Goal: Task Accomplishment & Management: Complete application form

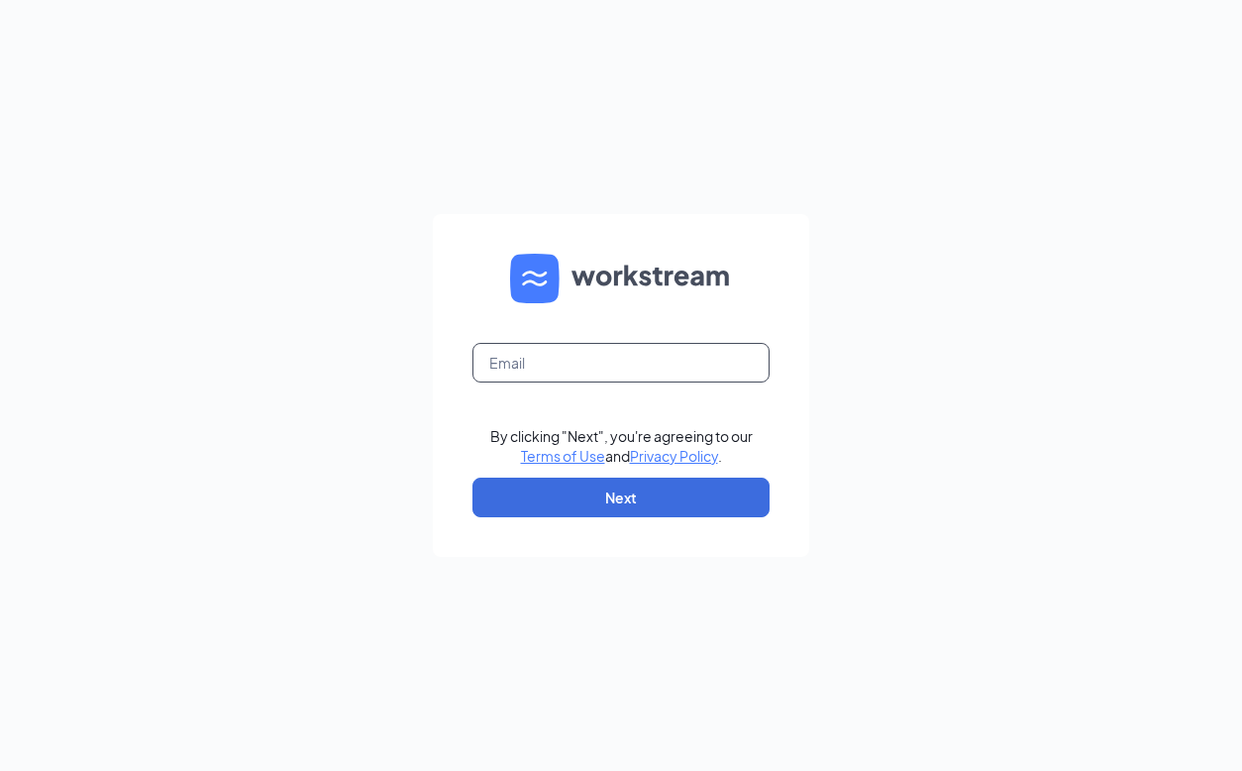
click at [538, 361] on input "text" at bounding box center [620, 363] width 297 height 40
click at [625, 371] on input "text" at bounding box center [620, 363] width 297 height 40
click at [522, 367] on input "[EMAIL_ADDRESS][DOMAIN_NAME]" at bounding box center [620, 363] width 297 height 40
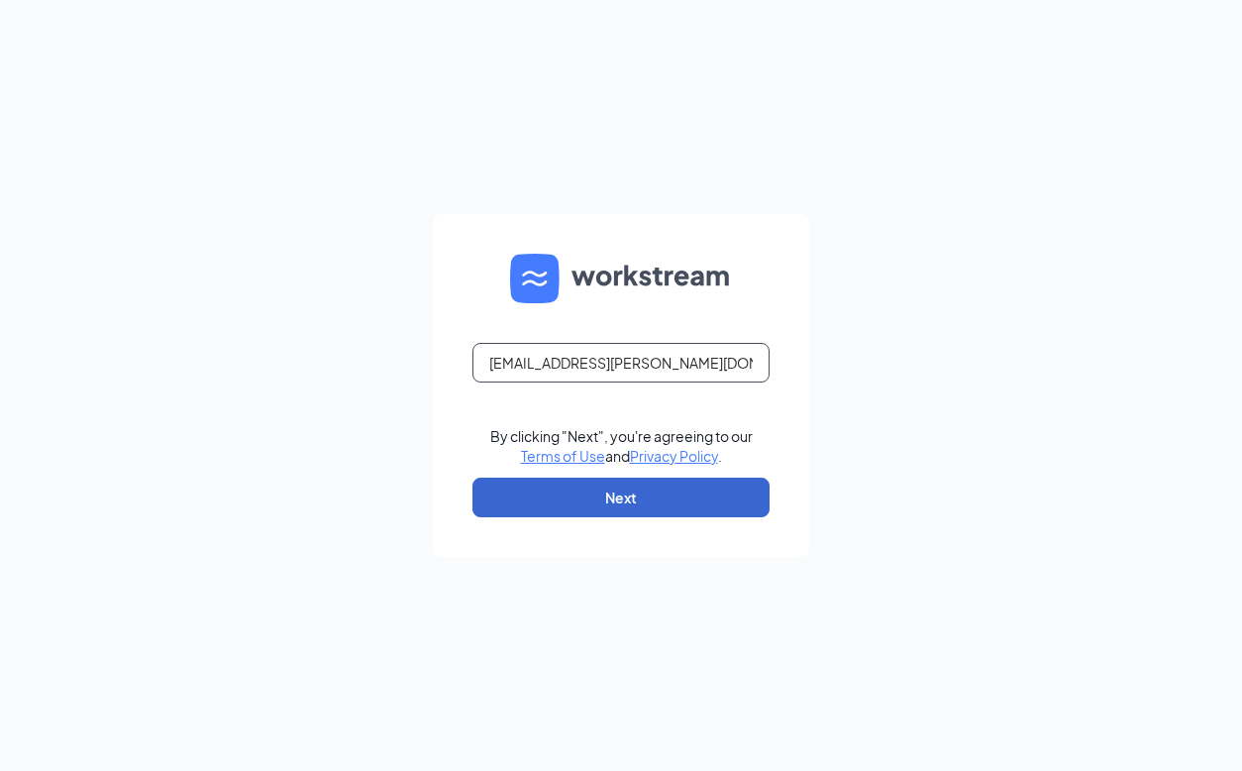
type input "[EMAIL_ADDRESS][PERSON_NAME][DOMAIN_NAME]"
click at [615, 509] on button "Next" at bounding box center [620, 497] width 297 height 40
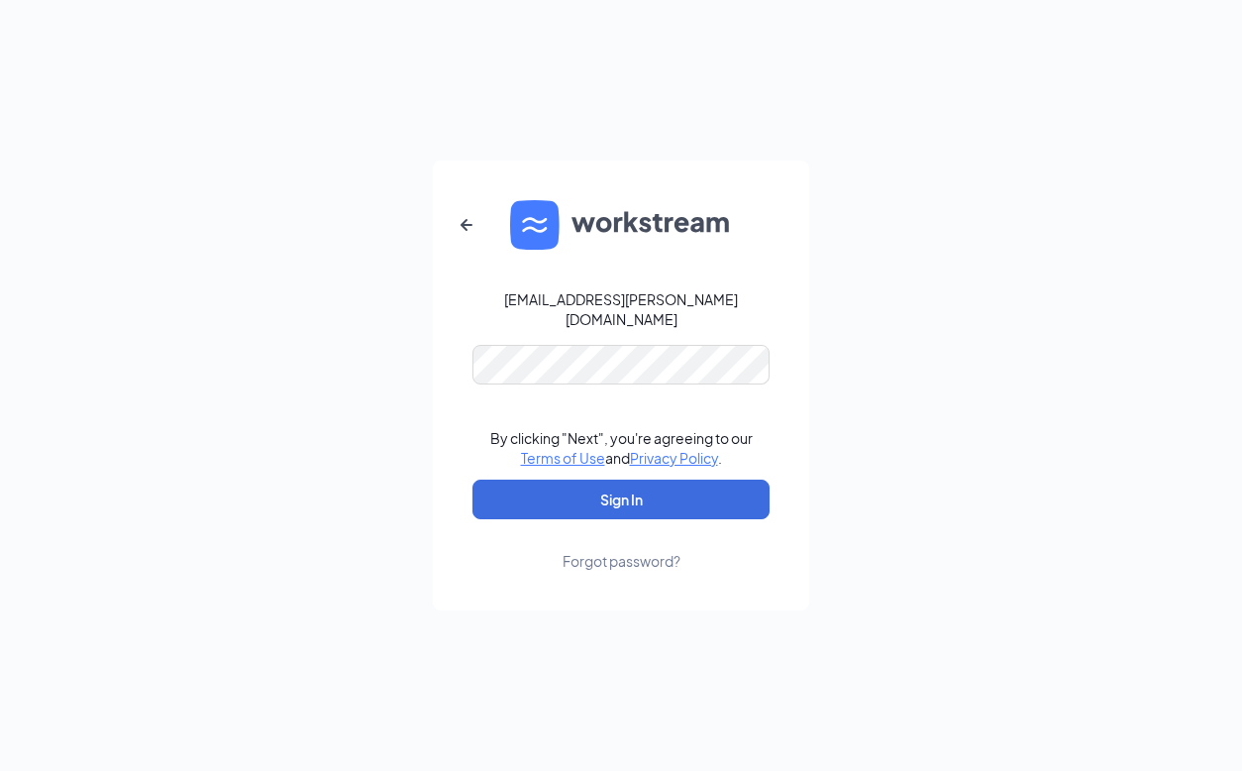
click at [600, 408] on form "[EMAIL_ADDRESS][PERSON_NAME][DOMAIN_NAME] By clicking "Next", you're agreeing t…" at bounding box center [621, 385] width 376 height 450
click at [472, 479] on button "Sign In" at bounding box center [620, 499] width 297 height 40
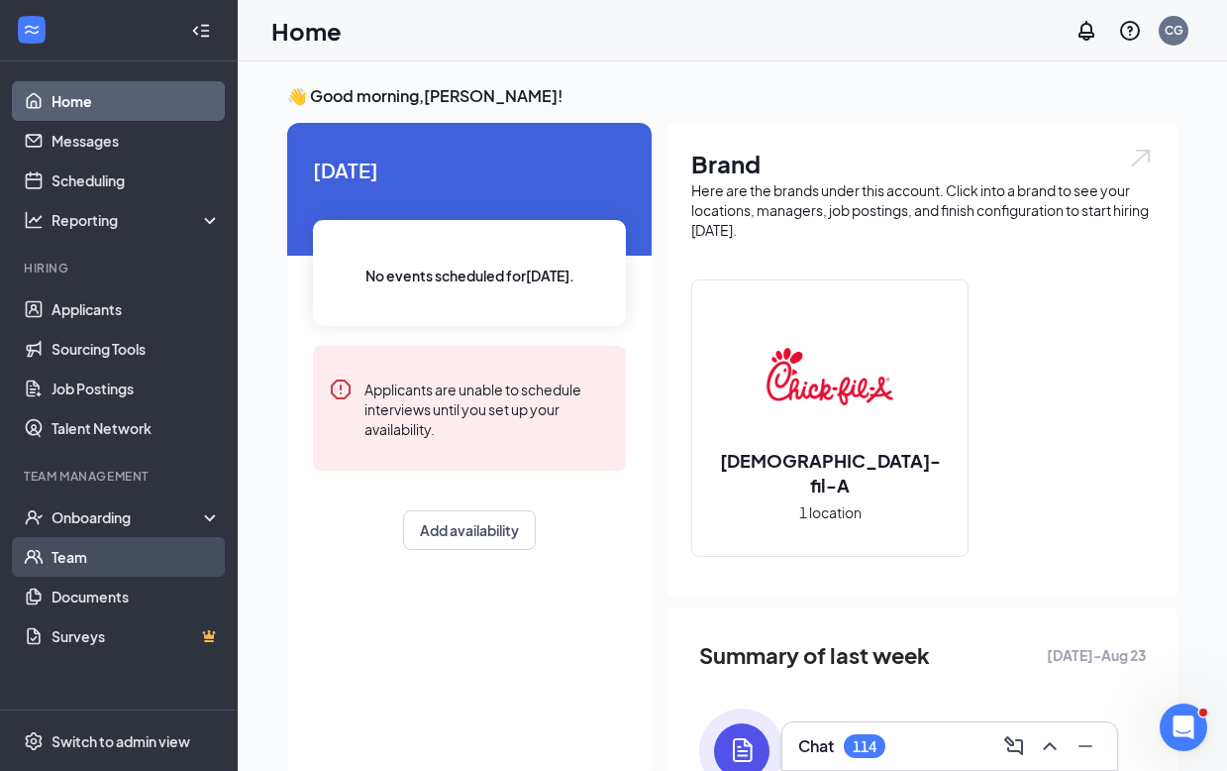
click at [115, 547] on link "Team" at bounding box center [136, 557] width 169 height 40
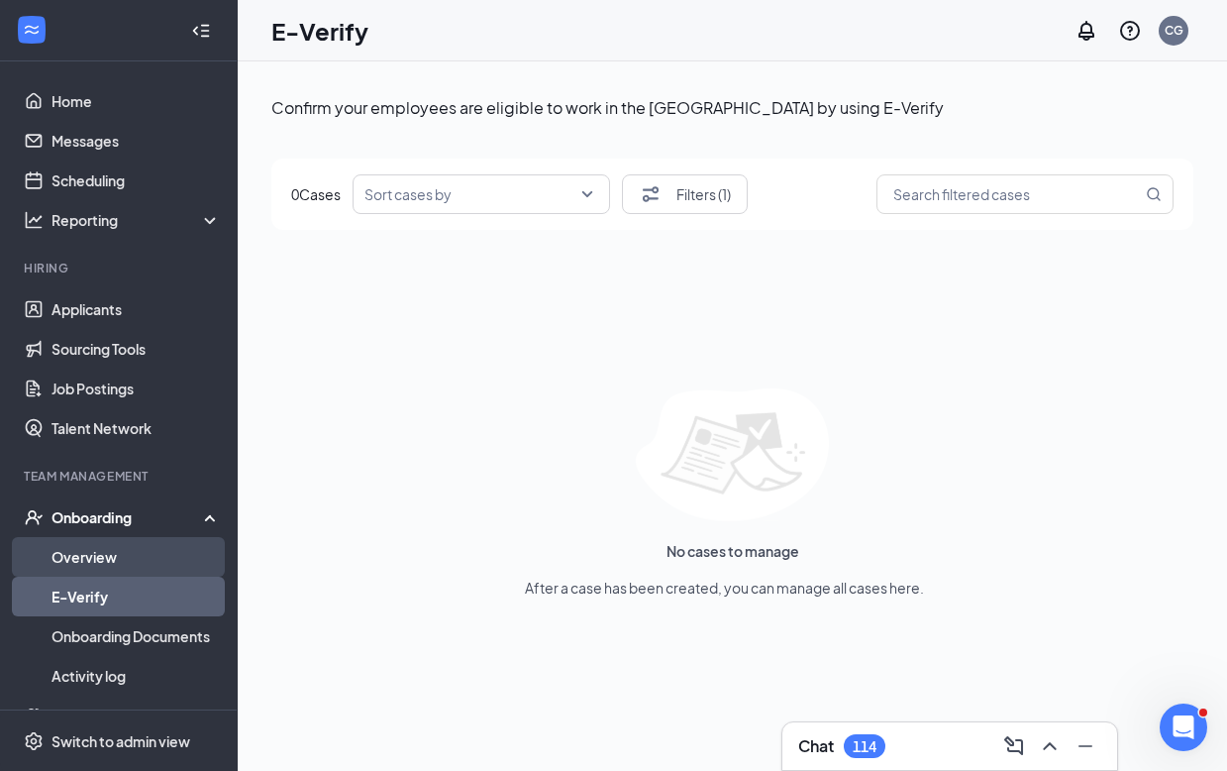
click at [119, 567] on link "Overview" at bounding box center [136, 557] width 169 height 40
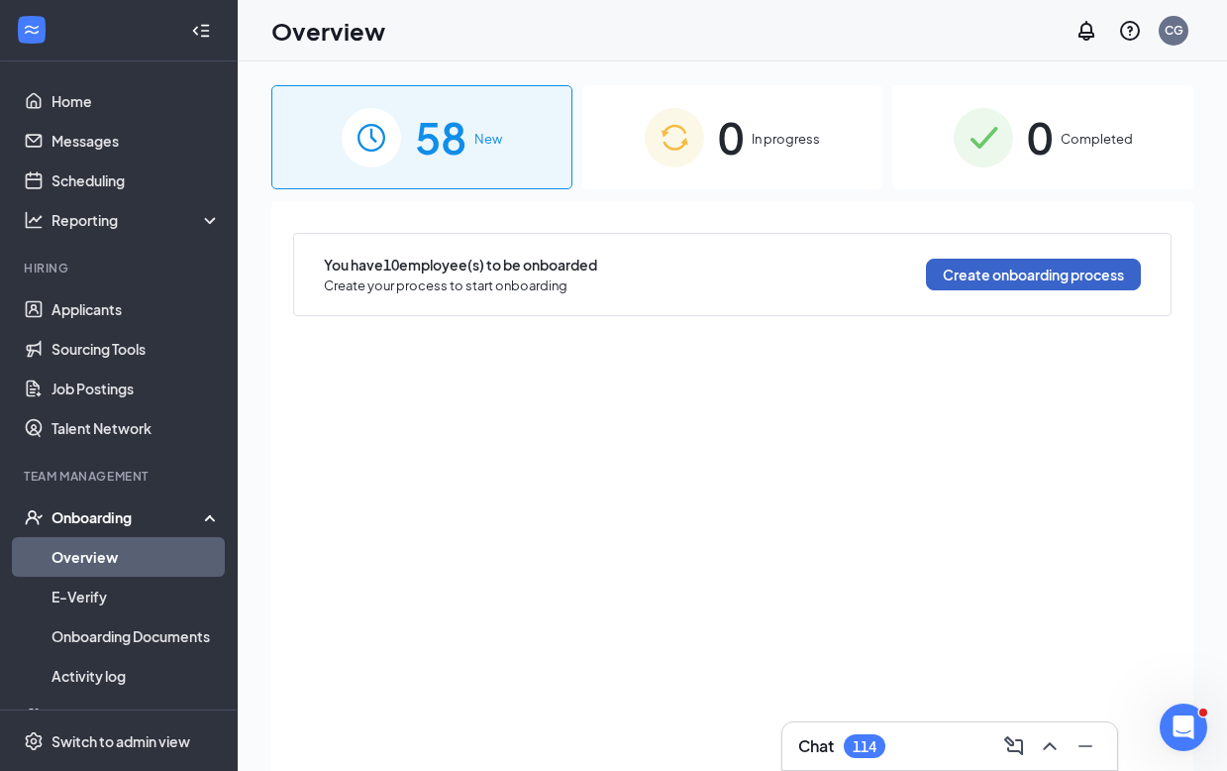
click at [952, 278] on button "Create onboarding process" at bounding box center [1033, 275] width 215 height 32
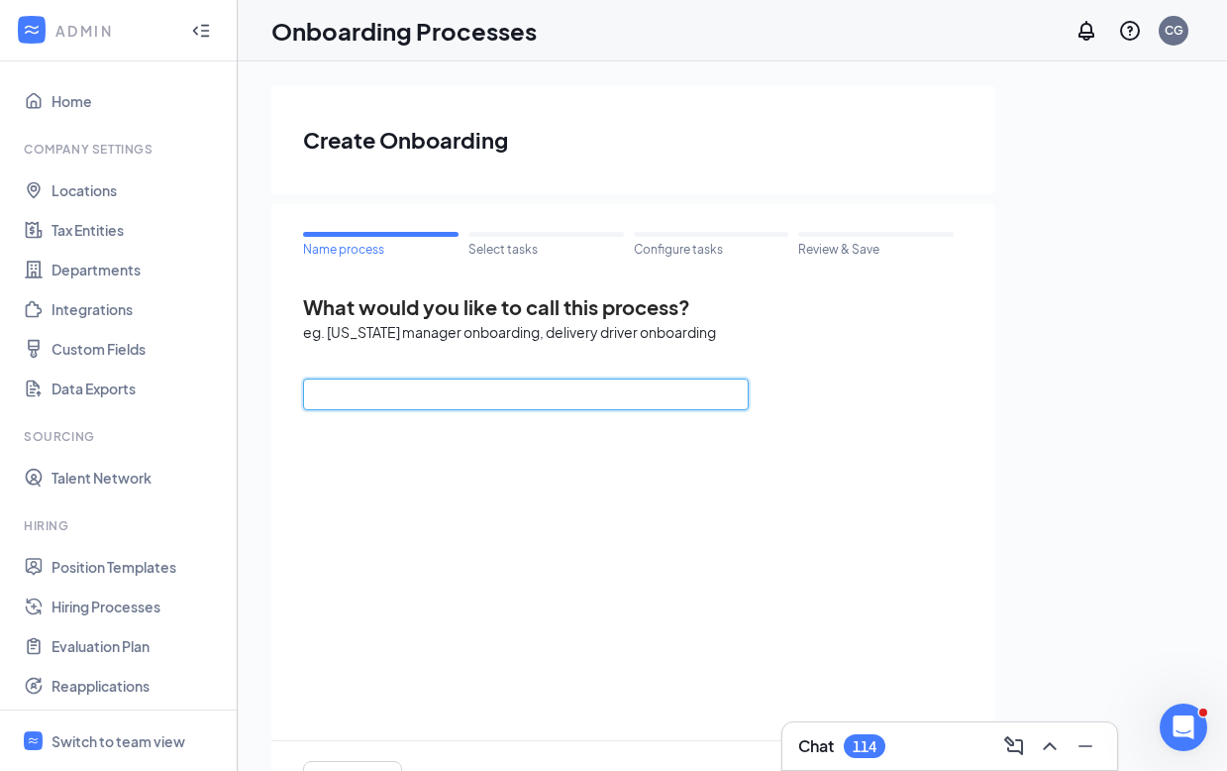
click at [425, 392] on input "text" at bounding box center [526, 394] width 446 height 32
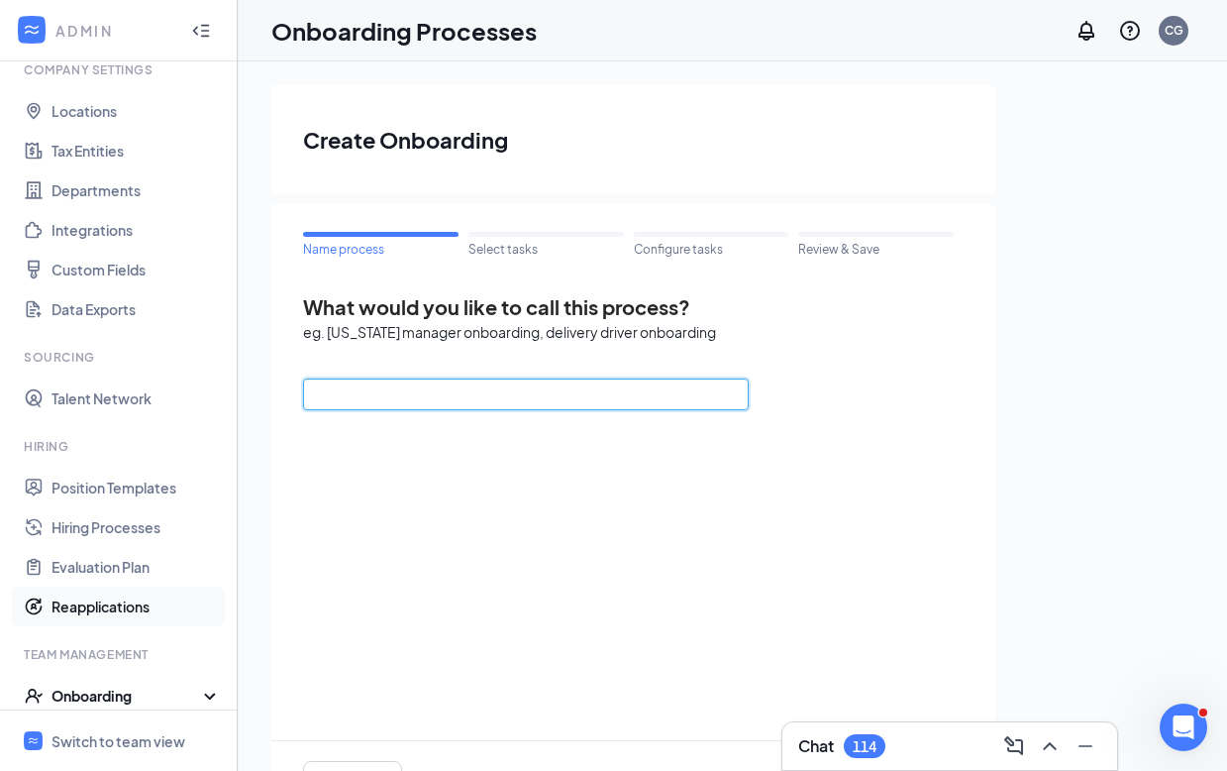
scroll to position [222, 0]
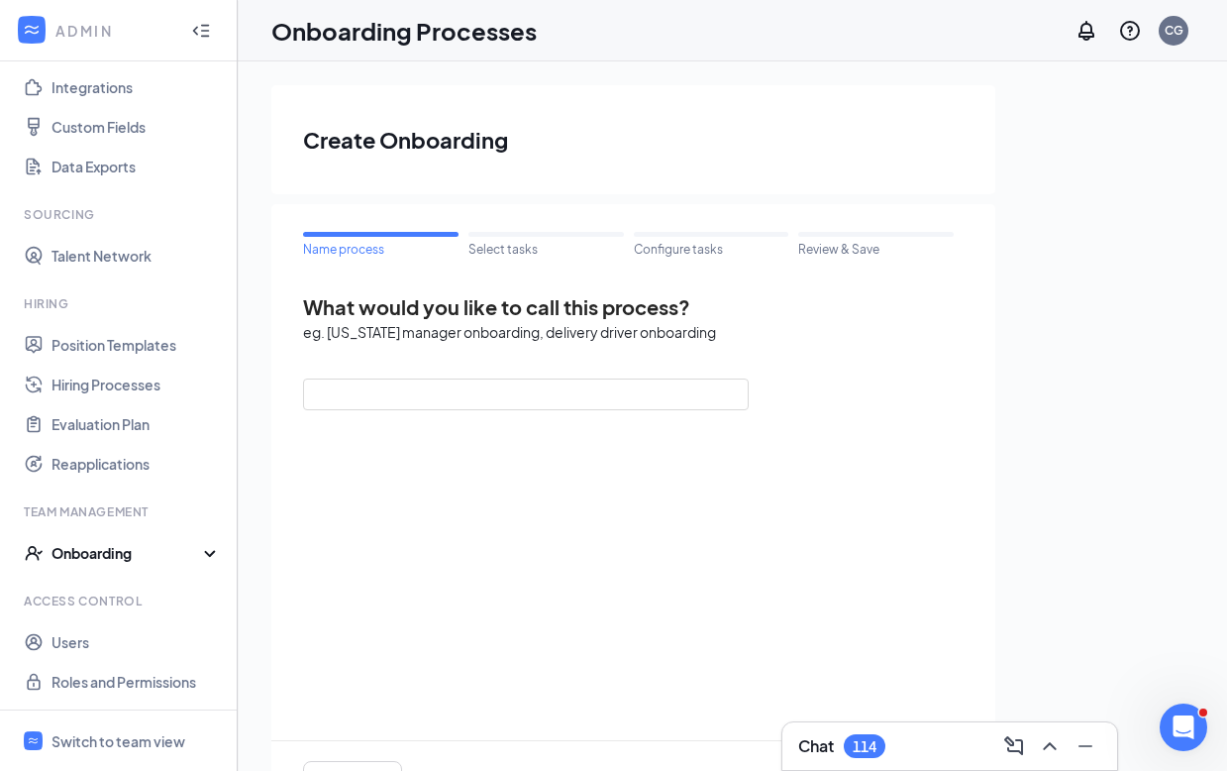
click at [162, 550] on div "Onboarding" at bounding box center [128, 553] width 153 height 20
click at [142, 598] on link "Onboarding Processes" at bounding box center [136, 592] width 169 height 40
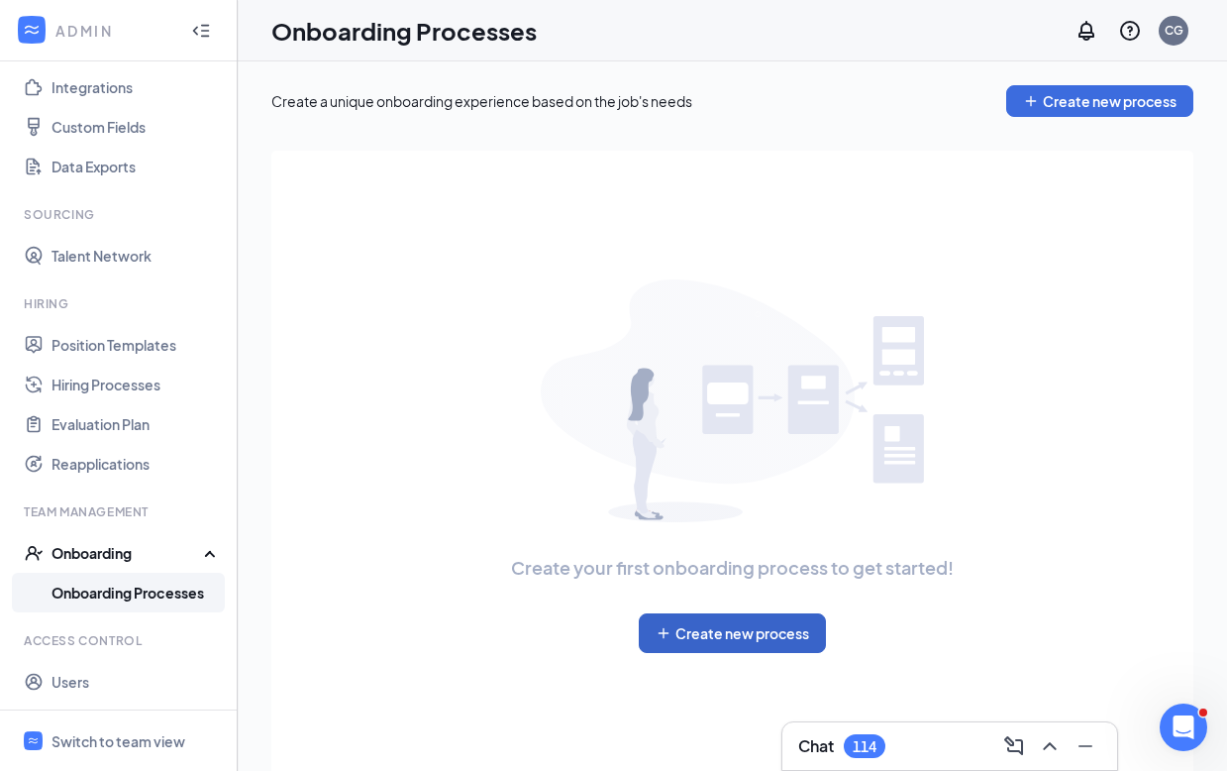
click at [703, 621] on button "Create new process" at bounding box center [732, 633] width 187 height 40
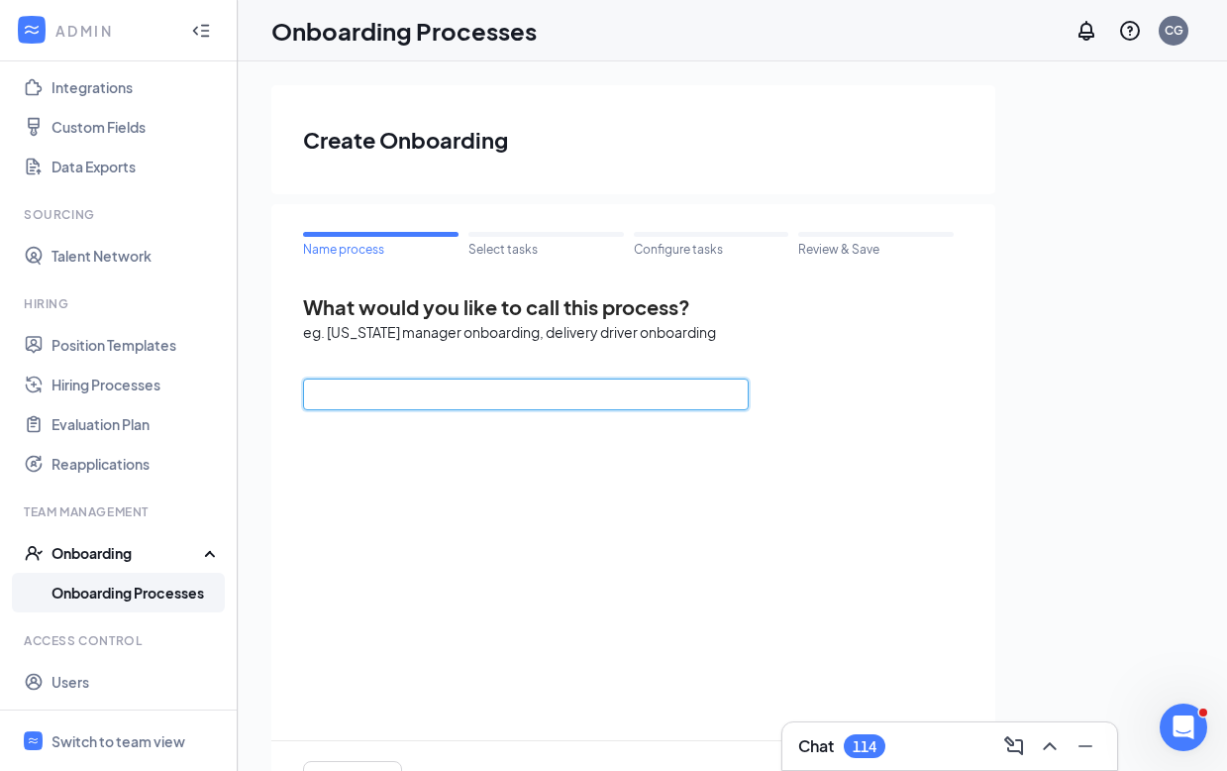
click at [522, 384] on input "text" at bounding box center [526, 394] width 446 height 32
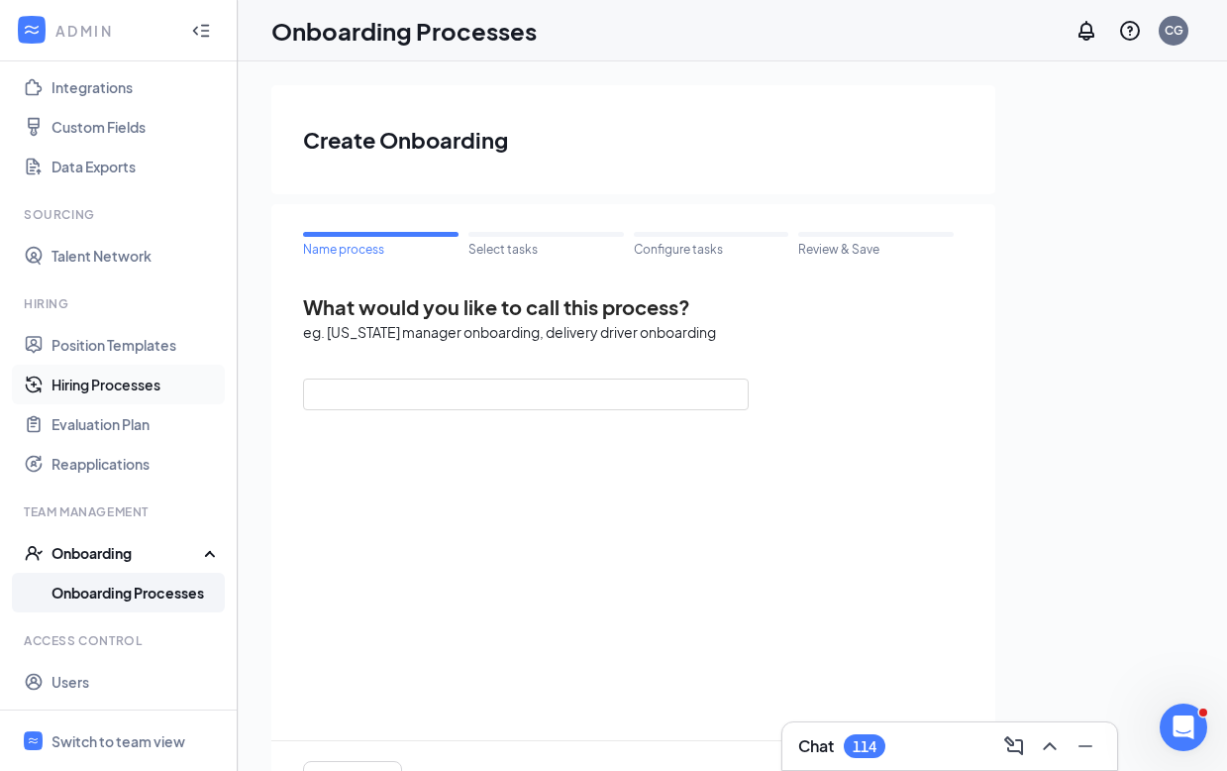
click at [116, 386] on link "Hiring Processes" at bounding box center [136, 384] width 169 height 40
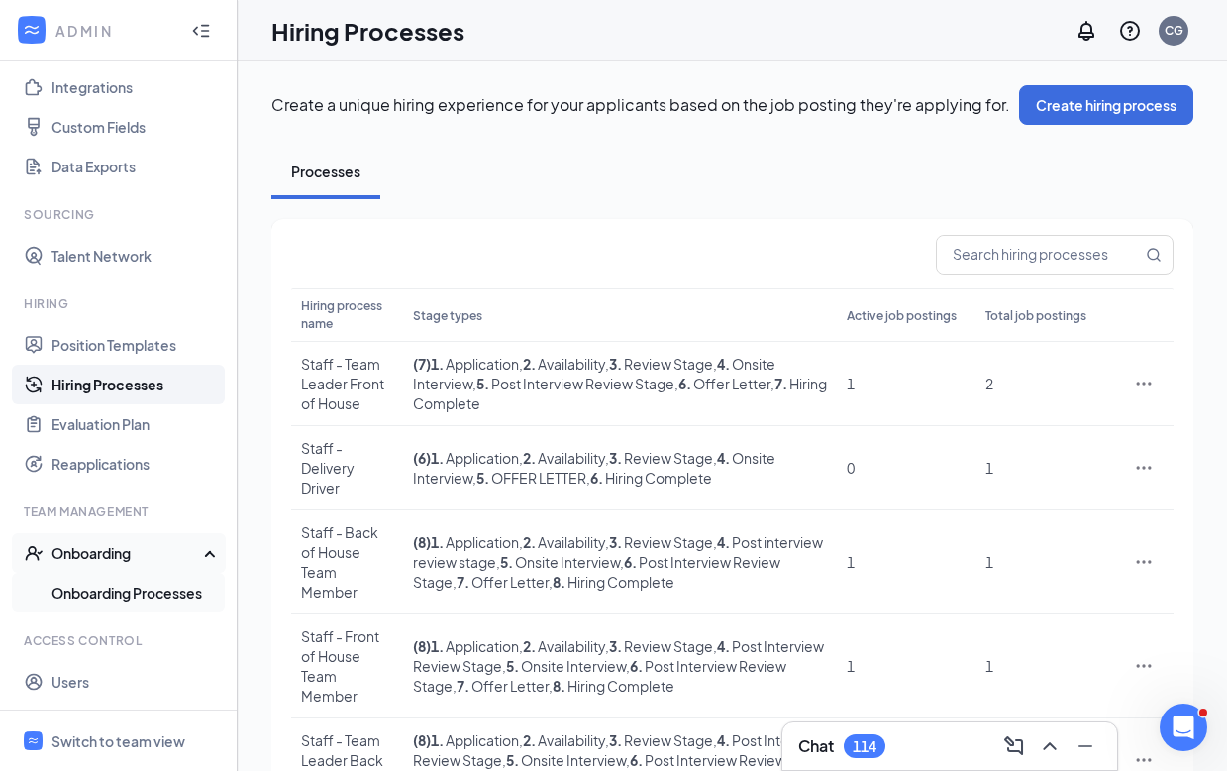
click at [129, 594] on link "Onboarding Processes" at bounding box center [136, 592] width 169 height 40
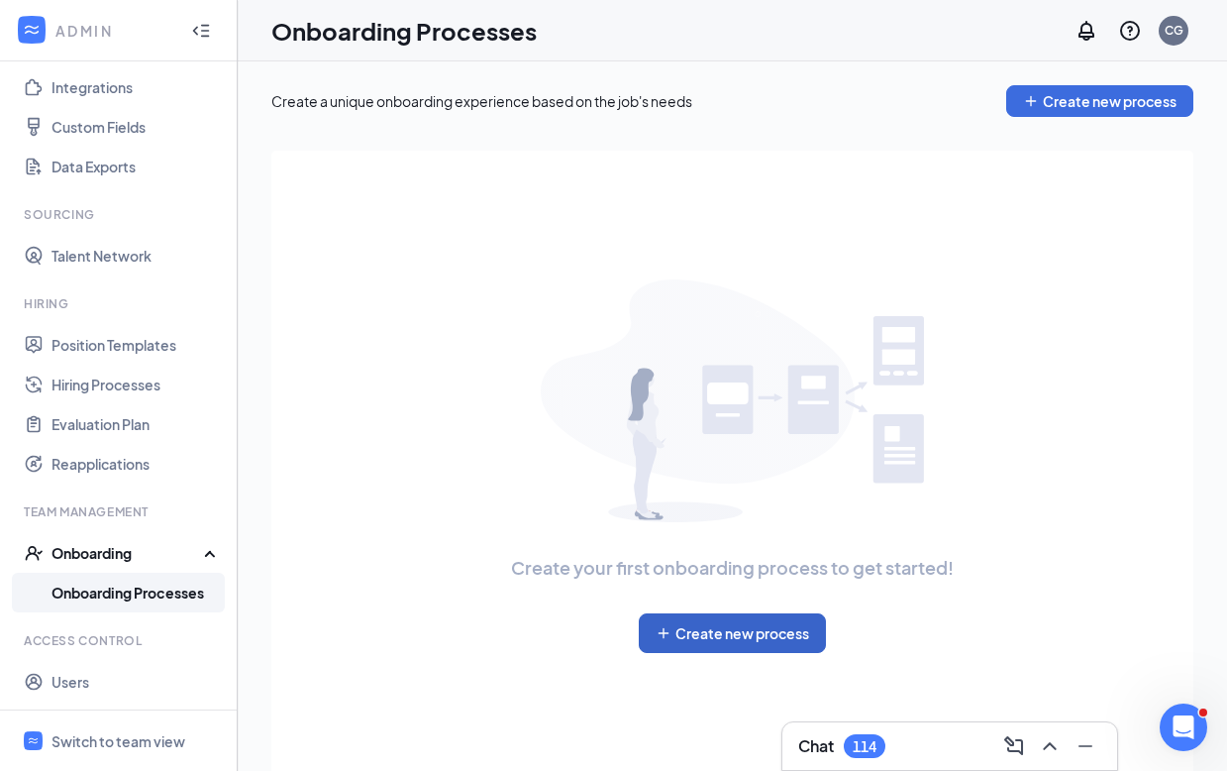
click at [707, 634] on button "Create new process" at bounding box center [732, 633] width 187 height 40
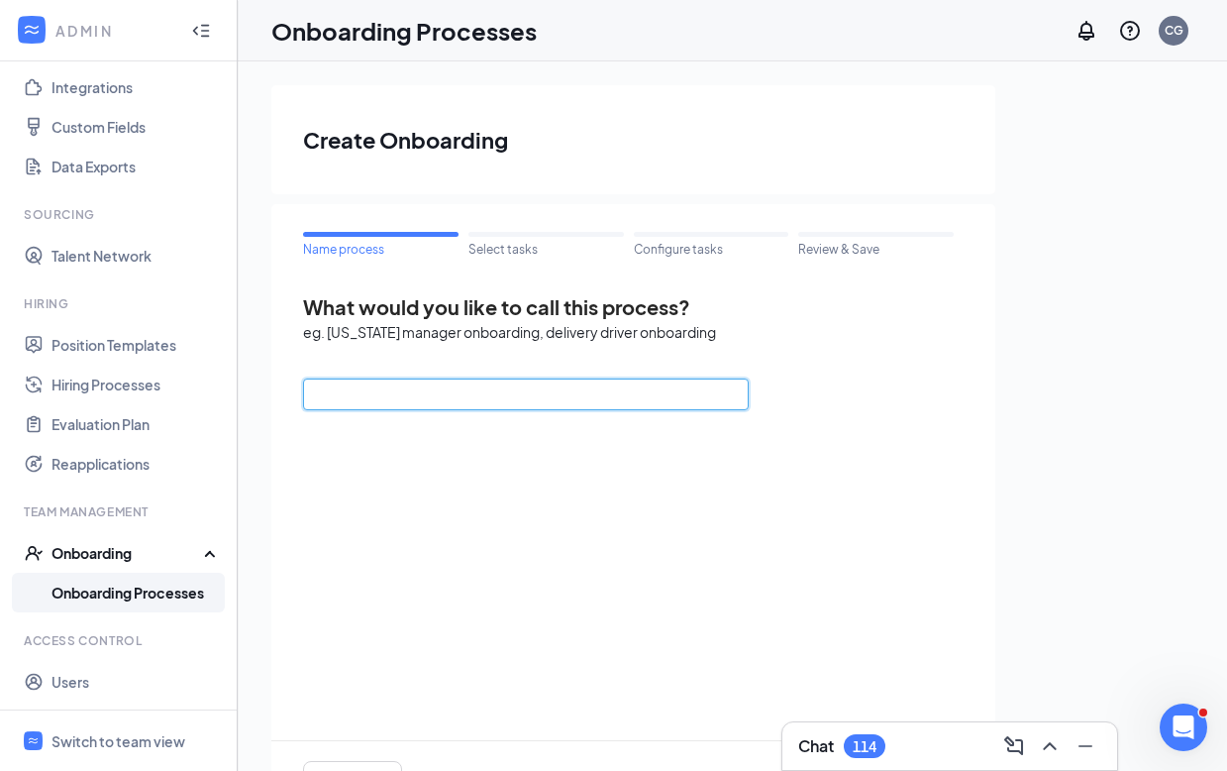
click at [491, 406] on input "text" at bounding box center [526, 394] width 446 height 32
type input "O"
type input "Onboarding"
click at [744, 522] on div "What would you like to call this process? eg. [US_STATE] manager onboarding, de…" at bounding box center [633, 556] width 661 height 527
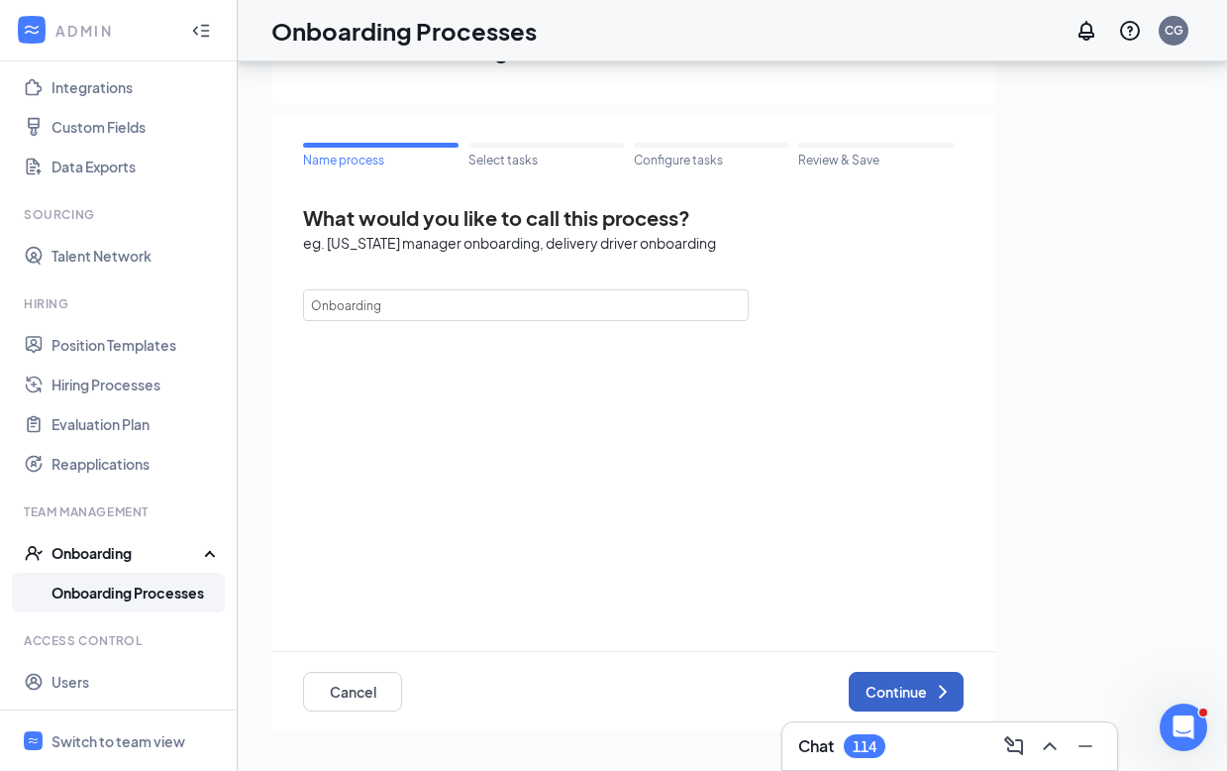
click at [890, 686] on button "Continue" at bounding box center [906, 692] width 115 height 40
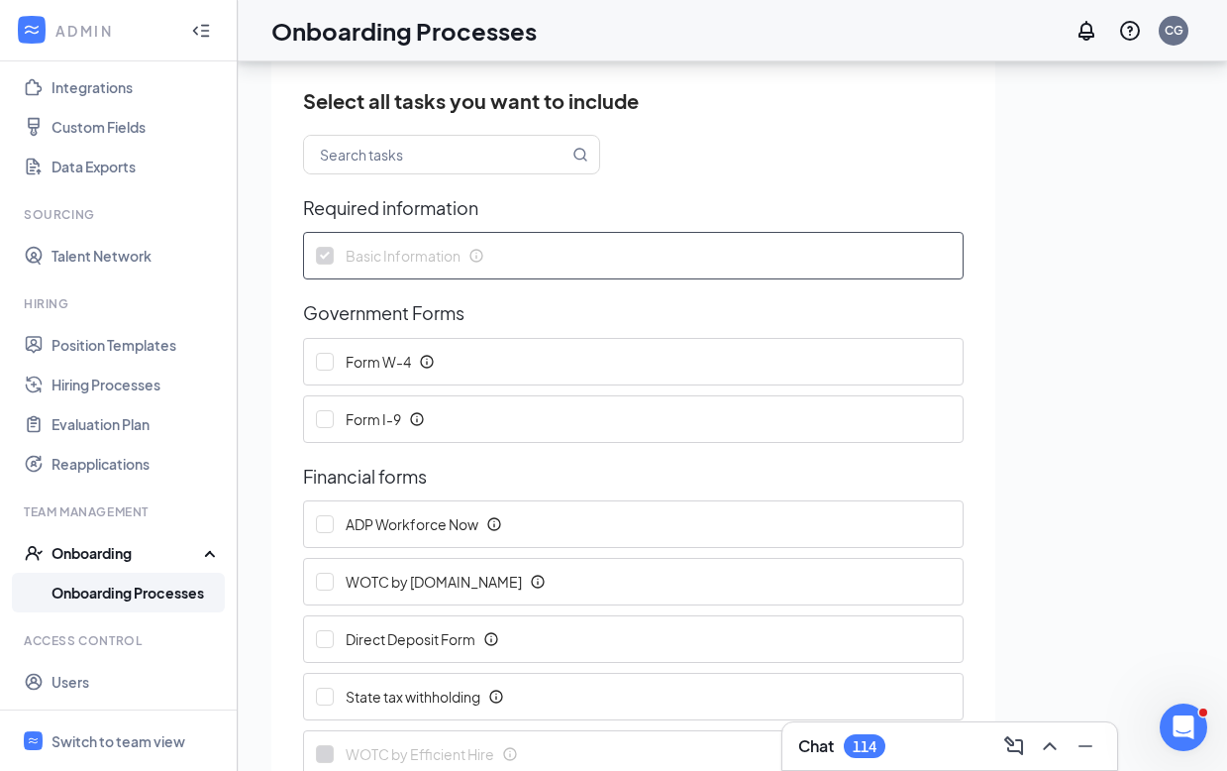
scroll to position [123, 0]
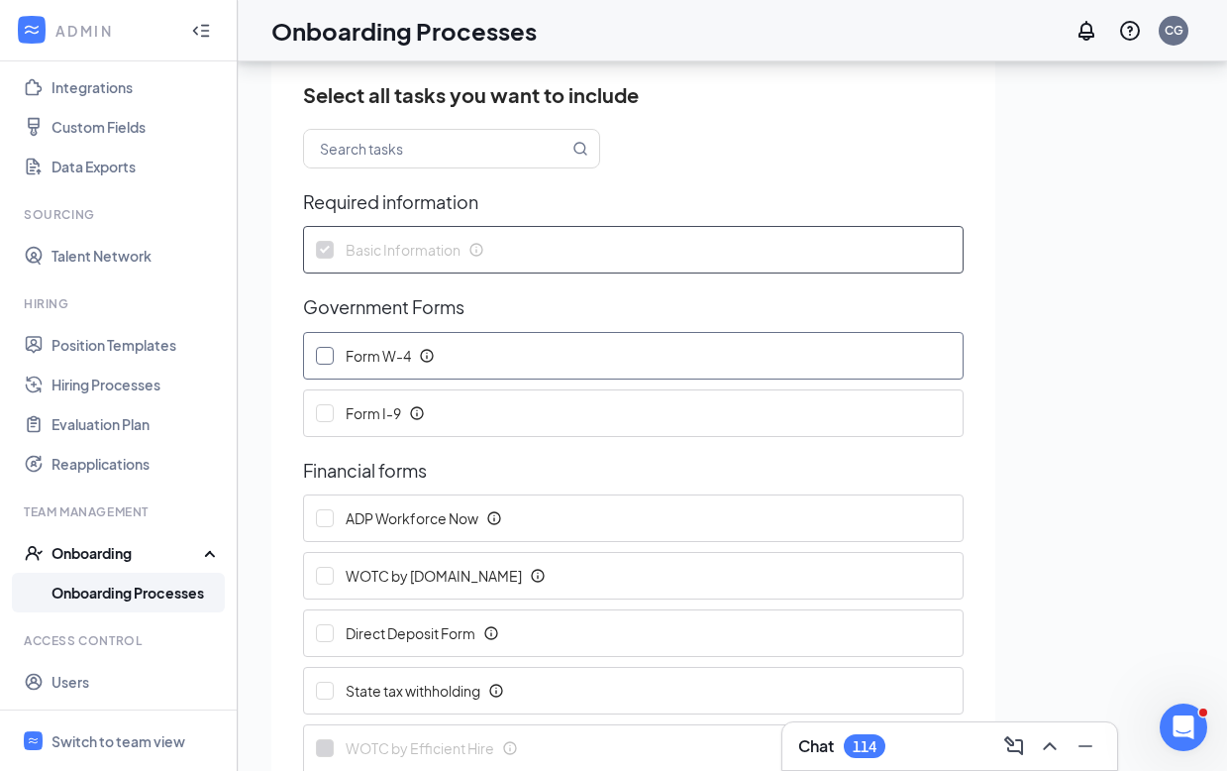
click at [326, 357] on input "Form W-4" at bounding box center [325, 356] width 18 height 18
checkbox input "true"
click at [326, 416] on input "Form I-9" at bounding box center [325, 413] width 18 height 18
checkbox input "true"
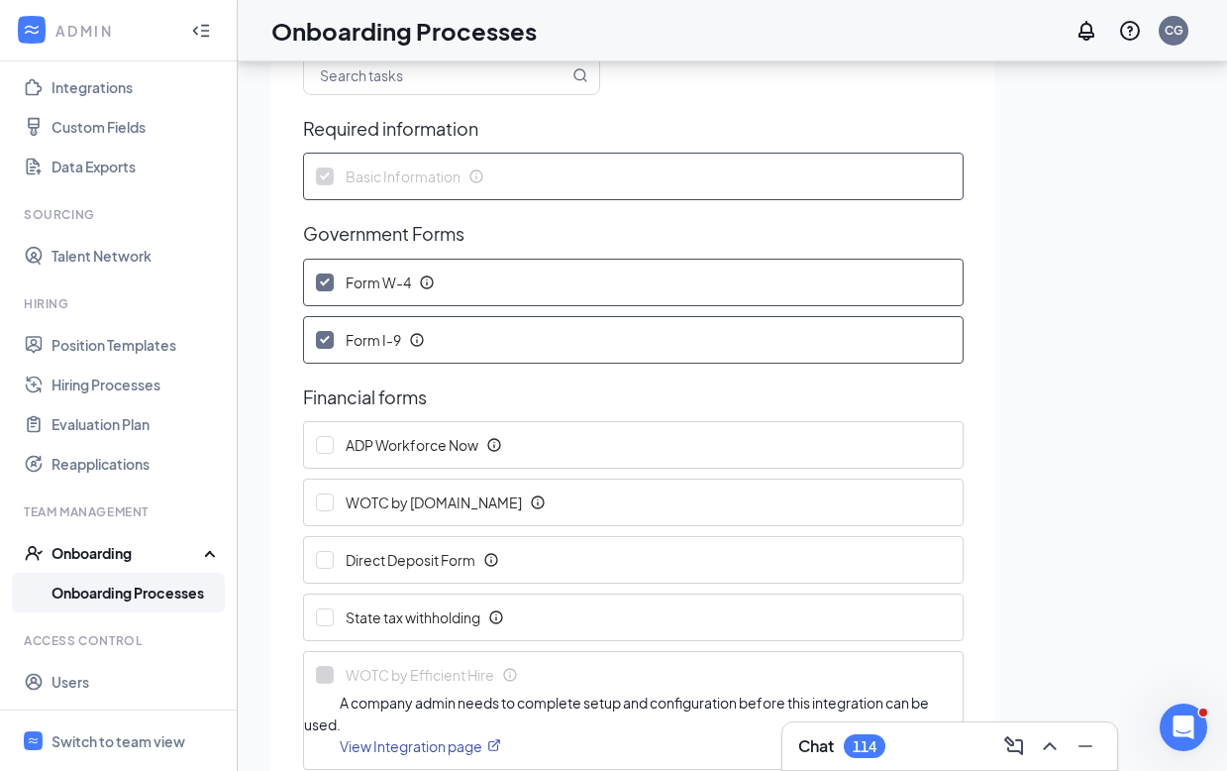
scroll to position [0, 0]
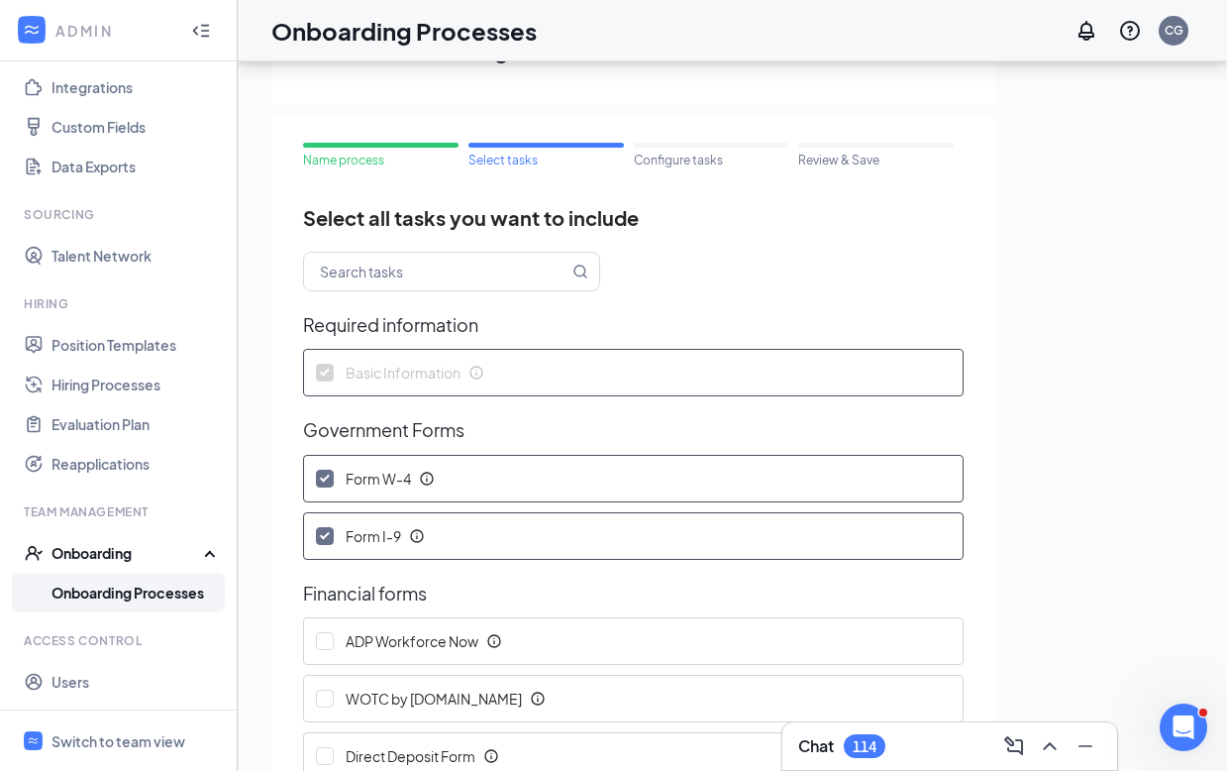
click at [330, 478] on input "Form W-4" at bounding box center [325, 478] width 18 height 18
checkbox input "false"
click at [323, 533] on input "Form I-9" at bounding box center [325, 536] width 18 height 18
checkbox input "false"
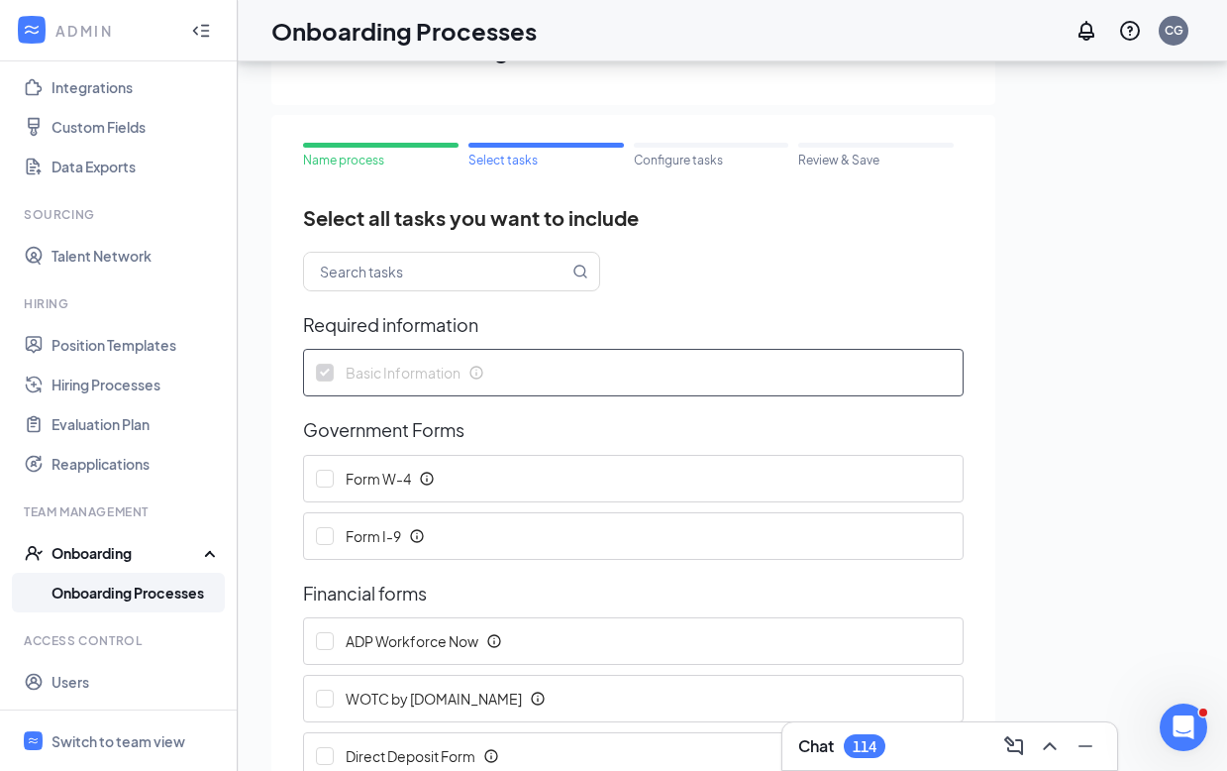
click at [277, 381] on div "Name process Select tasks Configure tasks Review & Save Select all tasks you wa…" at bounding box center [633, 780] width 724 height 1331
click at [206, 551] on icon at bounding box center [214, 551] width 16 height 0
click at [122, 379] on link "Hiring Processes" at bounding box center [136, 384] width 169 height 40
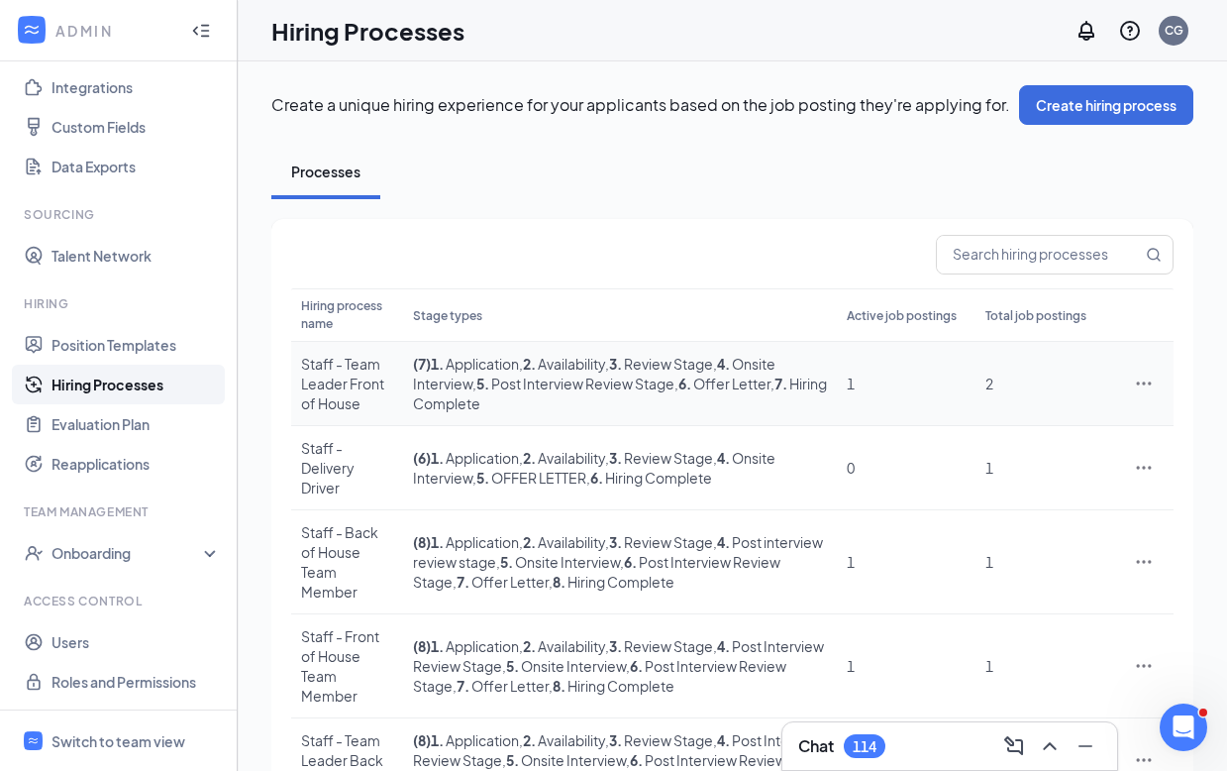
click at [519, 385] on span ", 5 . Post Interview Review Stage" at bounding box center [573, 383] width 202 height 18
click at [1147, 385] on icon "Ellipses" at bounding box center [1144, 383] width 20 height 20
click at [1016, 520] on span "View job postings" at bounding box center [1024, 515] width 113 height 18
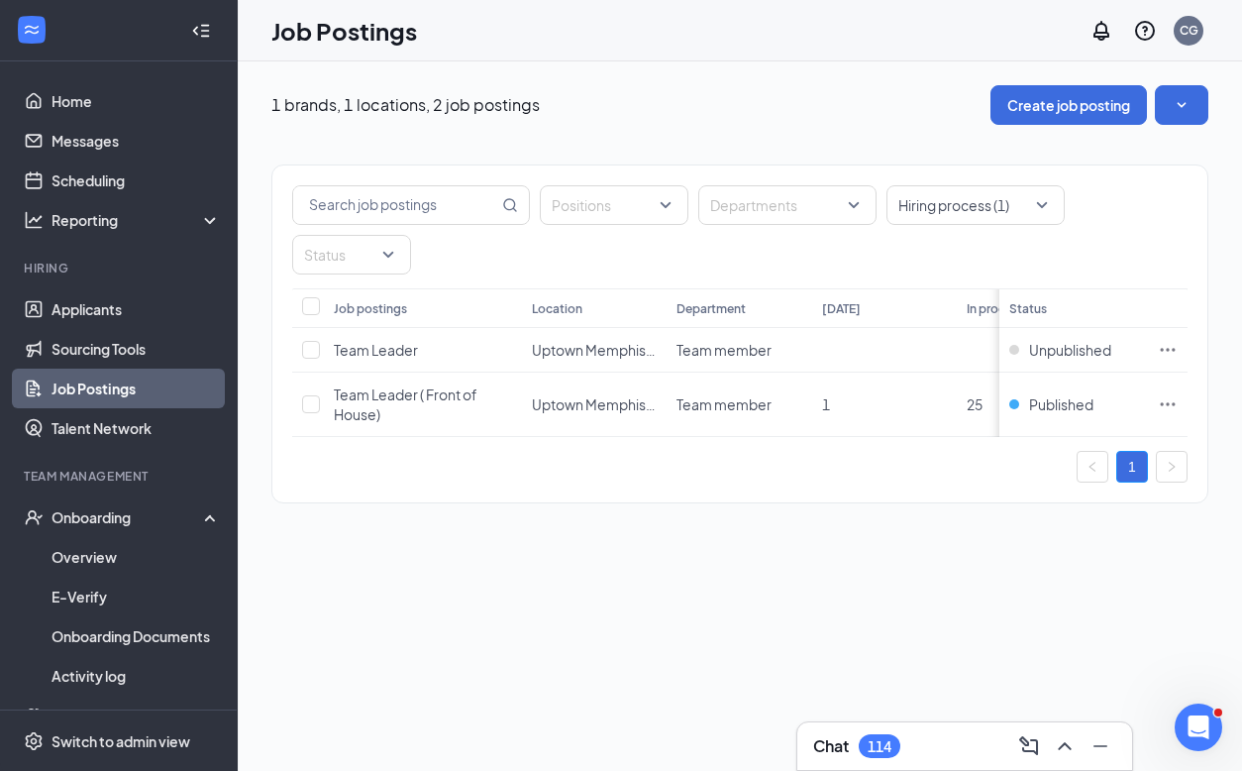
click at [744, 500] on div "Positions Departments Hiring process (1) Status Job postings Location Departmen…" at bounding box center [739, 333] width 937 height 339
click at [544, 342] on span "Uptown Memphis DTO" at bounding box center [604, 350] width 145 height 18
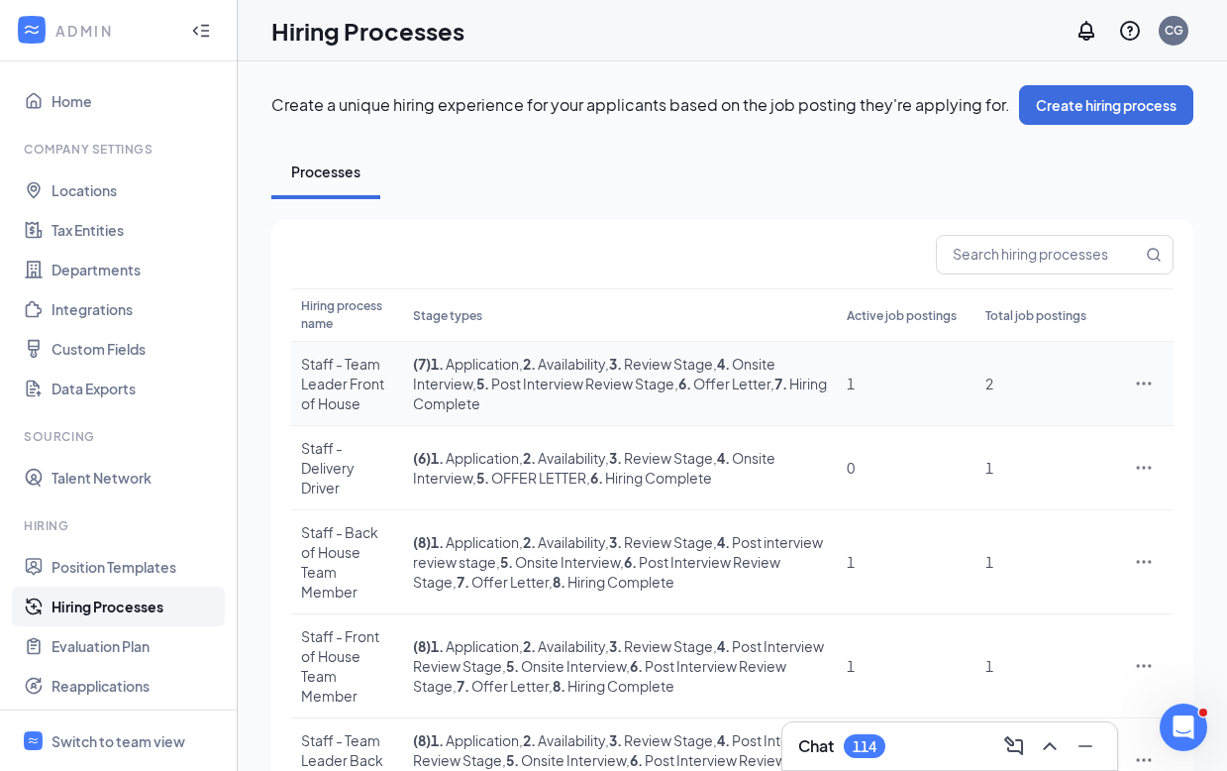
click at [1144, 387] on icon "Ellipses" at bounding box center [1144, 383] width 20 height 20
click at [982, 419] on span "Edit" at bounding box center [981, 424] width 26 height 18
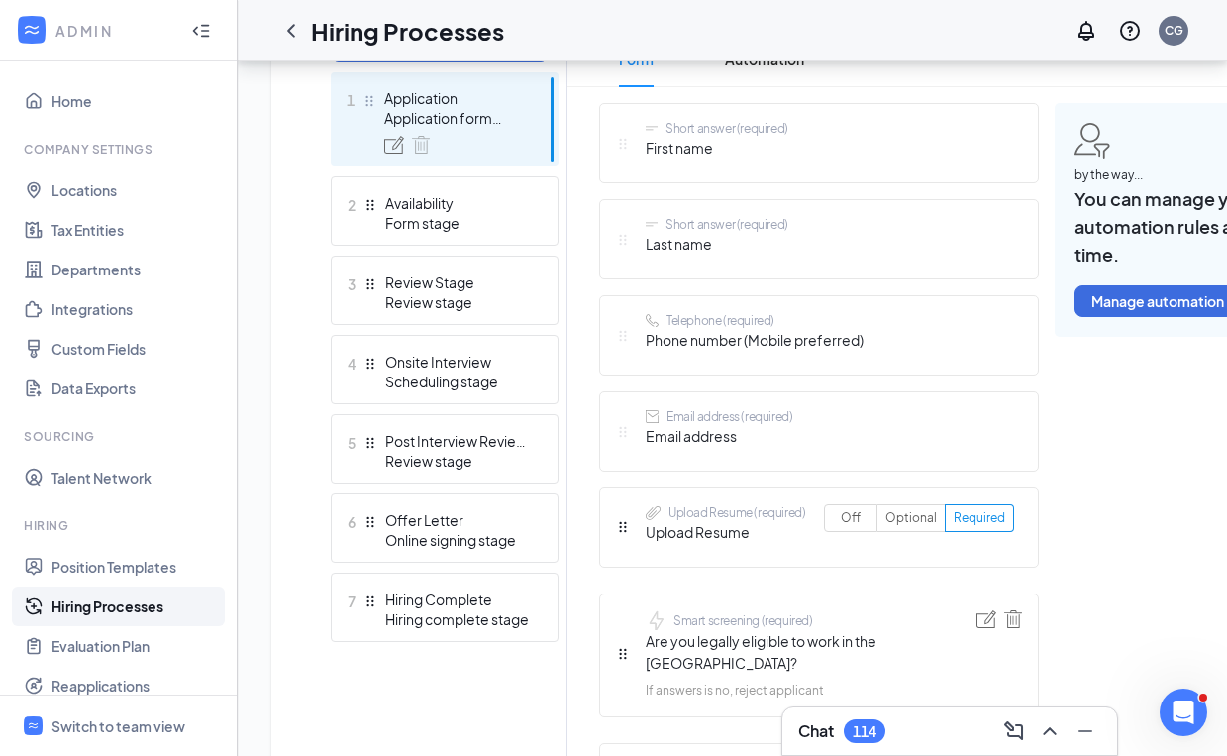
scroll to position [612, 0]
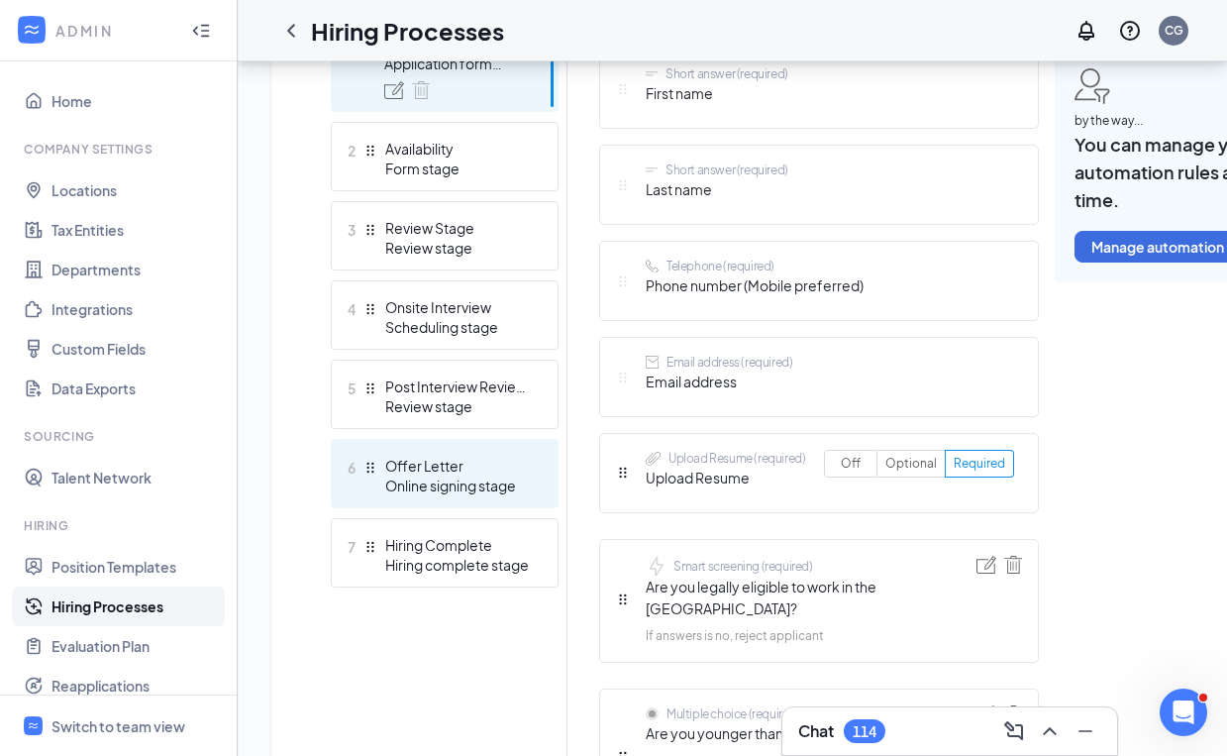
click at [442, 472] on div "Offer Letter" at bounding box center [457, 466] width 145 height 20
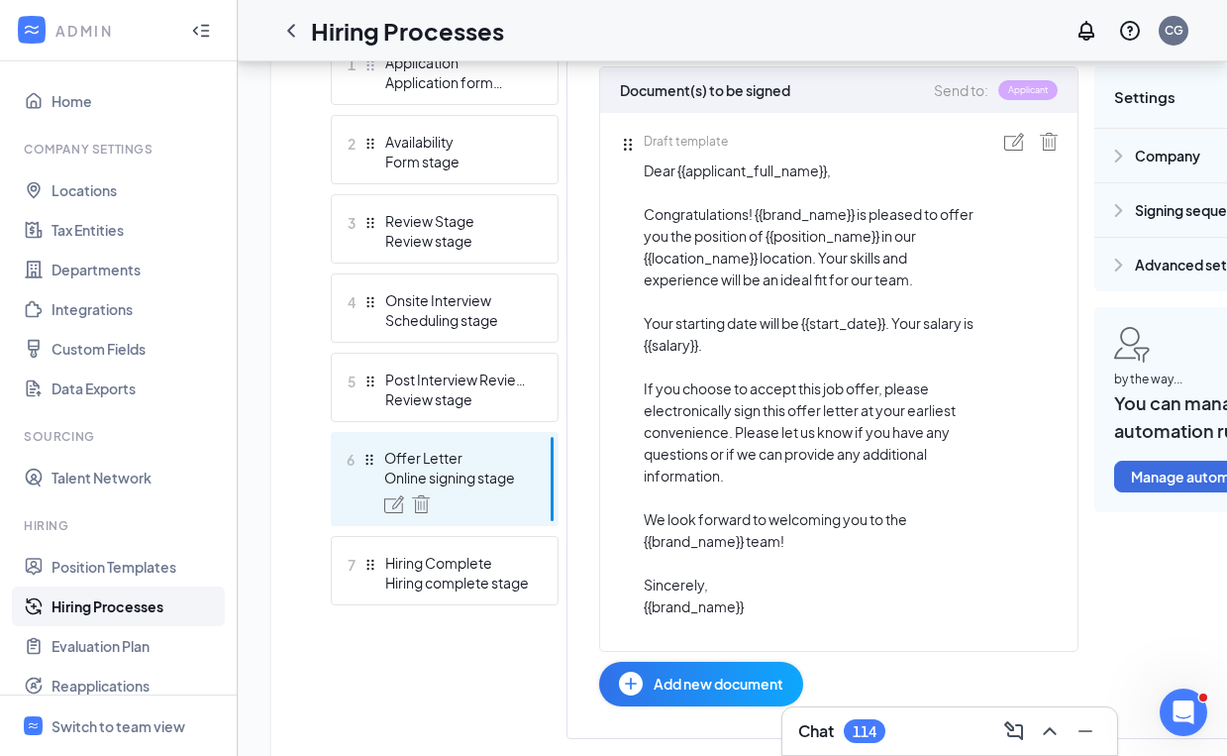
scroll to position [601, 0]
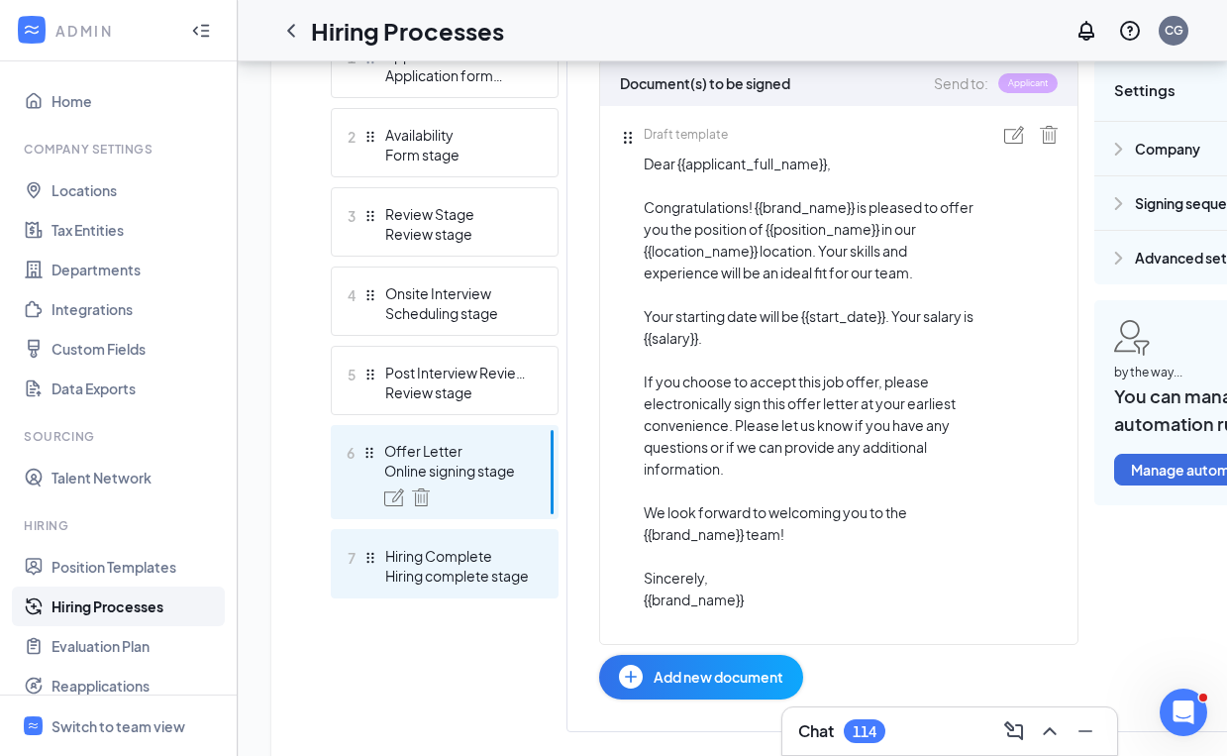
click at [465, 547] on div "Hiring Complete" at bounding box center [457, 556] width 145 height 20
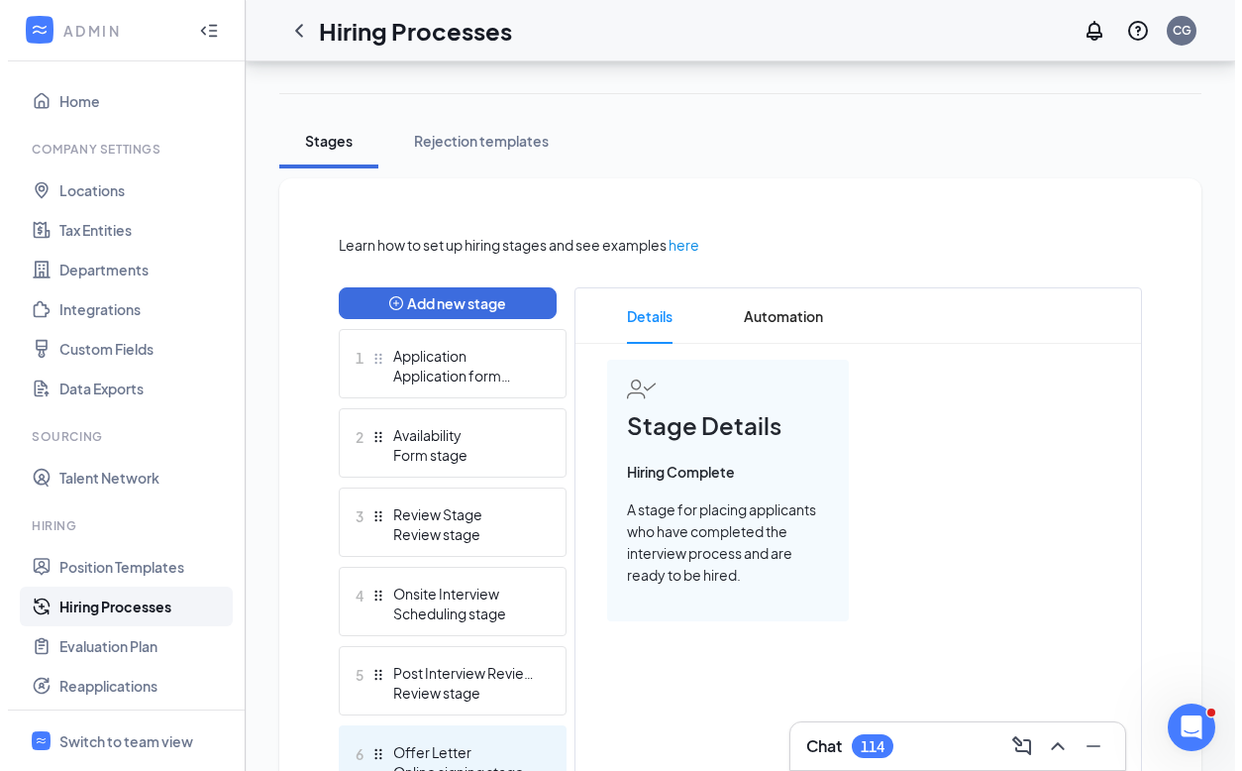
scroll to position [522, 0]
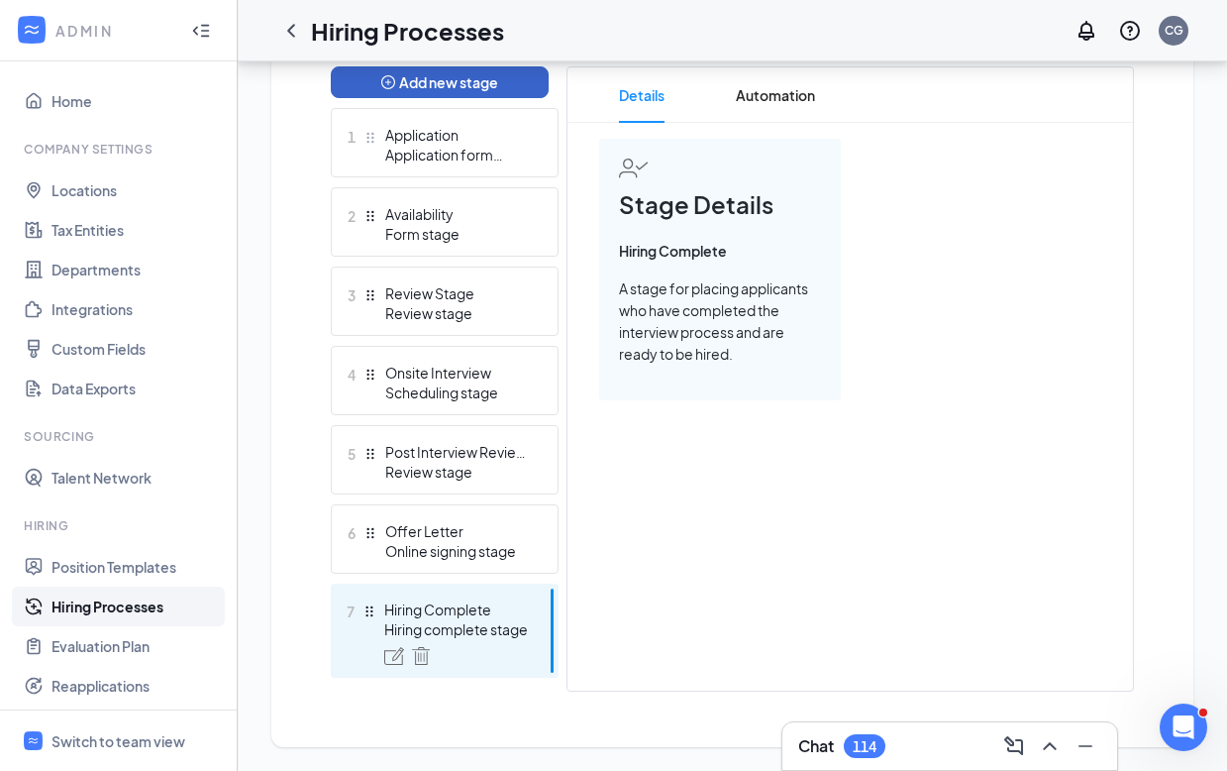
click at [428, 83] on button "Add new stage" at bounding box center [440, 82] width 218 height 32
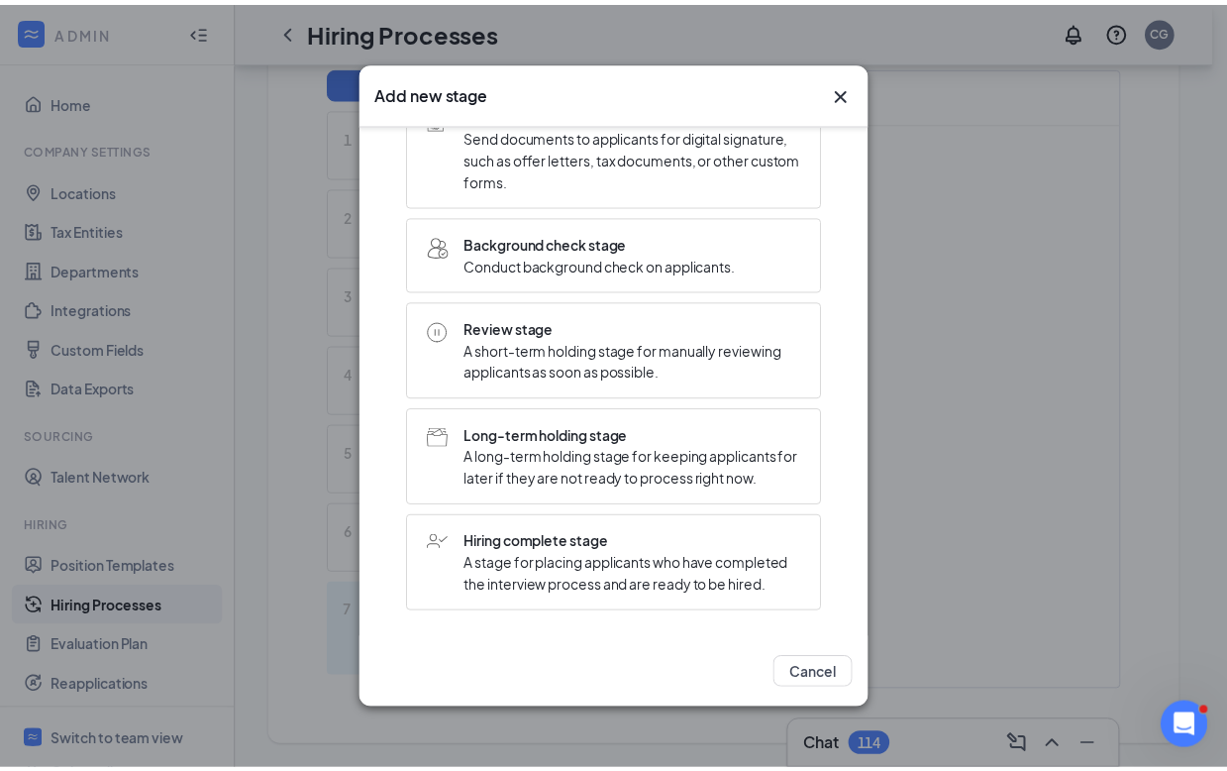
scroll to position [478, 0]
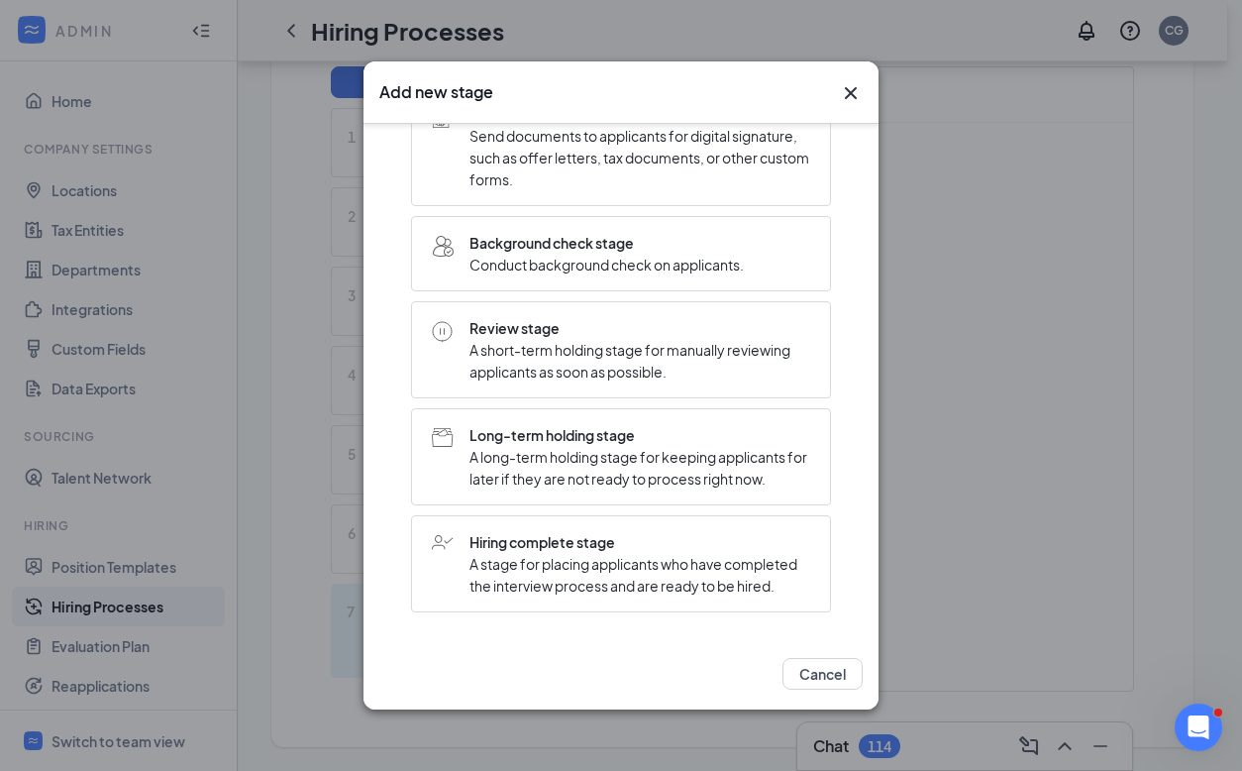
click at [854, 93] on icon "Cross" at bounding box center [851, 93] width 24 height 24
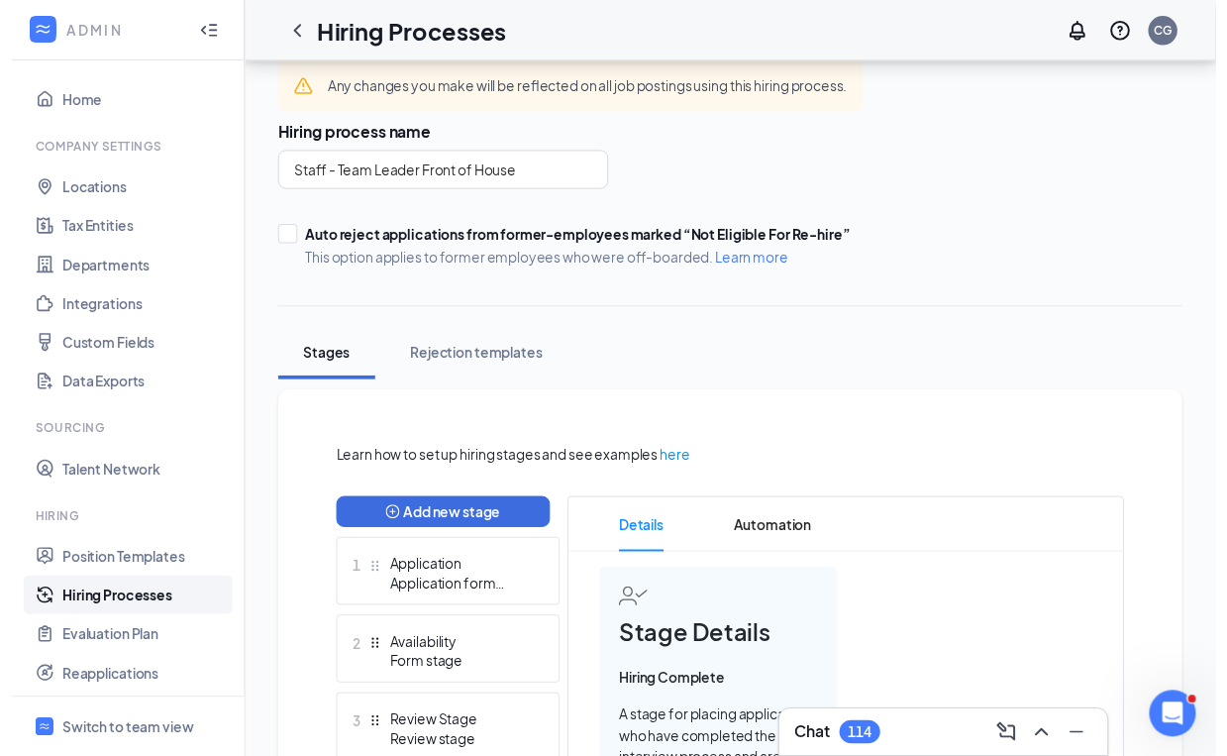
scroll to position [522, 0]
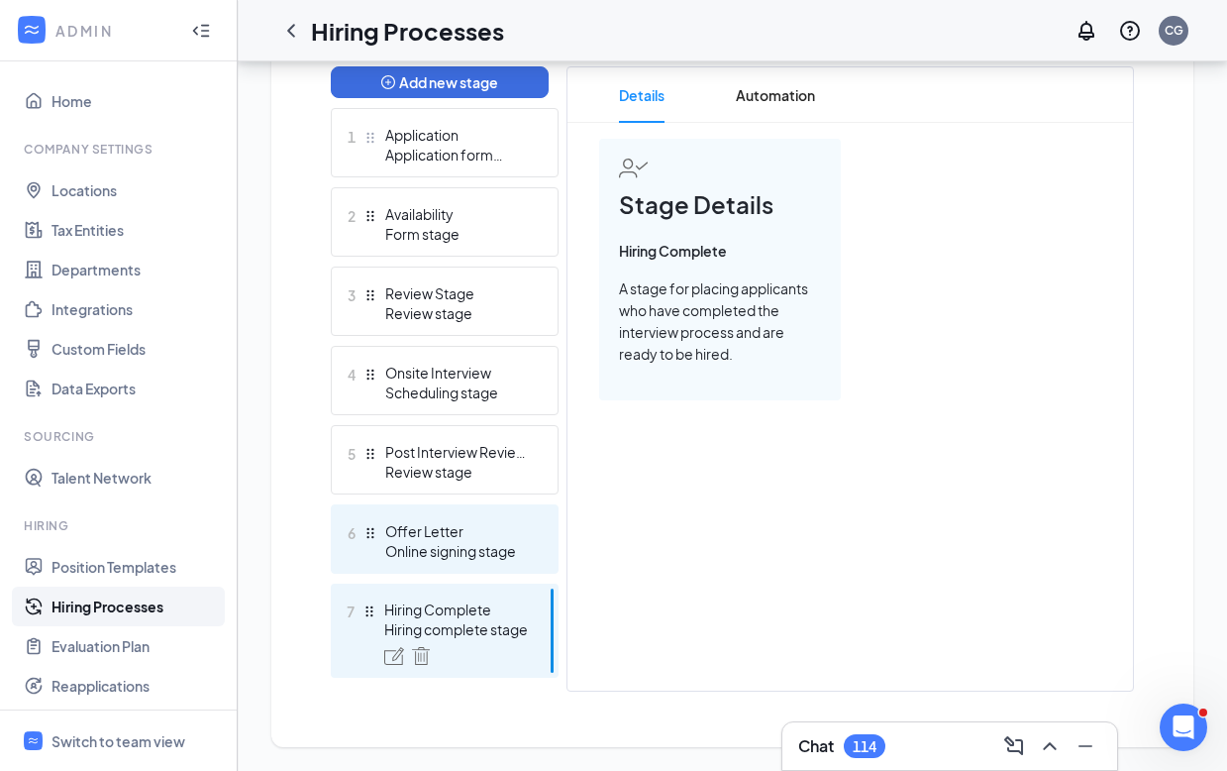
click at [440, 553] on div "Online signing stage" at bounding box center [457, 551] width 145 height 20
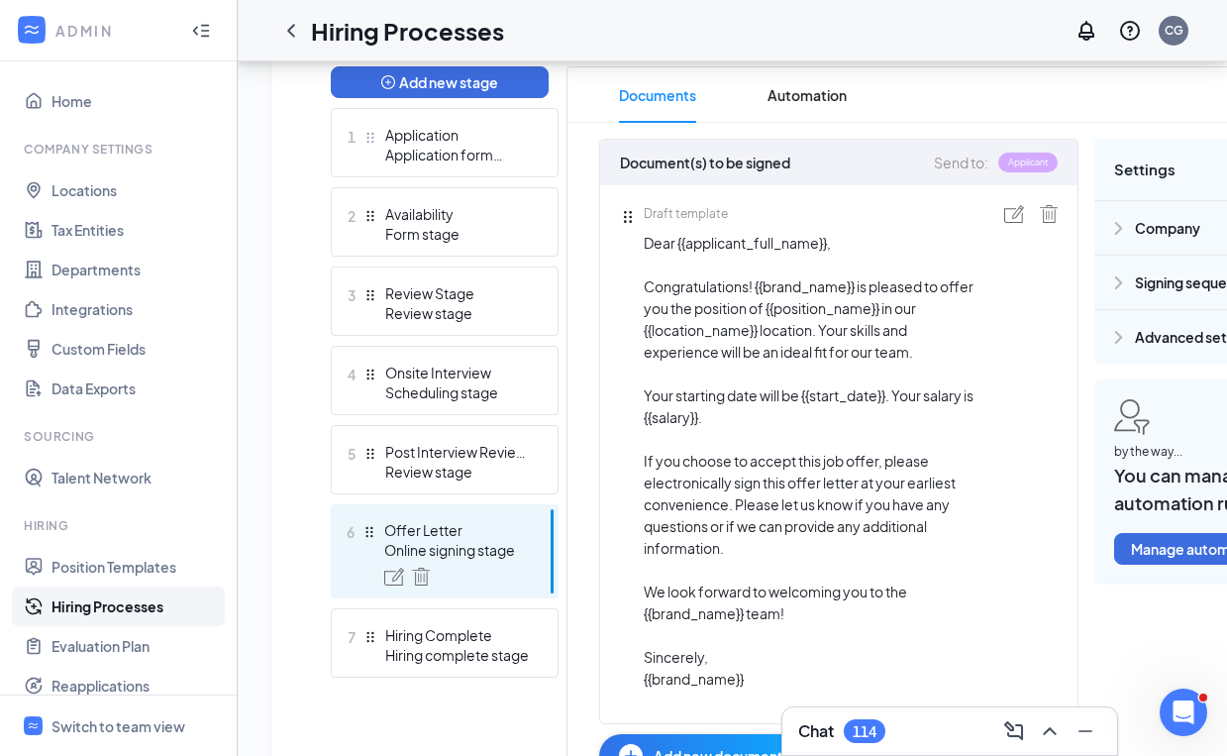
click at [770, 246] on span "Dear {{applicant_full_name}}, Congratulations! {{brand_name}} is pleased to off…" at bounding box center [812, 461] width 337 height 458
click at [793, 243] on span "Dear {{applicant_full_name}}, Congratulations! {{brand_name}} is pleased to off…" at bounding box center [812, 461] width 337 height 458
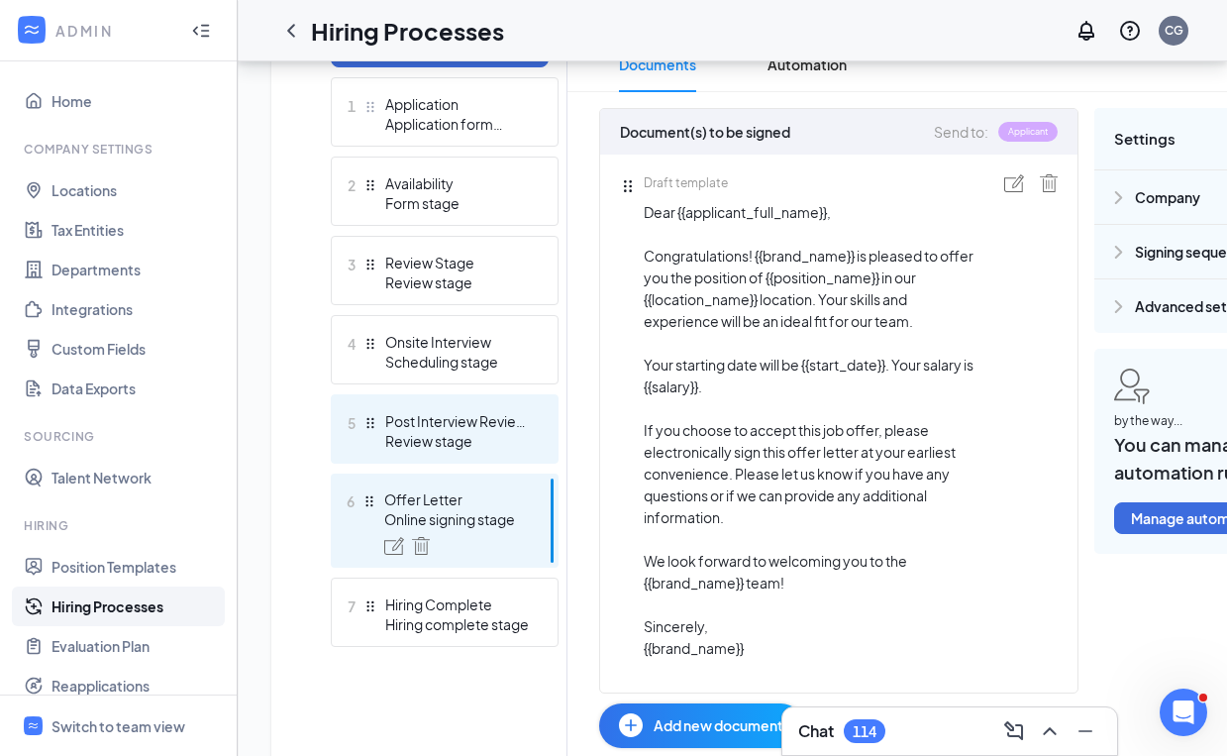
scroll to position [672, 0]
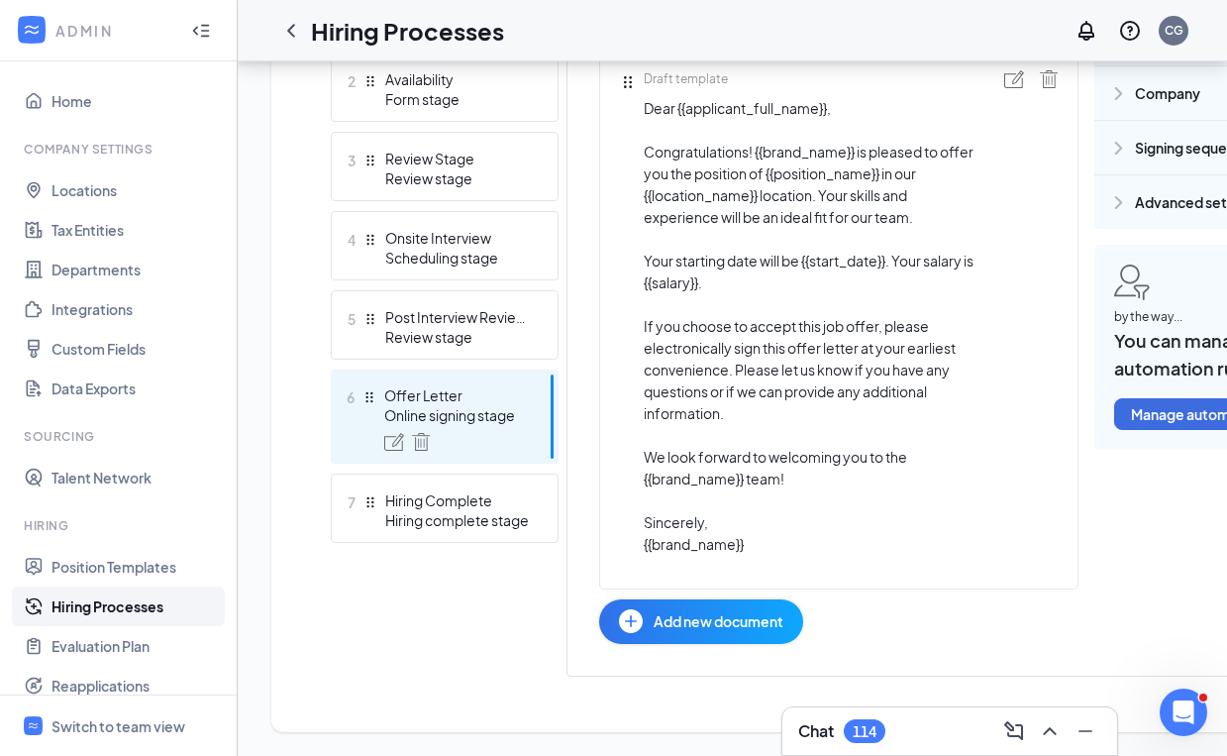
click at [720, 611] on span "Add new document" at bounding box center [719, 621] width 130 height 22
click at [911, 468] on span "Dear {{applicant_full_name}}, Congratulations! {{brand_name}} is pleased to off…" at bounding box center [812, 326] width 337 height 458
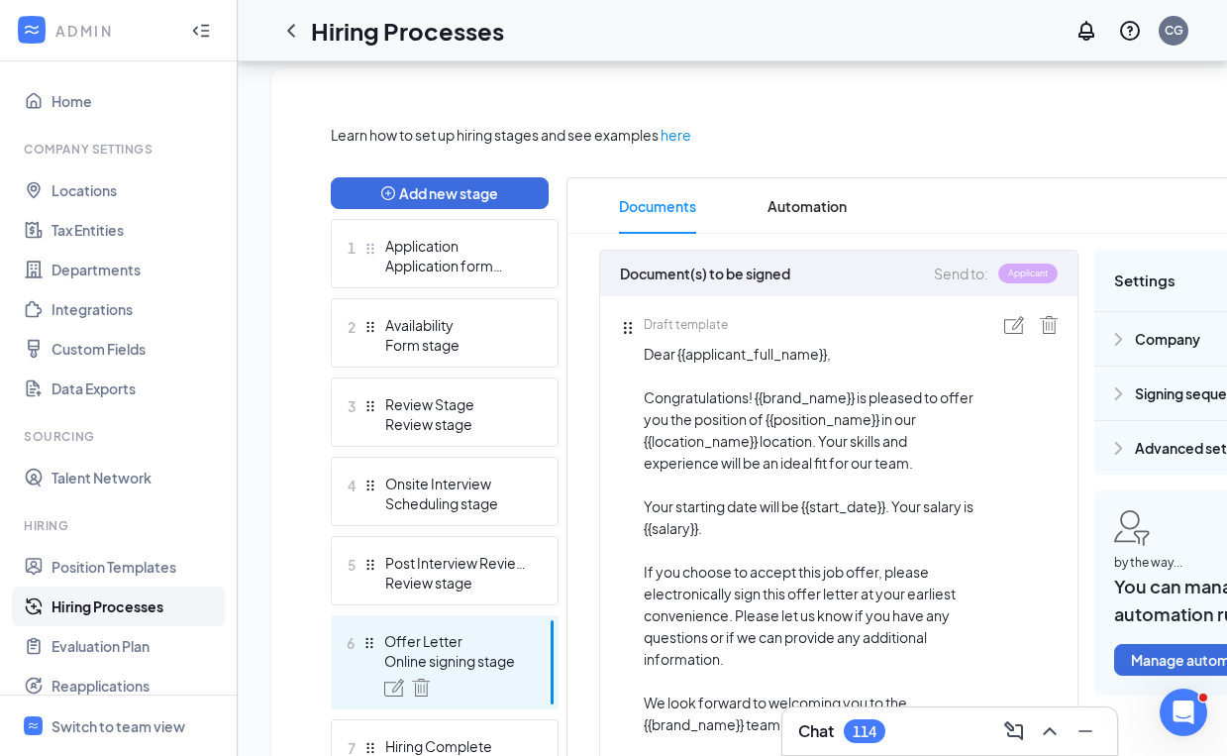
scroll to position [611, 0]
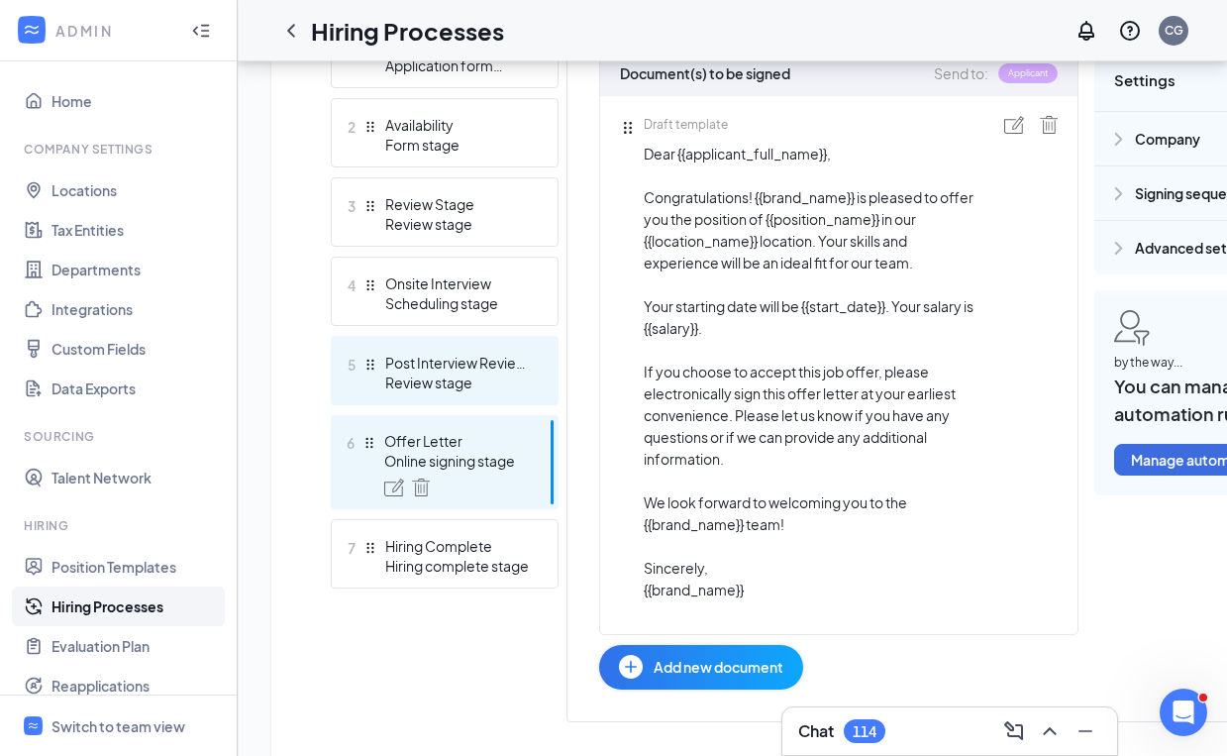
click at [466, 374] on div "Review stage" at bounding box center [457, 382] width 145 height 20
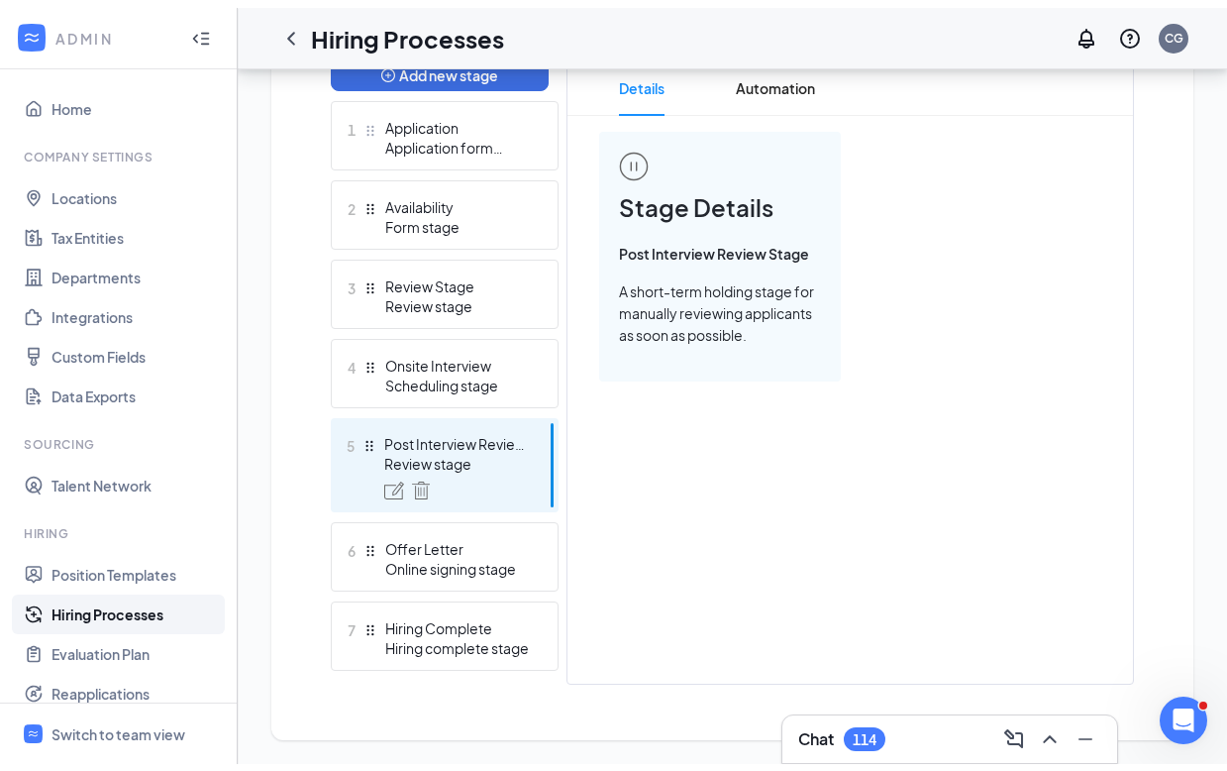
scroll to position [522, 0]
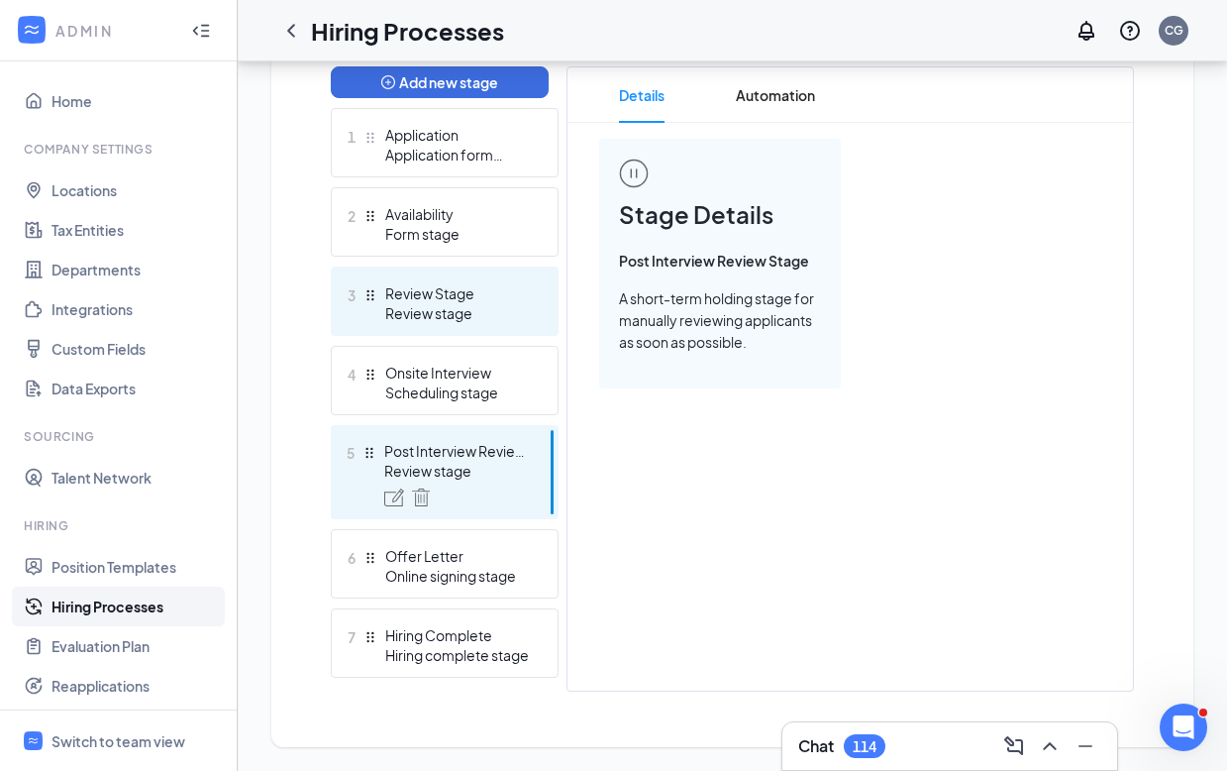
click at [444, 303] on div "Review stage" at bounding box center [457, 313] width 145 height 20
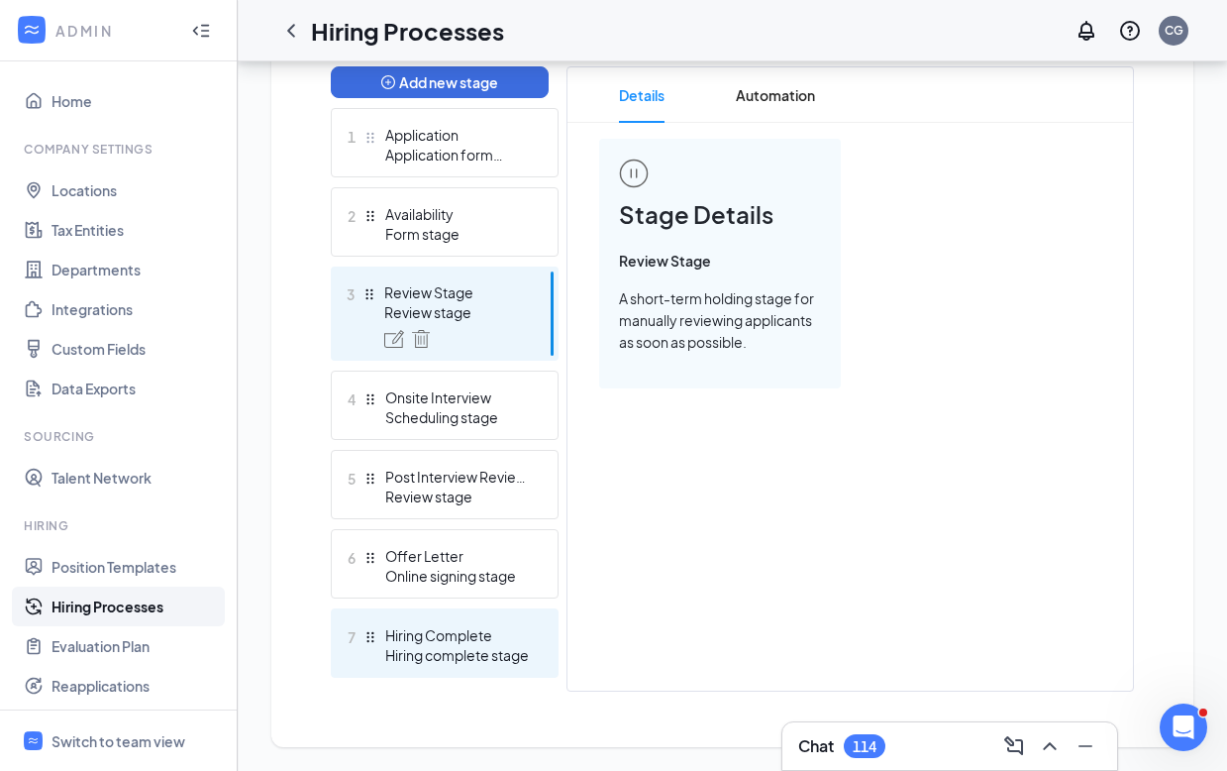
click at [395, 649] on div "Hiring complete stage" at bounding box center [457, 655] width 145 height 20
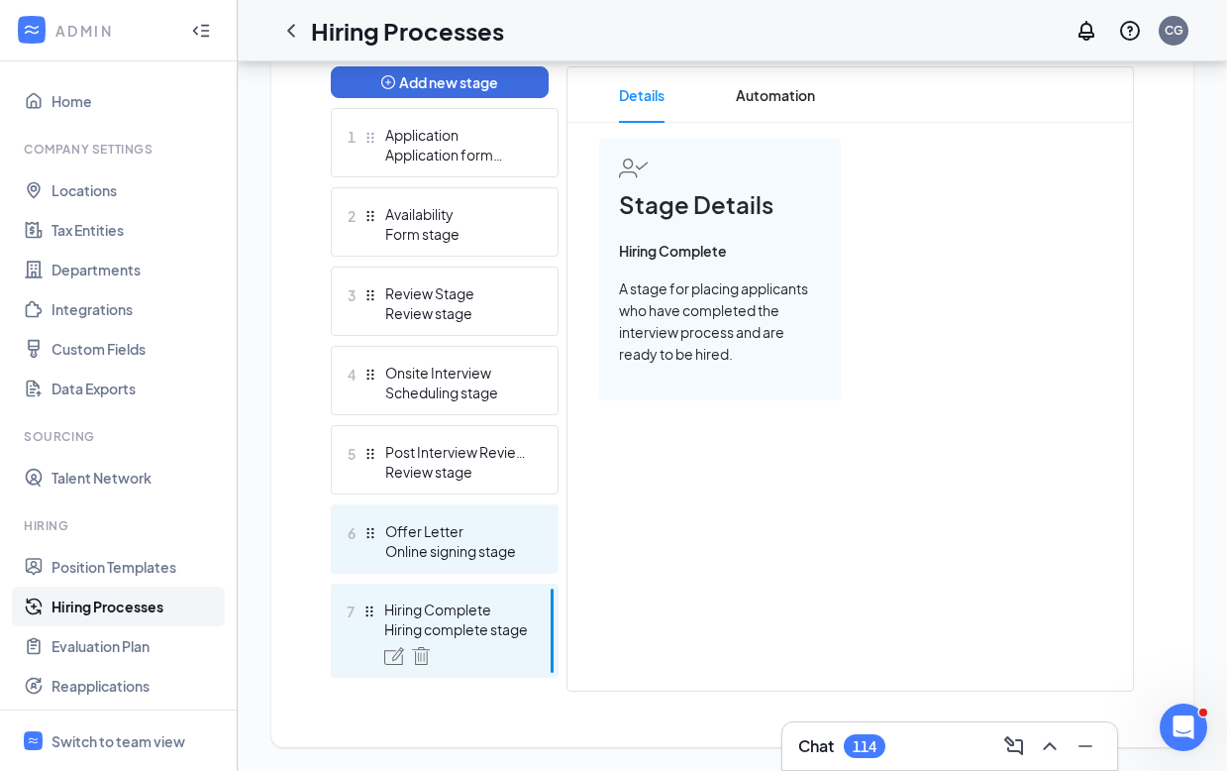
click at [452, 533] on div "Offer Letter" at bounding box center [457, 531] width 145 height 20
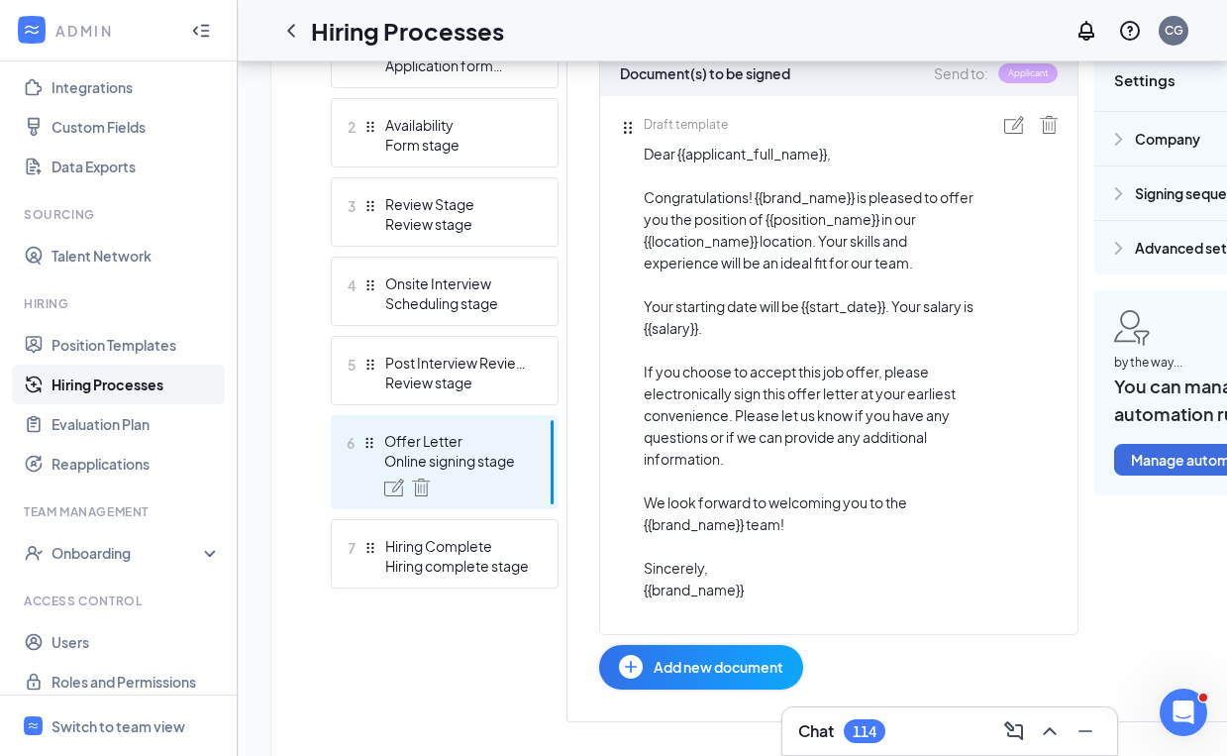
scroll to position [672, 0]
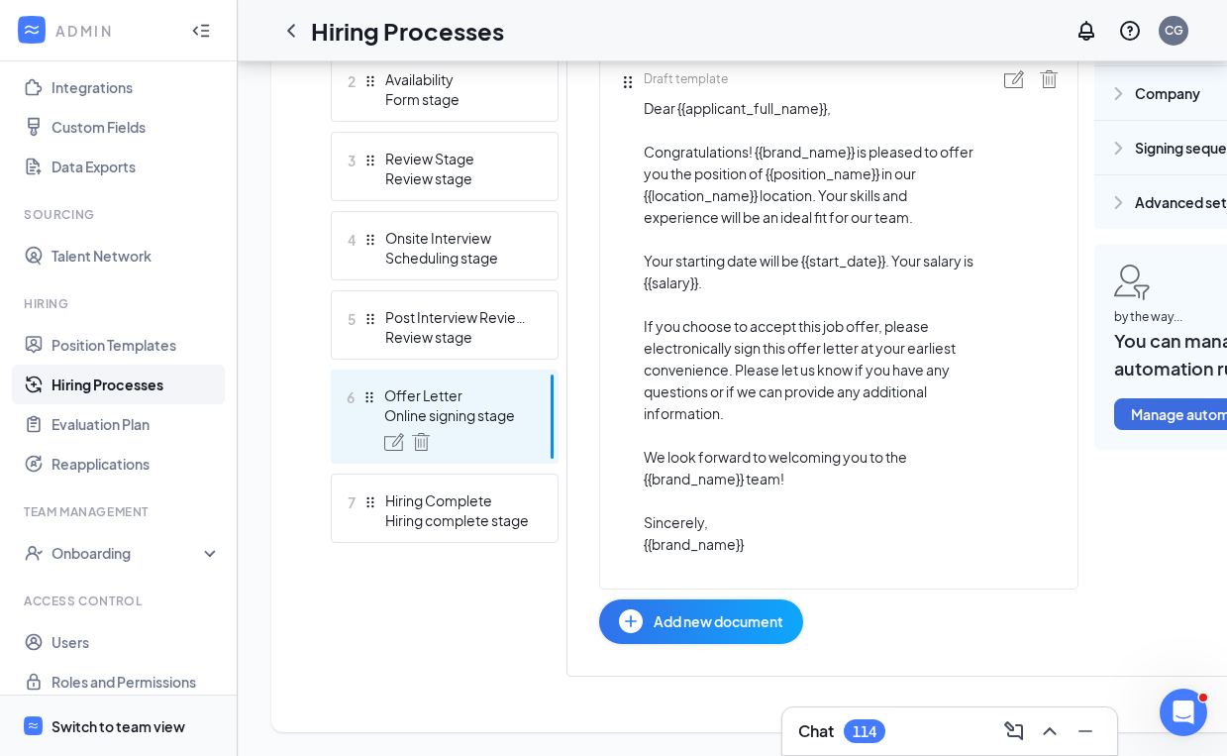
click at [108, 722] on div "Switch to team view" at bounding box center [119, 725] width 134 height 20
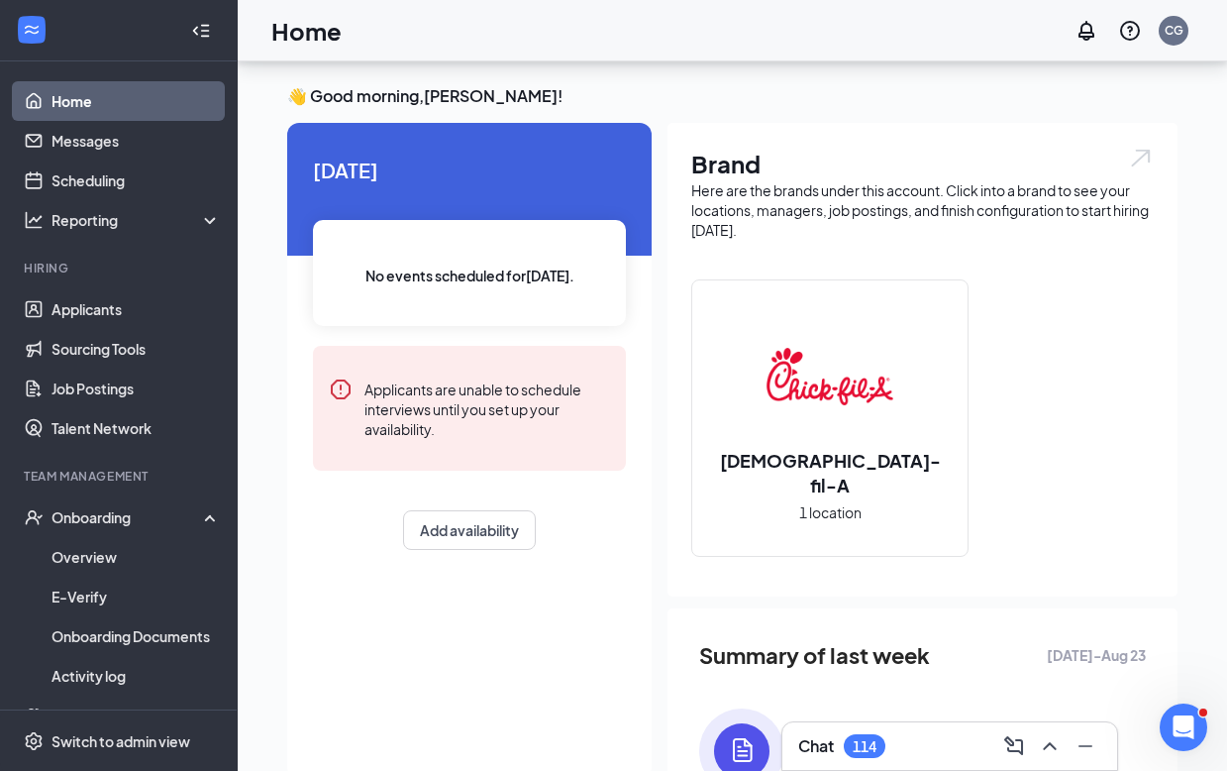
scroll to position [317, 0]
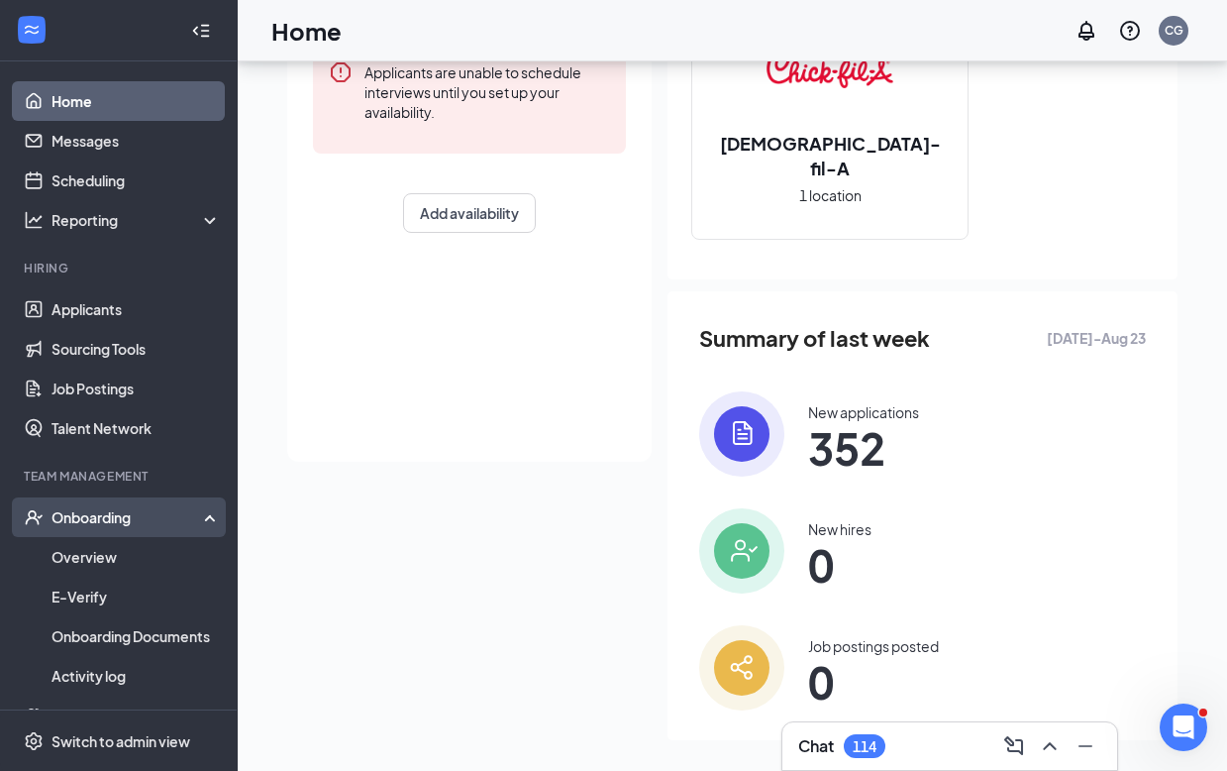
click at [95, 519] on div "Onboarding" at bounding box center [128, 517] width 153 height 20
click at [95, 511] on div "Onboarding" at bounding box center [128, 517] width 153 height 20
click at [88, 553] on link "Overview" at bounding box center [136, 557] width 169 height 40
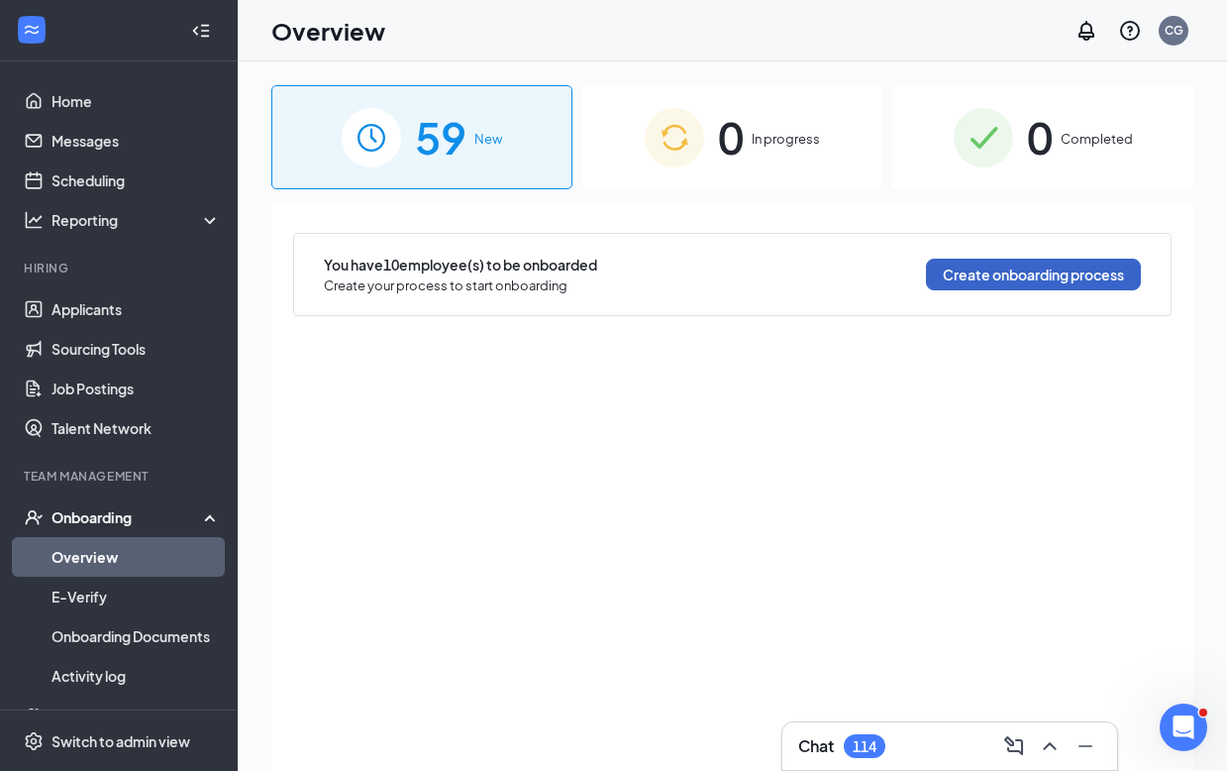
click at [1041, 284] on button "Create onboarding process" at bounding box center [1033, 275] width 215 height 32
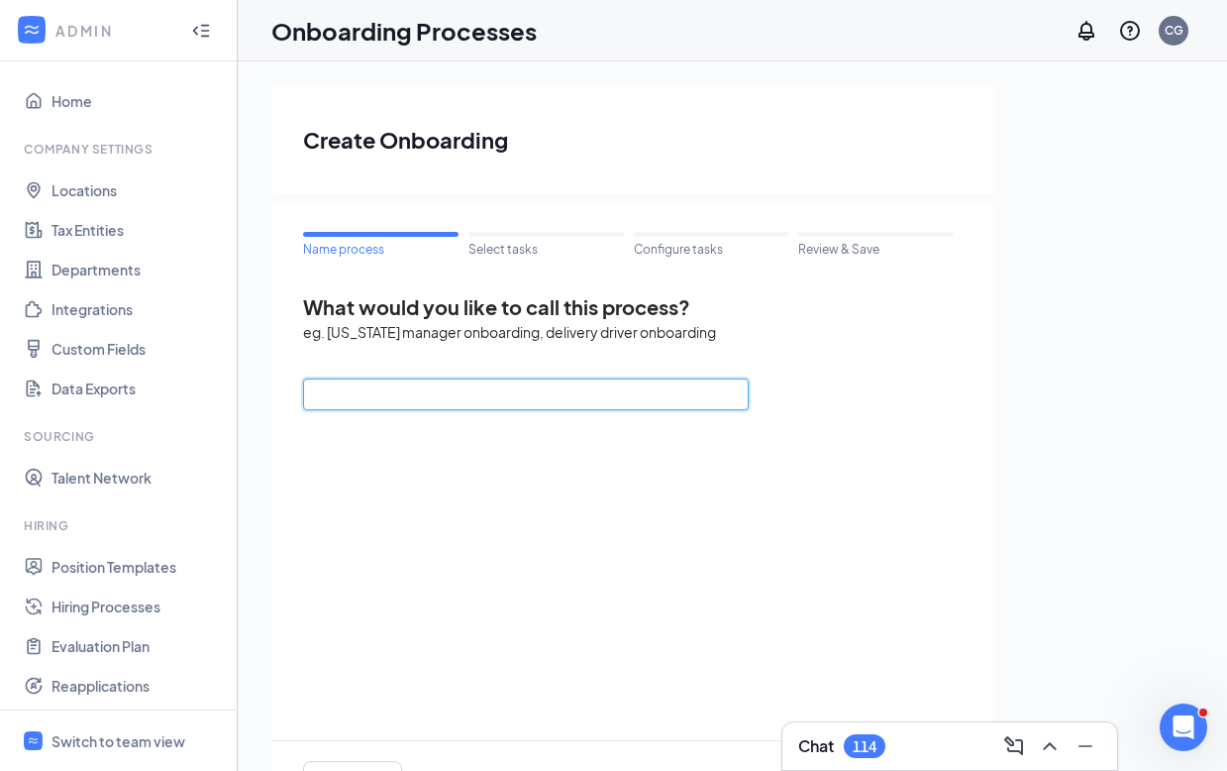
click at [450, 384] on input "text" at bounding box center [526, 394] width 446 height 32
click at [762, 504] on div "What would you like to call this process? eg. [US_STATE] manager onboarding, de…" at bounding box center [633, 556] width 661 height 527
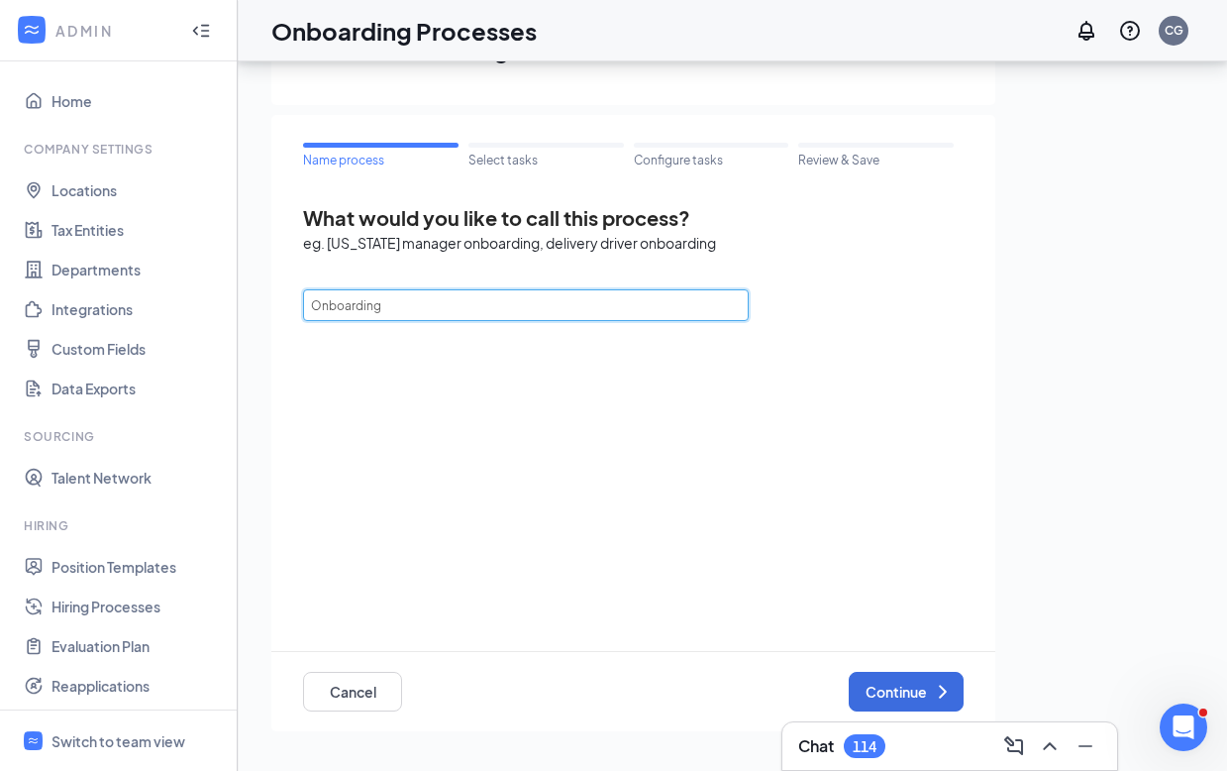
click at [506, 308] on input "Onboarding" at bounding box center [526, 305] width 446 height 32
type input "Onboarding Paperwork"
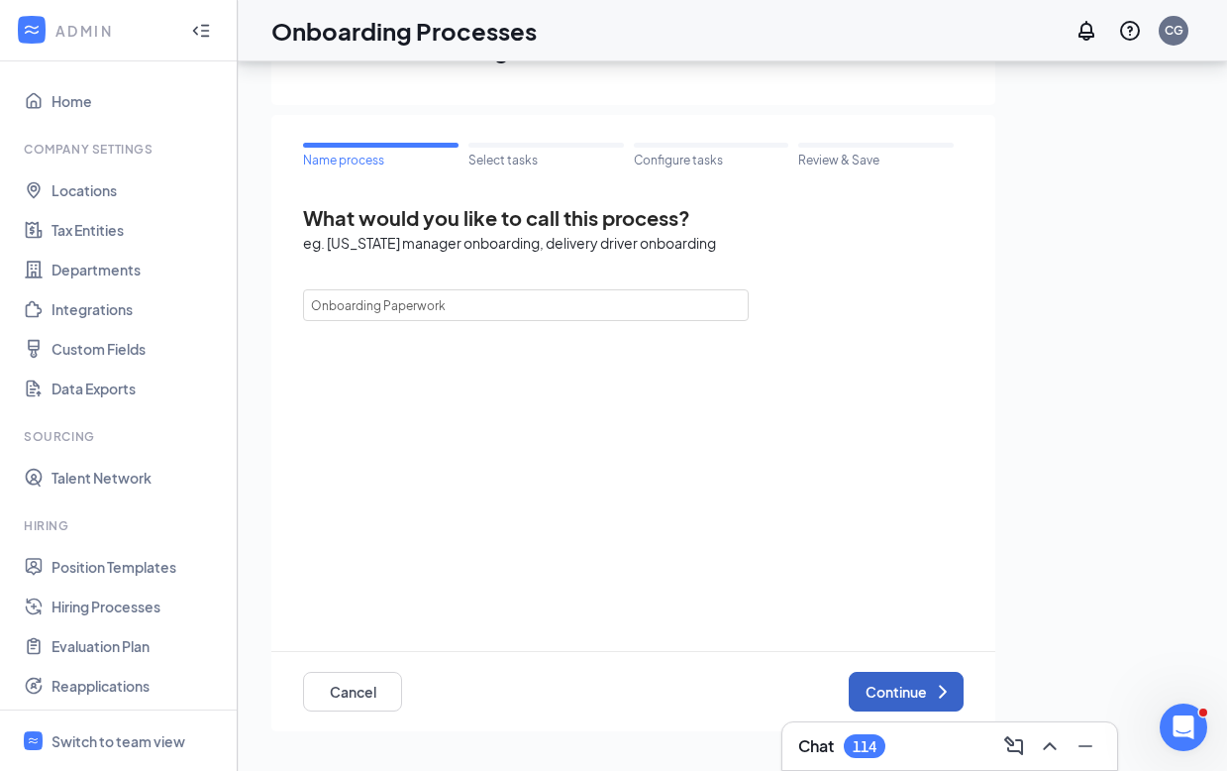
click at [901, 689] on button "Continue" at bounding box center [906, 692] width 115 height 40
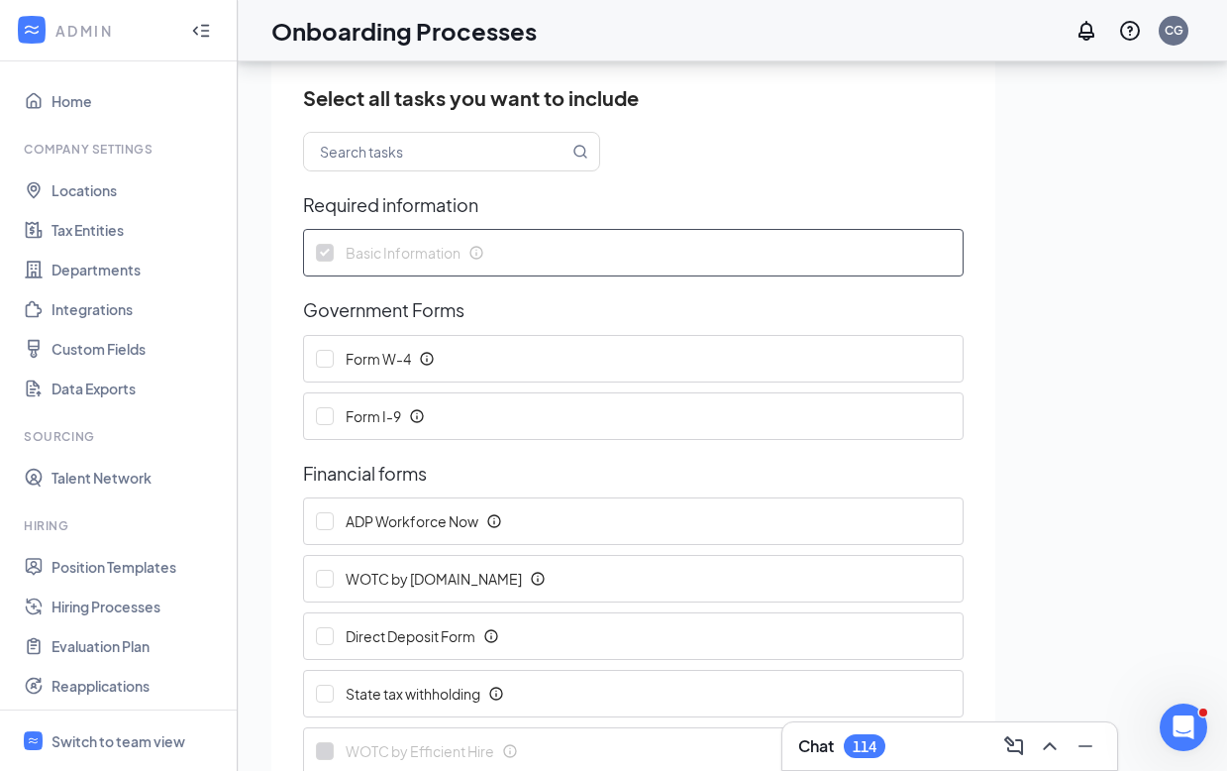
scroll to position [140, 0]
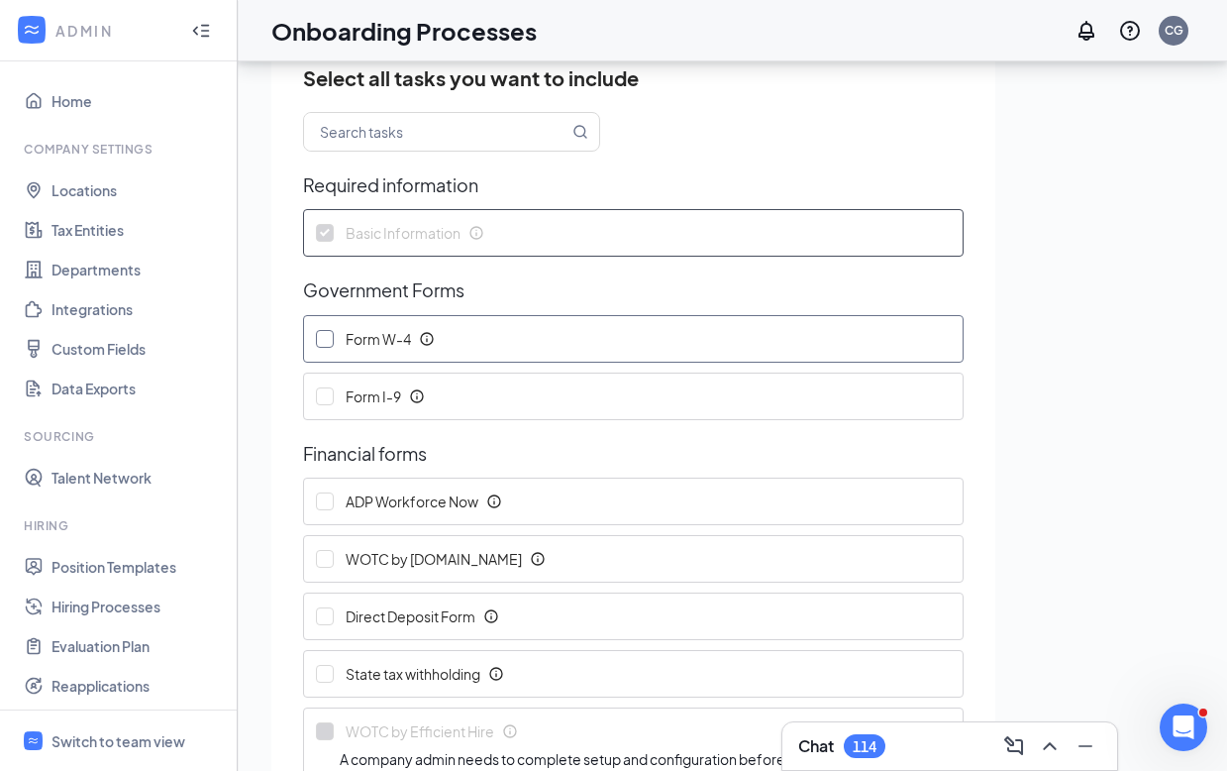
click at [331, 332] on input "Form W-4" at bounding box center [325, 339] width 18 height 18
checkbox input "true"
click at [326, 392] on input "Form I-9" at bounding box center [325, 396] width 18 height 18
checkbox input "true"
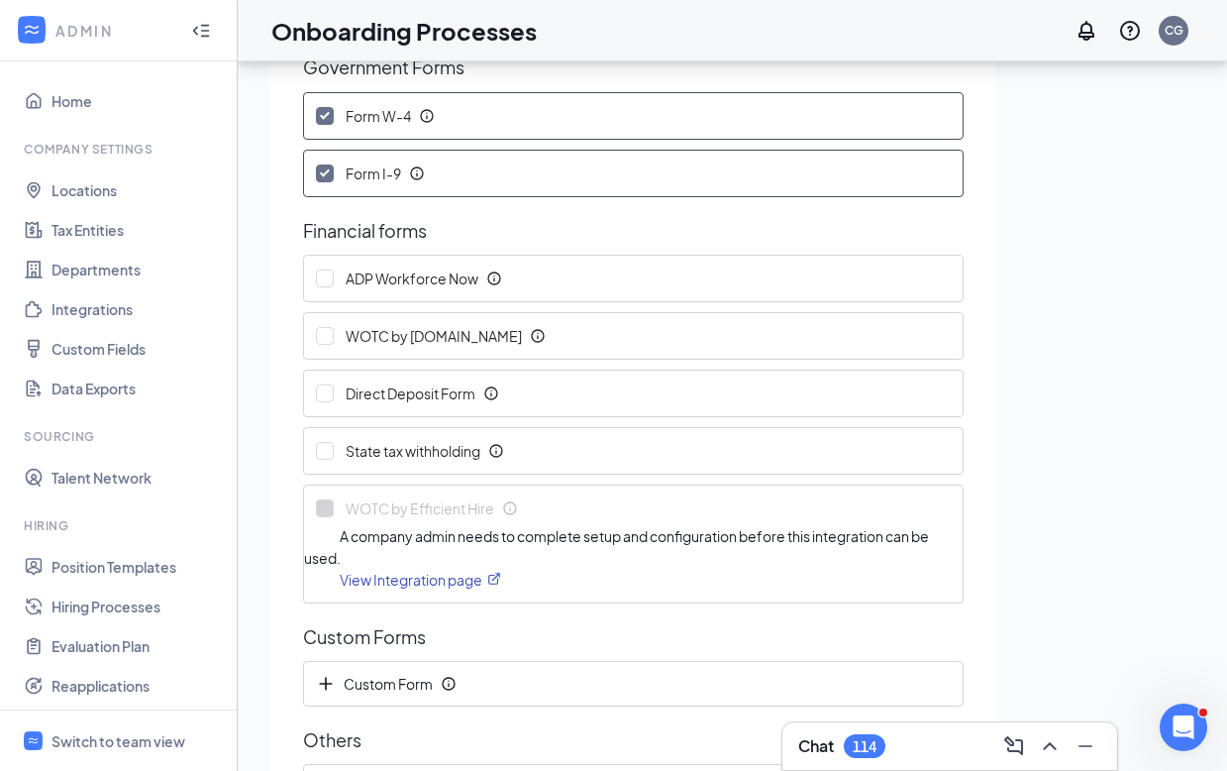
scroll to position [384, 0]
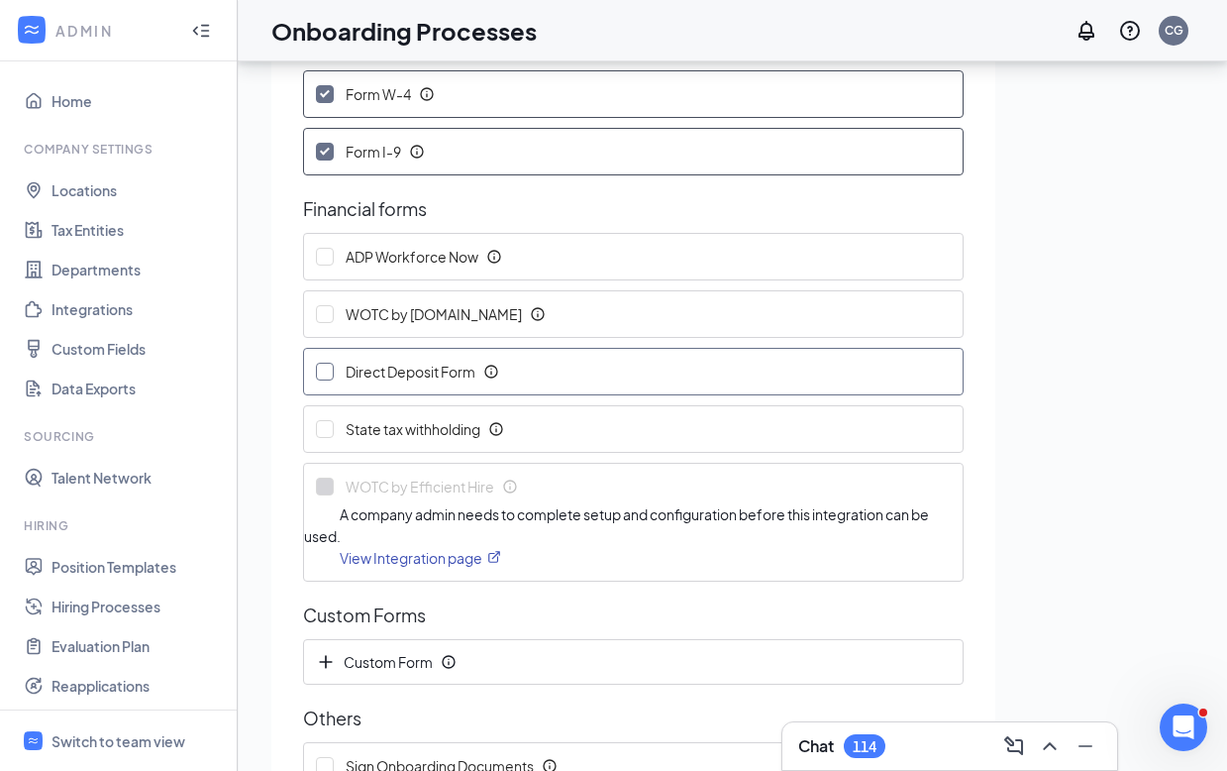
click at [325, 376] on input "Direct Deposit Form" at bounding box center [325, 372] width 18 height 18
checkbox input "true"
click at [327, 426] on input "State tax withholding" at bounding box center [325, 429] width 18 height 18
checkbox input "true"
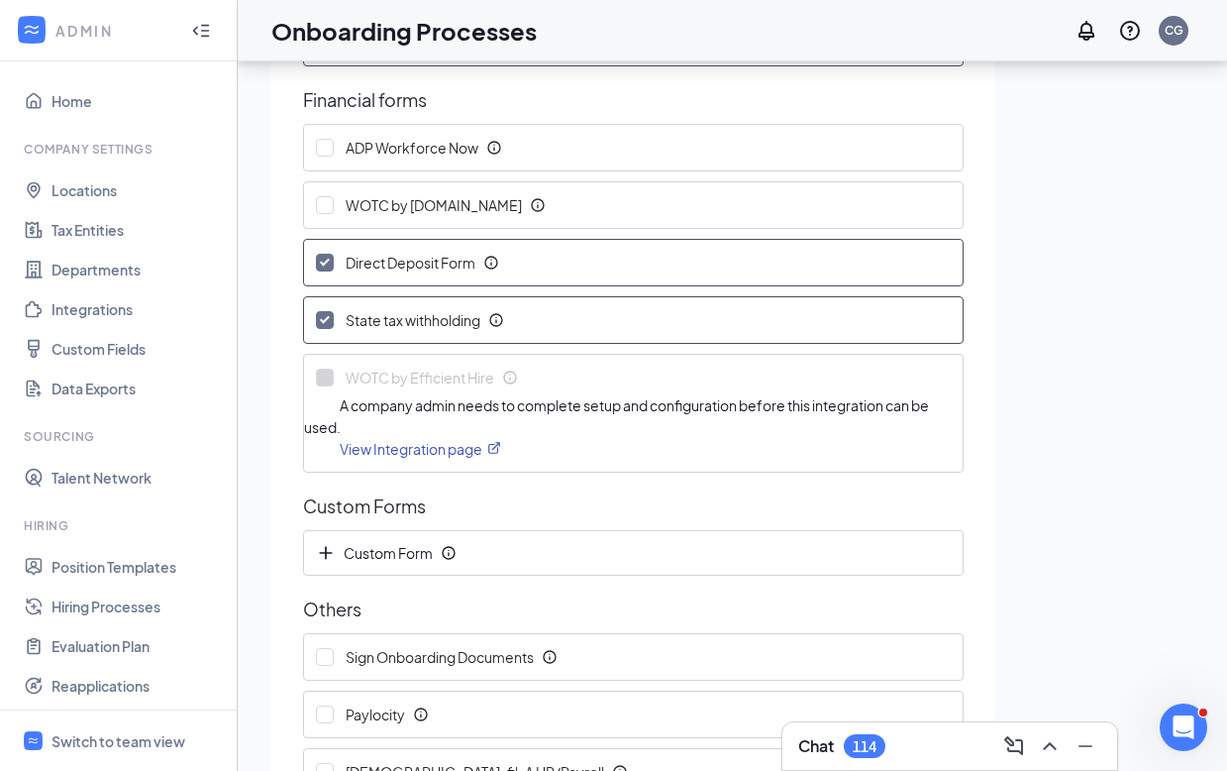
scroll to position [498, 0]
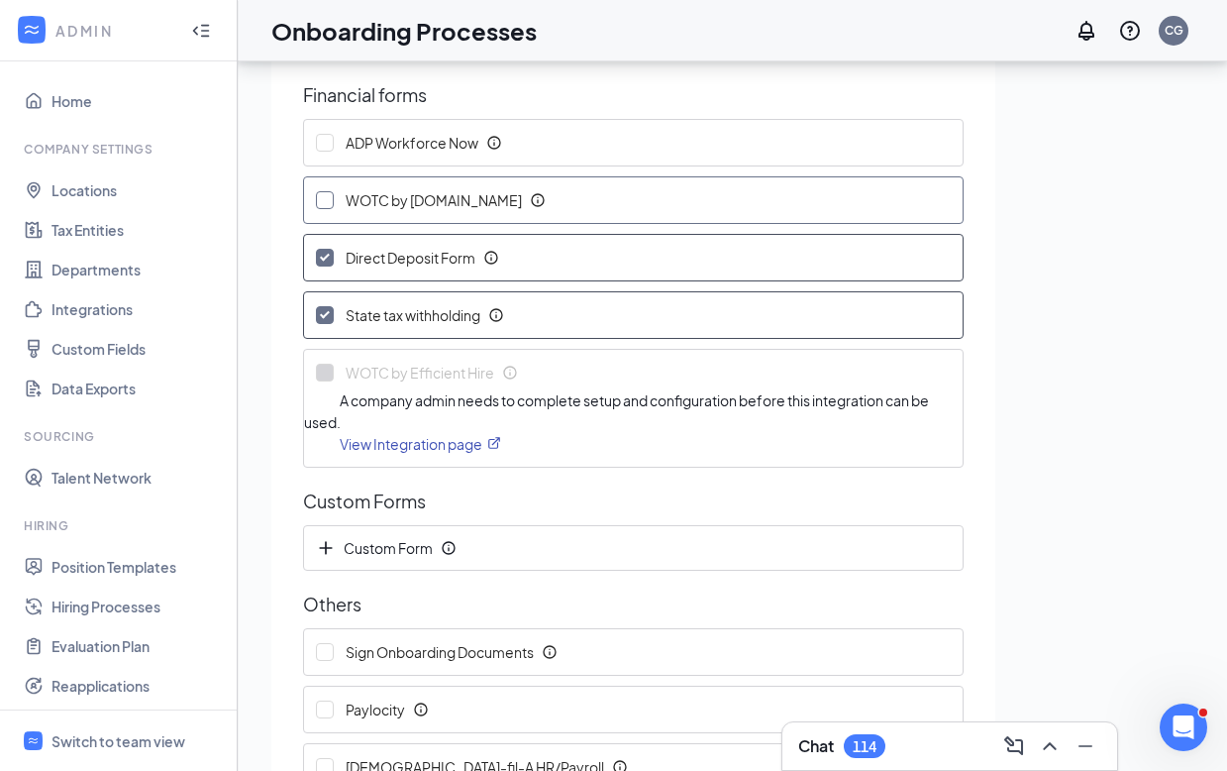
click at [323, 205] on input "WOTC by [DOMAIN_NAME]" at bounding box center [325, 200] width 18 height 18
checkbox input "true"
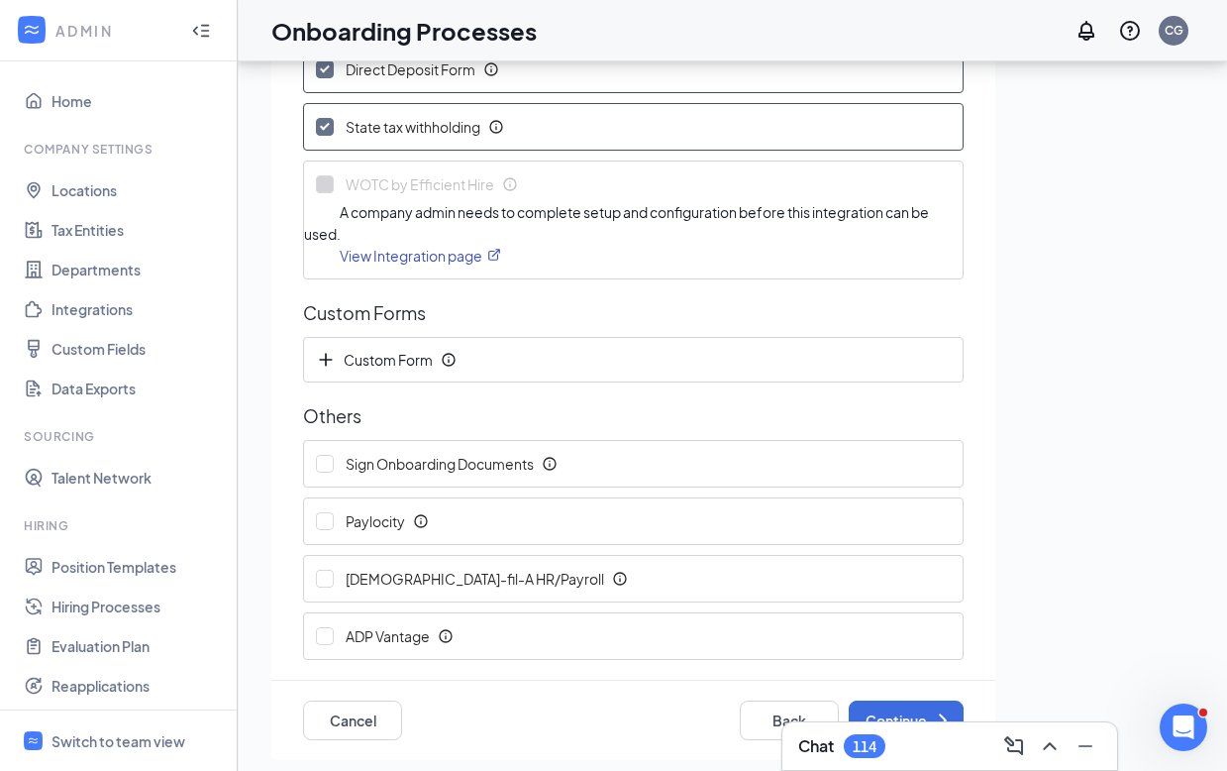
scroll to position [691, 0]
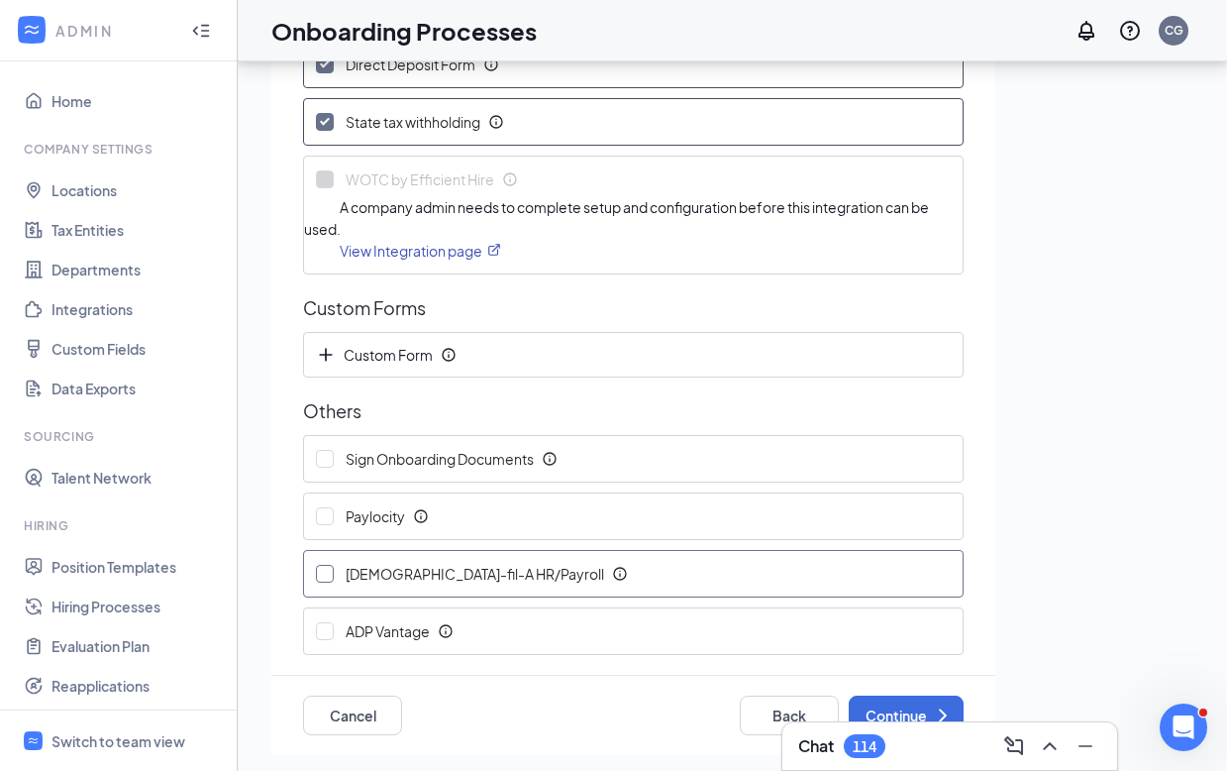
click at [316, 577] on input "[DEMOGRAPHIC_DATA]-fil-A HR/Payroll" at bounding box center [325, 574] width 18 height 18
checkbox input "true"
click at [322, 455] on input "Sign Onboarding Documents" at bounding box center [325, 459] width 18 height 18
checkbox input "true"
click at [327, 349] on icon "Plus" at bounding box center [326, 355] width 20 height 20
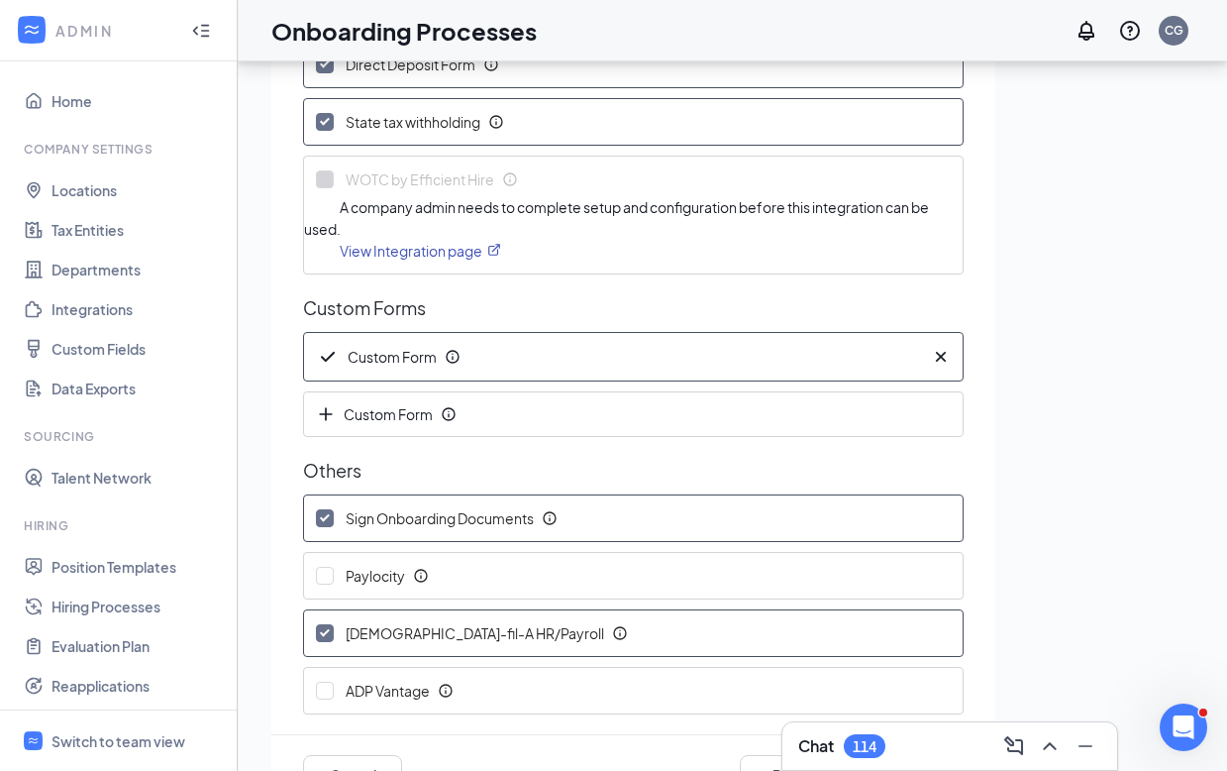
click at [392, 355] on span "Custom Form" at bounding box center [380, 357] width 129 height 24
click at [327, 423] on div "Custom Form" at bounding box center [633, 414] width 659 height 44
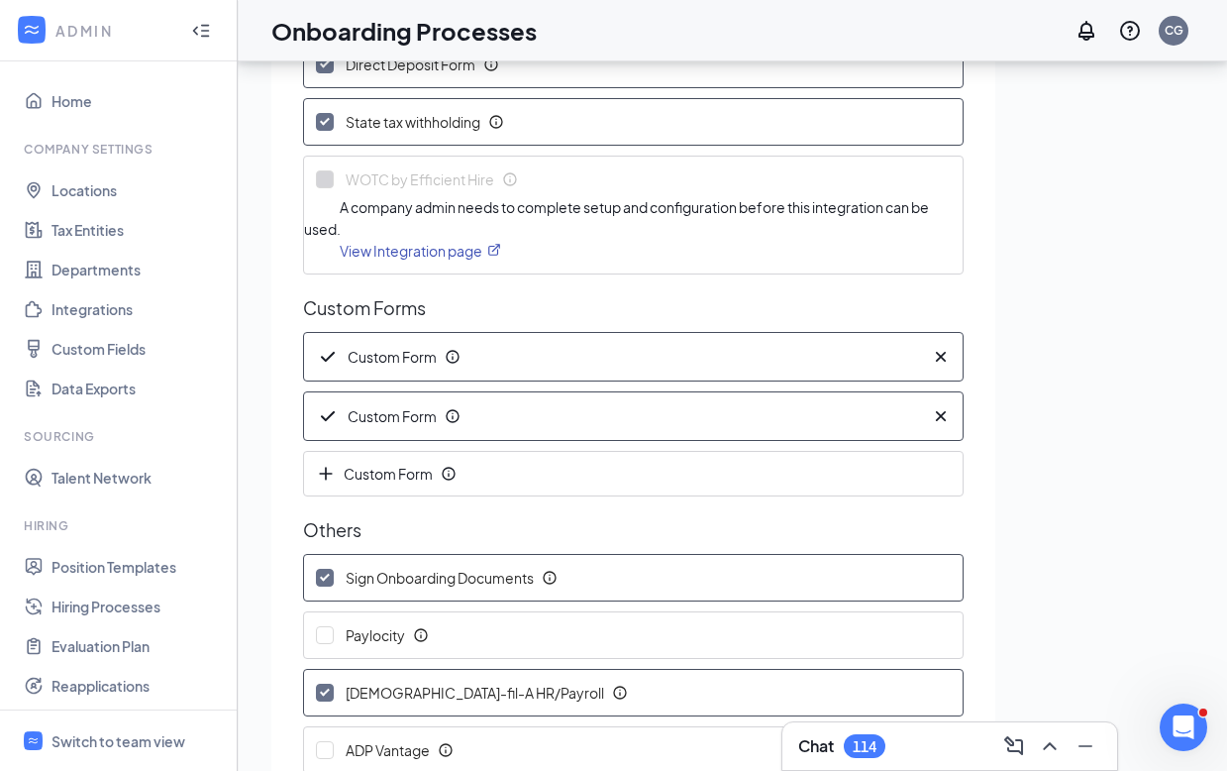
click at [931, 411] on icon "Cross" at bounding box center [941, 416] width 20 height 20
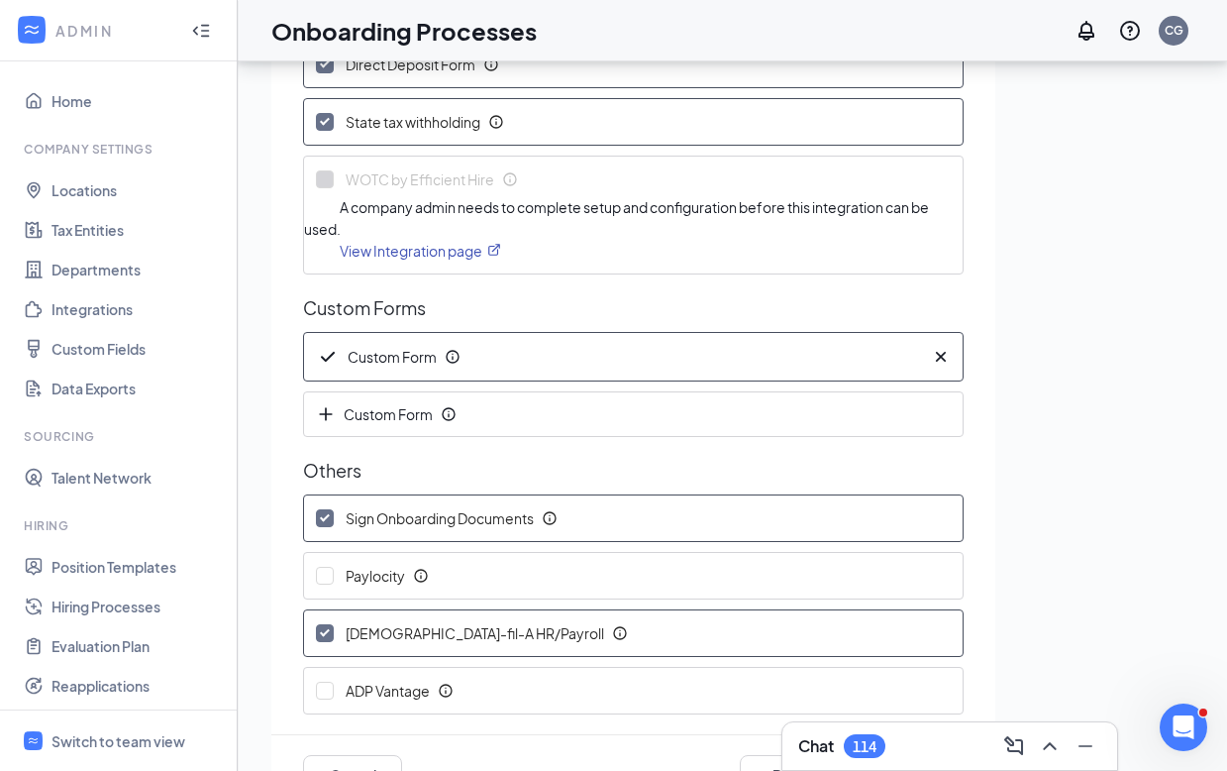
click at [399, 357] on span "Custom Form" at bounding box center [380, 357] width 129 height 24
click at [454, 351] on icon "Info" at bounding box center [453, 357] width 16 height 16
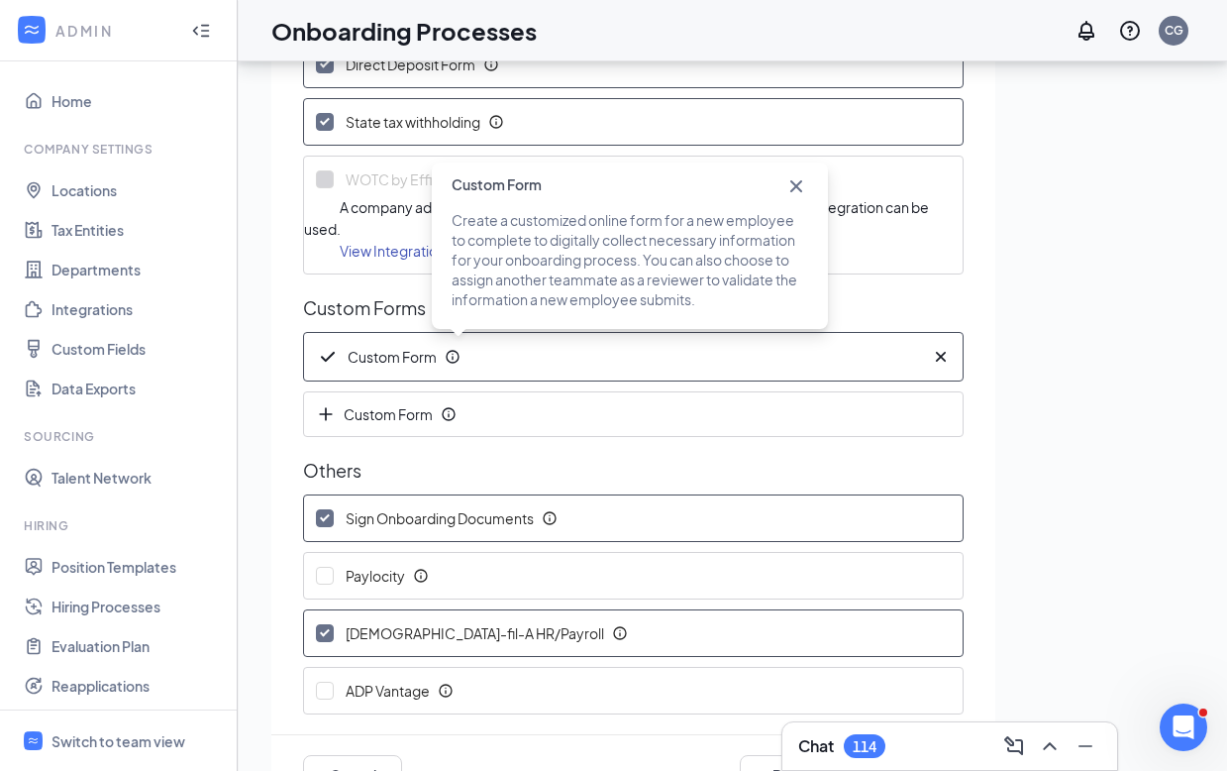
click at [793, 191] on icon "Cross" at bounding box center [796, 186] width 24 height 24
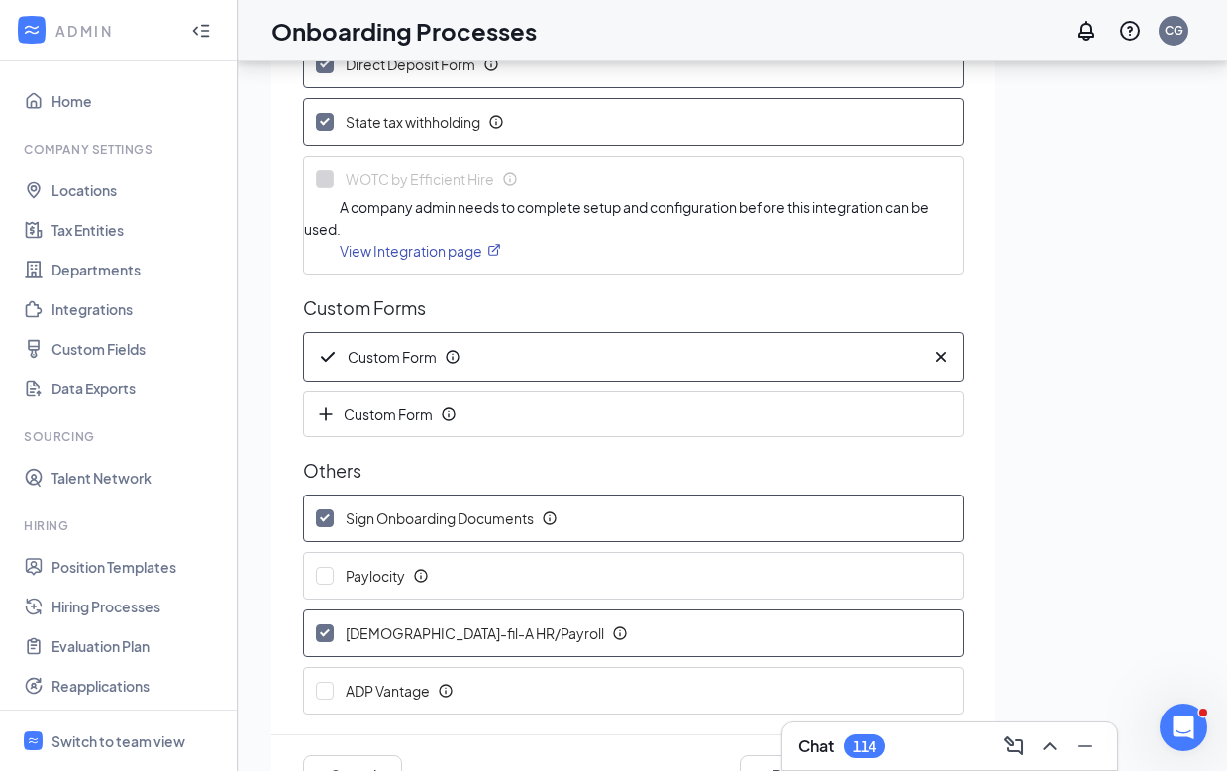
click at [931, 356] on icon "Cross" at bounding box center [941, 357] width 20 height 20
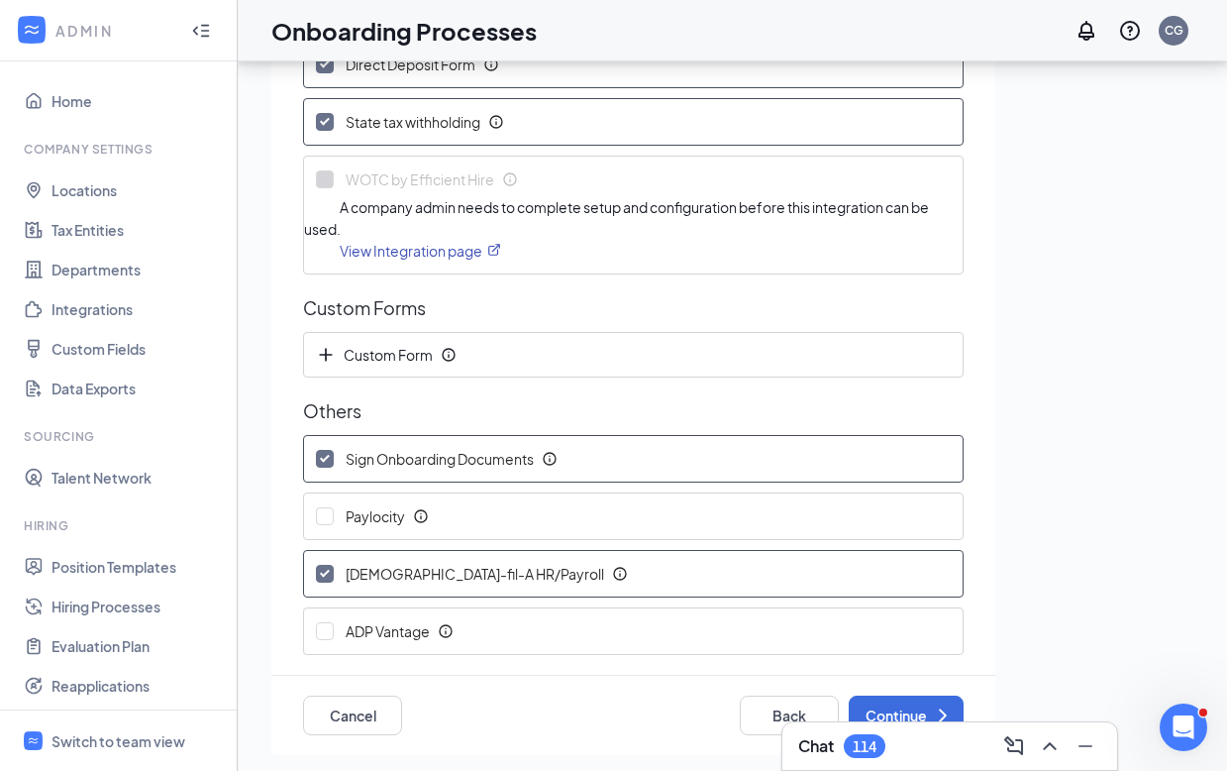
click at [612, 572] on icon "Info" at bounding box center [620, 574] width 16 height 16
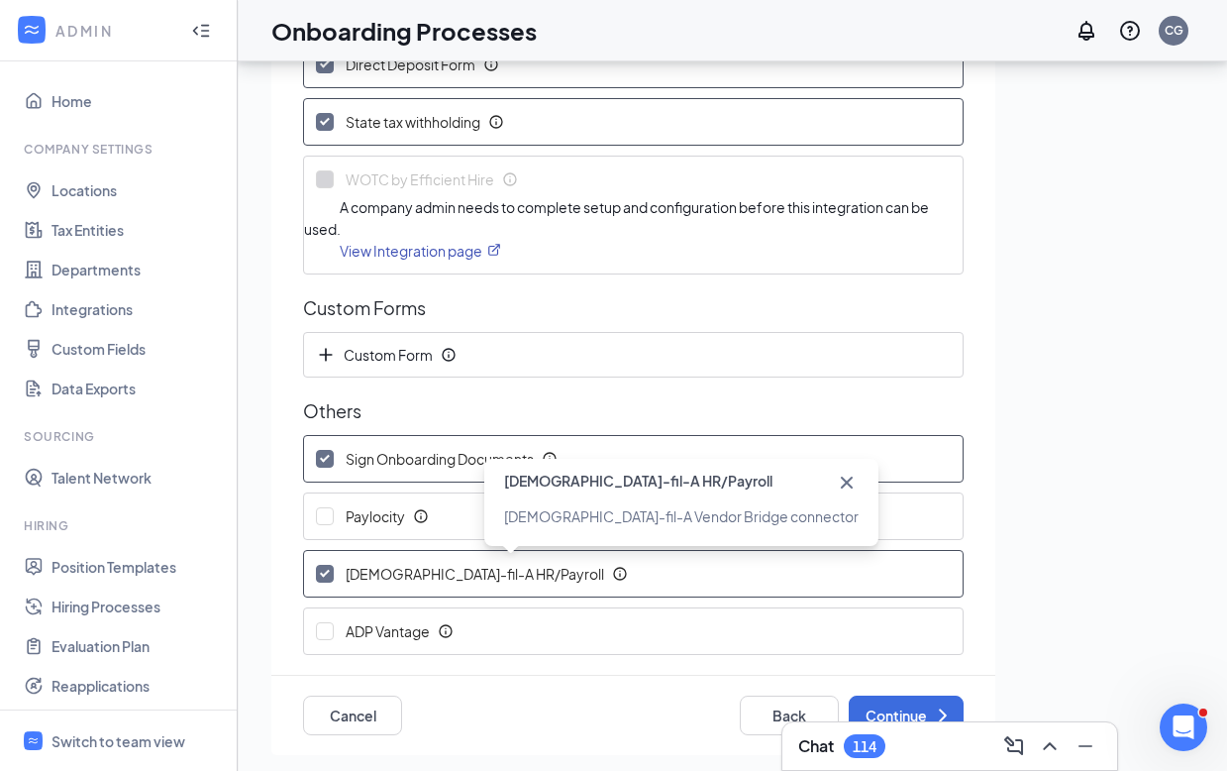
click at [841, 479] on icon "Cross" at bounding box center [847, 482] width 12 height 12
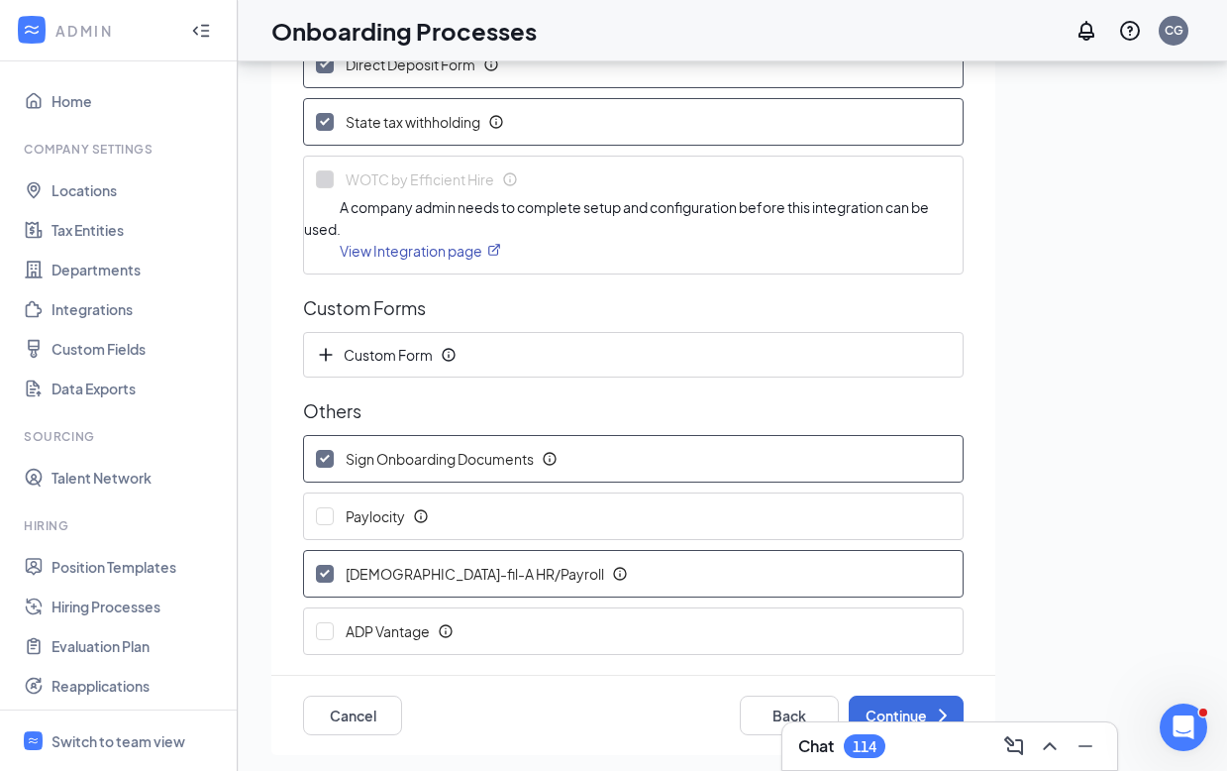
click at [557, 459] on icon "Info" at bounding box center [550, 459] width 16 height 16
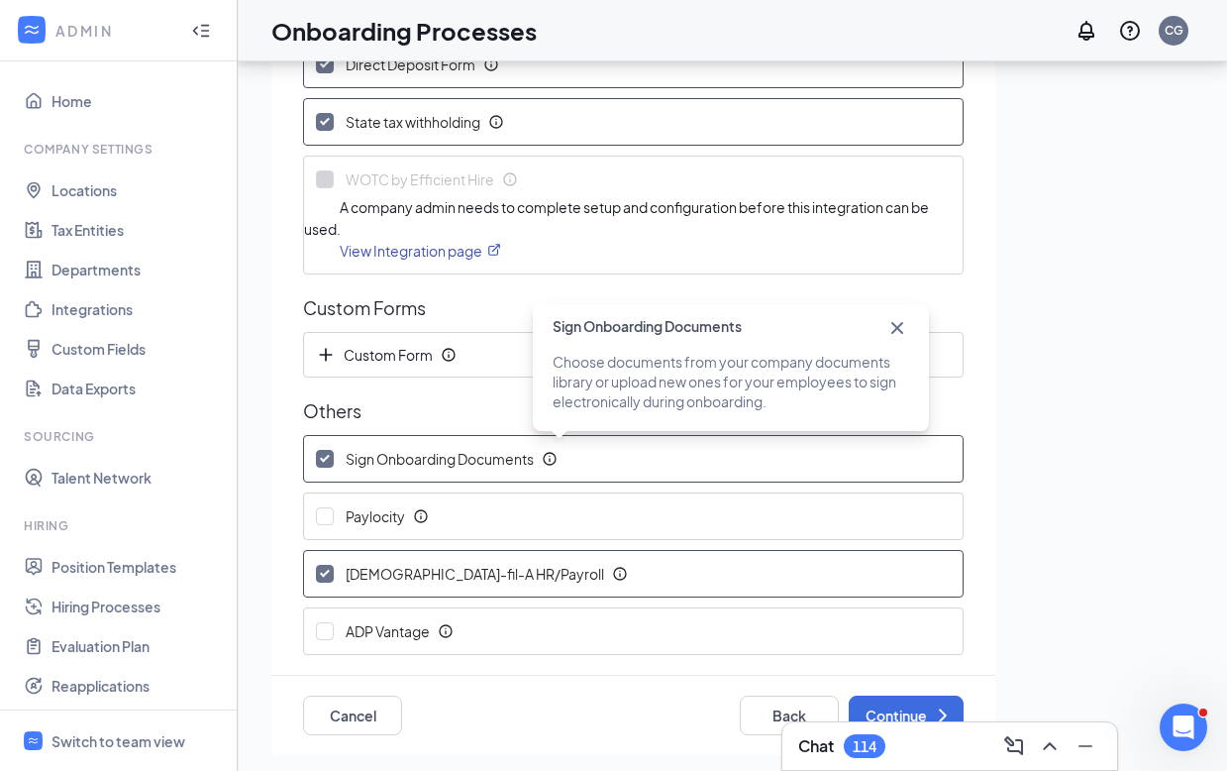
click at [895, 325] on icon "Cross" at bounding box center [897, 328] width 24 height 24
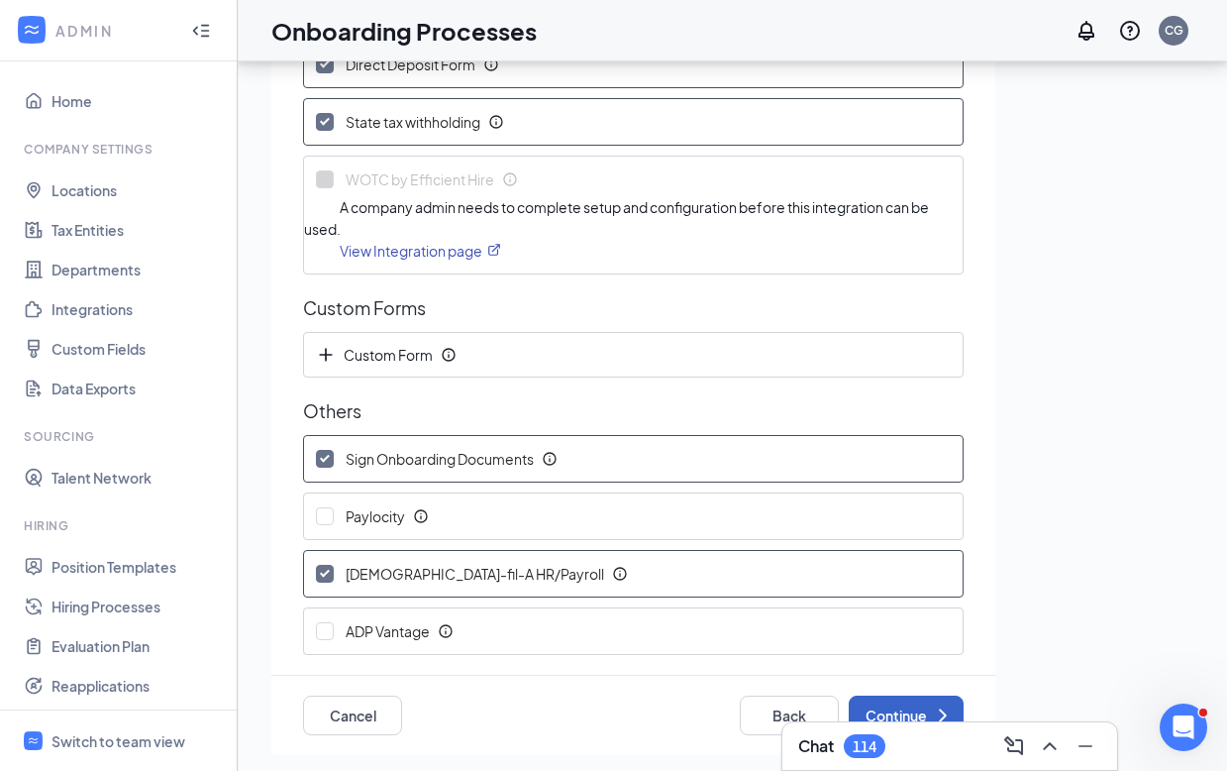
click at [871, 704] on button "Continue" at bounding box center [906, 715] width 115 height 40
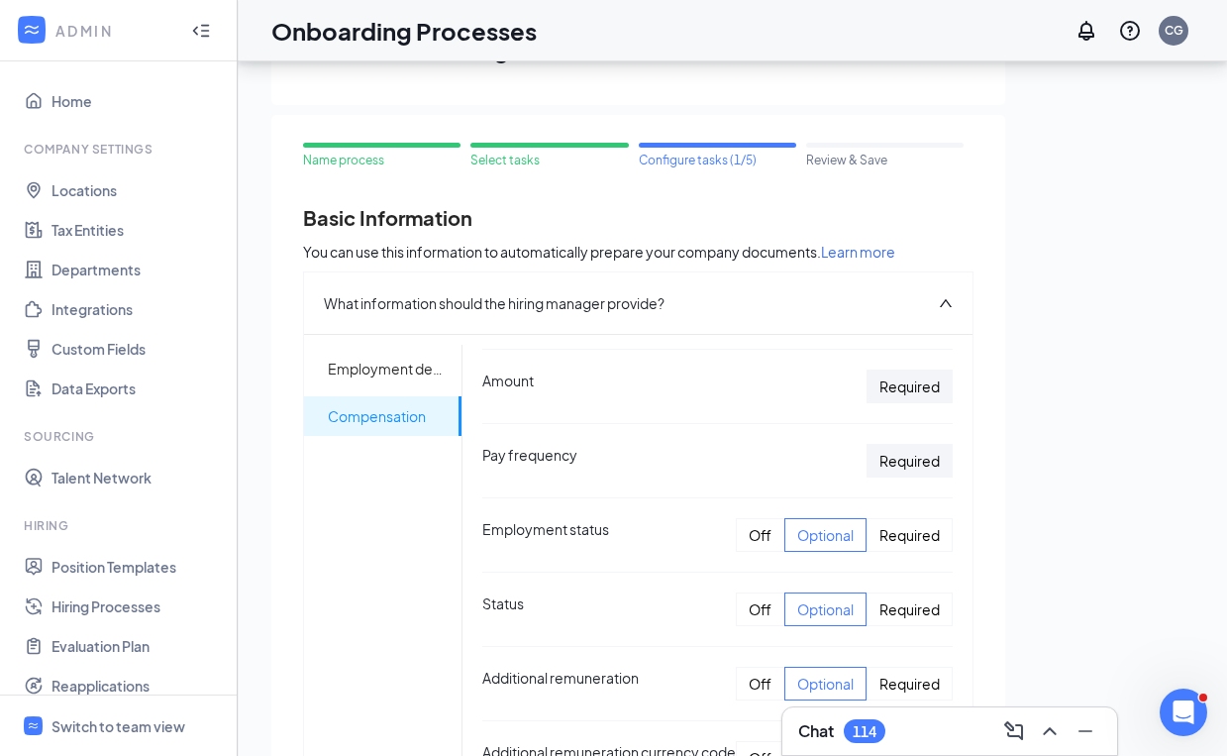
scroll to position [569, 0]
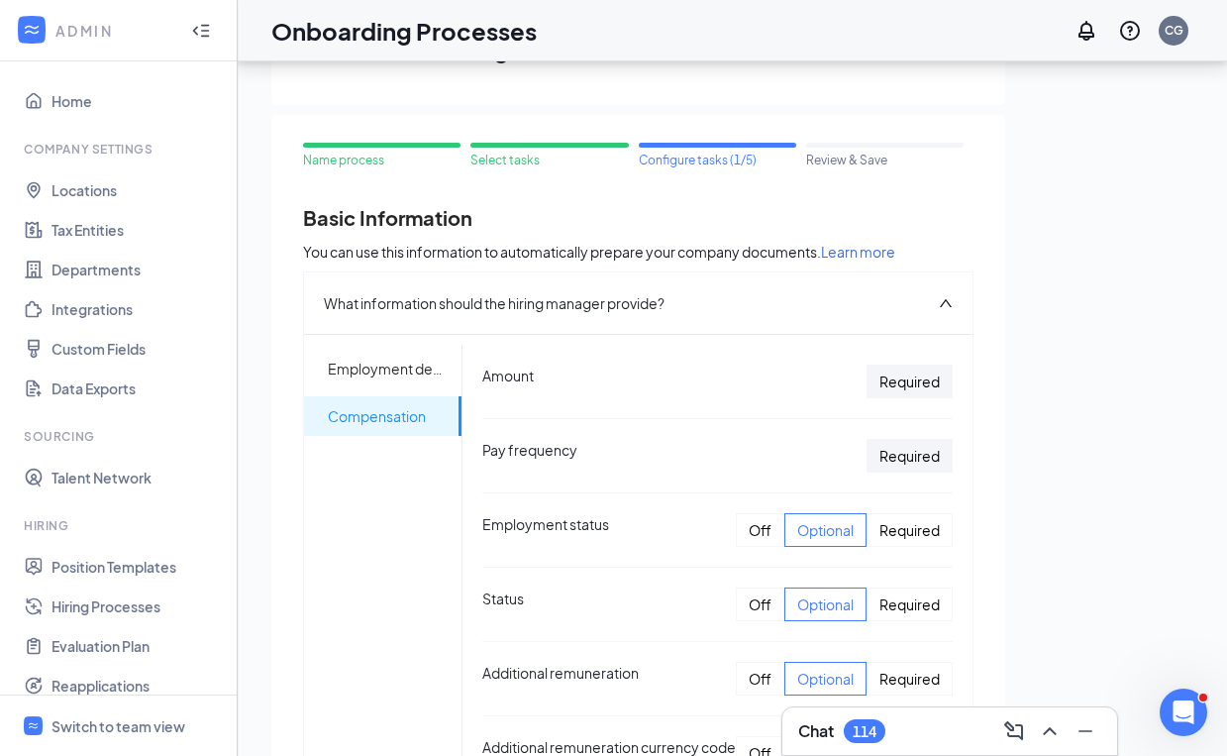
click at [898, 439] on div "Required" at bounding box center [910, 456] width 86 height 34
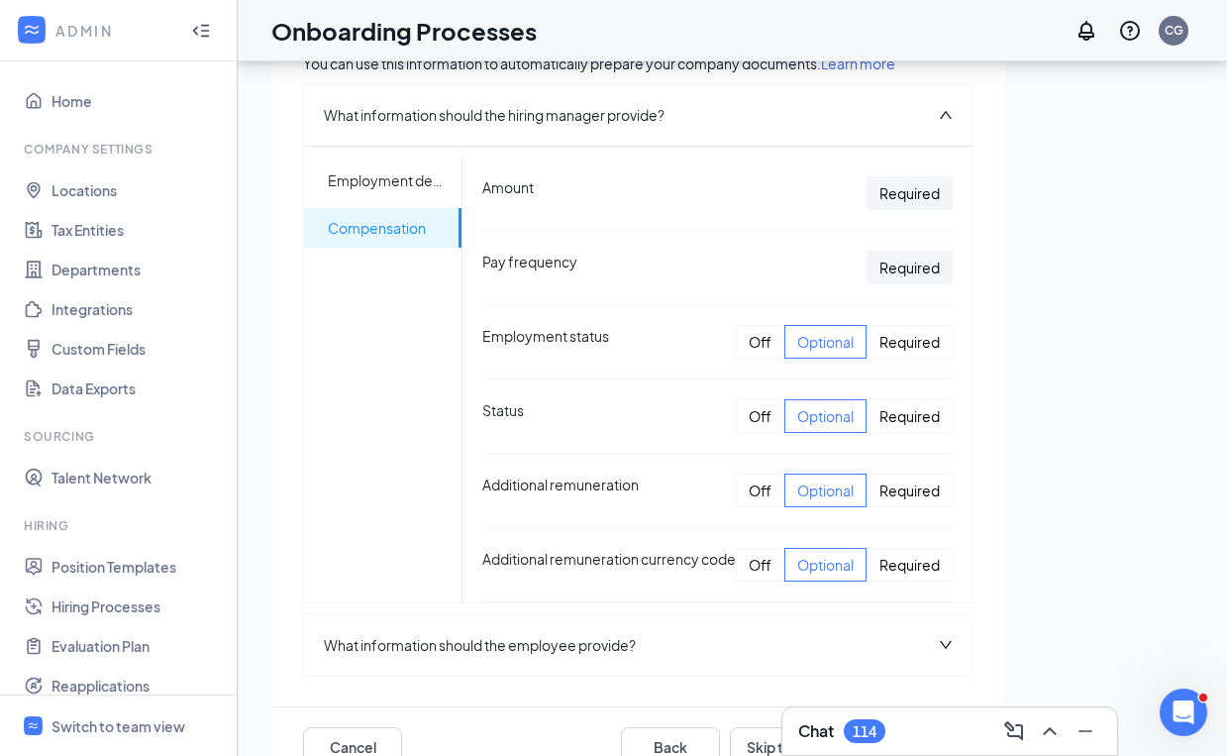
scroll to position [220, 0]
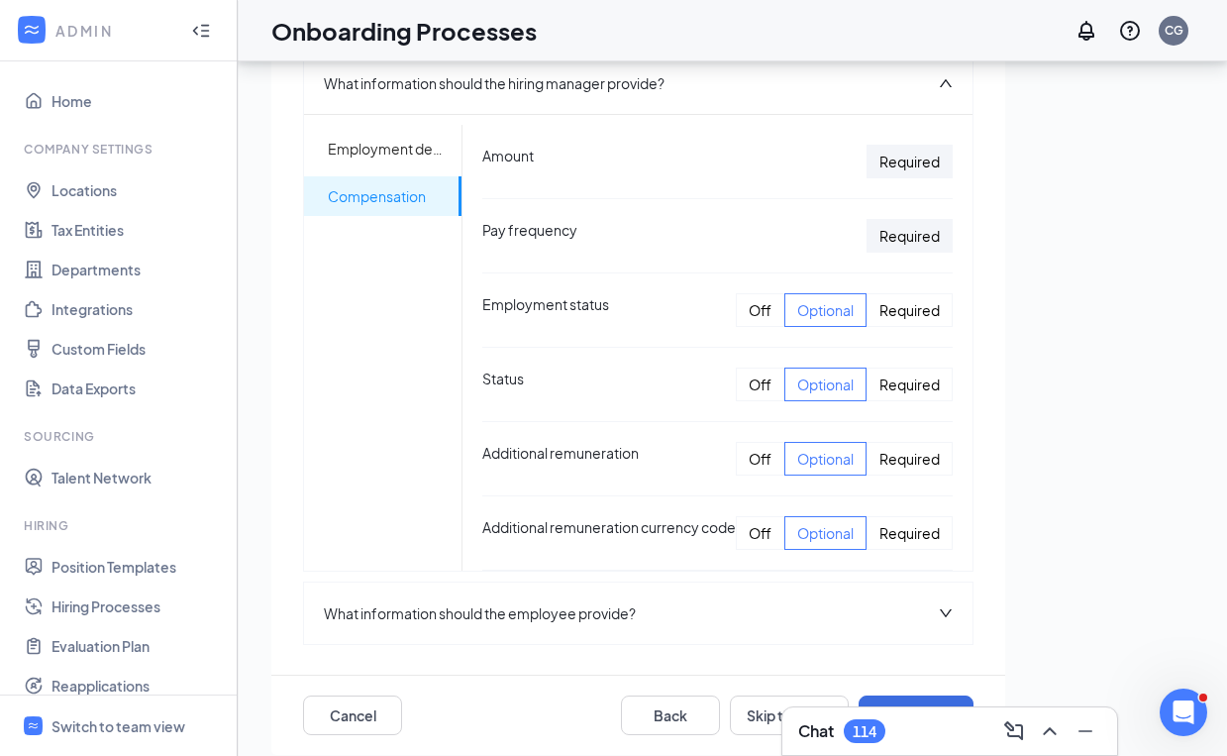
click at [953, 606] on icon "down" at bounding box center [946, 613] width 14 height 14
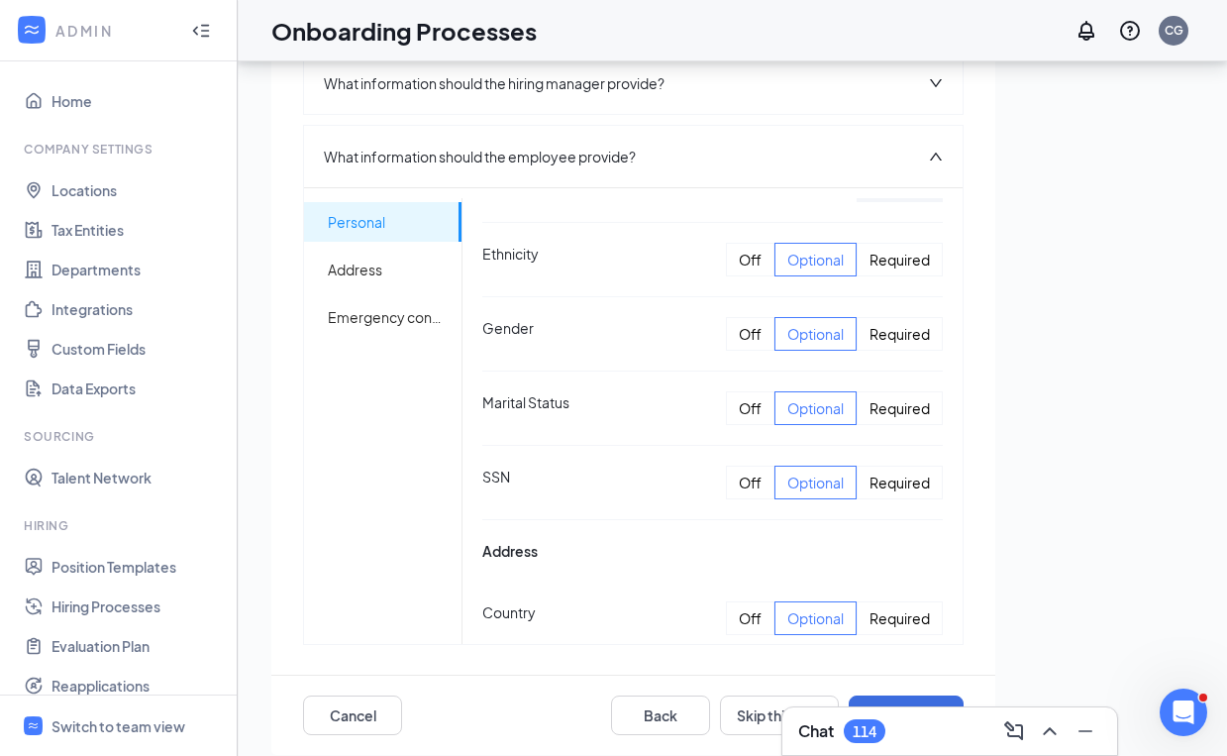
scroll to position [392, 0]
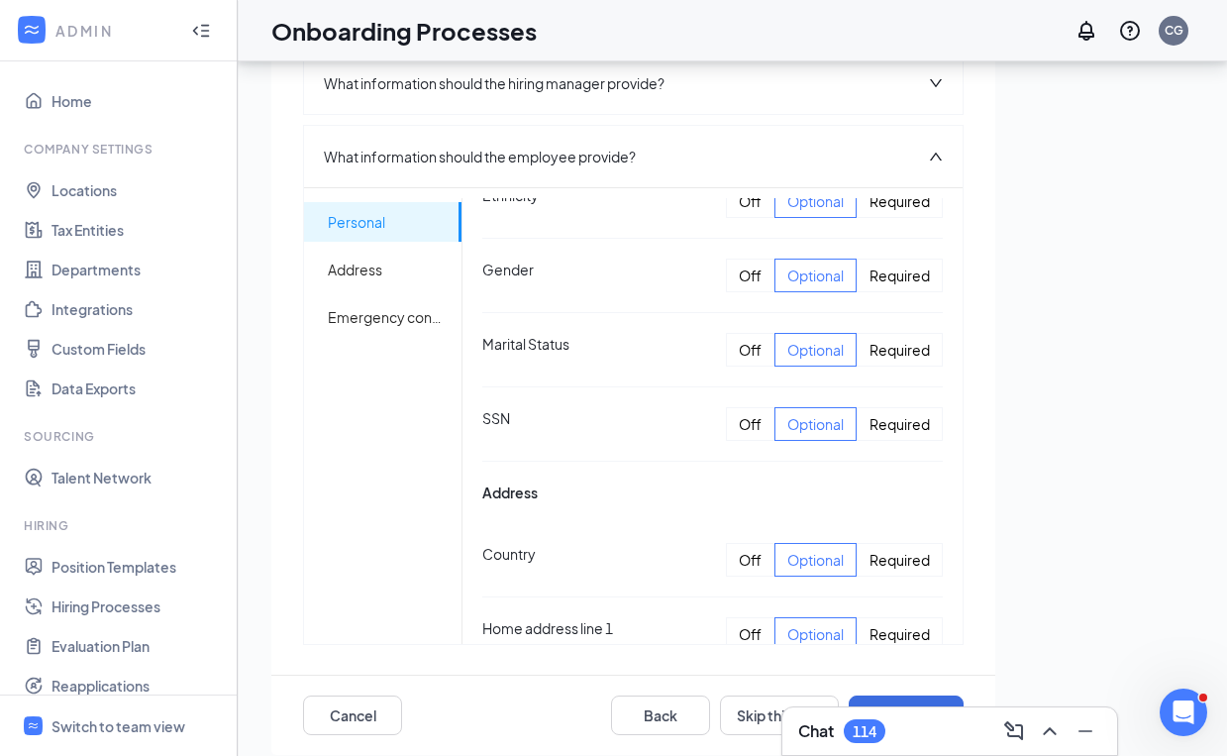
click at [886, 407] on div "Required" at bounding box center [900, 424] width 86 height 34
click at [899, 333] on div "Required" at bounding box center [900, 350] width 86 height 34
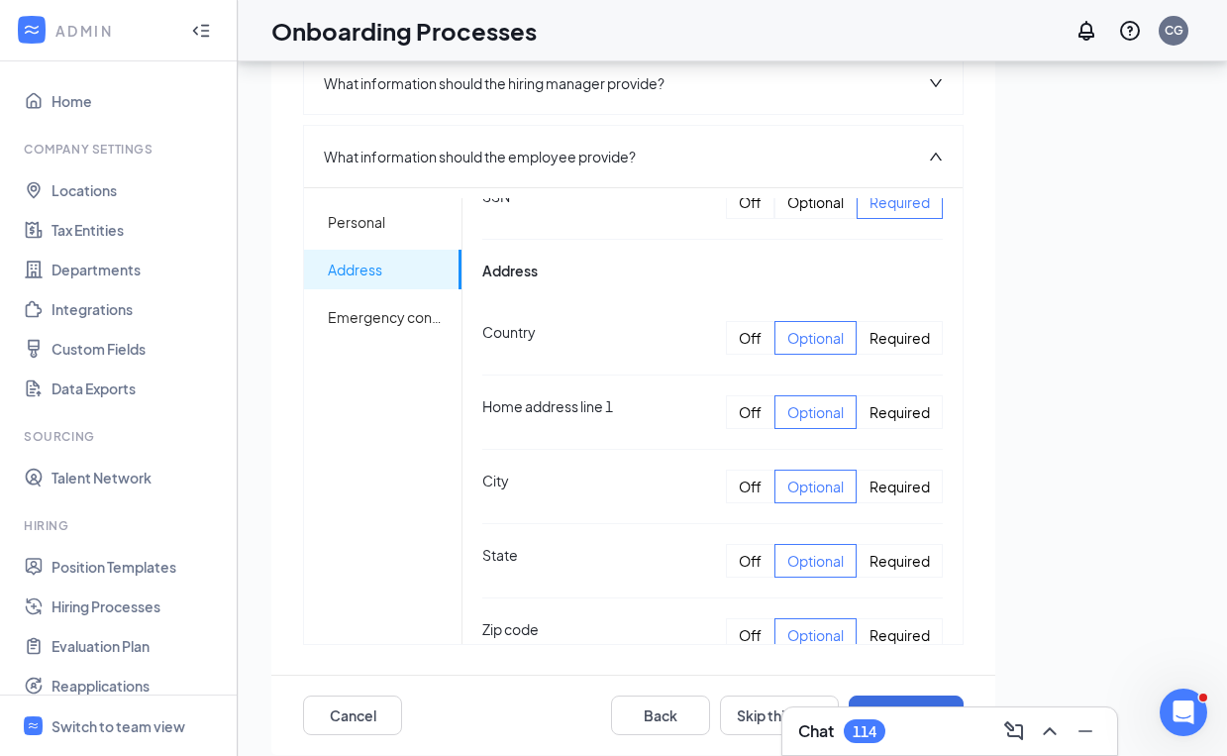
scroll to position [619, 0]
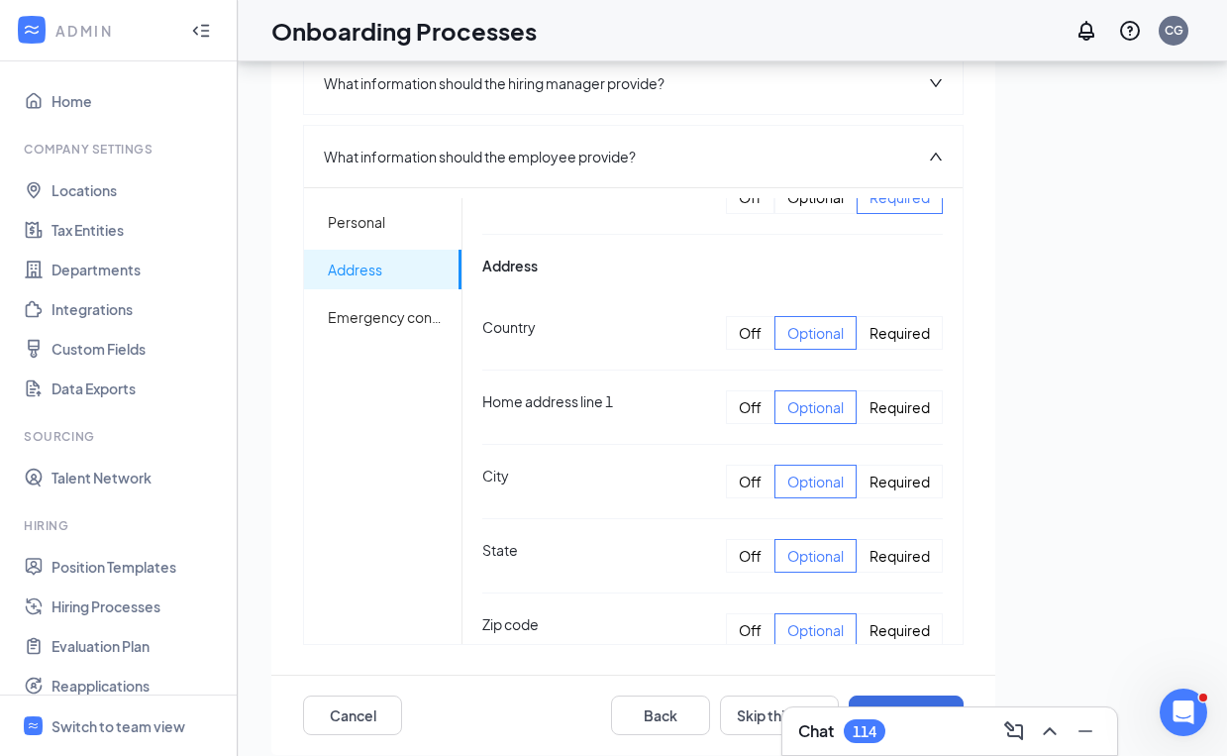
click at [885, 390] on div "Required" at bounding box center [900, 407] width 86 height 34
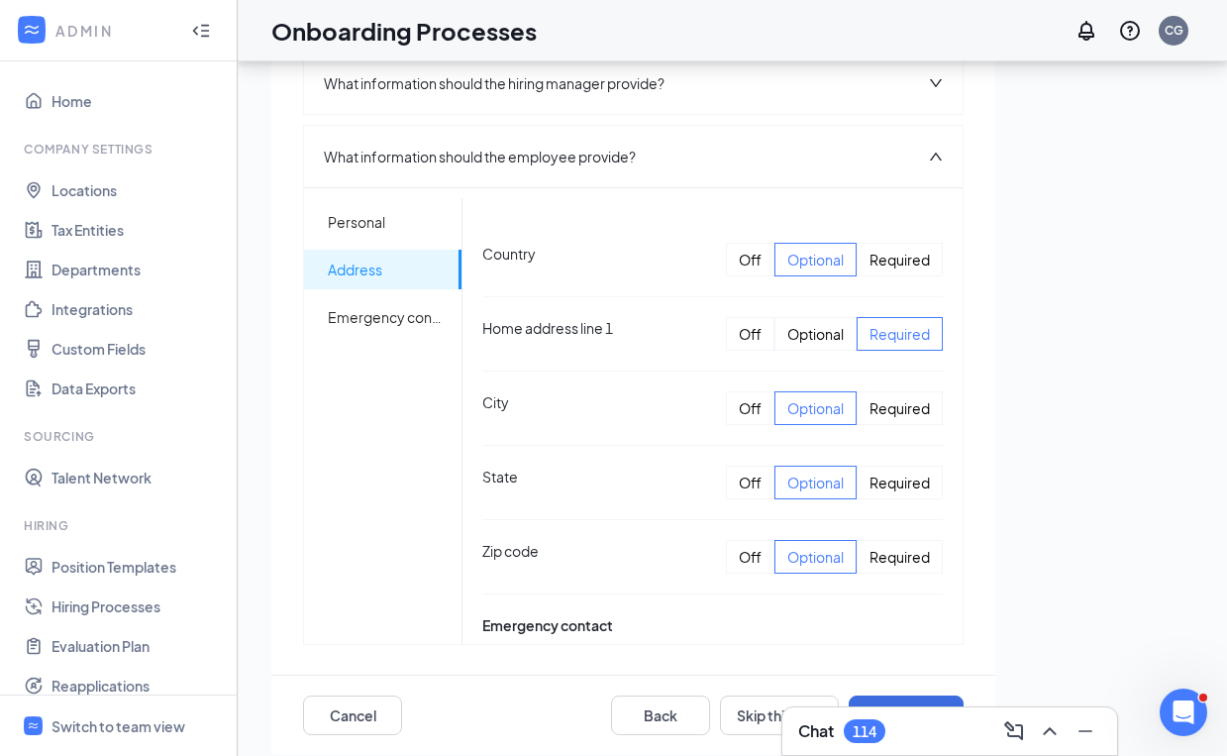
scroll to position [721, 0]
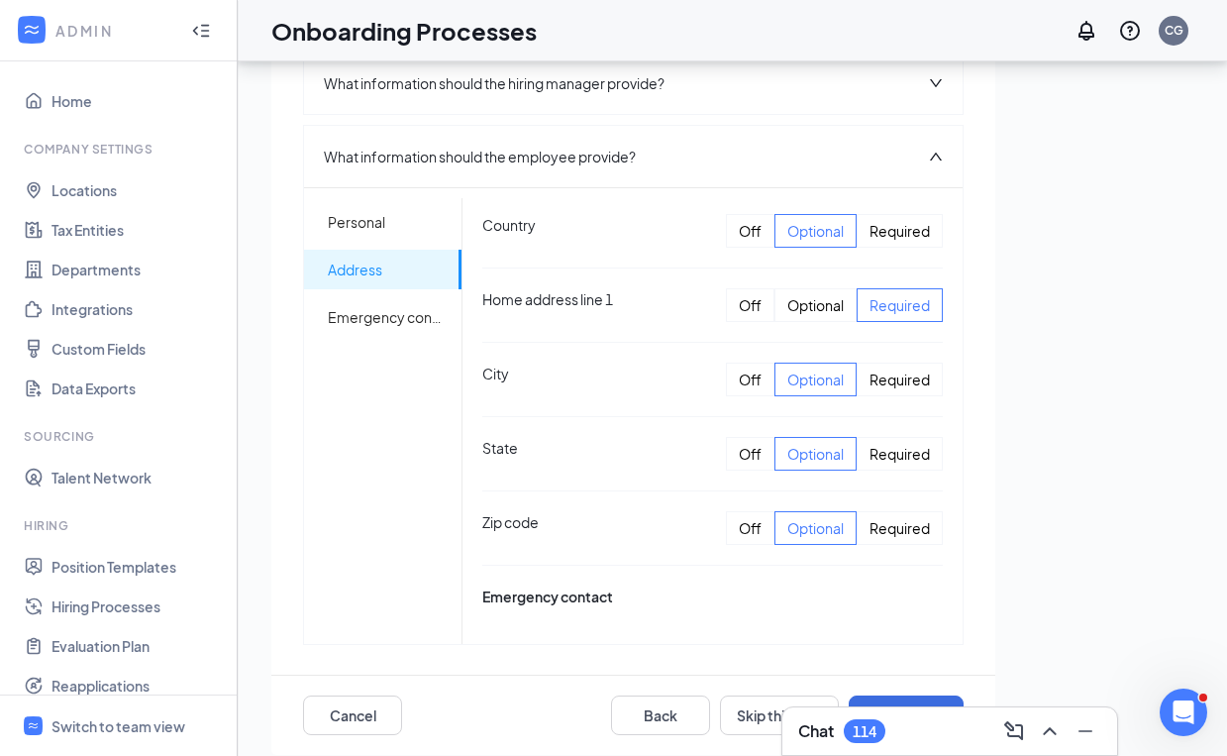
click at [899, 363] on div "Required" at bounding box center [900, 380] width 86 height 34
click at [902, 437] on div "Required" at bounding box center [900, 454] width 86 height 34
click at [899, 511] on div "Required" at bounding box center [900, 528] width 86 height 34
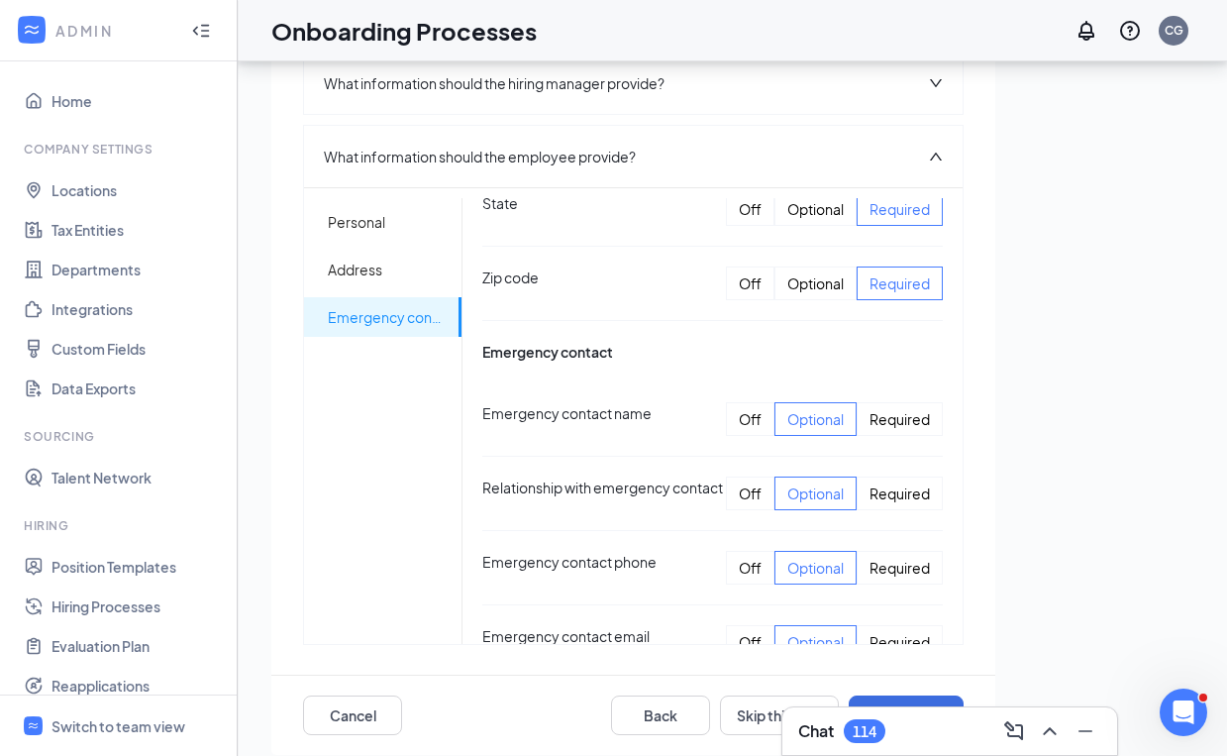
scroll to position [986, 0]
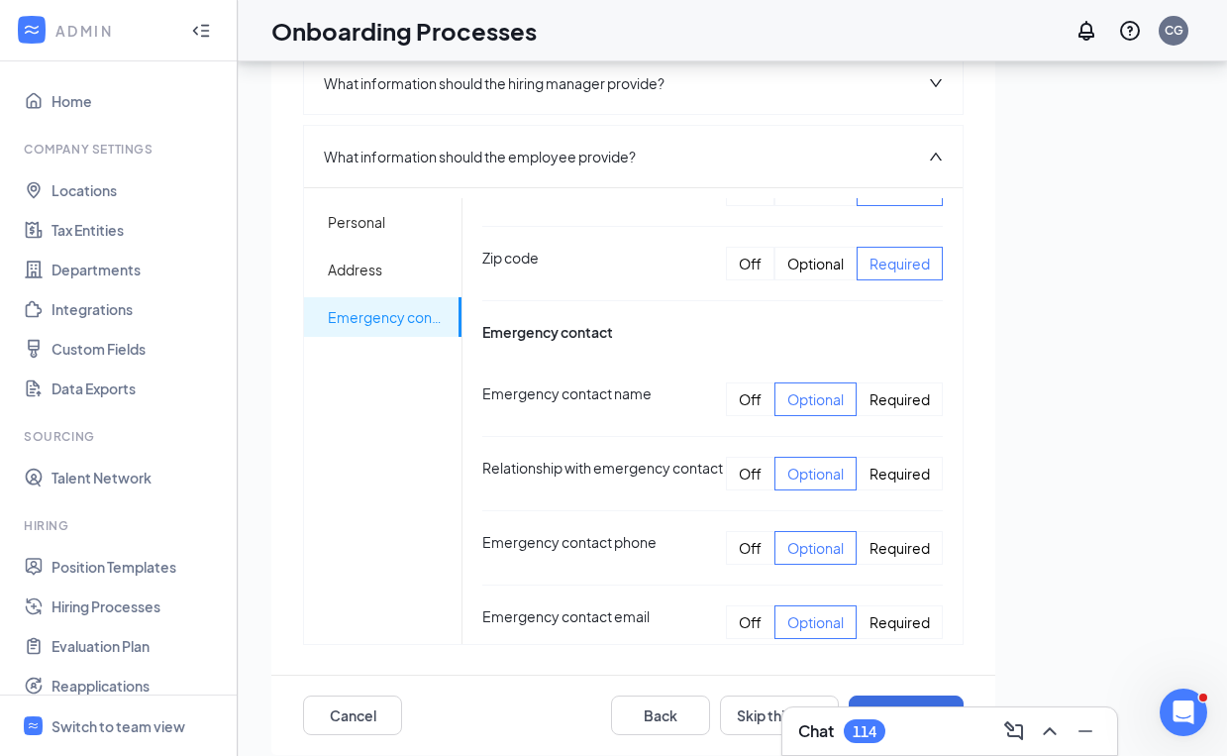
click at [906, 382] on div "Required" at bounding box center [900, 399] width 86 height 34
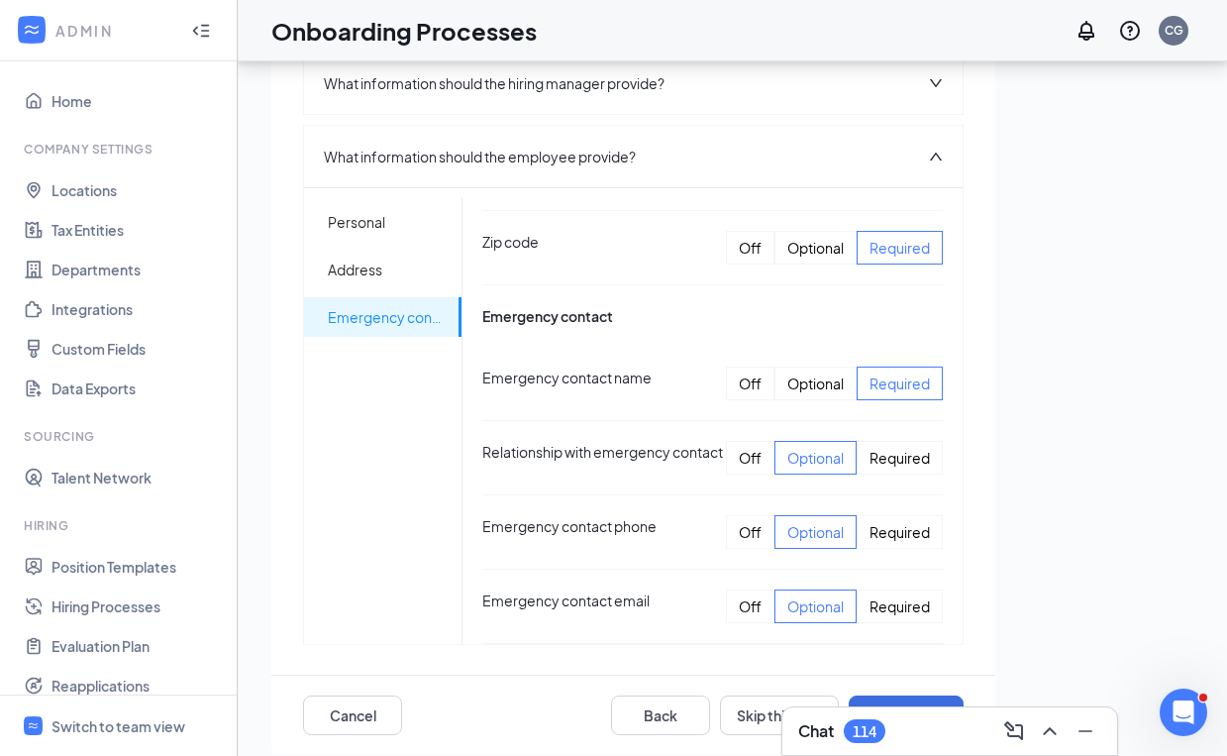
click at [899, 441] on div "Required" at bounding box center [900, 458] width 86 height 34
click at [904, 515] on div "Required" at bounding box center [900, 532] width 86 height 34
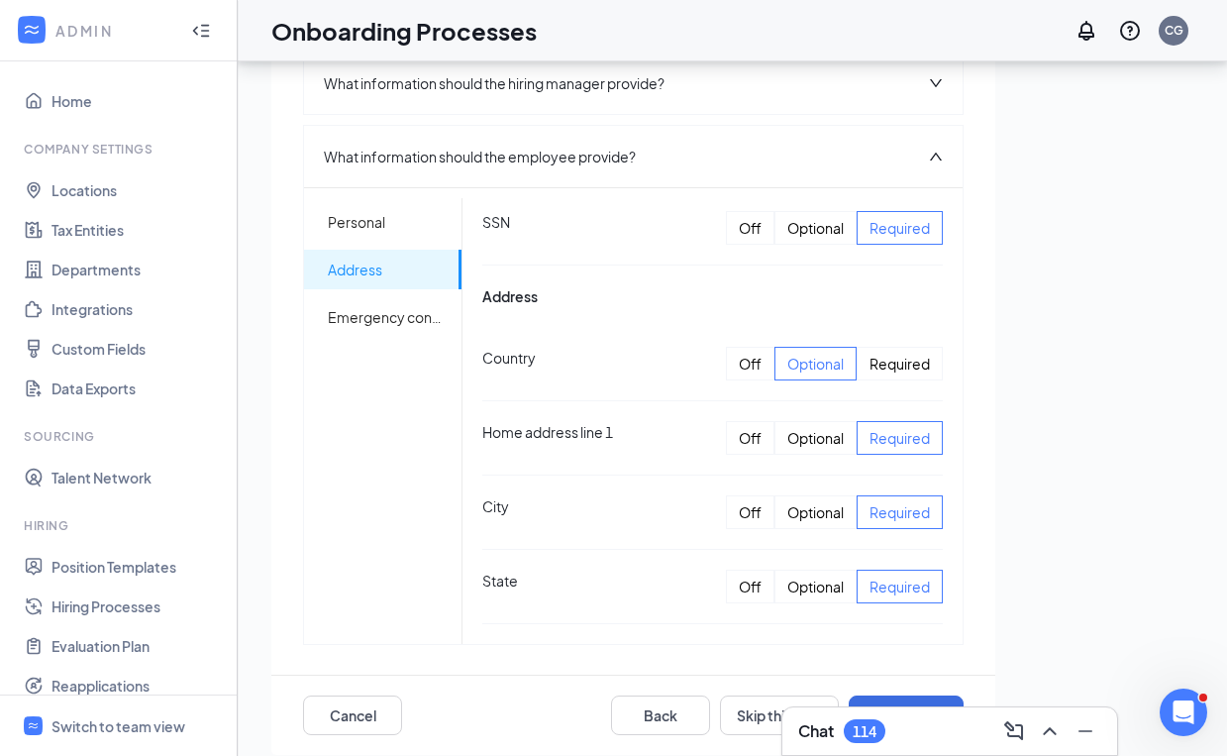
scroll to position [512, 0]
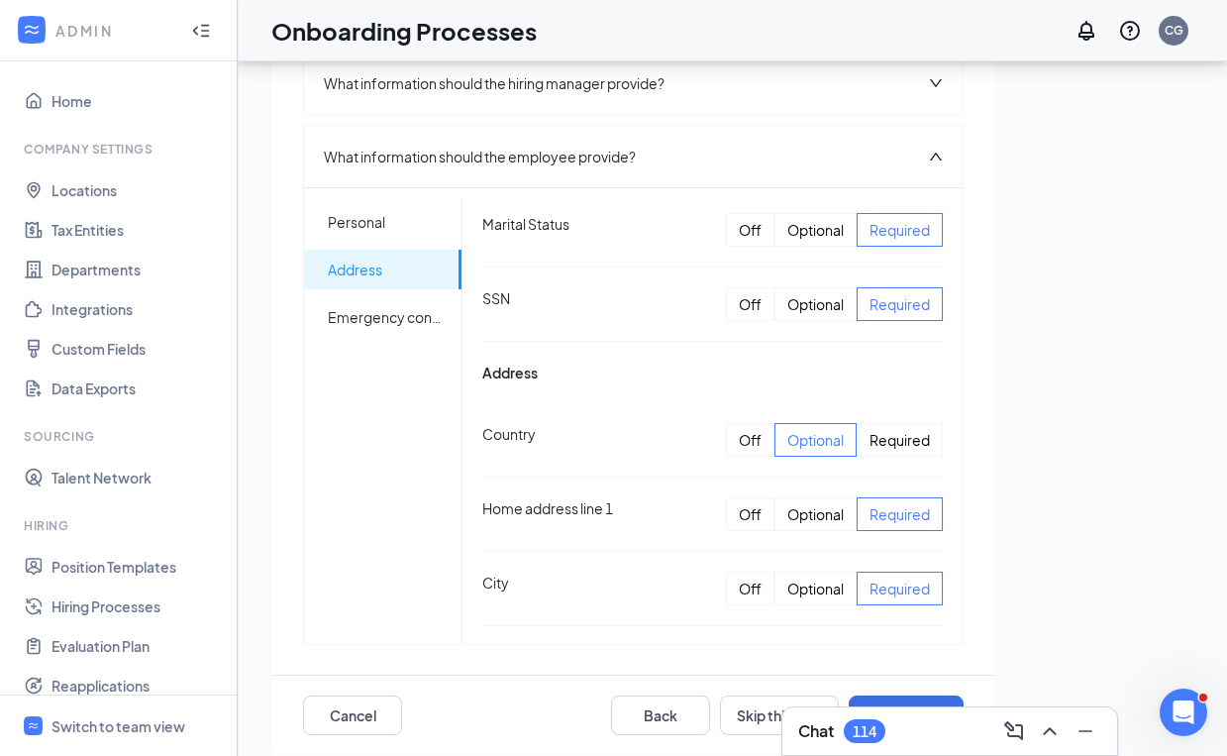
click at [897, 423] on div "Required" at bounding box center [900, 440] width 86 height 34
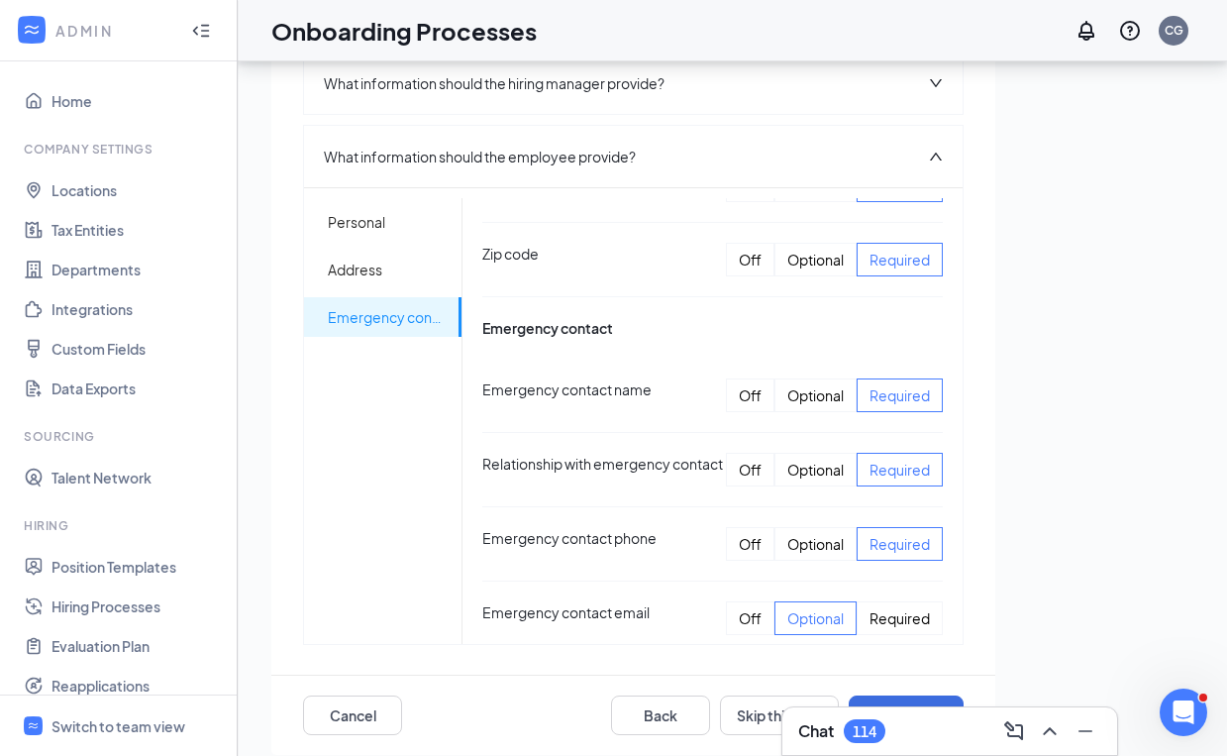
scroll to position [1001, 0]
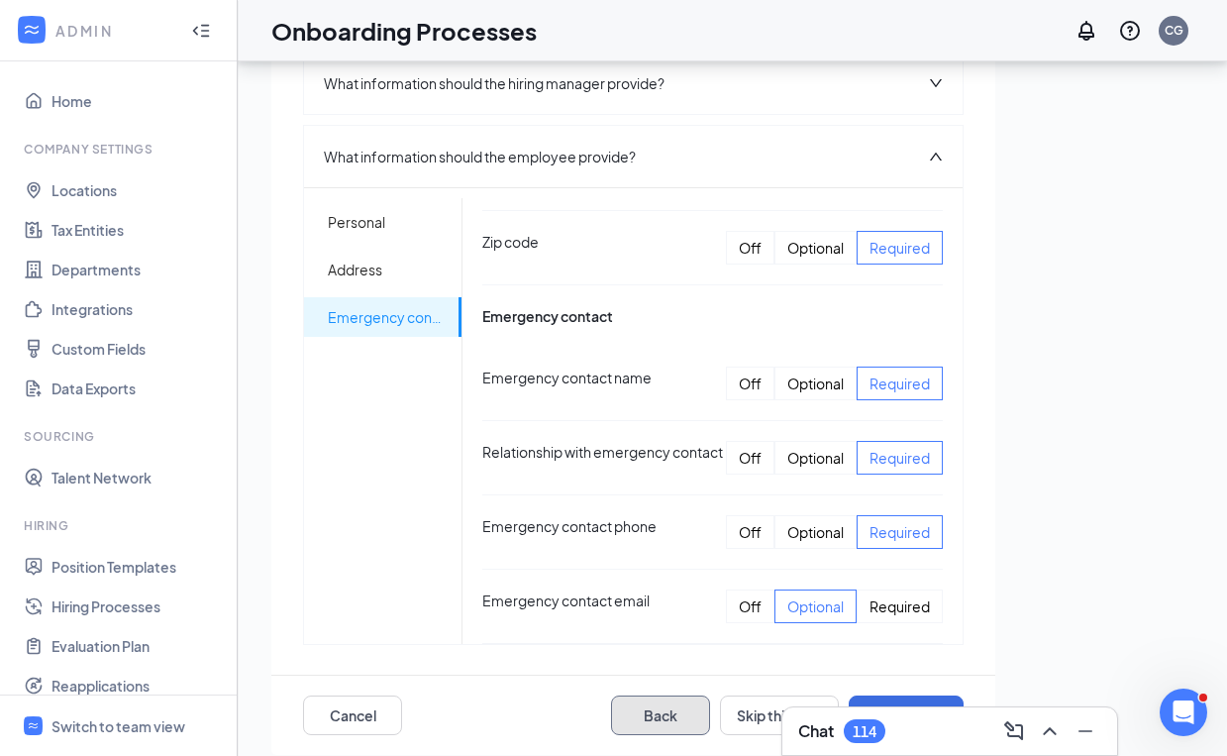
click at [702, 695] on button "Back" at bounding box center [660, 715] width 99 height 40
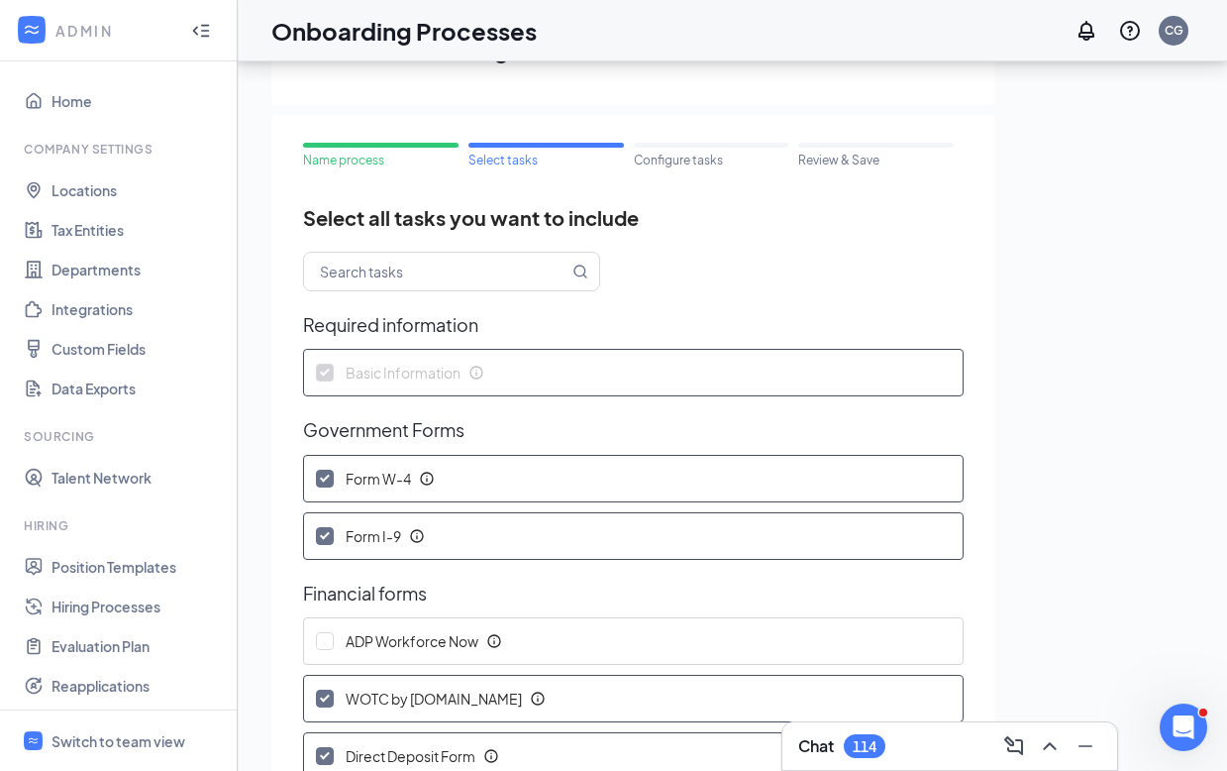
scroll to position [691, 0]
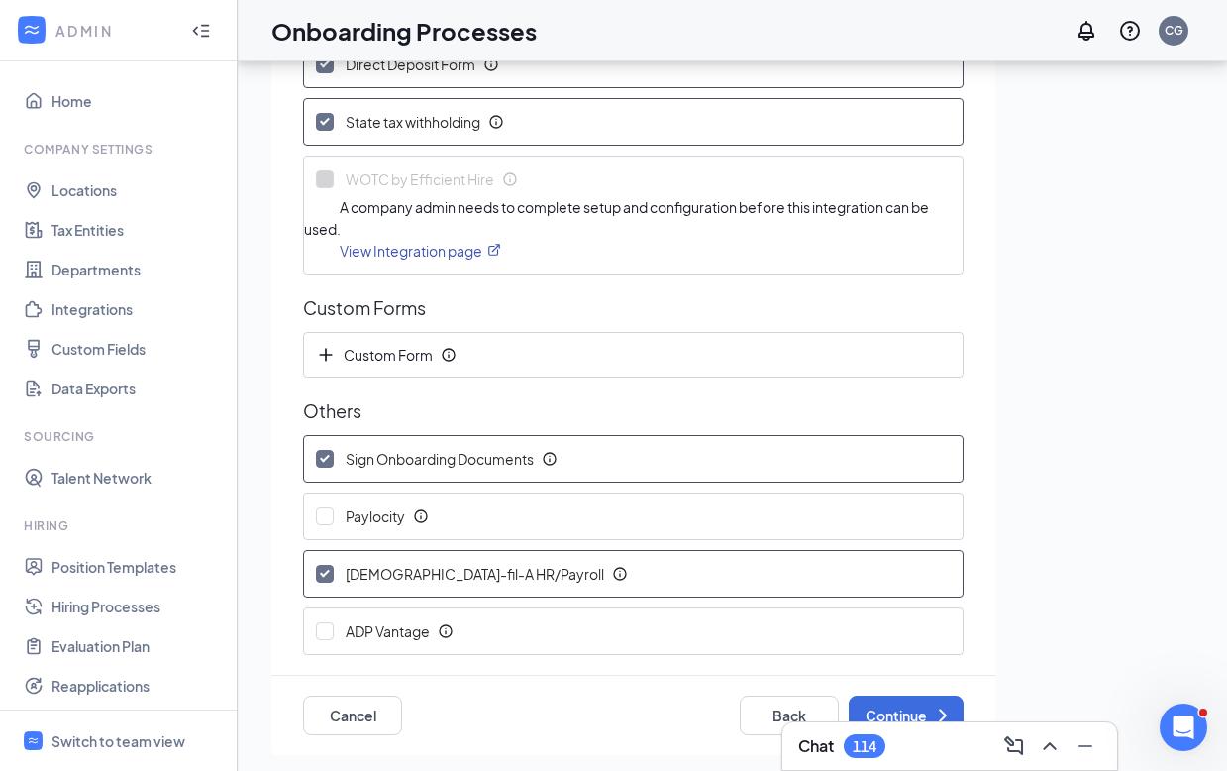
click at [553, 457] on icon "Info" at bounding box center [550, 459] width 16 height 16
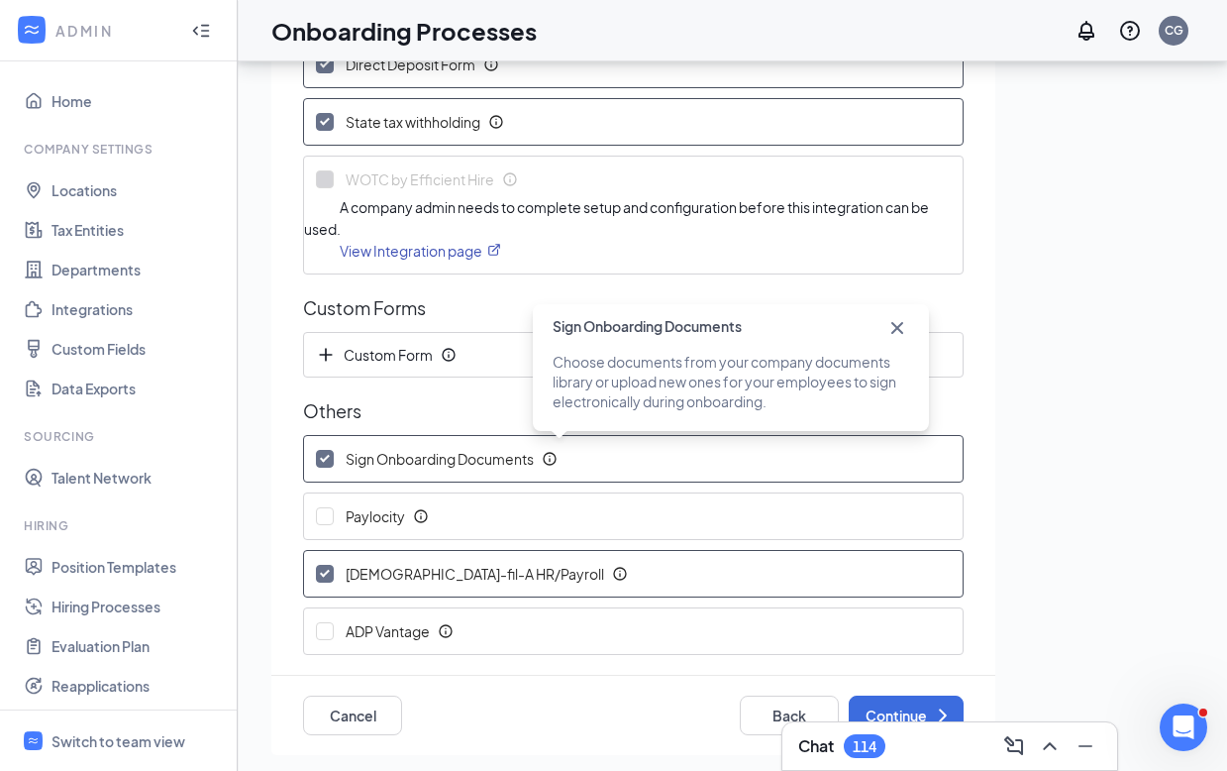
click at [898, 327] on icon "Cross" at bounding box center [897, 328] width 12 height 12
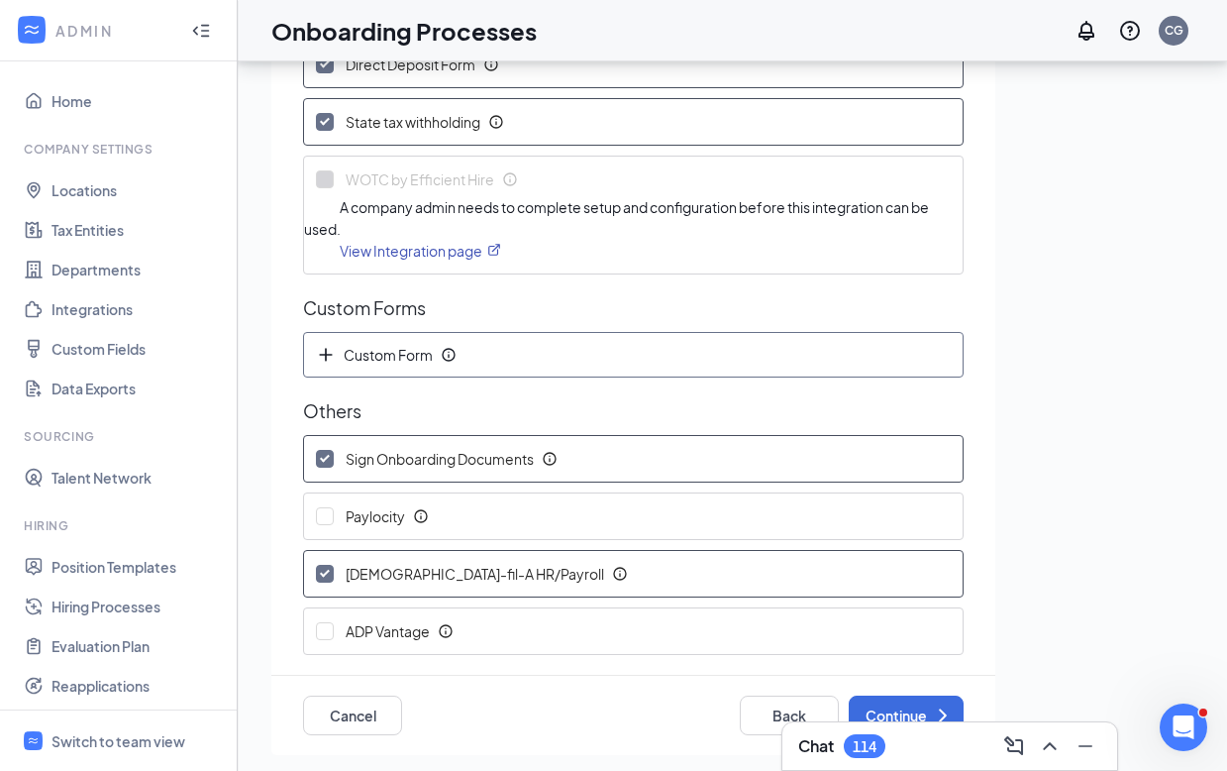
click at [399, 360] on span "Custom Form" at bounding box center [378, 355] width 125 height 20
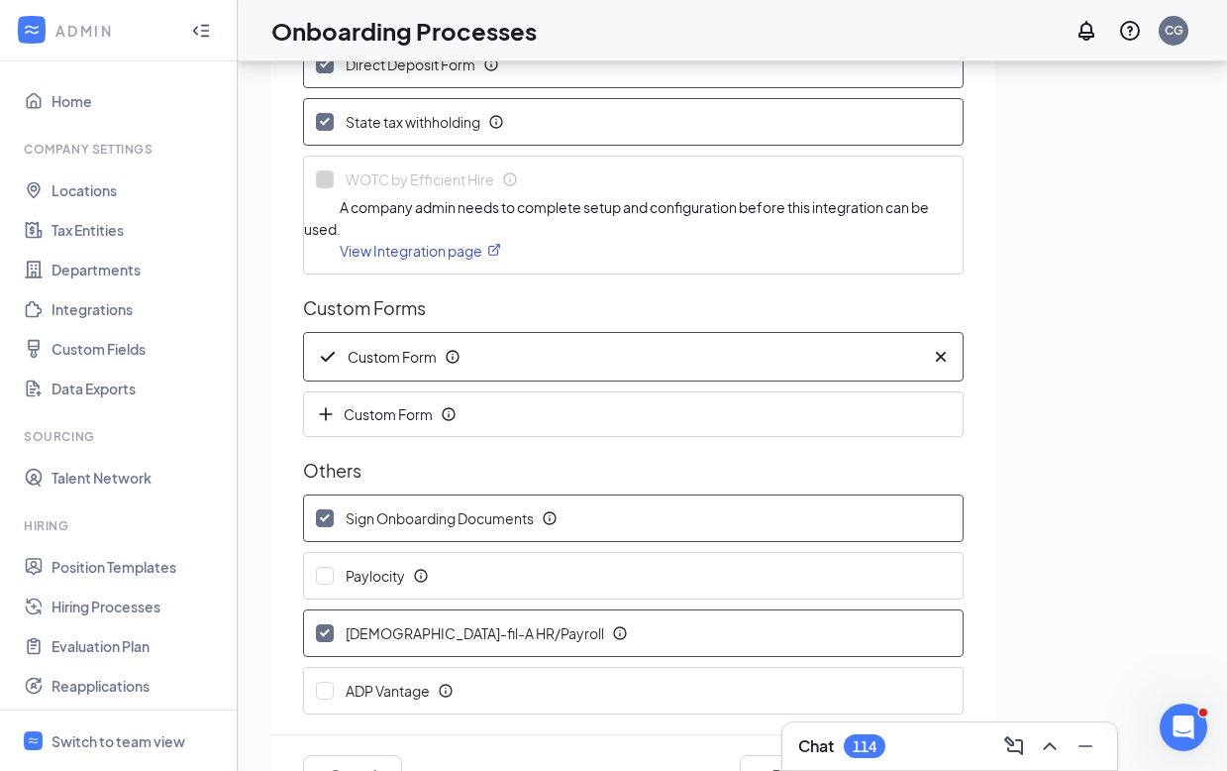
click at [931, 349] on icon "Cross" at bounding box center [941, 357] width 20 height 20
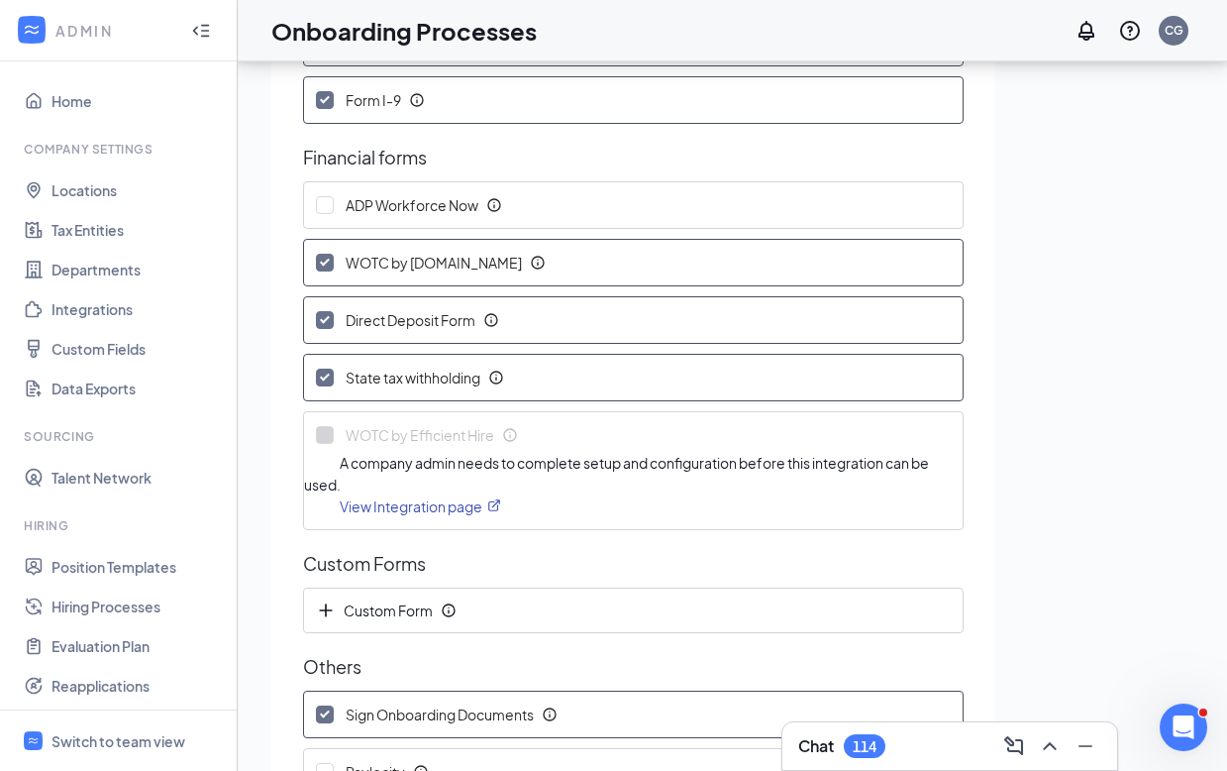
scroll to position [385, 0]
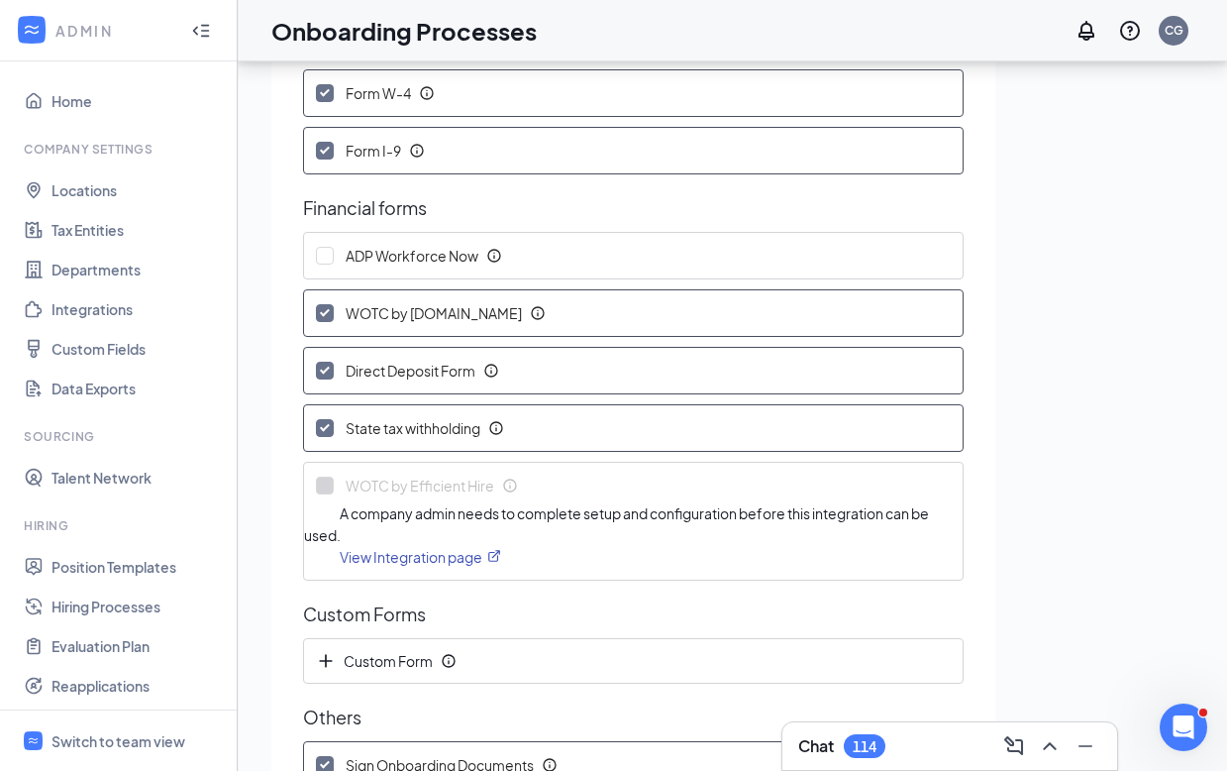
click at [327, 307] on input "WOTC by [DOMAIN_NAME]" at bounding box center [325, 313] width 18 height 18
checkbox input "false"
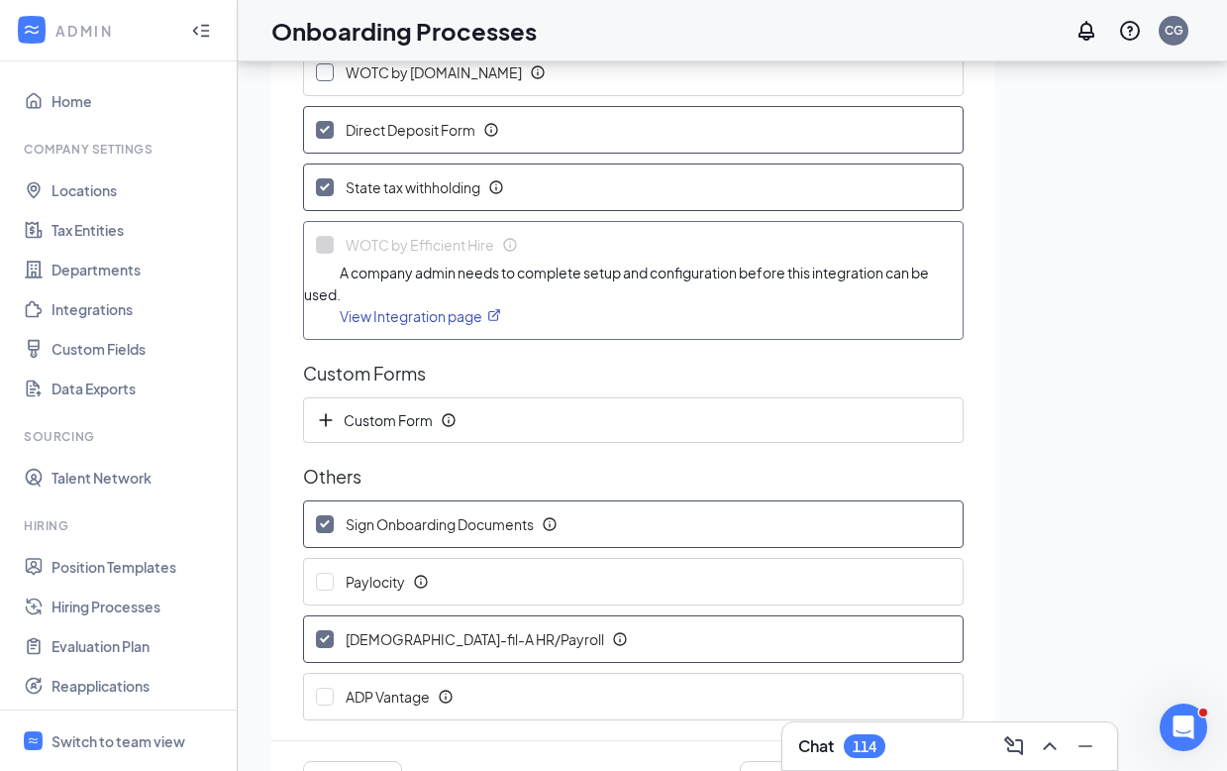
scroll to position [691, 0]
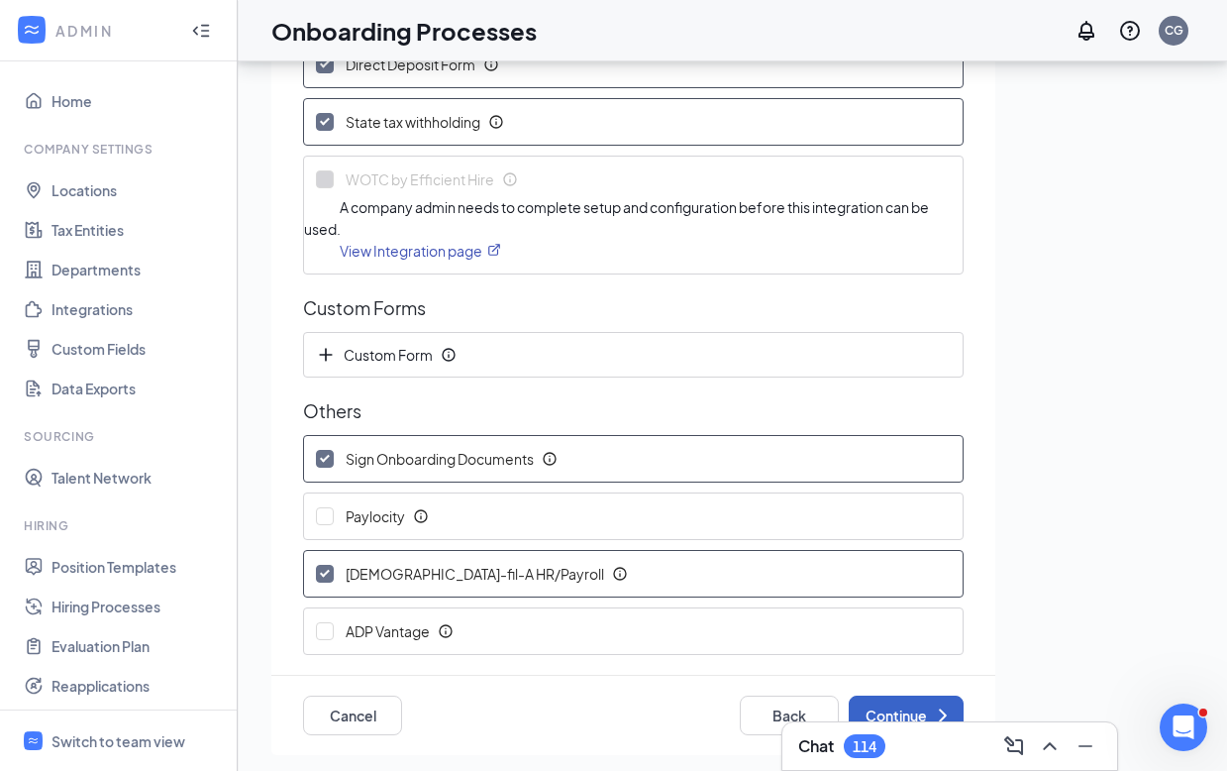
click at [869, 710] on button "Continue" at bounding box center [906, 715] width 115 height 40
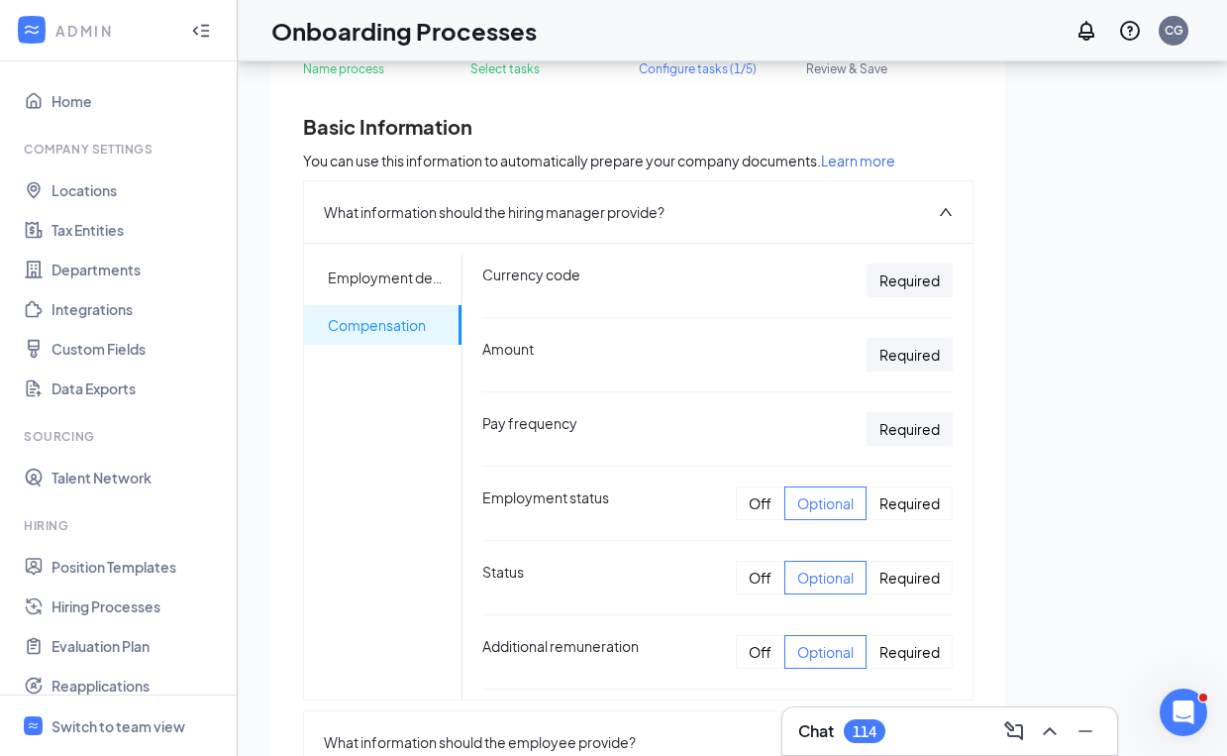
scroll to position [569, 0]
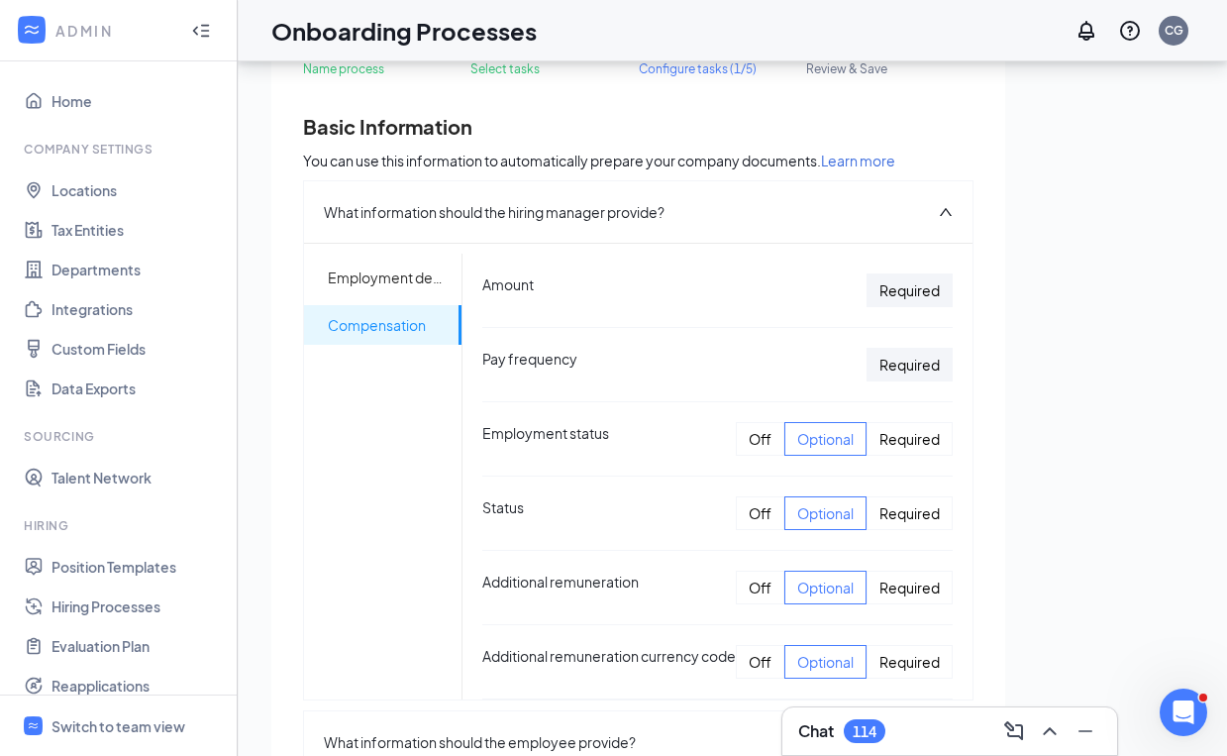
click at [927, 422] on div "Required" at bounding box center [910, 439] width 86 height 34
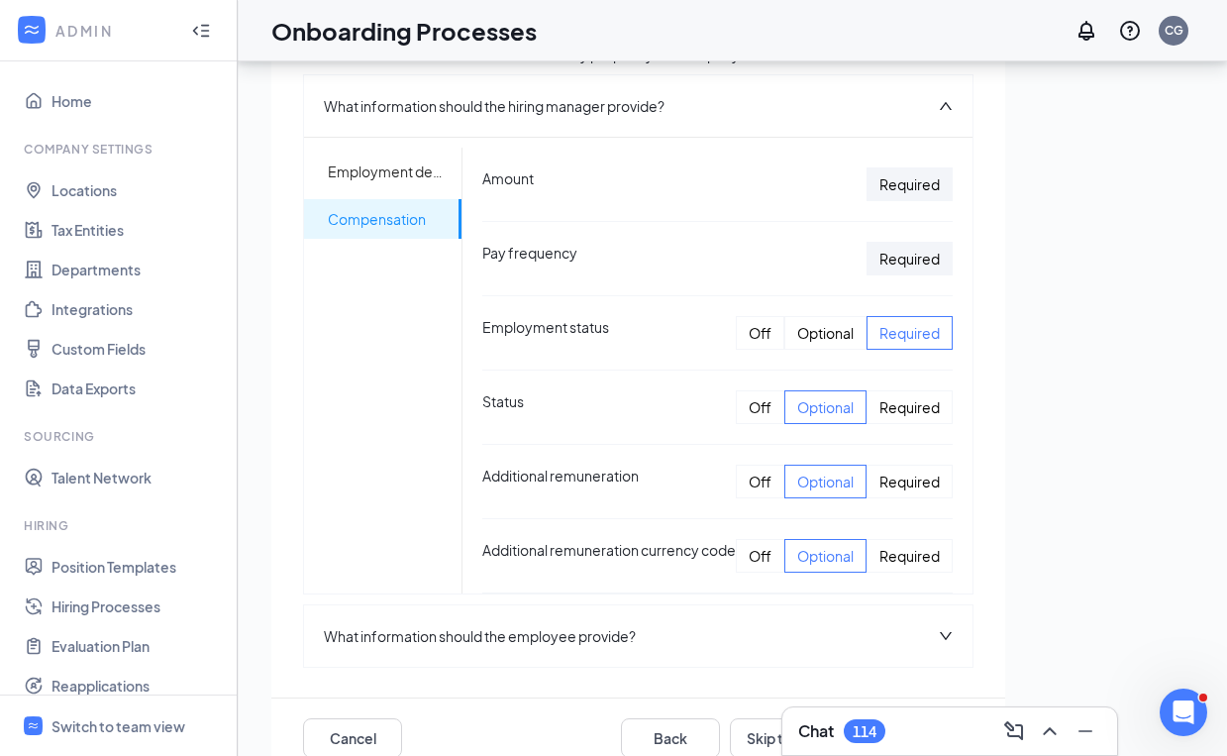
scroll to position [220, 0]
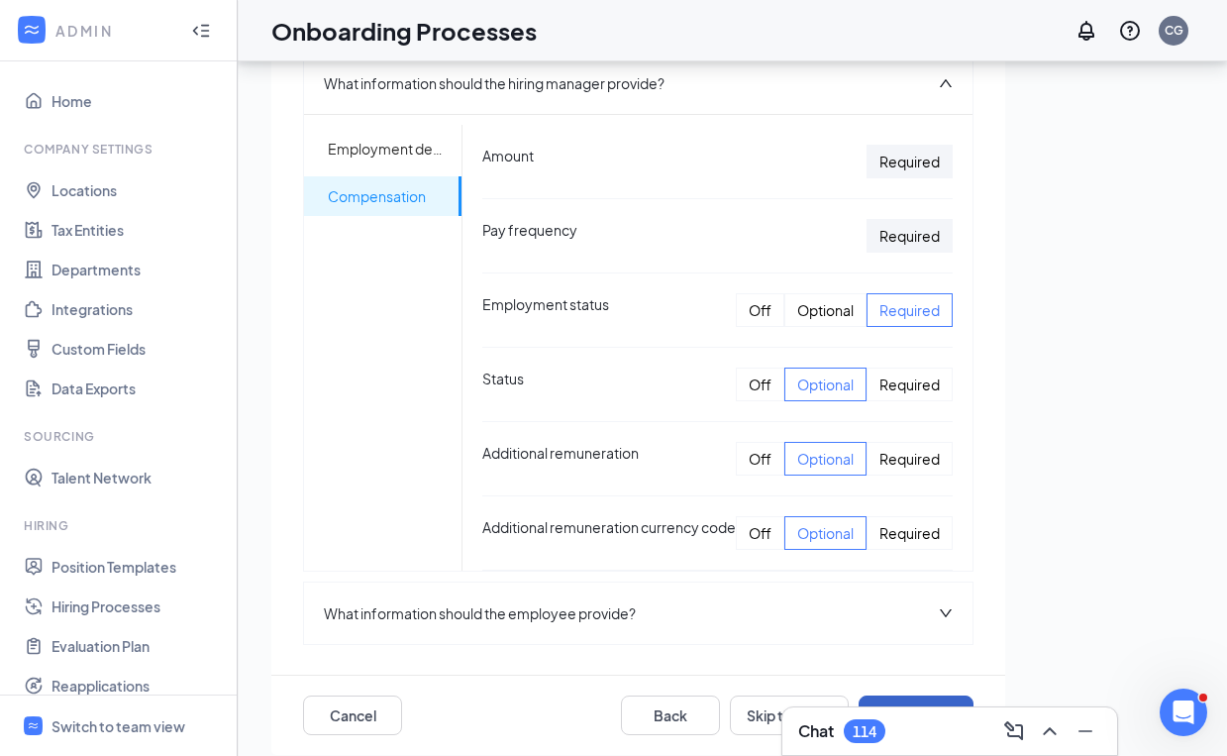
click at [935, 695] on button "Continue" at bounding box center [916, 715] width 115 height 40
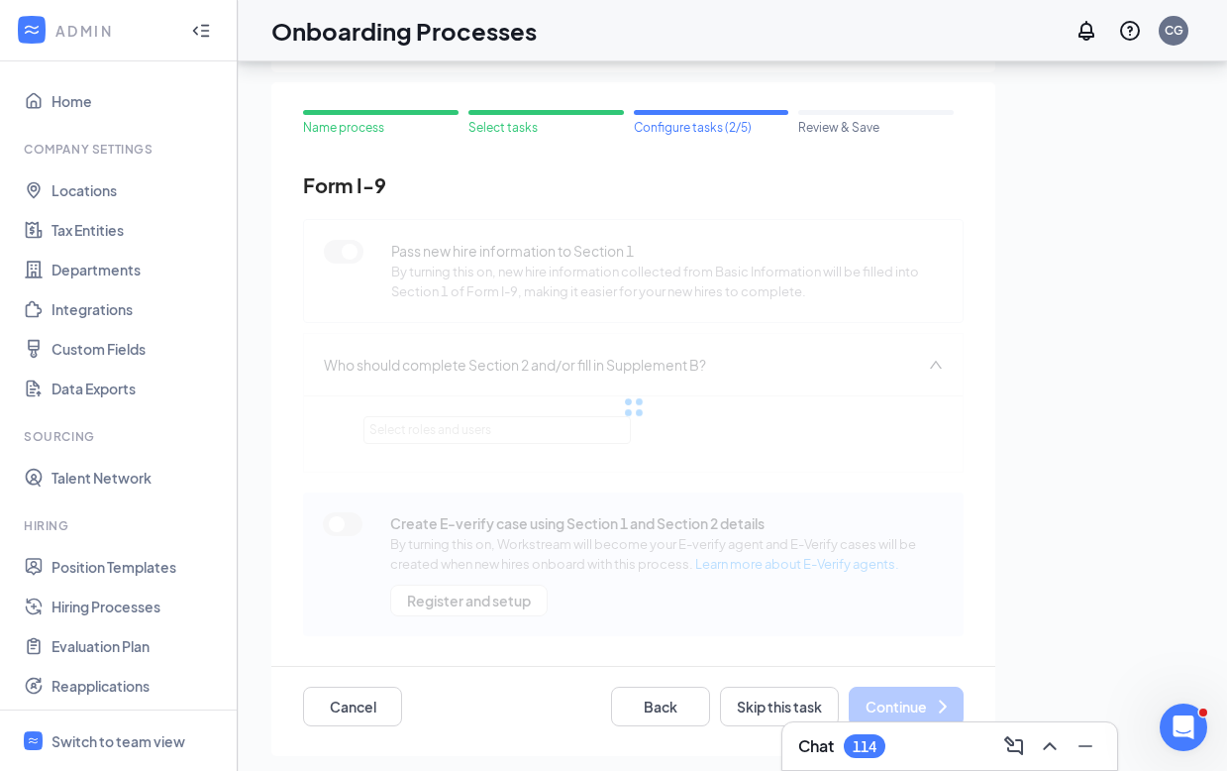
scroll to position [0, 0]
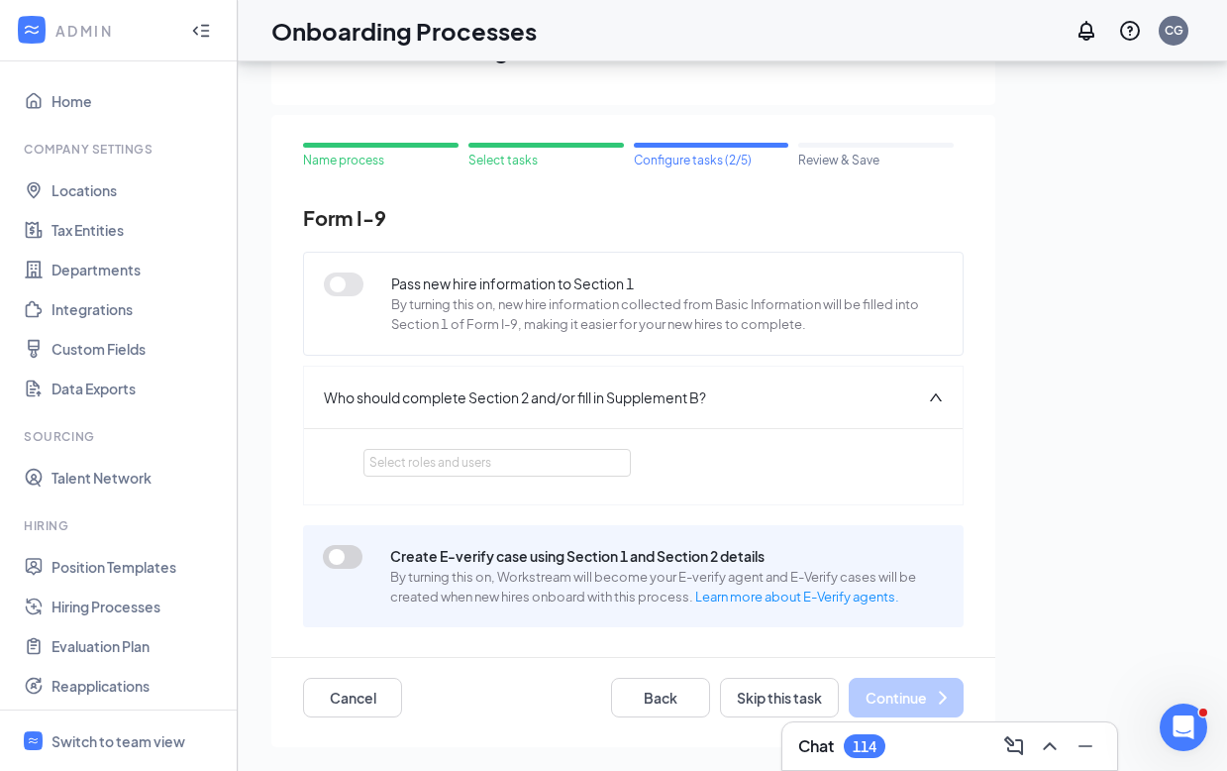
click at [463, 288] on span "Pass new hire information to Section 1" at bounding box center [665, 283] width 549 height 22
click at [508, 463] on div "Select roles and users" at bounding box center [491, 463] width 245 height 20
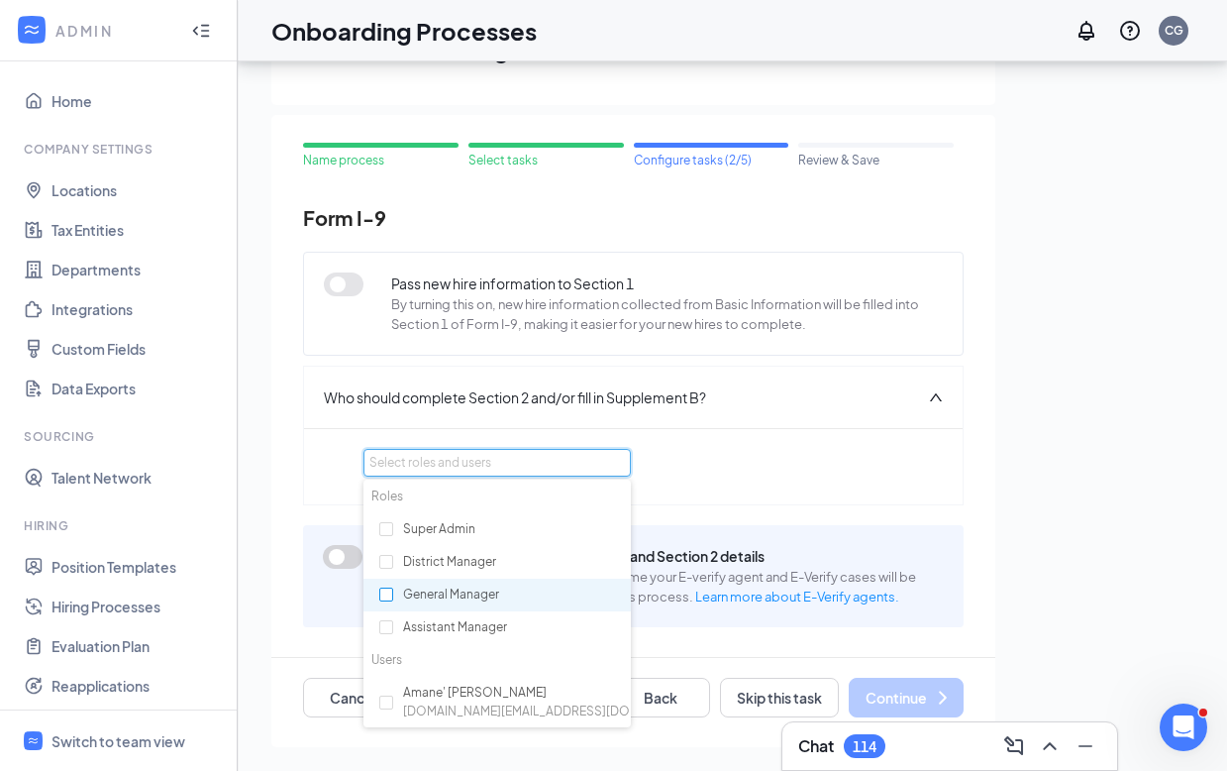
click at [382, 593] on input "checkbox" at bounding box center [386, 594] width 14 height 14
checkbox input "true"
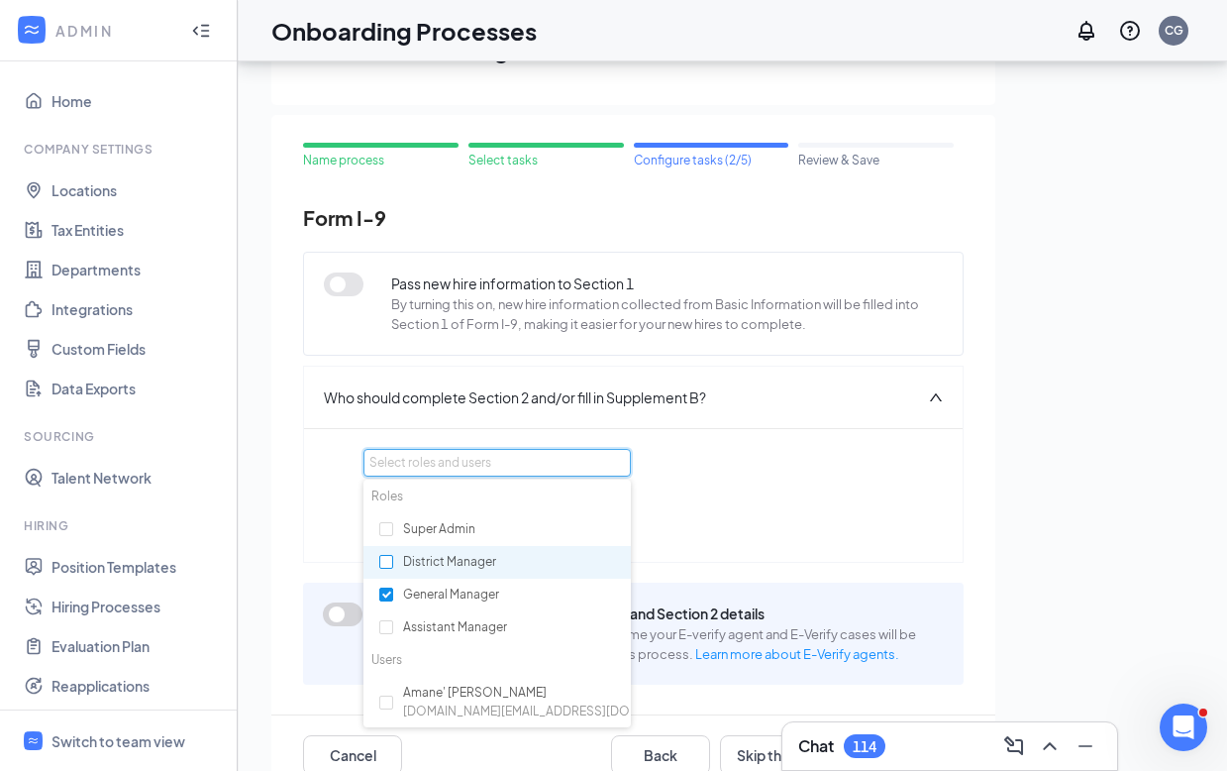
click at [383, 558] on input "checkbox" at bounding box center [386, 562] width 14 height 14
checkbox input "true"
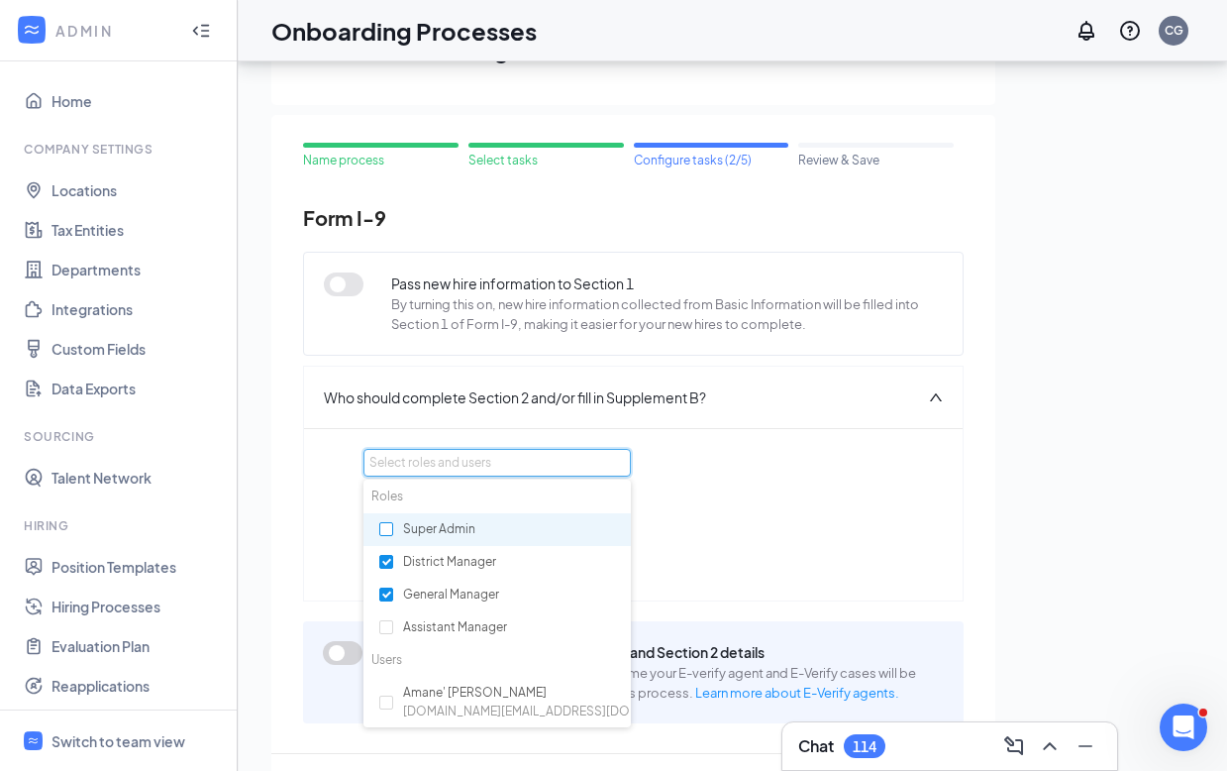
click at [386, 526] on input "checkbox" at bounding box center [386, 529] width 14 height 14
checkbox input "true"
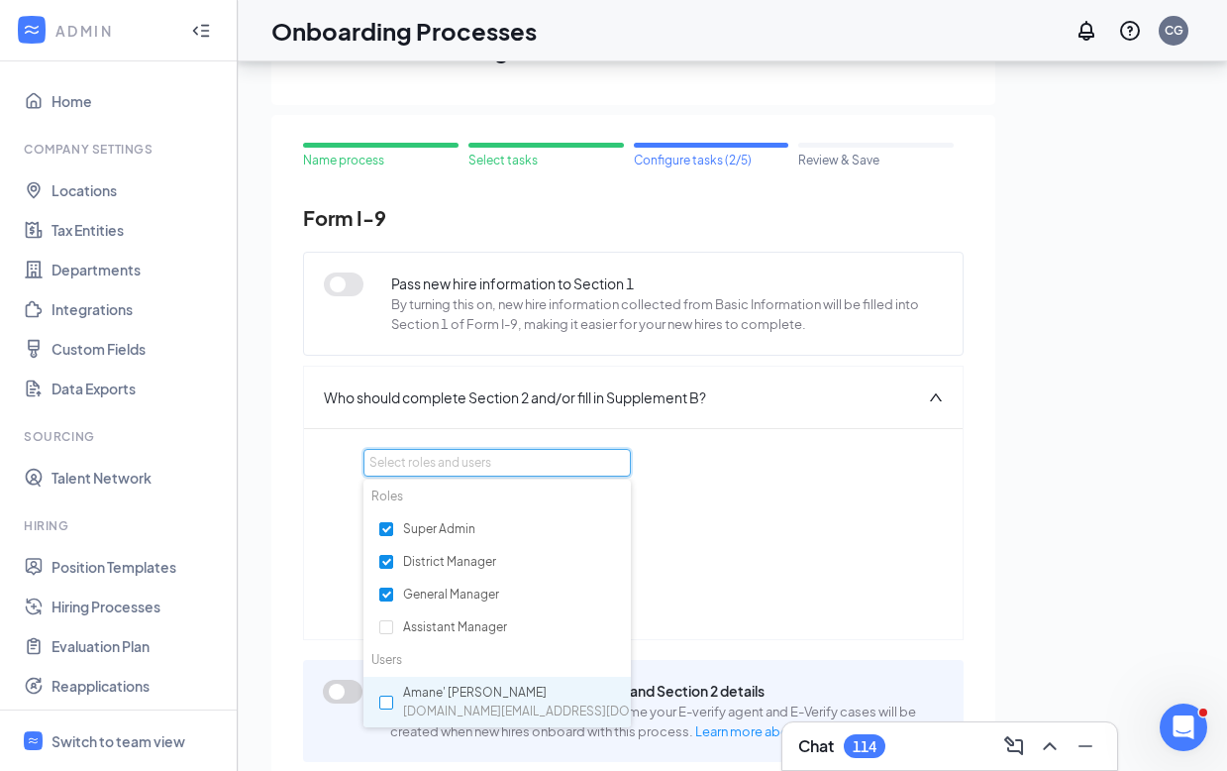
click at [384, 705] on input "checkbox" at bounding box center [386, 702] width 14 height 14
checkbox input "true"
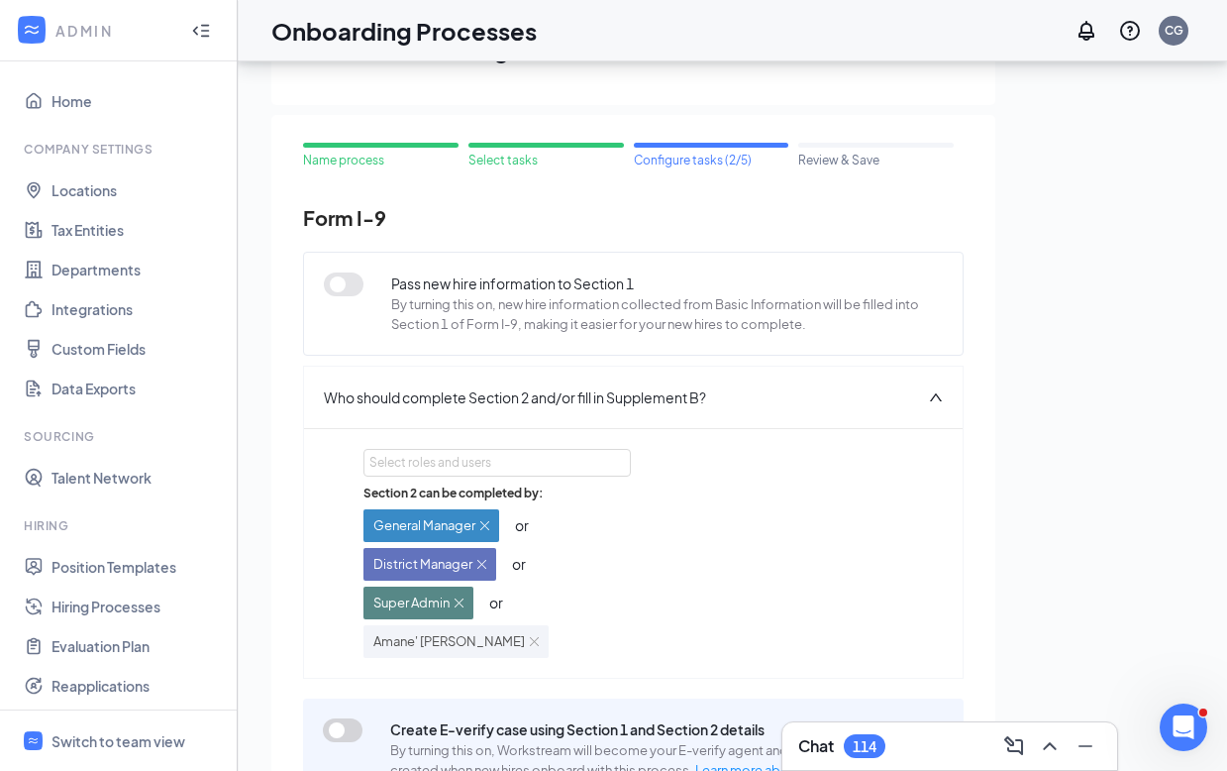
click at [762, 548] on div "Section 2 can be completed by: General Manager or District Manager or Super Adm…" at bounding box center [633, 570] width 540 height 173
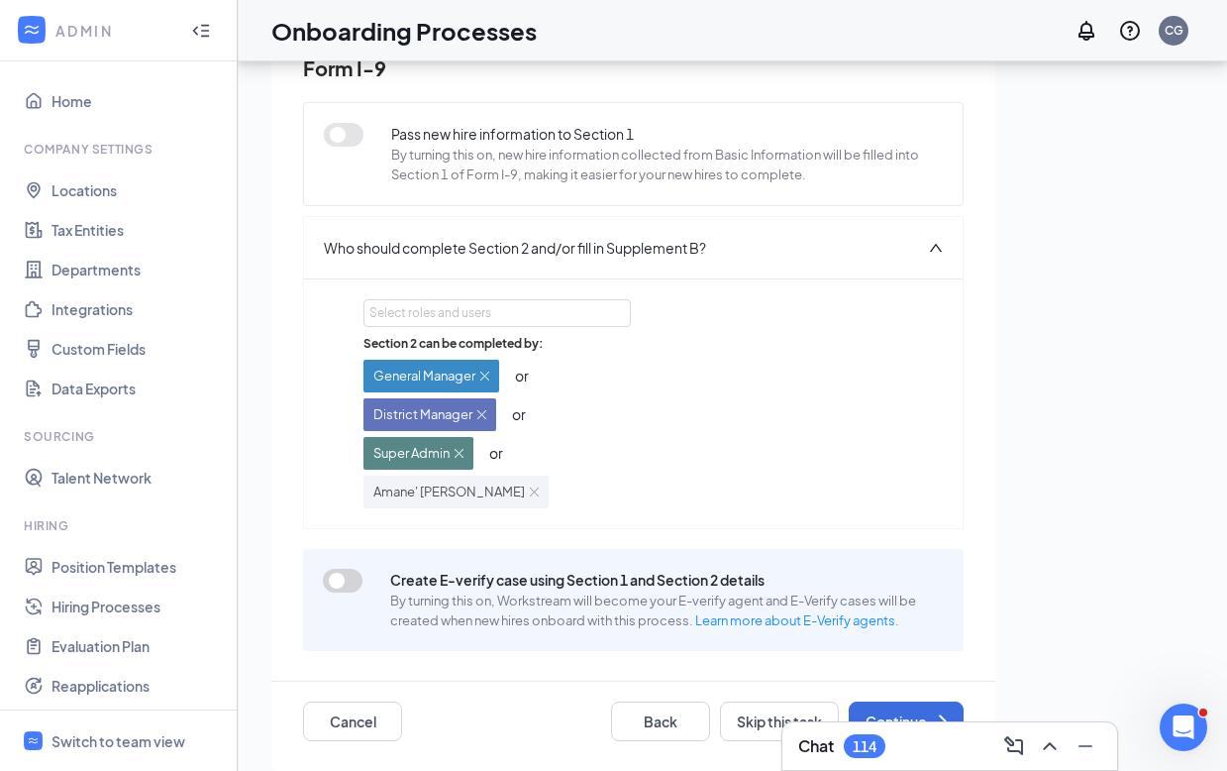
scroll to position [164, 0]
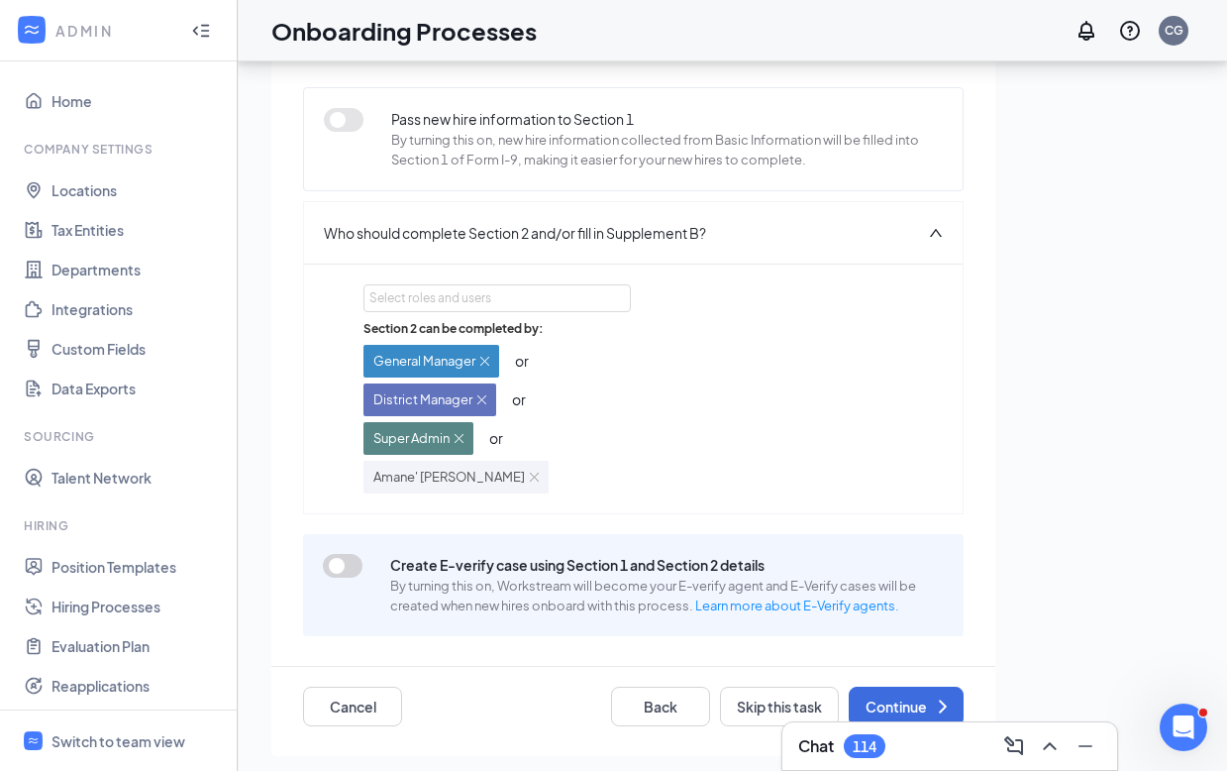
click at [342, 567] on button "button" at bounding box center [343, 566] width 40 height 24
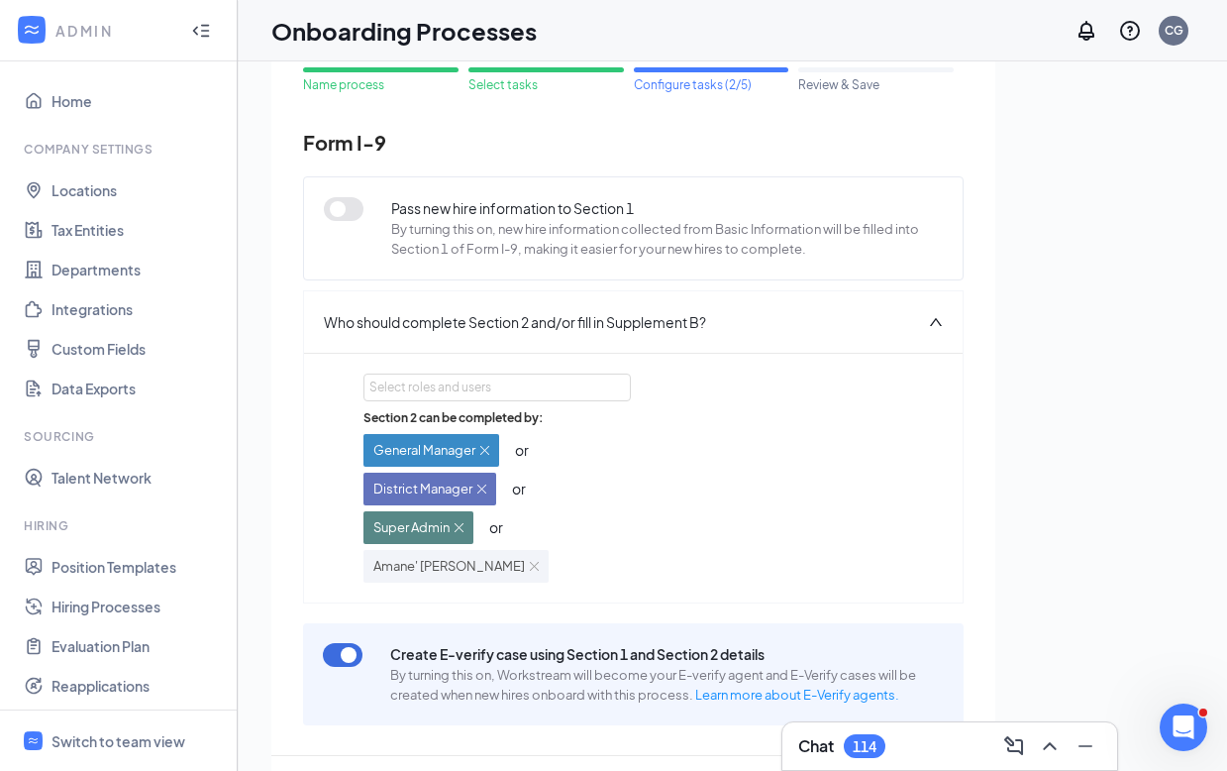
scroll to position [89, 0]
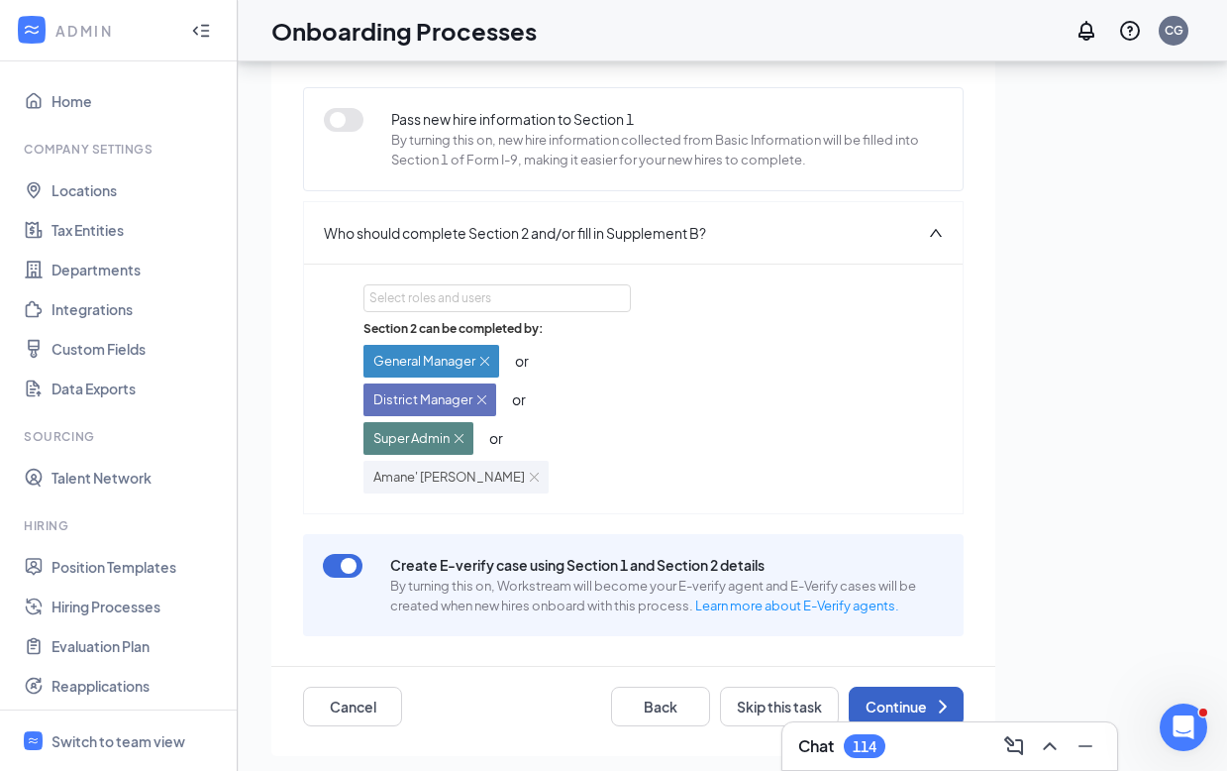
click at [884, 702] on button "Continue" at bounding box center [906, 706] width 115 height 40
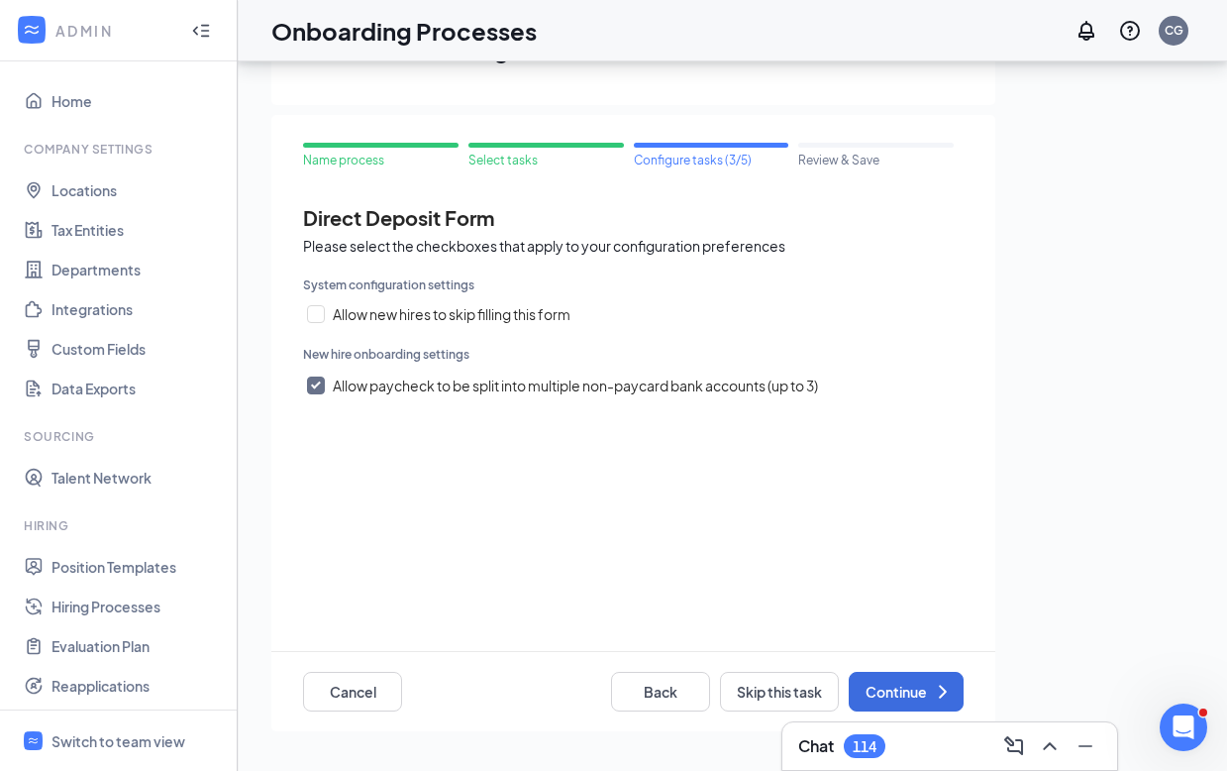
scroll to position [0, 0]
click at [890, 691] on button "Continue" at bounding box center [906, 692] width 115 height 40
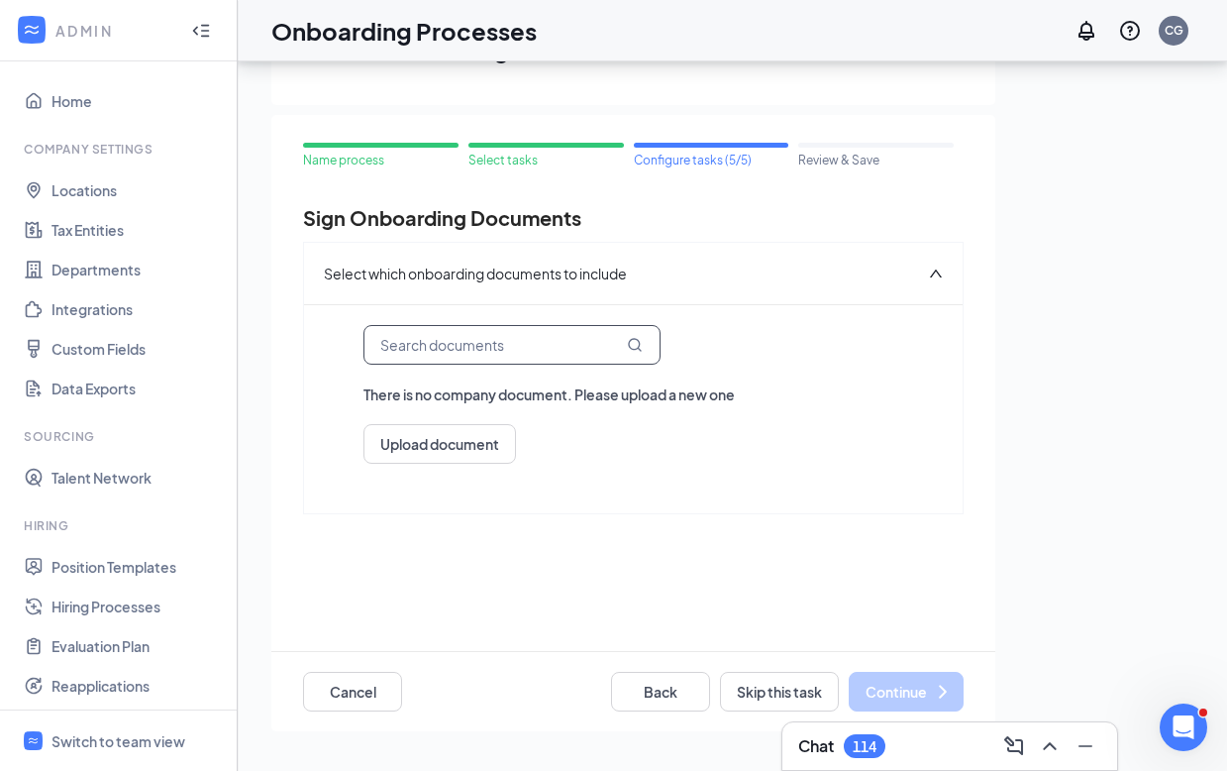
click at [540, 346] on input "text" at bounding box center [511, 345] width 297 height 40
click at [457, 437] on button "Upload document" at bounding box center [439, 444] width 153 height 40
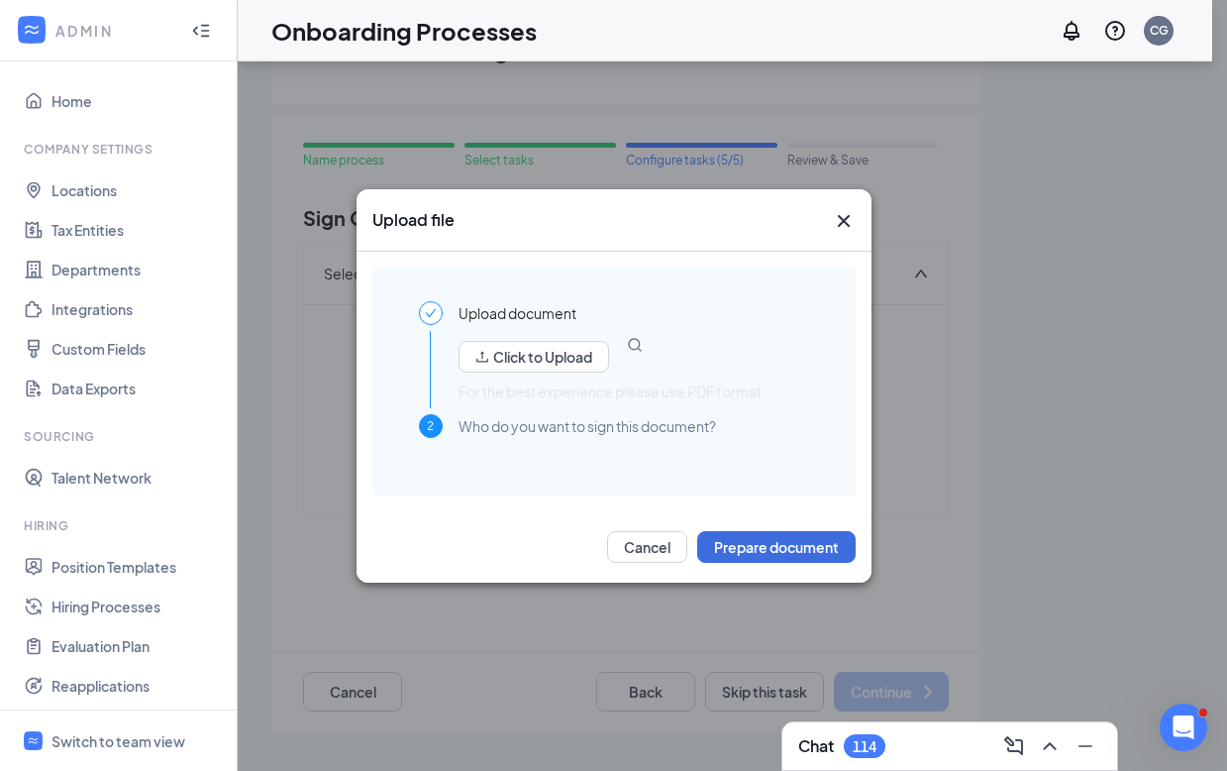
click at [846, 217] on icon "Cross" at bounding box center [843, 220] width 12 height 12
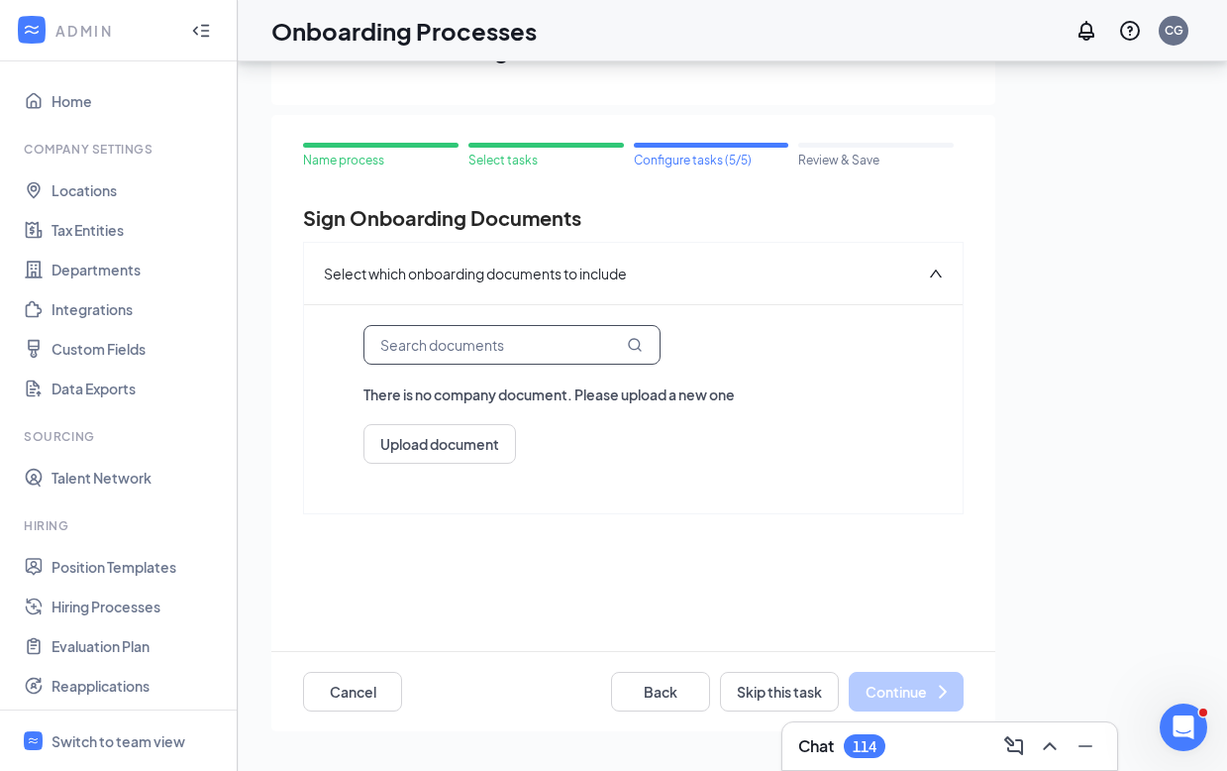
click at [551, 348] on input "text" at bounding box center [511, 345] width 297 height 40
click at [595, 454] on div "Upload document" at bounding box center [633, 444] width 540 height 40
click at [627, 443] on div "Upload document" at bounding box center [633, 444] width 540 height 40
click at [512, 351] on input "text" at bounding box center [511, 345] width 297 height 40
click at [693, 488] on div "There is no company document. Please upload a new one Upload document" at bounding box center [633, 408] width 659 height 209
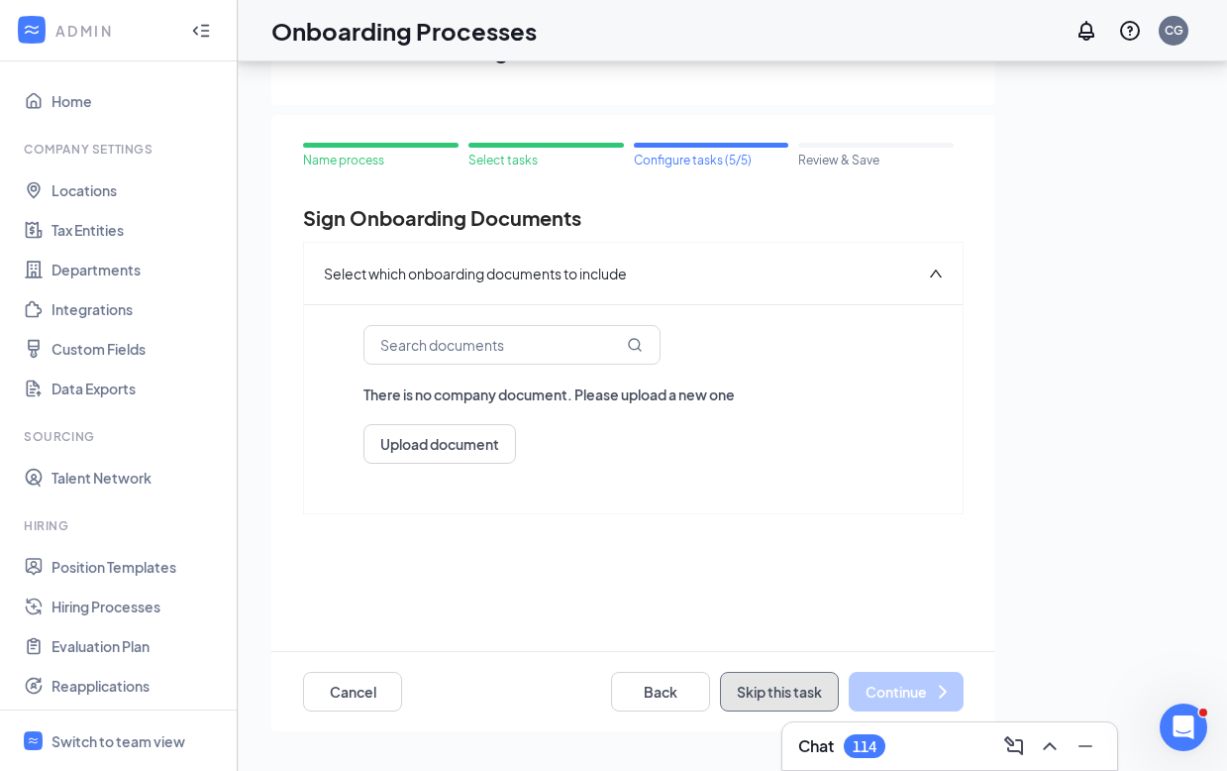
click at [770, 690] on button "Skip this task" at bounding box center [779, 692] width 119 height 40
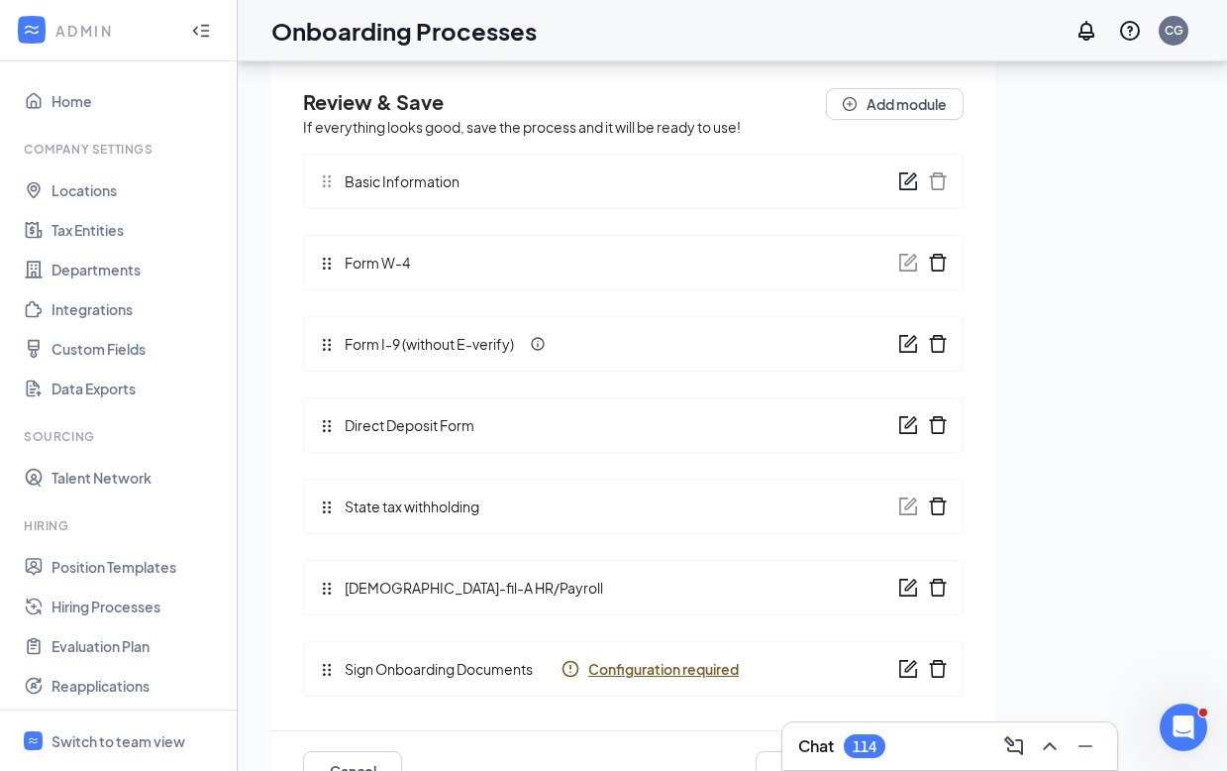
scroll to position [171, 0]
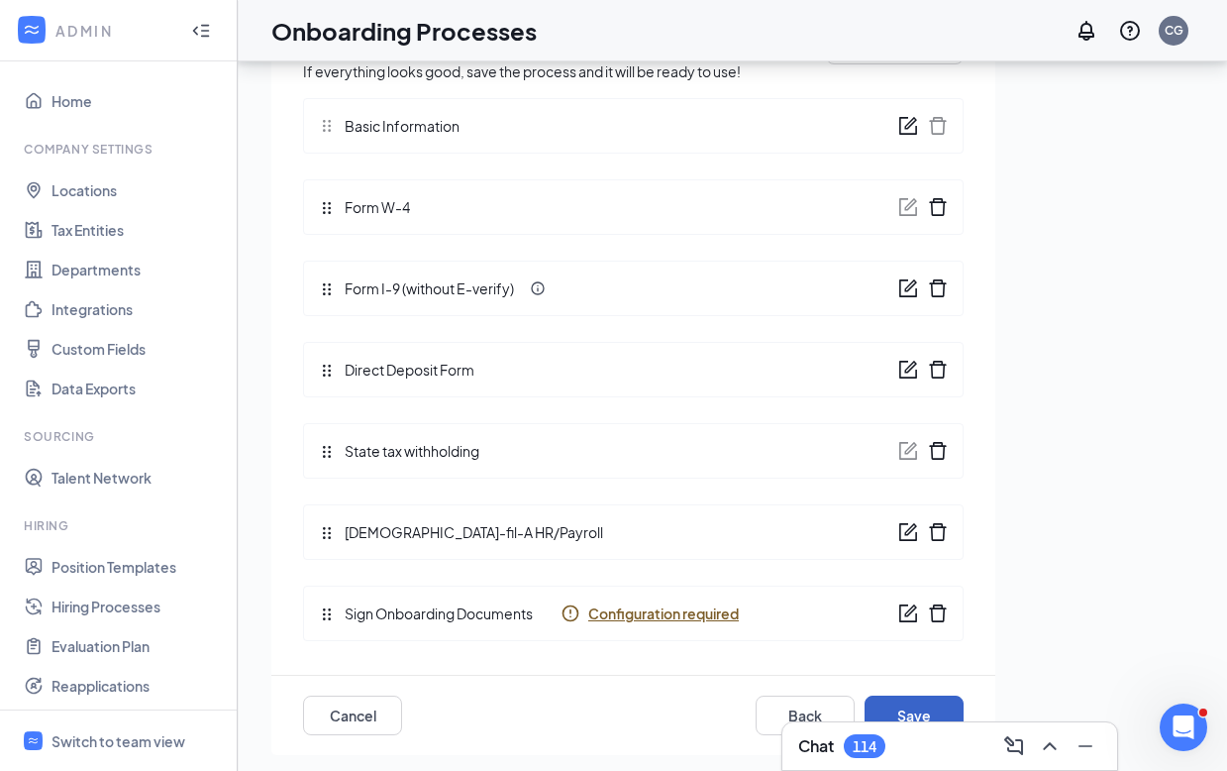
click at [920, 702] on button "Save" at bounding box center [914, 715] width 99 height 40
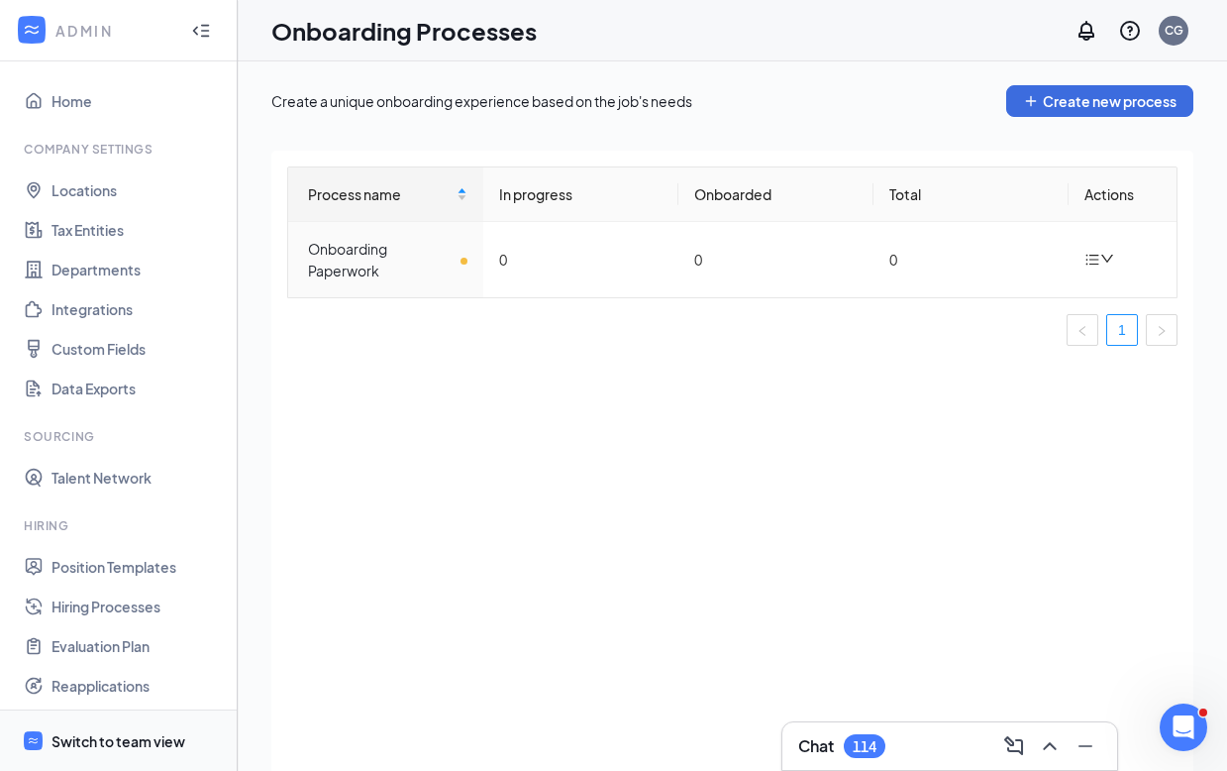
click at [100, 748] on div "Switch to team view" at bounding box center [119, 741] width 134 height 20
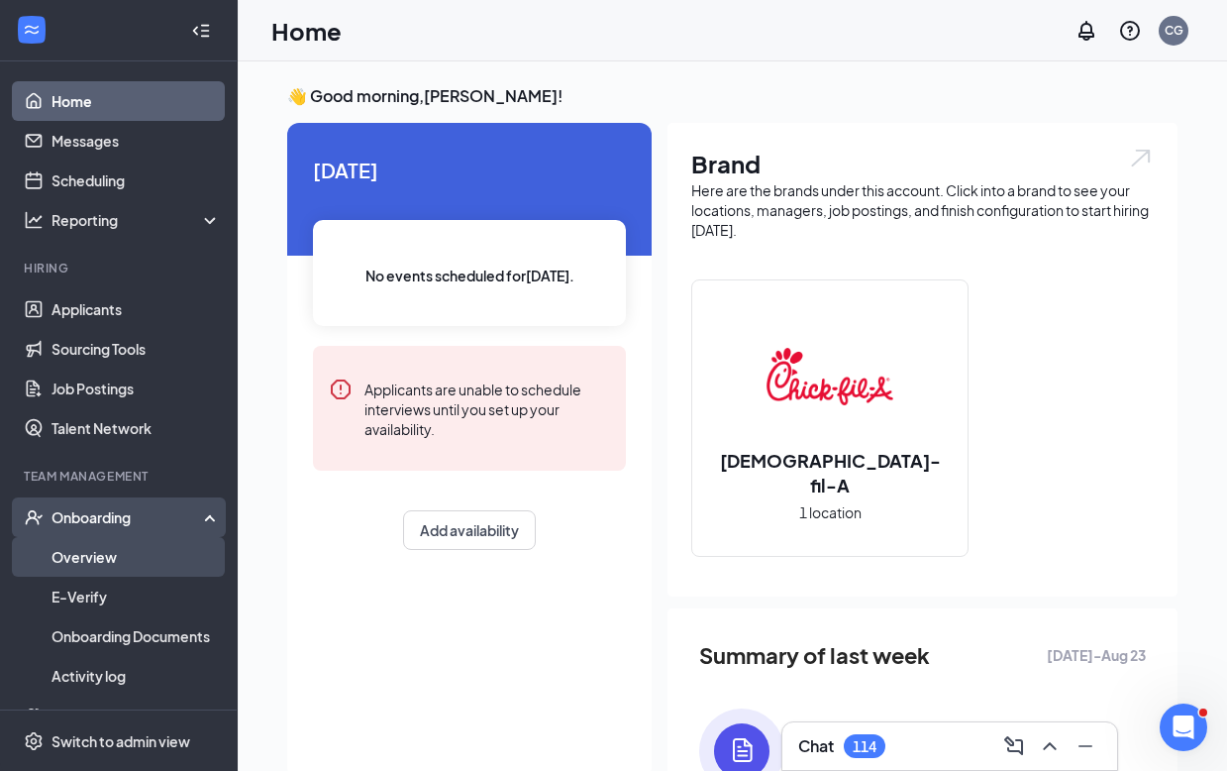
click at [76, 549] on link "Overview" at bounding box center [136, 557] width 169 height 40
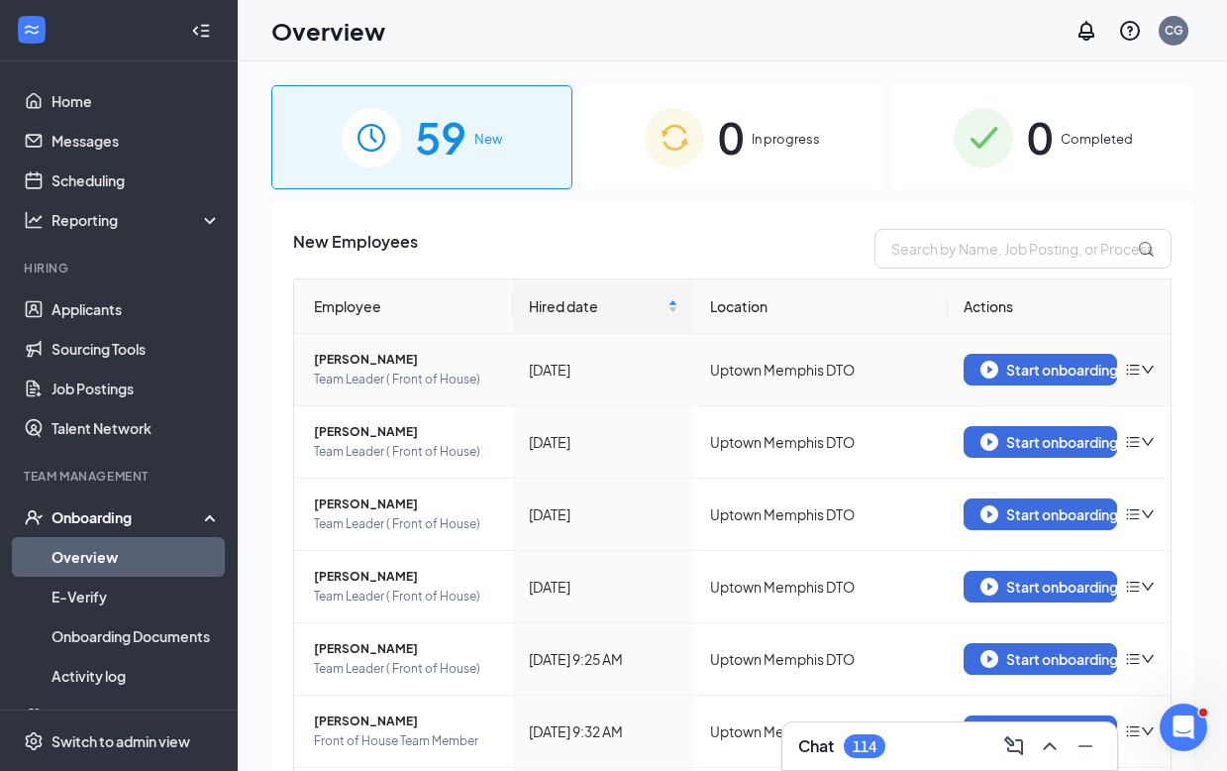
click at [1142, 371] on icon "down" at bounding box center [1148, 369] width 12 height 8
click at [823, 244] on div "New Employees" at bounding box center [732, 249] width 879 height 40
click at [95, 587] on link "E-Verify" at bounding box center [136, 596] width 169 height 40
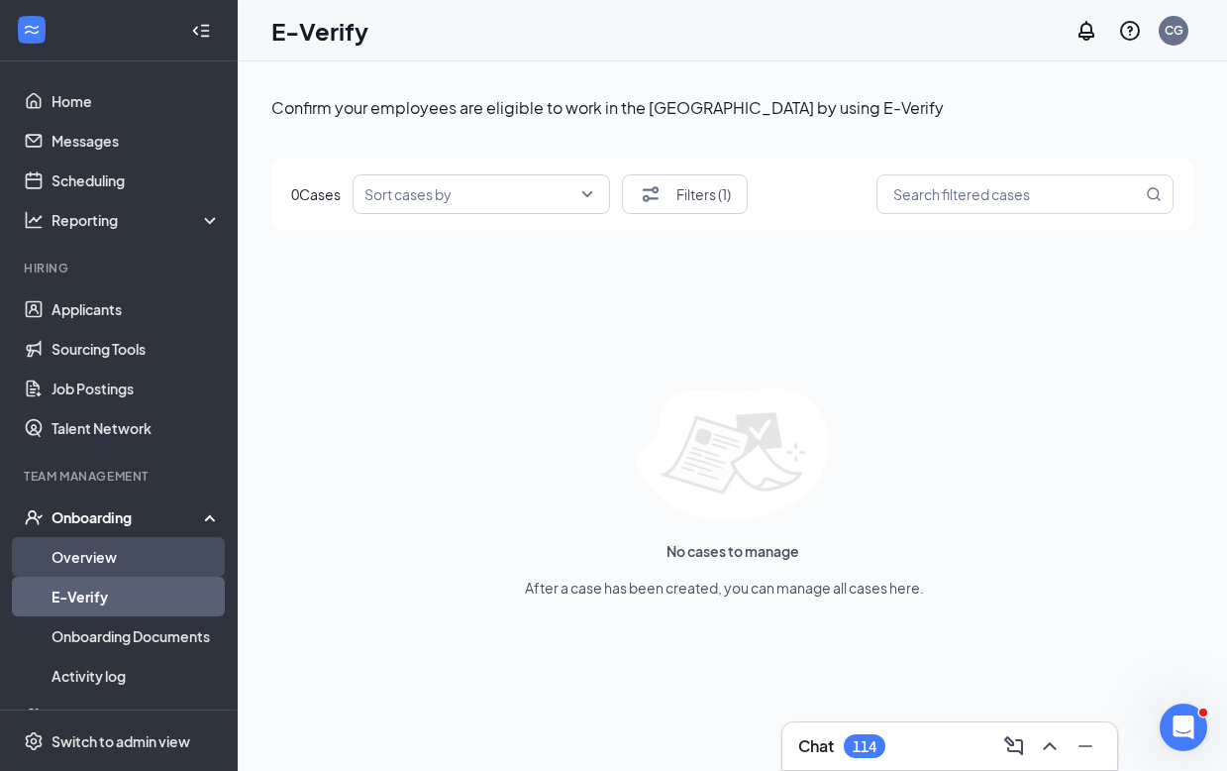
click at [102, 564] on link "Overview" at bounding box center [136, 557] width 169 height 40
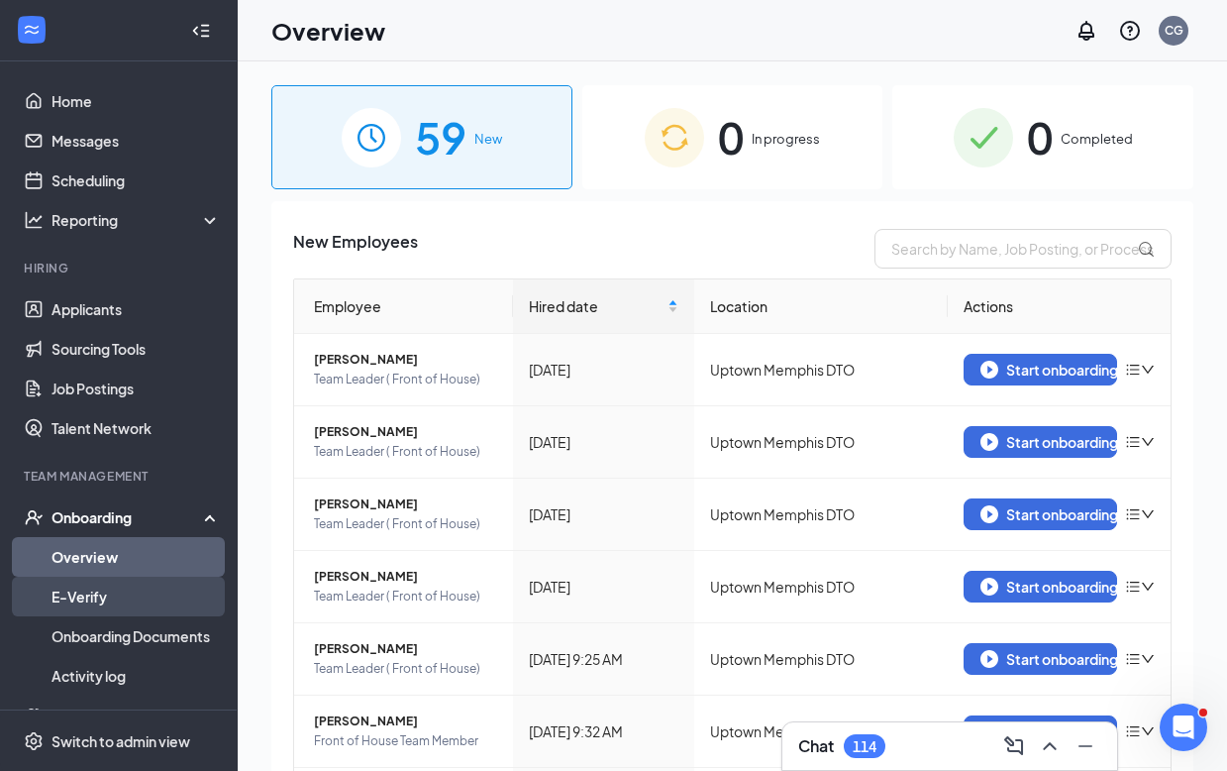
click at [125, 597] on link "E-Verify" at bounding box center [136, 596] width 169 height 40
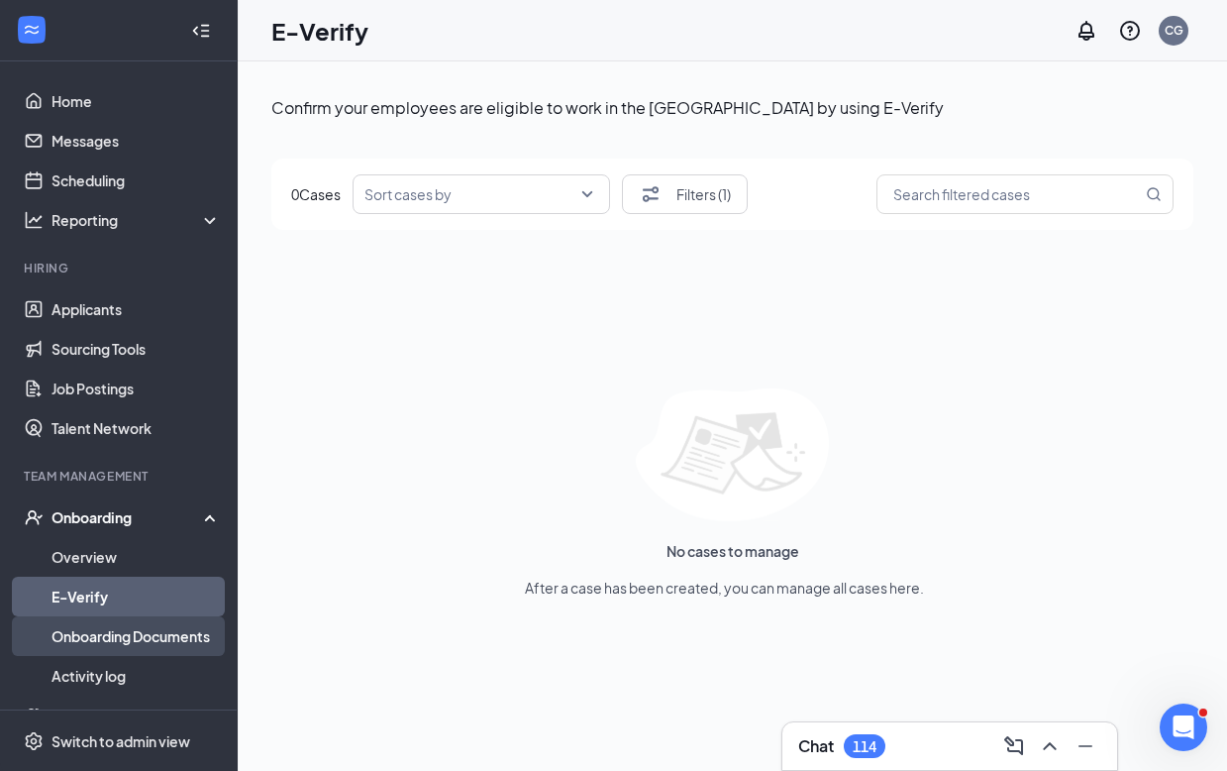
click at [135, 641] on link "Onboarding Documents" at bounding box center [136, 636] width 169 height 40
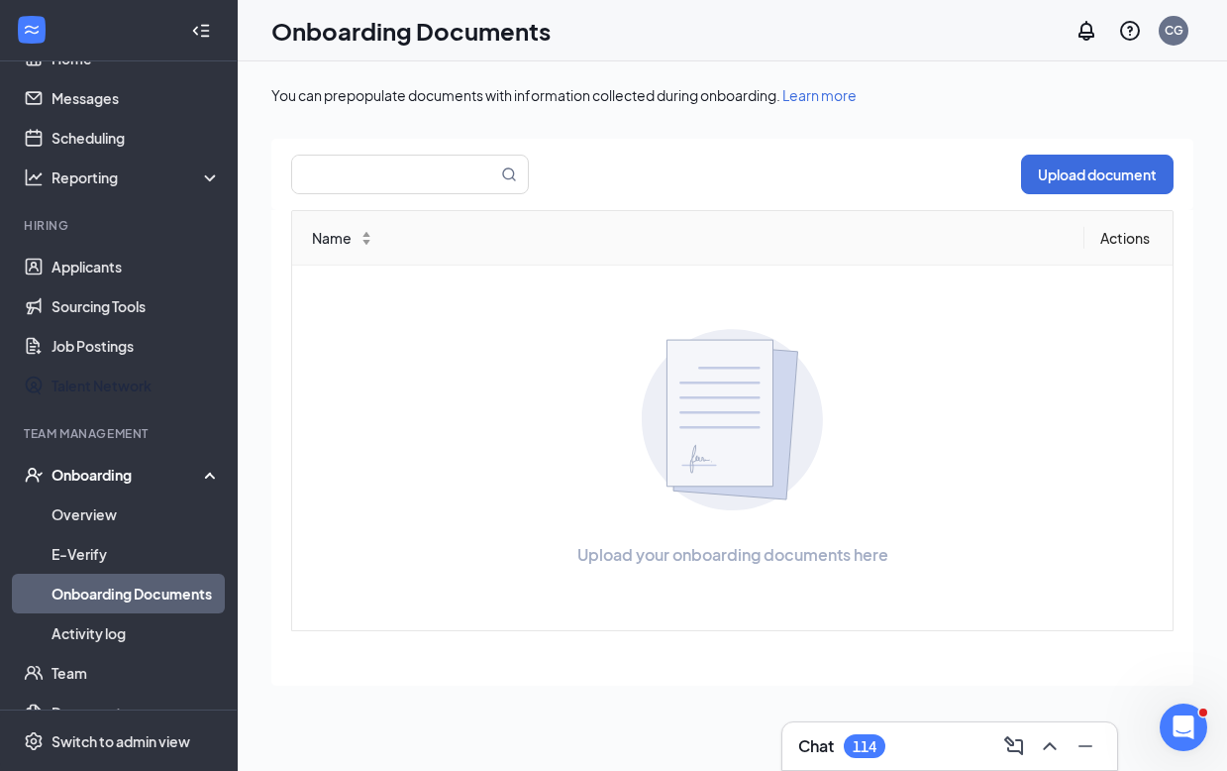
scroll to position [67, 0]
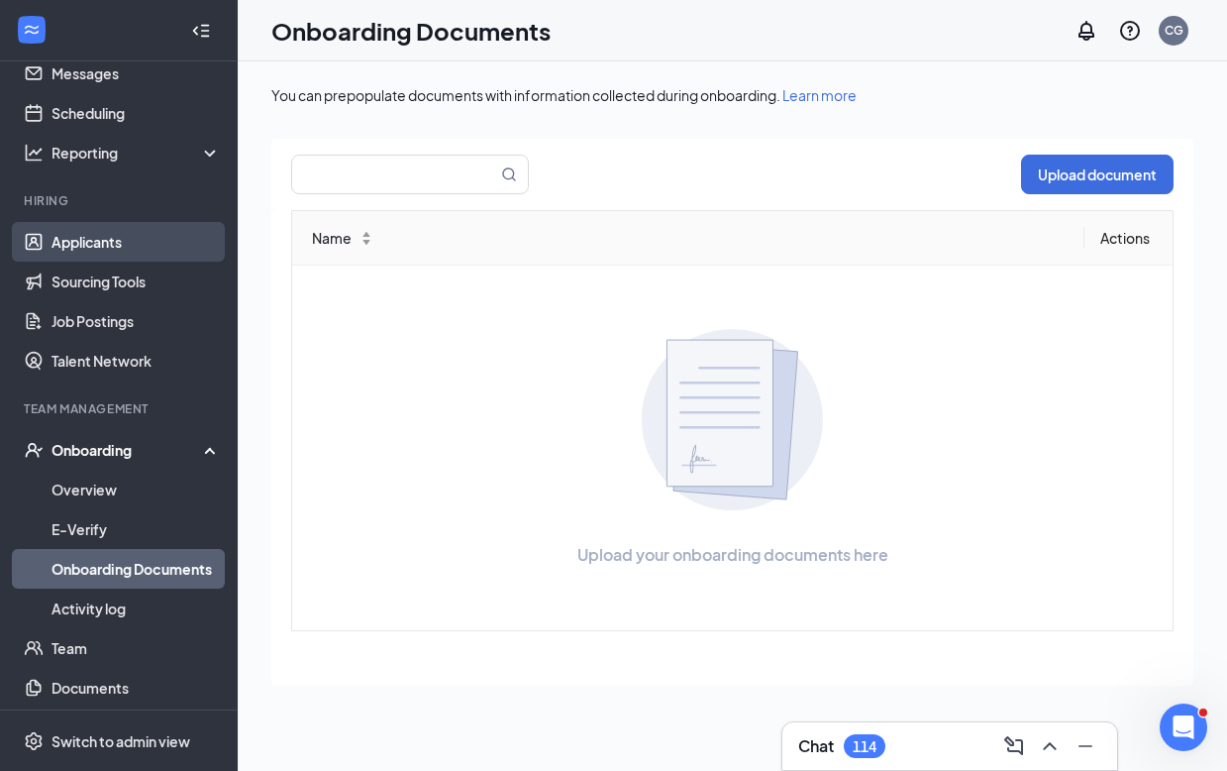
click at [118, 247] on link "Applicants" at bounding box center [136, 242] width 169 height 40
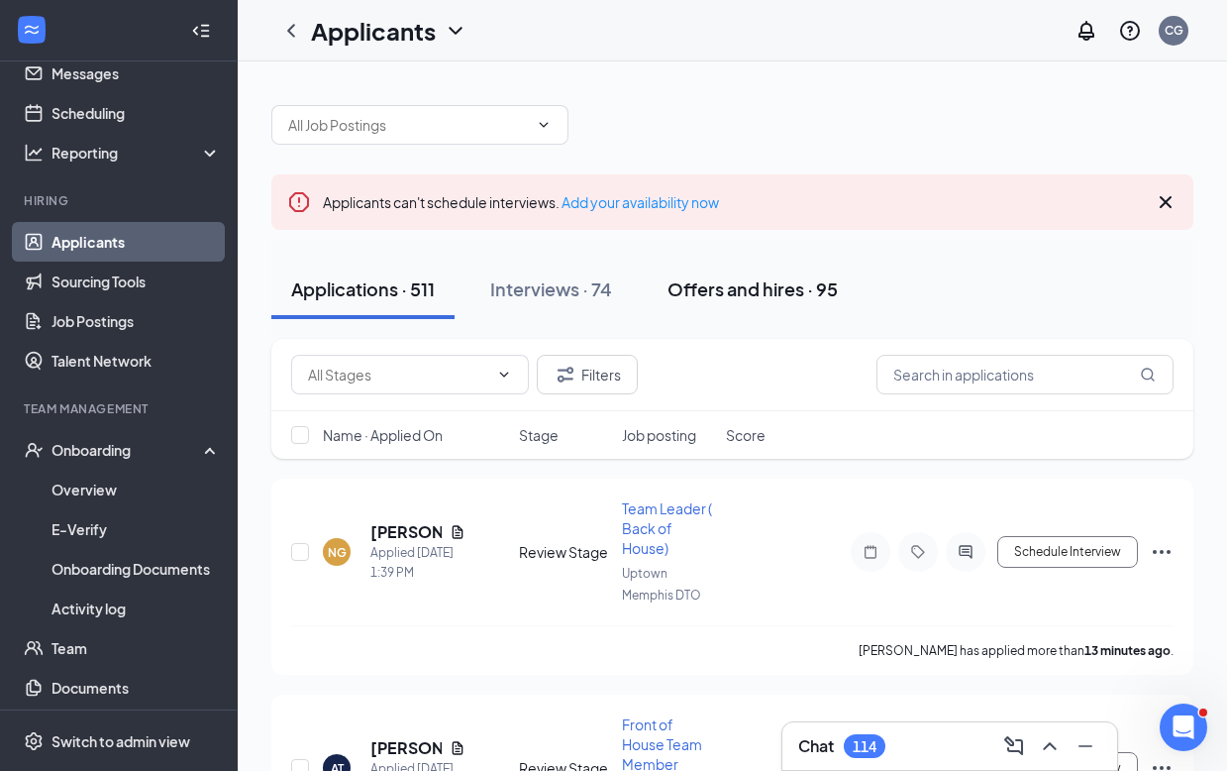
click at [729, 297] on div "Offers and hires · 95" at bounding box center [753, 288] width 170 height 25
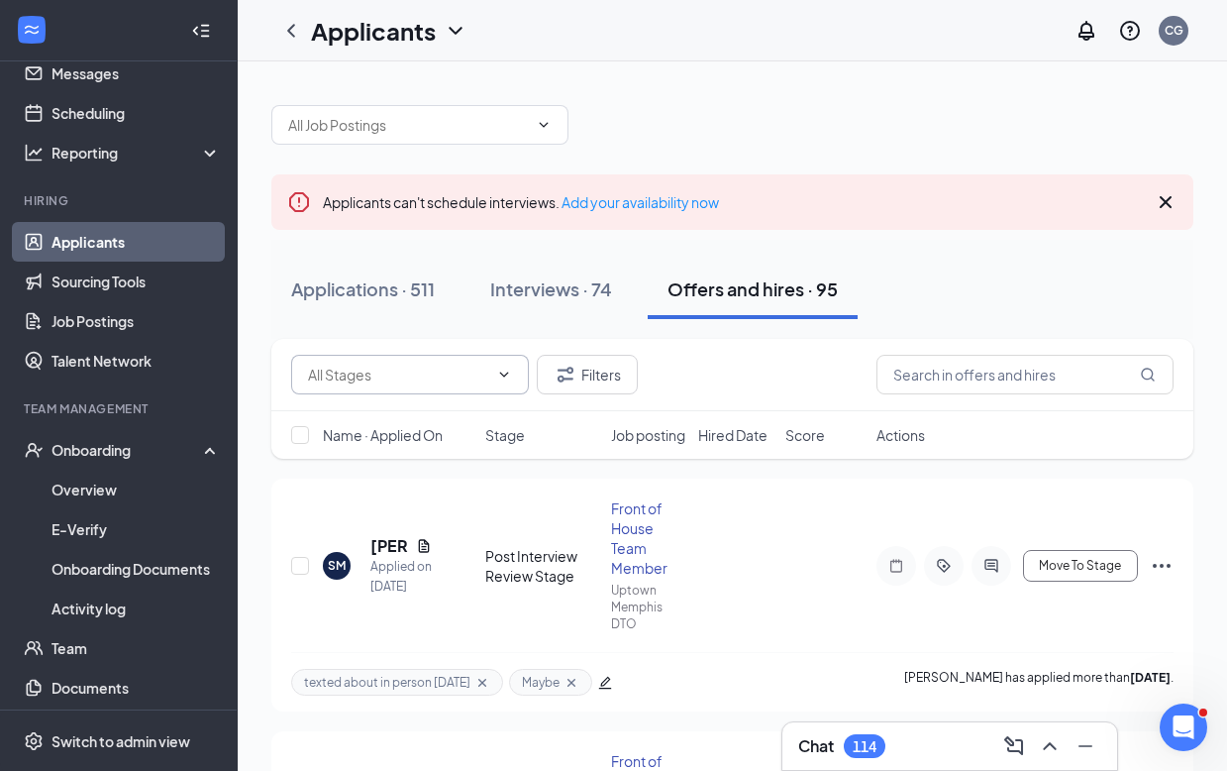
click at [508, 371] on icon "ChevronDown" at bounding box center [504, 374] width 16 height 16
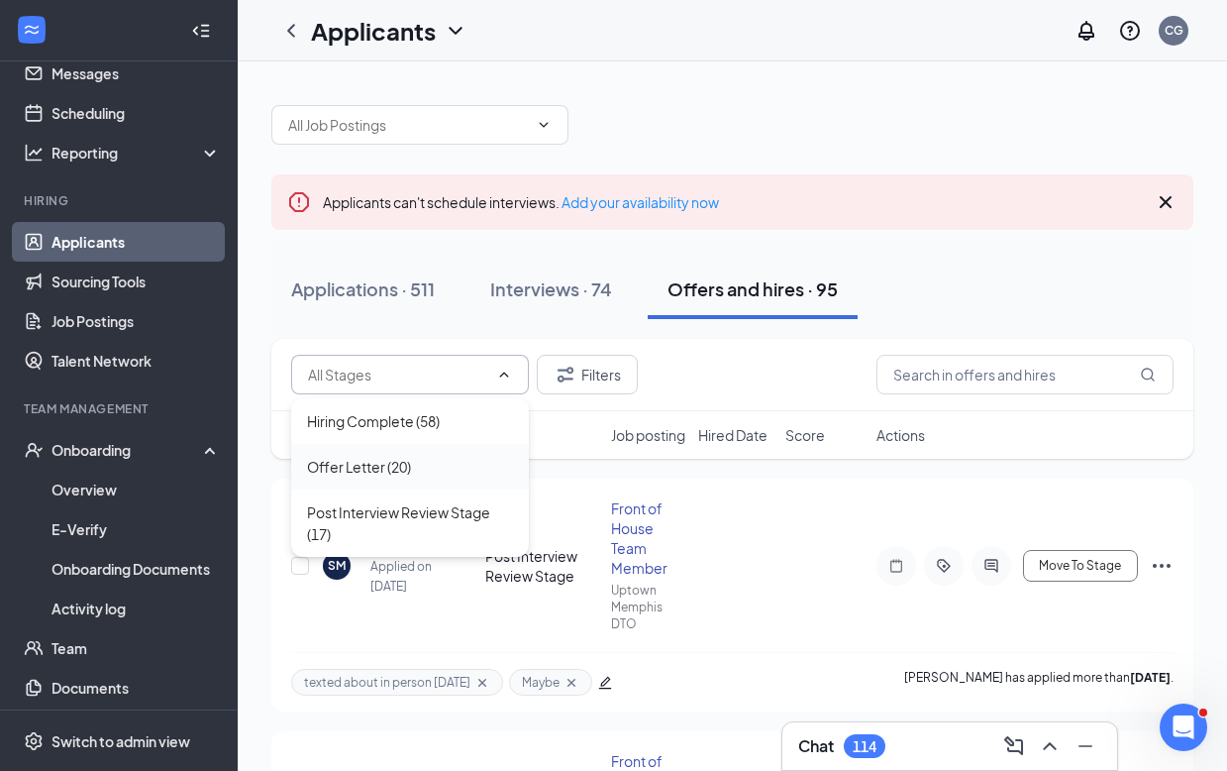
click at [358, 464] on div "Offer Letter (20)" at bounding box center [359, 467] width 104 height 22
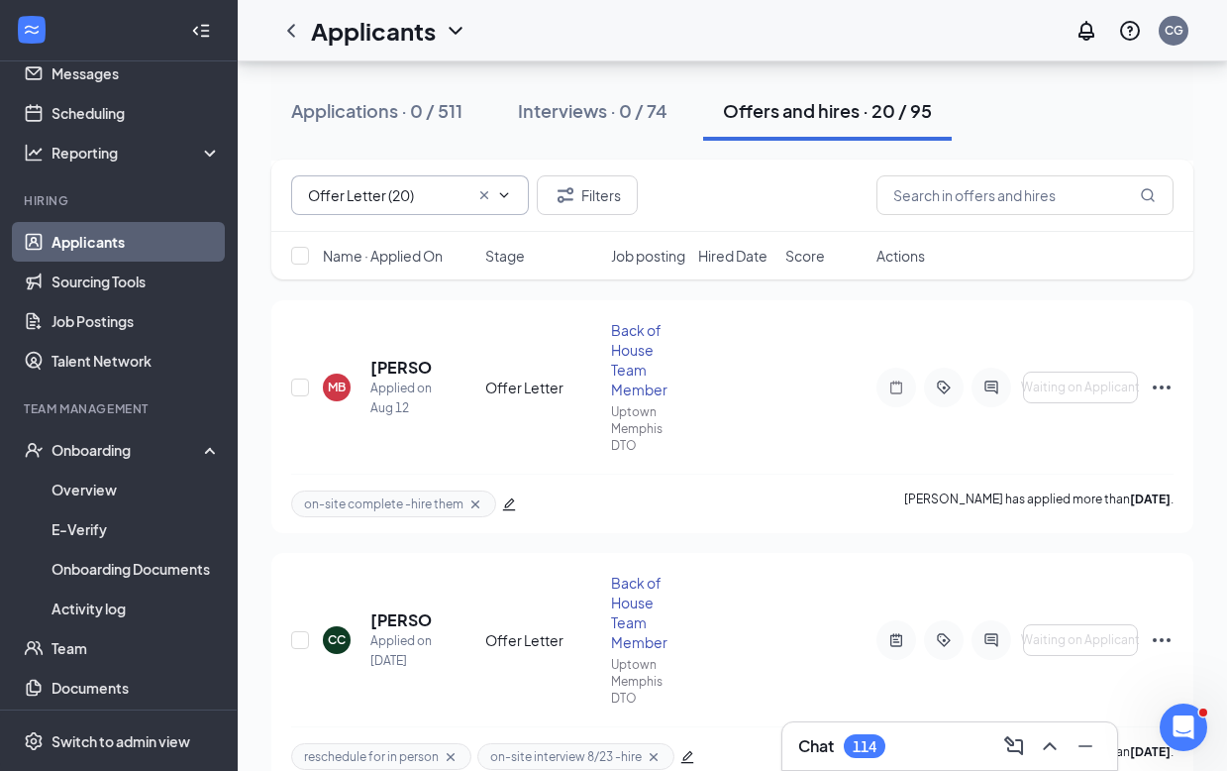
scroll to position [2257, 0]
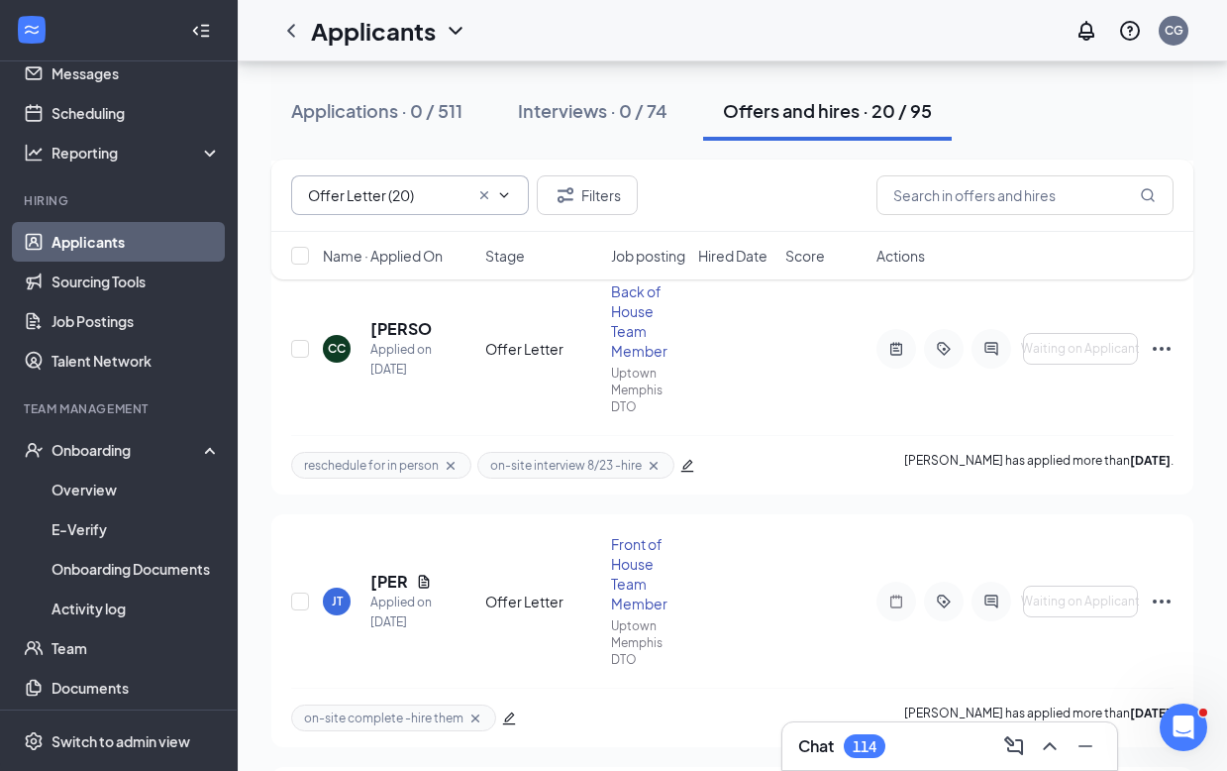
click at [510, 195] on icon "ChevronDown" at bounding box center [504, 195] width 16 height 16
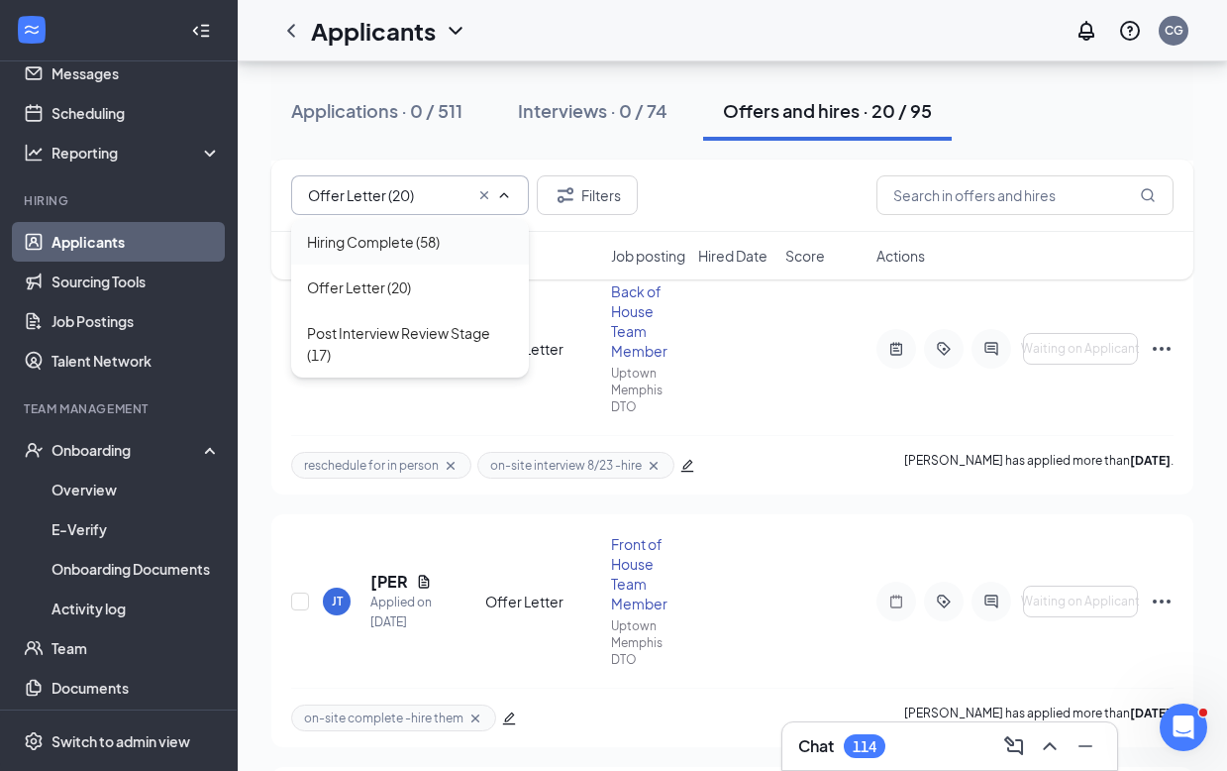
click at [391, 240] on div "Hiring Complete (58)" at bounding box center [373, 242] width 133 height 22
type input "Hiring Complete (58)"
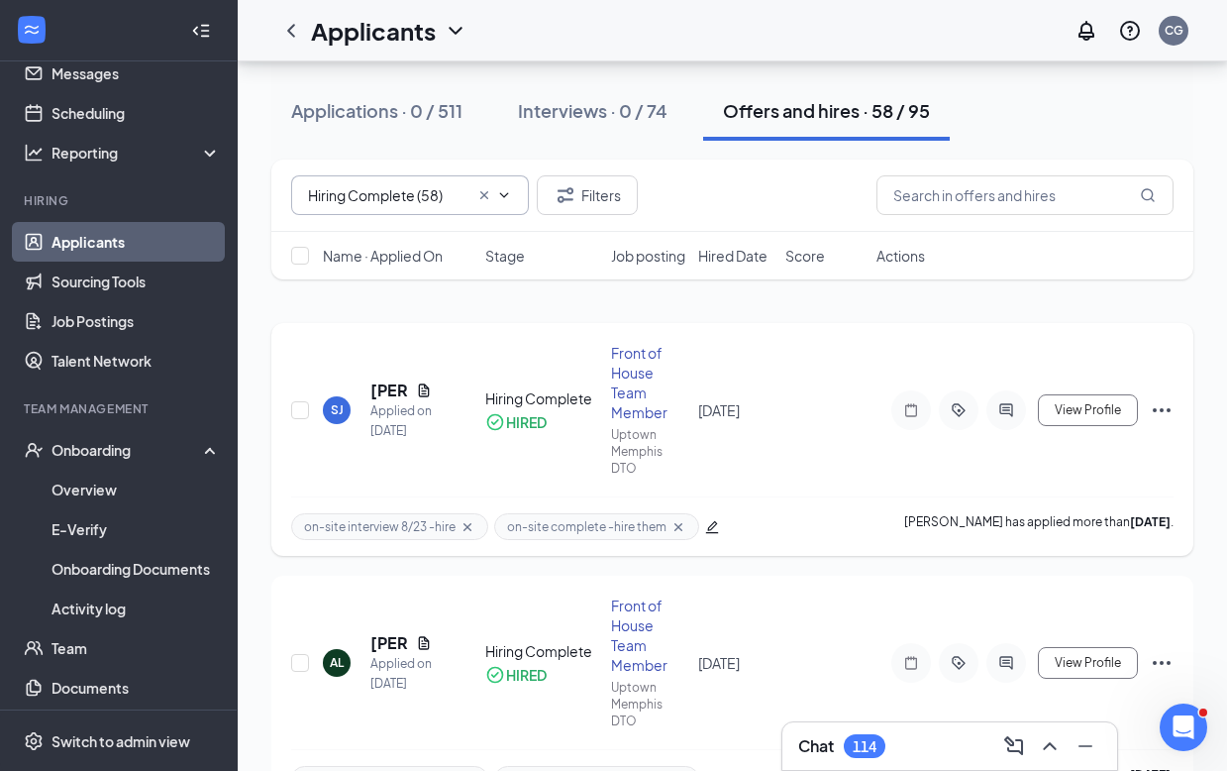
scroll to position [0, 0]
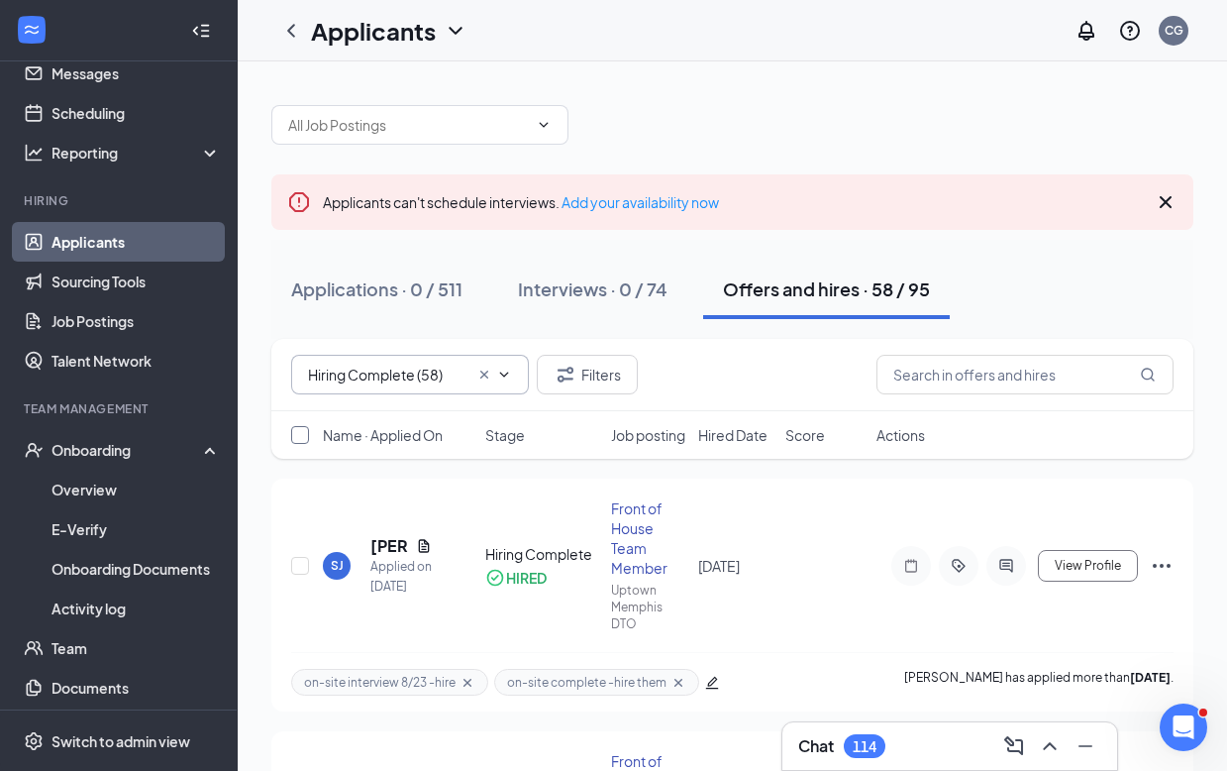
click at [297, 444] on input "checkbox" at bounding box center [300, 435] width 18 height 18
checkbox input "true"
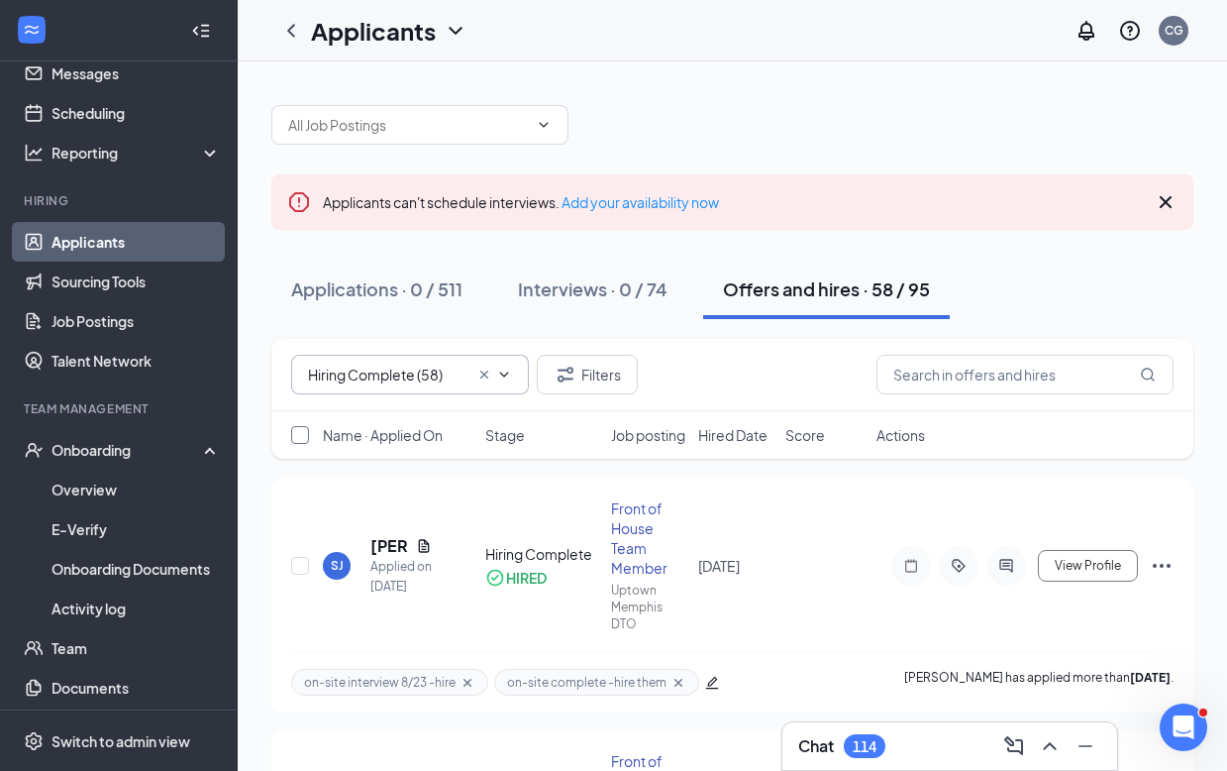
checkbox input "true"
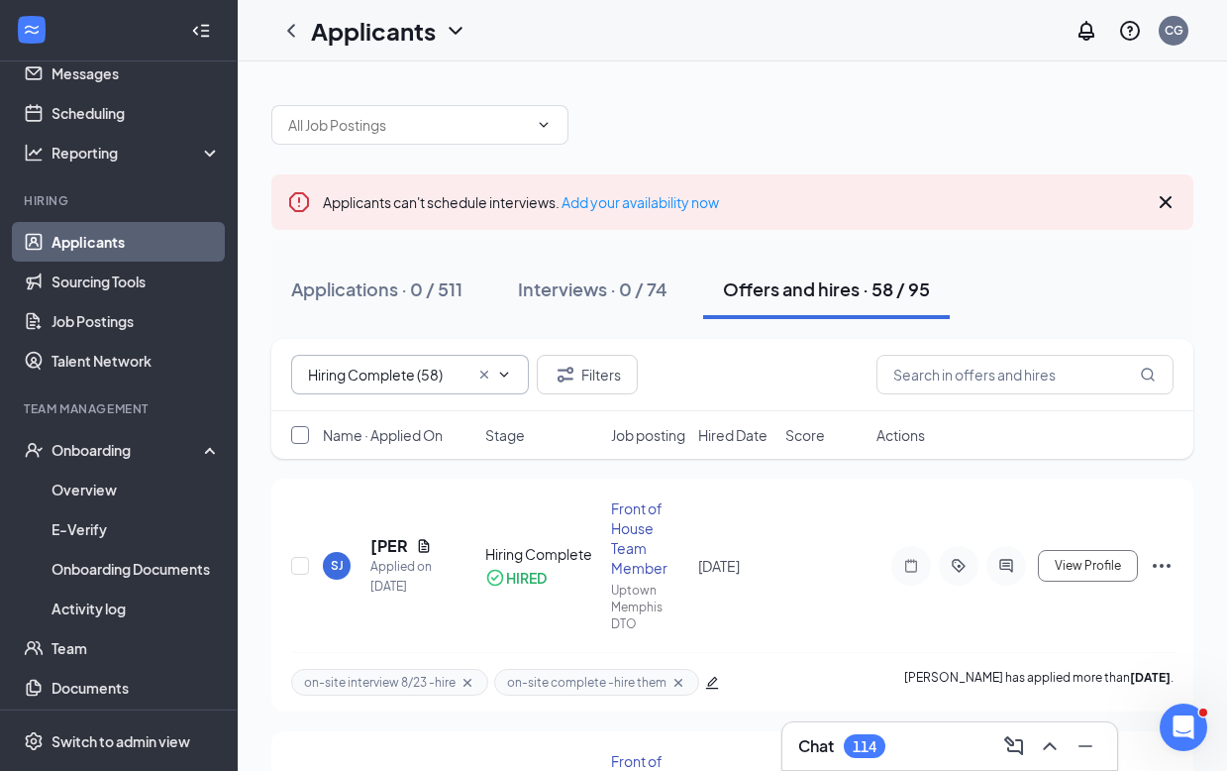
checkbox input "true"
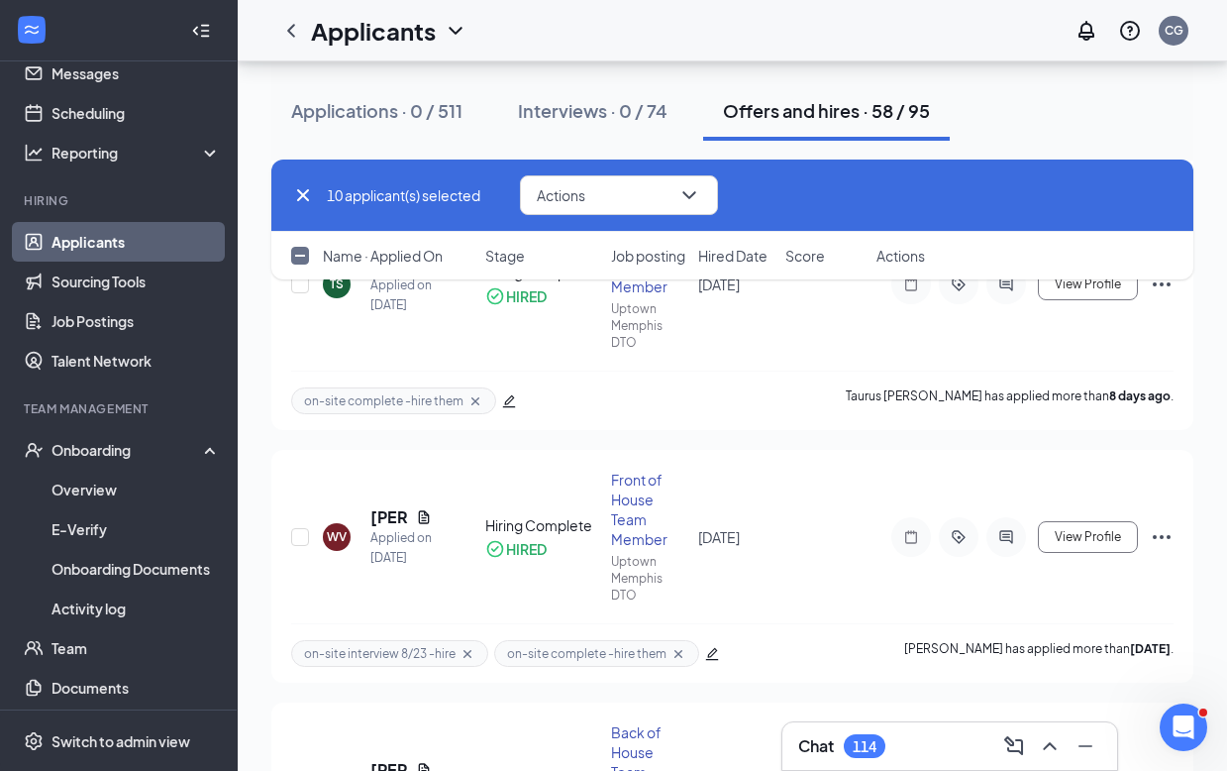
scroll to position [4013, 0]
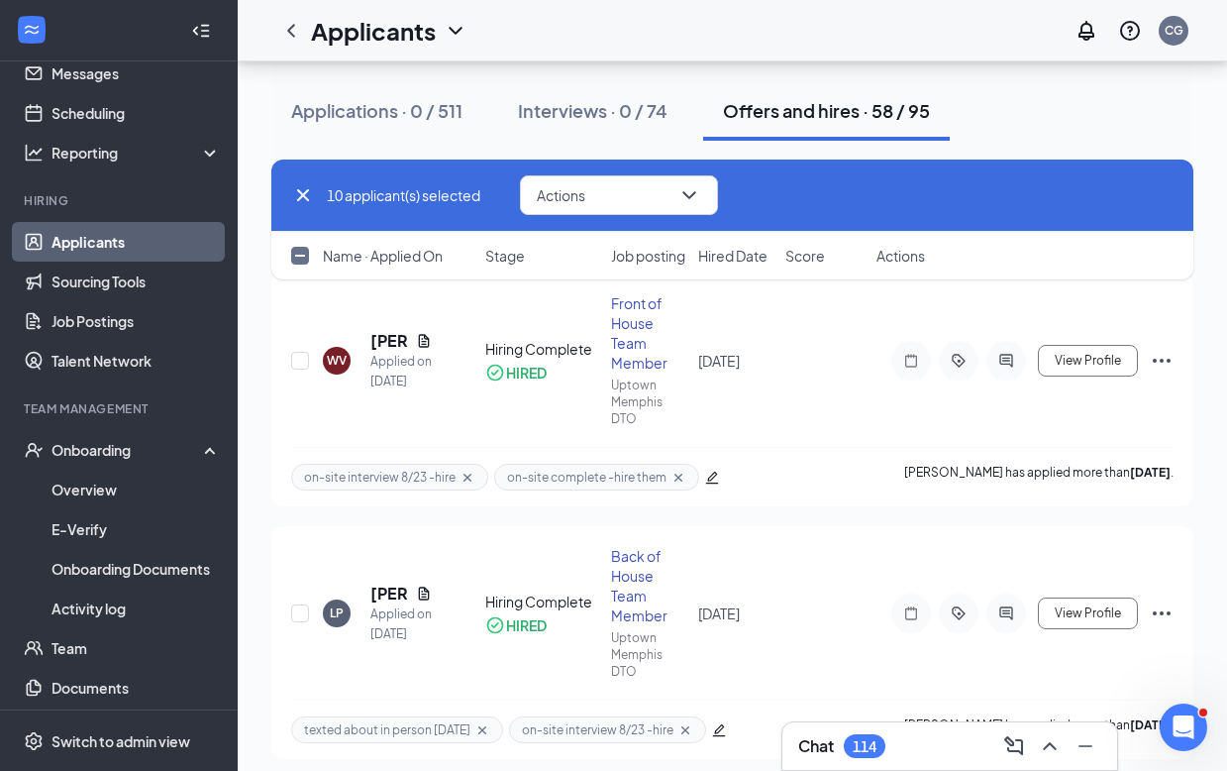
click at [299, 260] on input "checkbox" at bounding box center [300, 256] width 18 height 18
checkbox input "true"
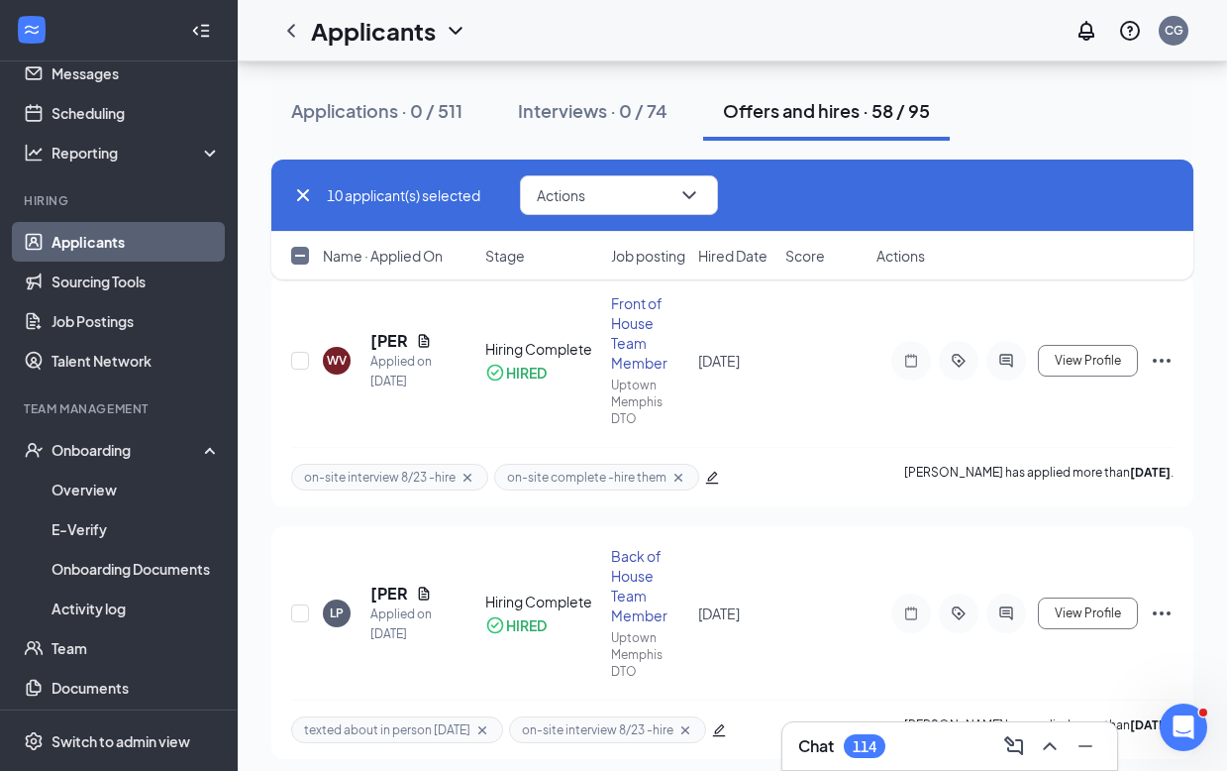
checkbox input "true"
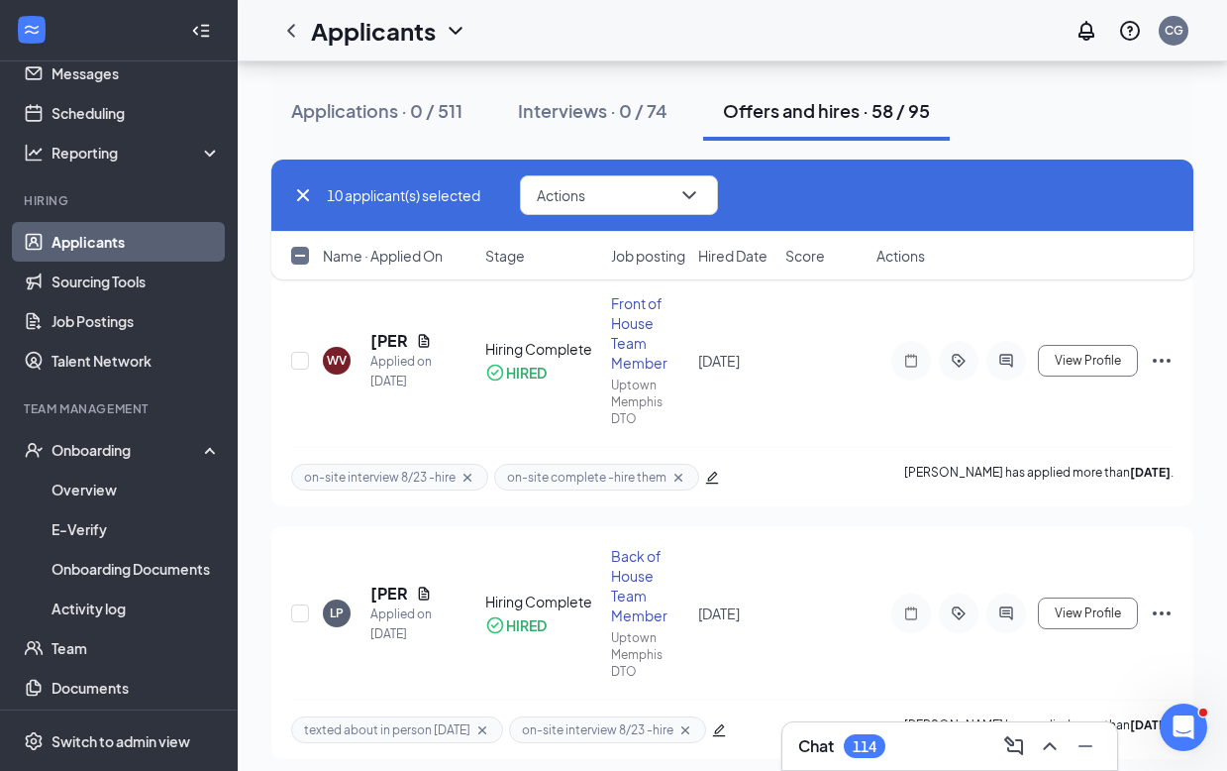
checkbox input "true"
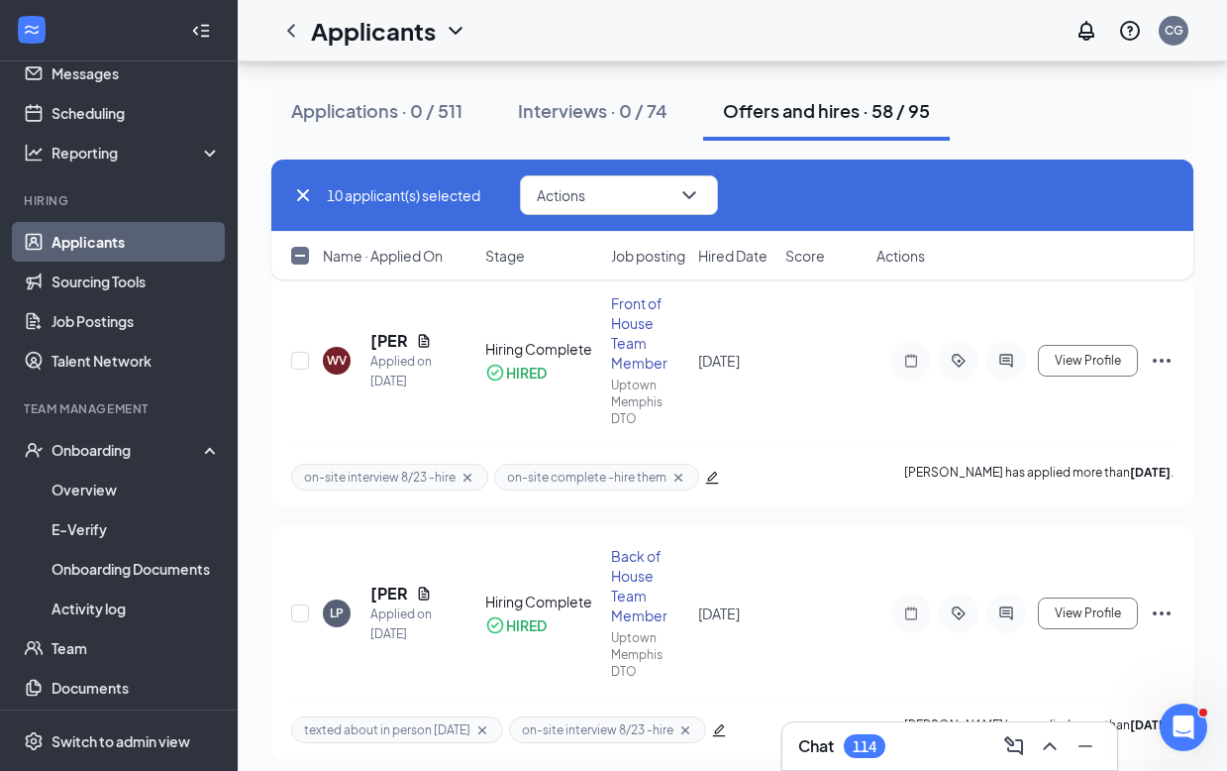
checkbox input "true"
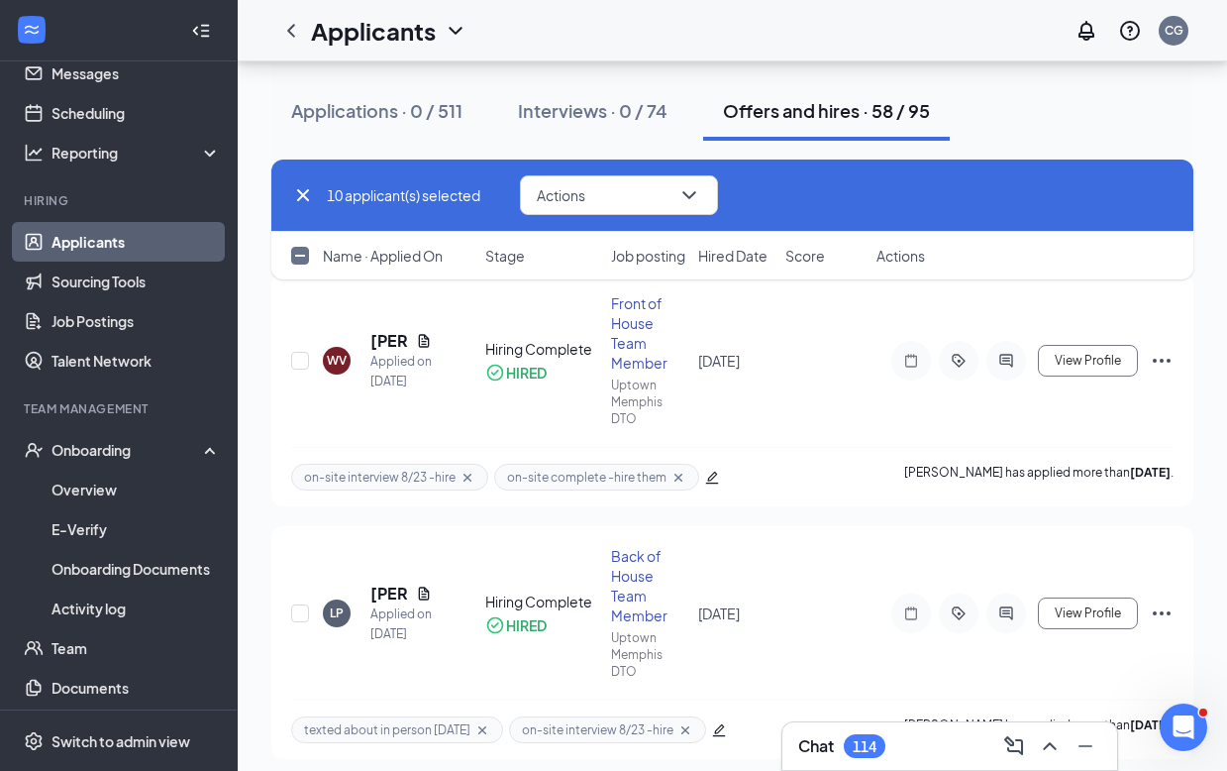
checkbox input "true"
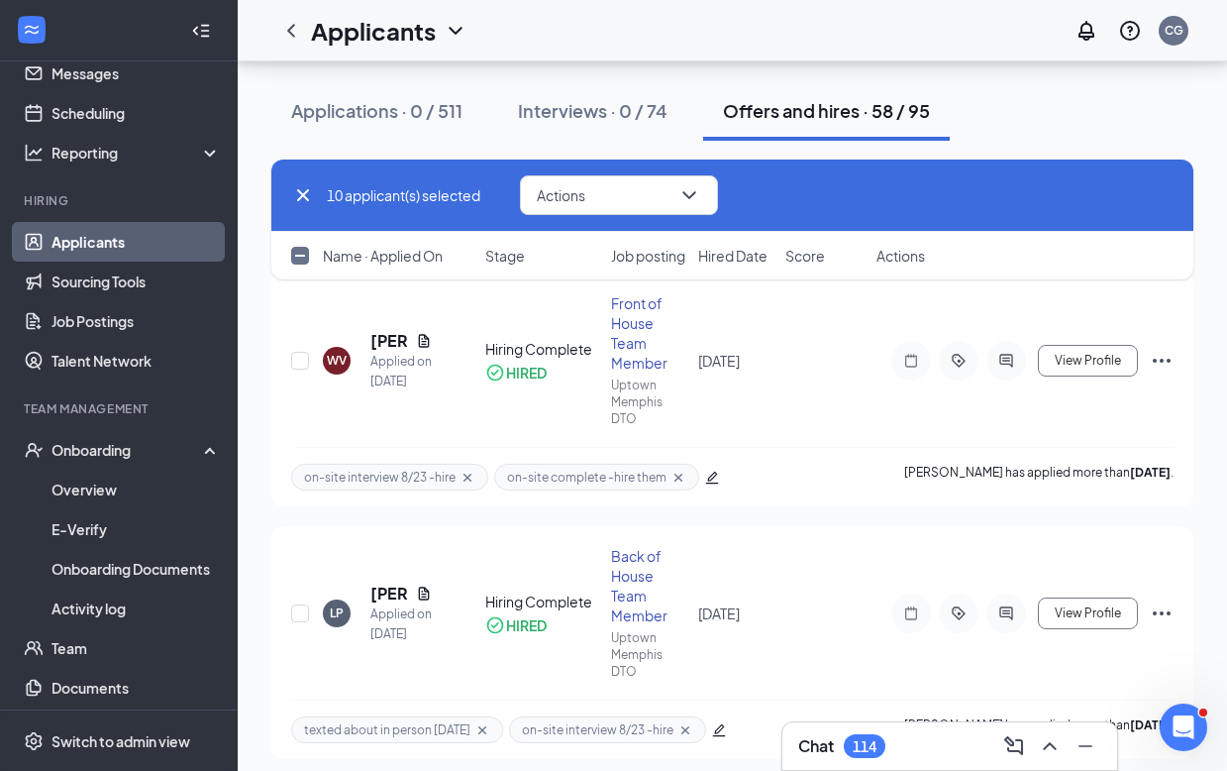
checkbox input "true"
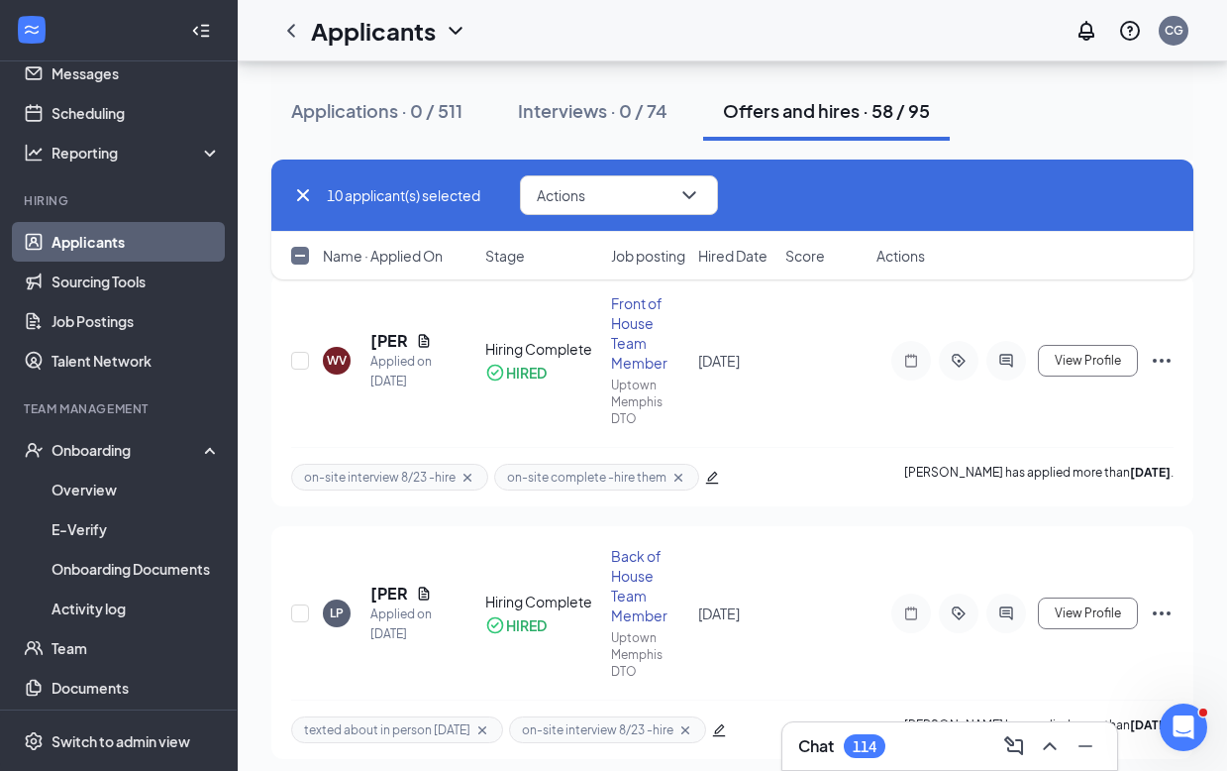
checkbox input "true"
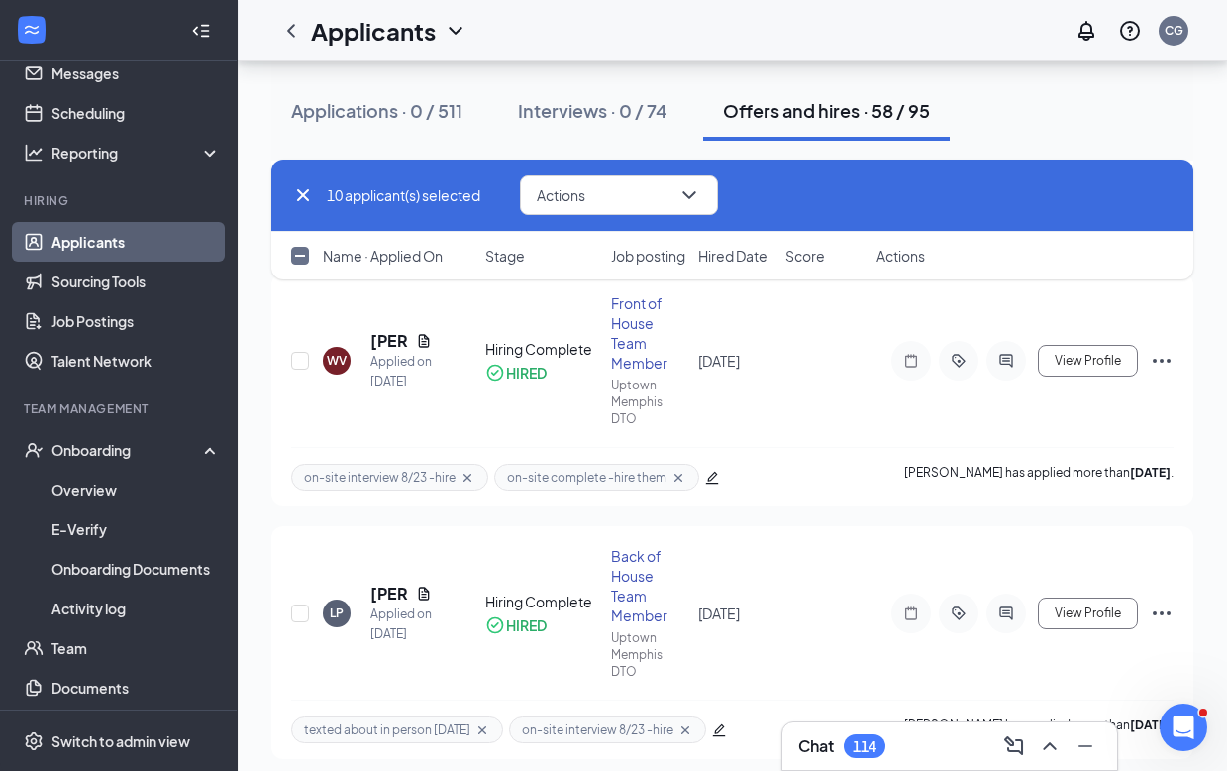
checkbox input "true"
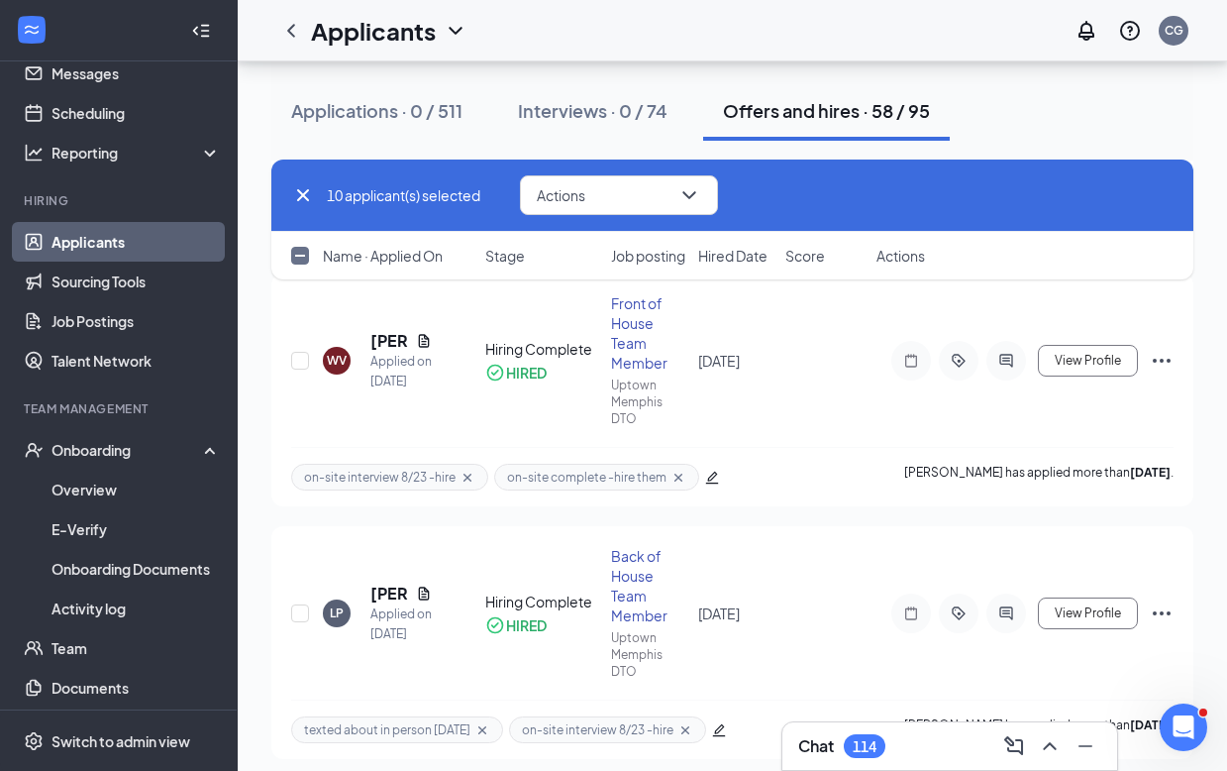
checkbox input "true"
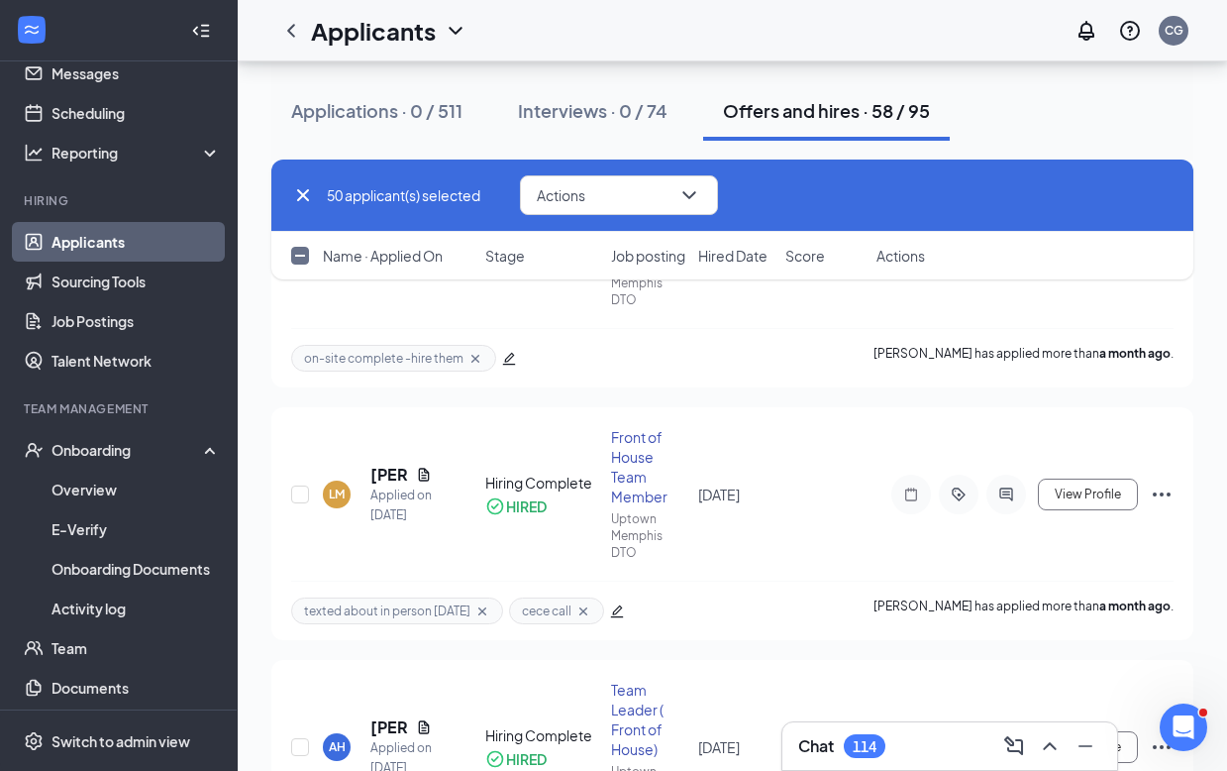
scroll to position [12744, 0]
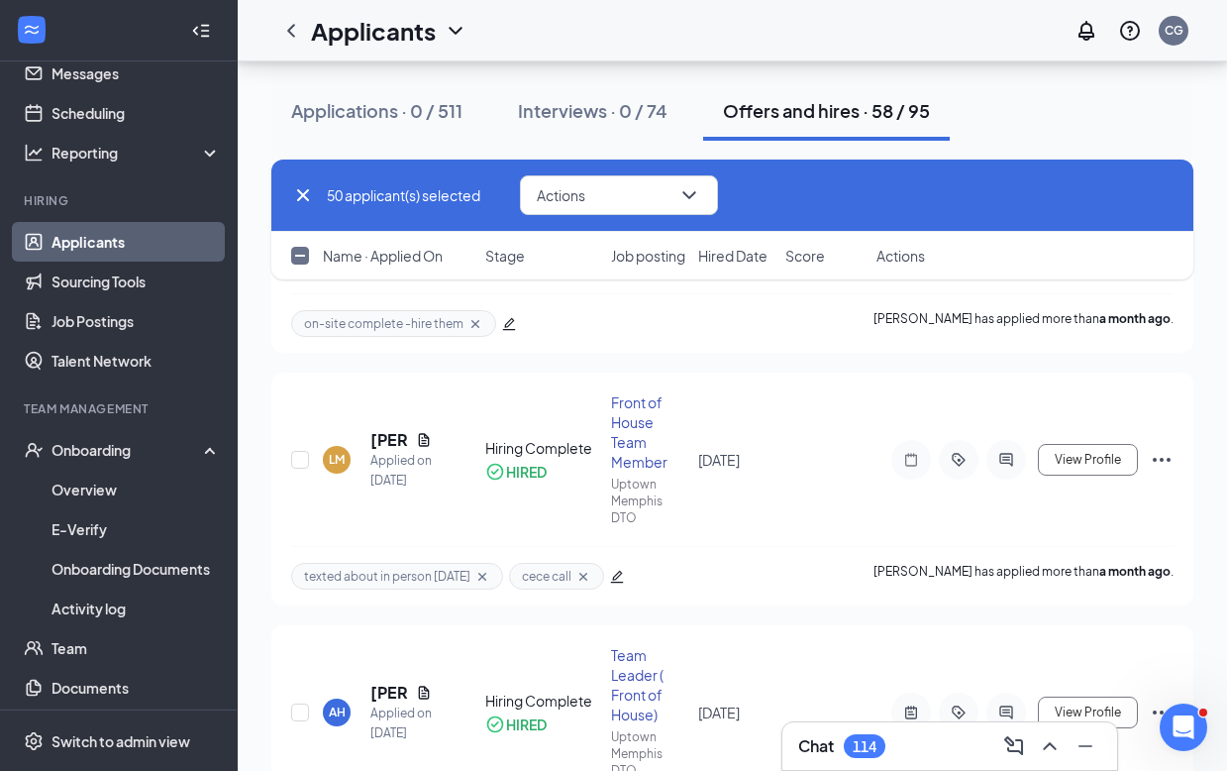
click at [299, 262] on input "checkbox" at bounding box center [300, 256] width 18 height 18
checkbox input "true"
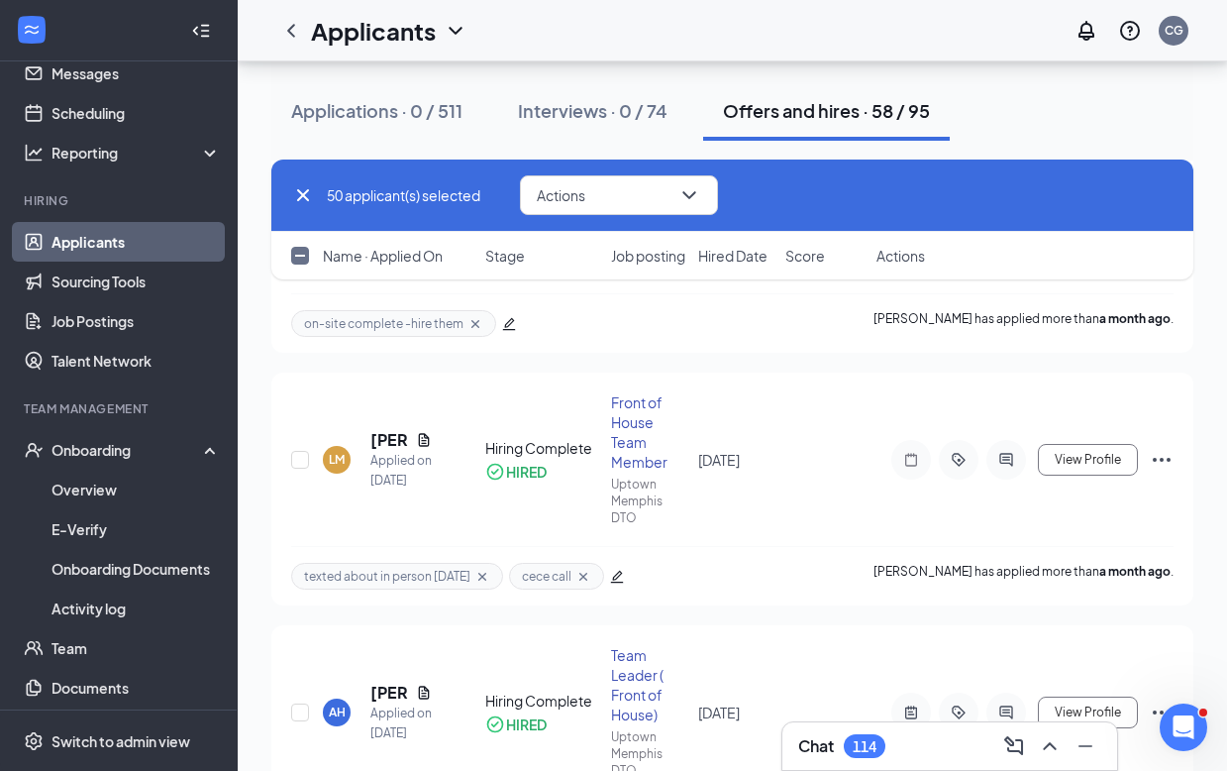
checkbox input "true"
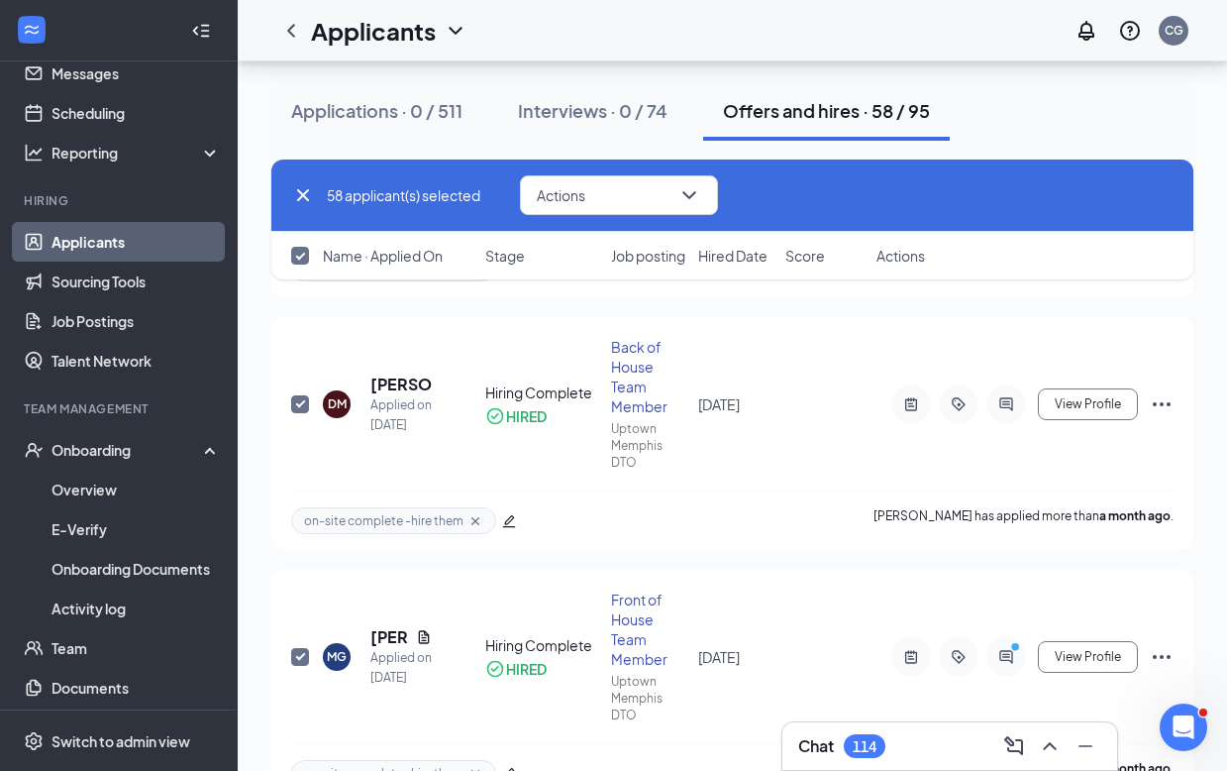
scroll to position [14371, 0]
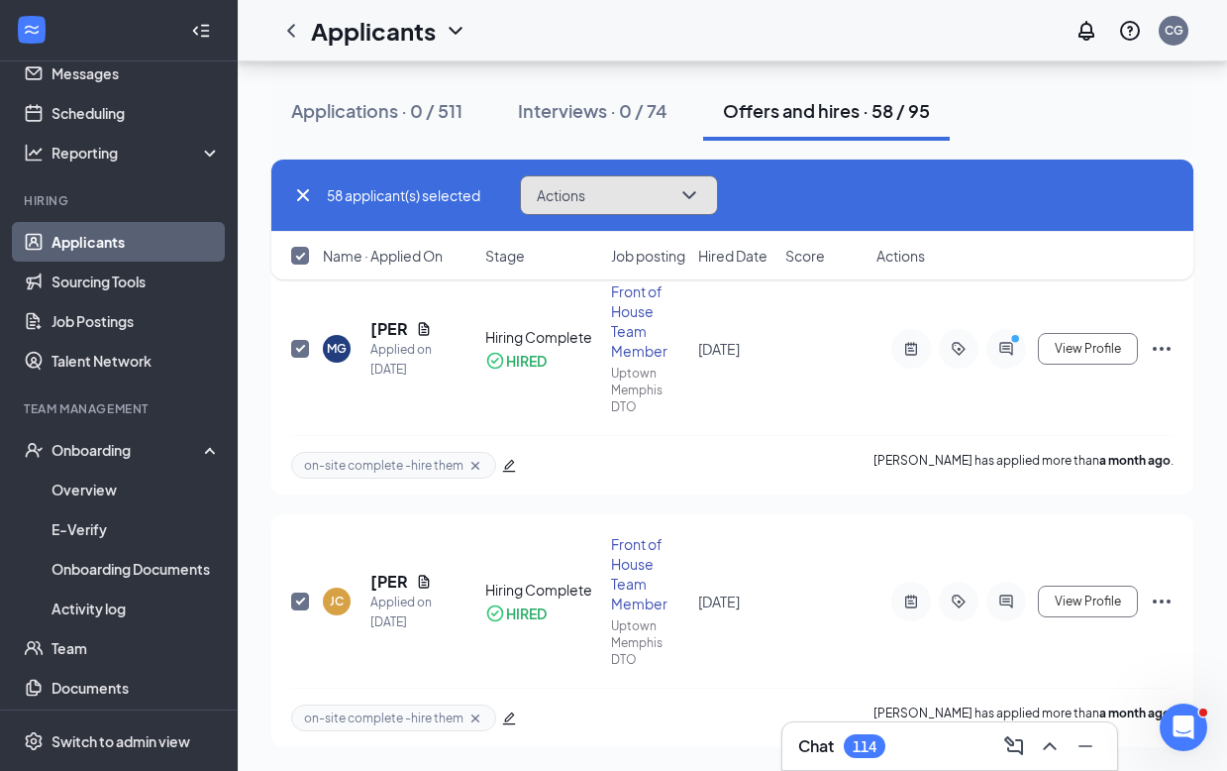
click at [687, 196] on icon "ChevronDown" at bounding box center [689, 195] width 24 height 24
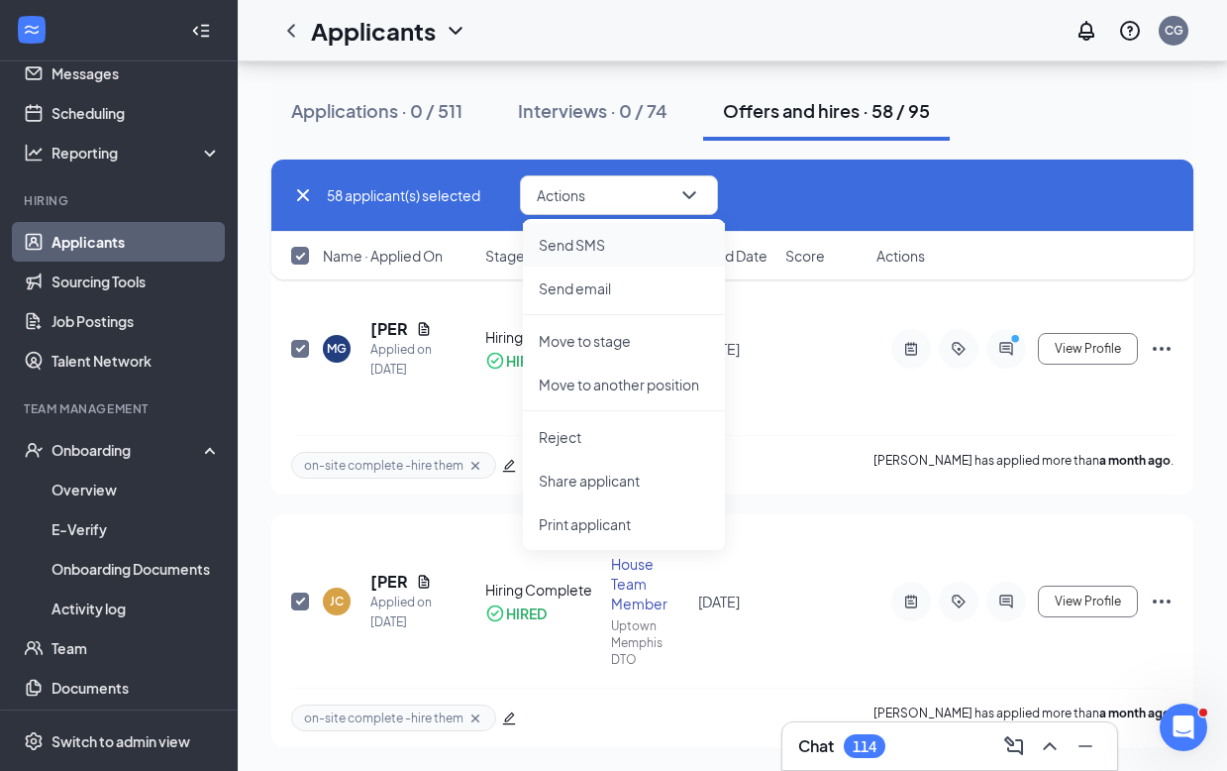
click at [611, 247] on p "Send SMS" at bounding box center [624, 245] width 170 height 20
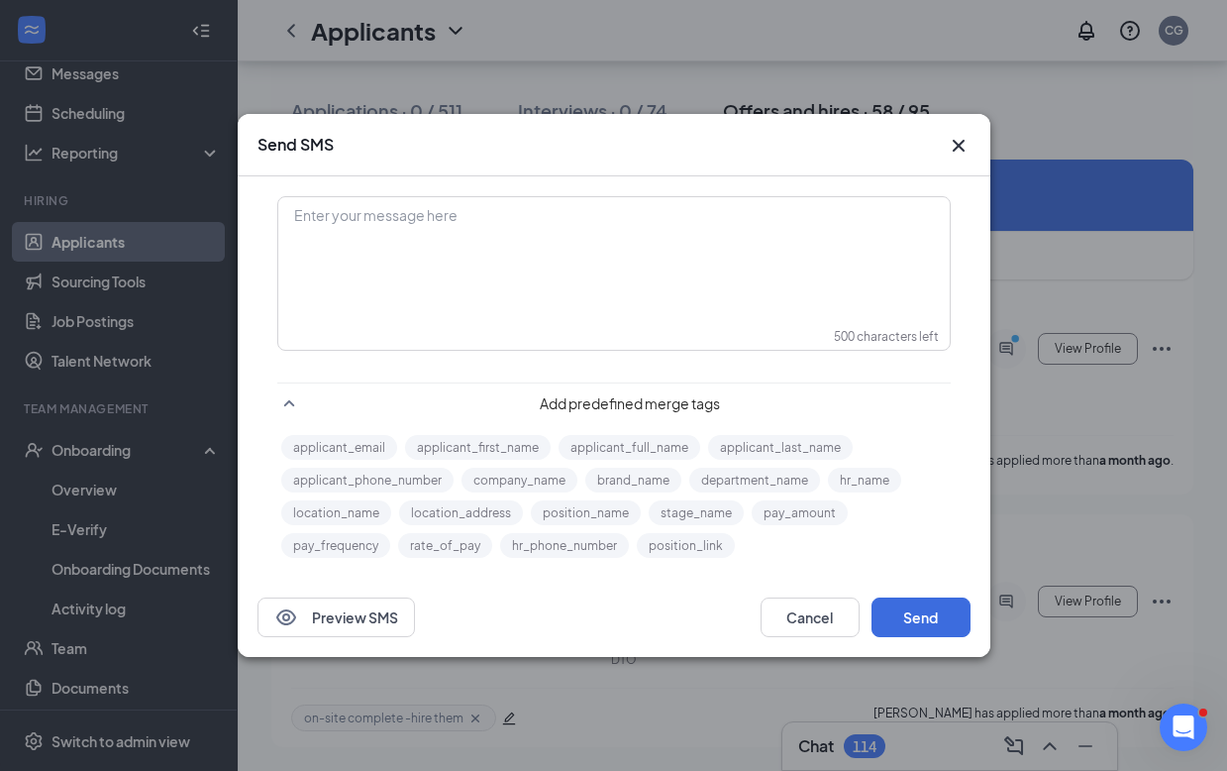
click at [408, 224] on div "Enter your message here" at bounding box center [614, 216] width 638 height 21
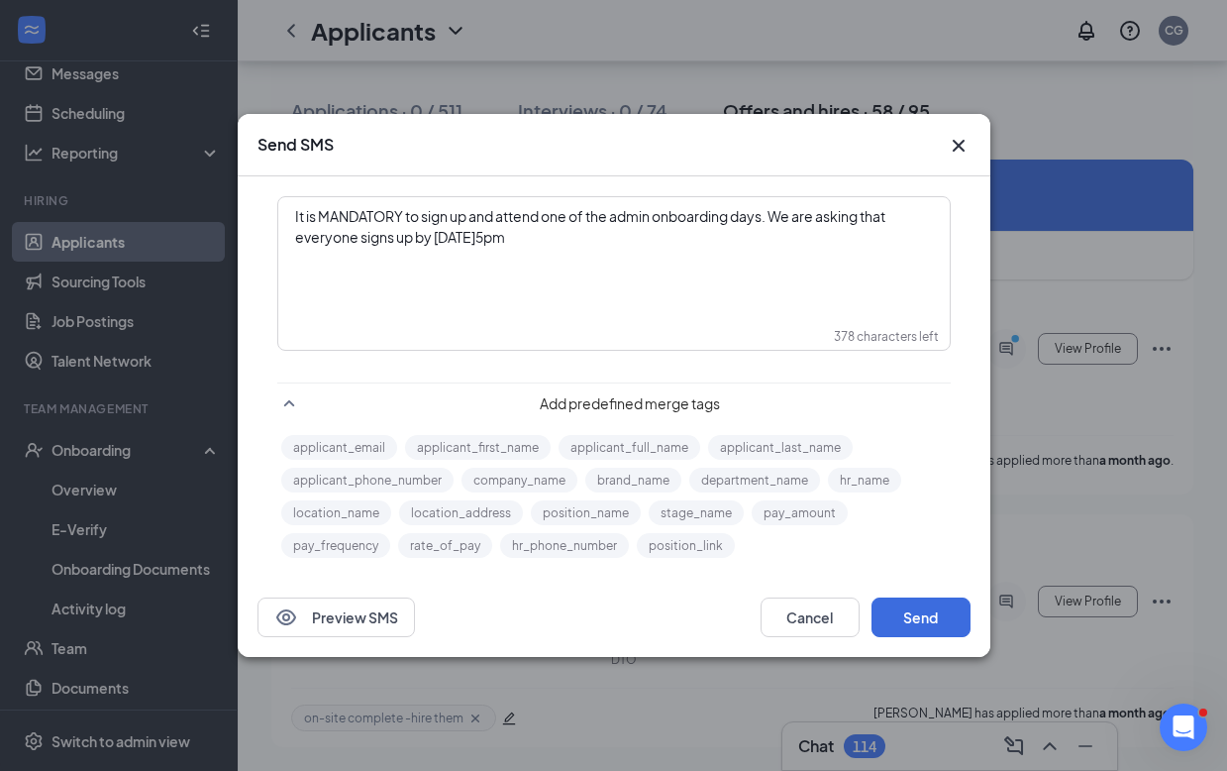
click at [433, 238] on span "It is MANDATORY to sign up and attend one of the admin onboarding days. We are …" at bounding box center [591, 226] width 592 height 39
click at [619, 235] on div "It is MANDATORY to sign up and attend one of the admin onboarding days. We are …" at bounding box center [614, 227] width 638 height 42
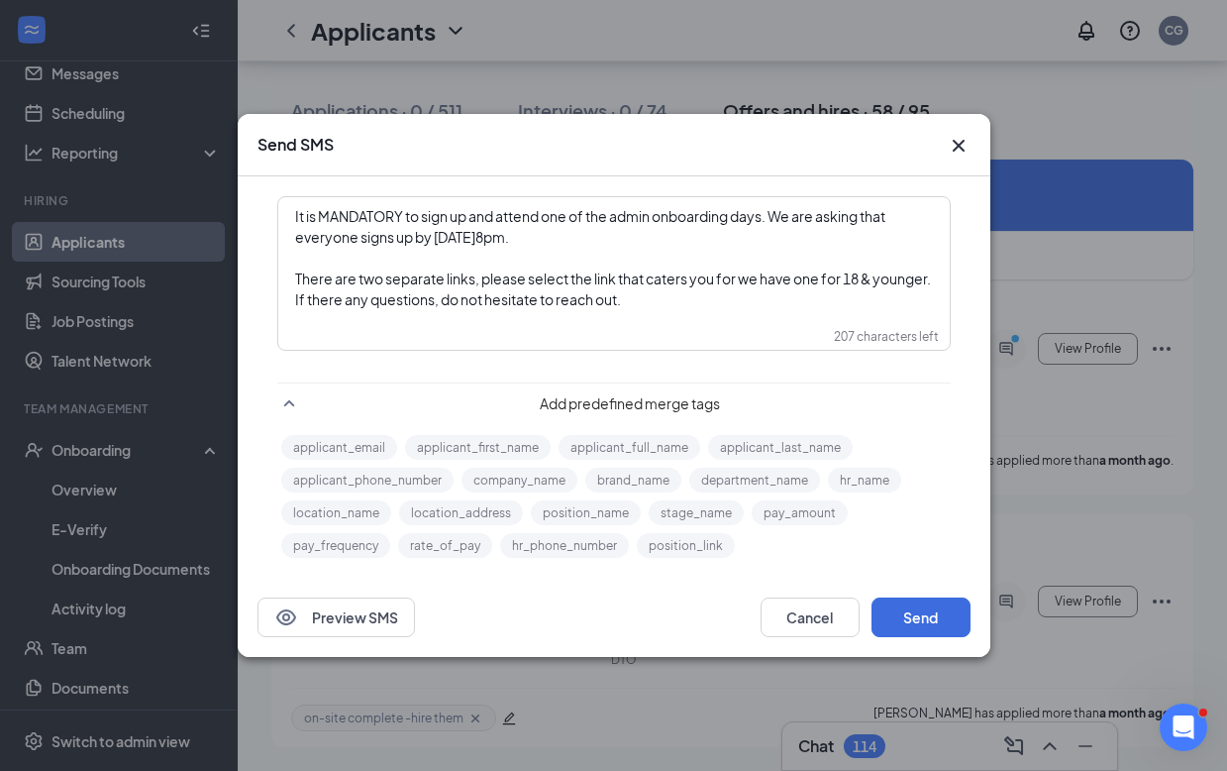
drag, startPoint x: 294, startPoint y: 215, endPoint x: 785, endPoint y: 317, distance: 501.7
click at [785, 317] on div "It is MANDATORY to sign up and attend one of the admin onboarding days. We are …" at bounding box center [614, 258] width 670 height 120
copy span "It is MANDATORY to sign up and attend one of the admin onboarding days. We are …"
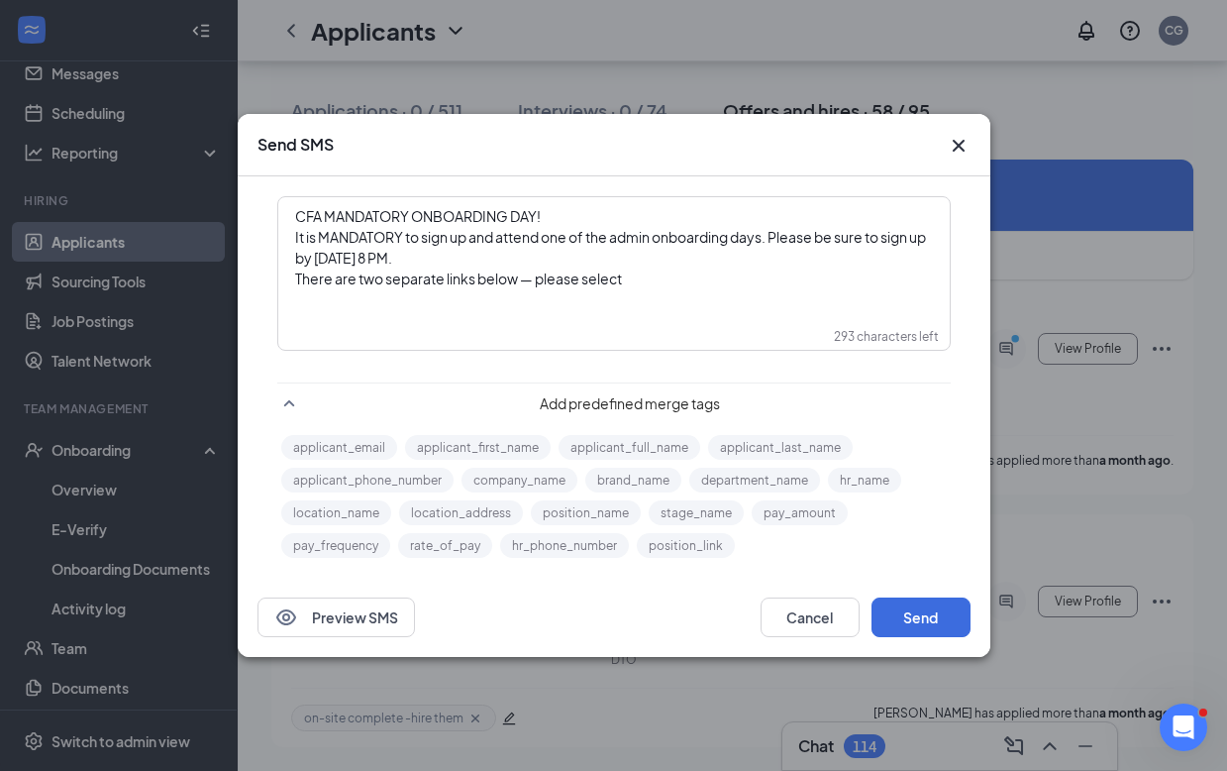
click at [631, 269] on div "There are two separate links below — please select" at bounding box center [614, 278] width 638 height 21
click at [453, 259] on span "It is MANDATORY to sign up and attend one of the admin onboarding days. Please …" at bounding box center [611, 247] width 633 height 39
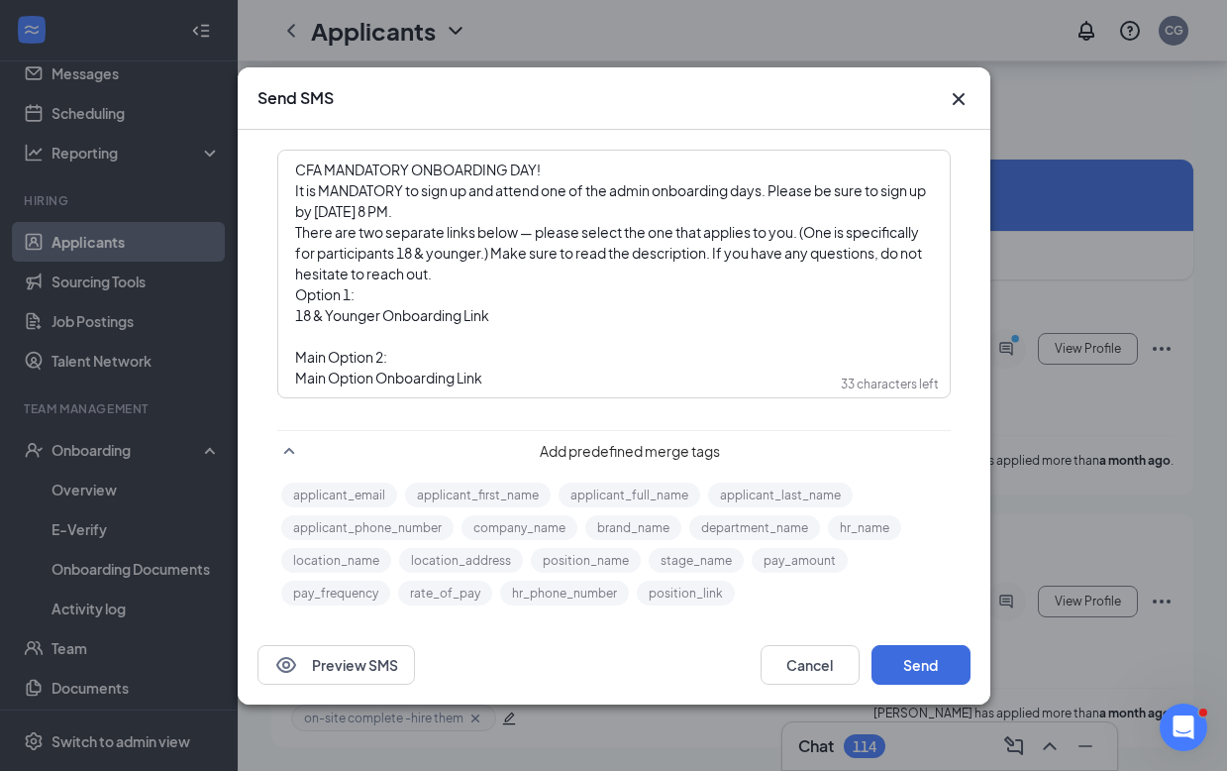
click at [452, 318] on span "18 & Younger Onboarding Link" at bounding box center [392, 315] width 194 height 18
click at [458, 319] on span "18 & Younger Onboarding Link" at bounding box center [392, 315] width 194 height 18
click at [498, 314] on div "18 & Younger Onboarding Link" at bounding box center [614, 315] width 638 height 21
drag, startPoint x: 494, startPoint y: 316, endPoint x: 287, endPoint y: 315, distance: 207.0
click at [287, 315] on div "CFA MANDATORY ONBOARDING DAY! It is MANDATORY to sign up and attend one of the …" at bounding box center [614, 274] width 670 height 245
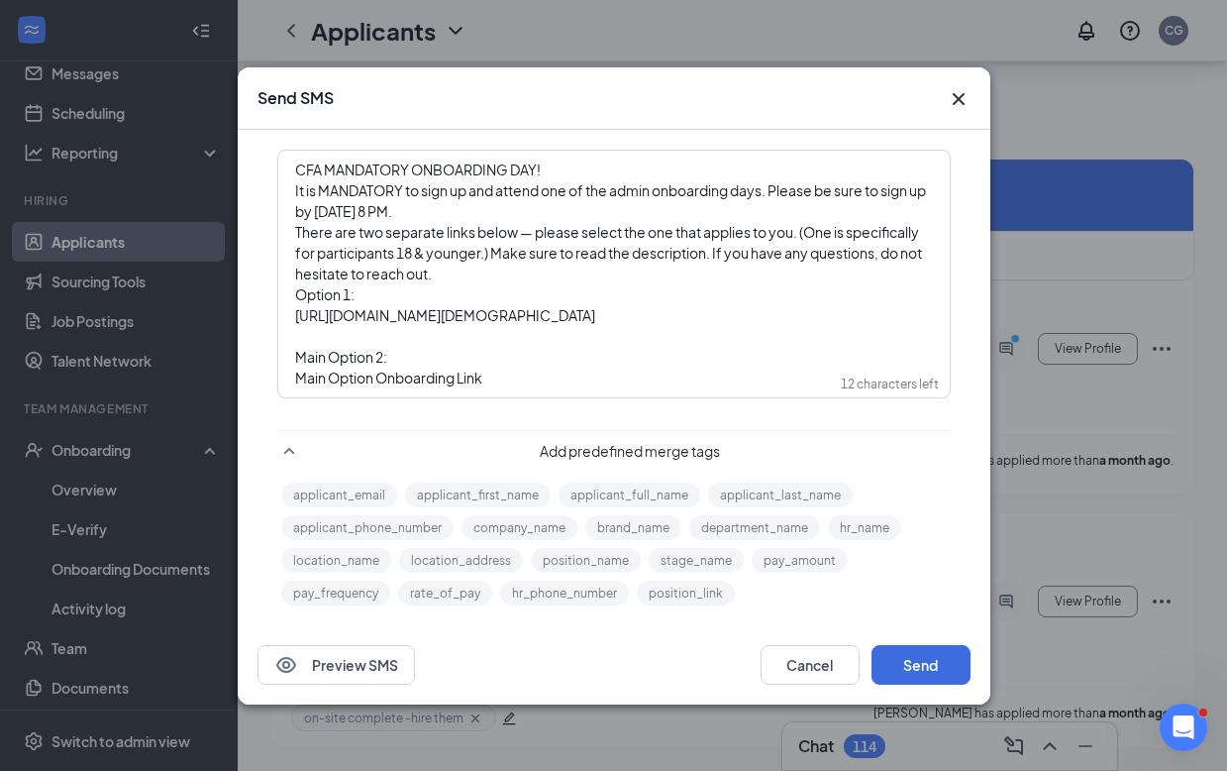
click at [550, 360] on div "Main Option 2:" at bounding box center [614, 357] width 638 height 21
click at [540, 317] on span "[URL][DOMAIN_NAME][DEMOGRAPHIC_DATA]" at bounding box center [445, 315] width 300 height 18
click at [427, 312] on span "[URL][DOMAIN_NAME][DEMOGRAPHIC_DATA]" at bounding box center [445, 315] width 300 height 18
click at [547, 319] on span "[URL][DOMAIN_NAME][DEMOGRAPHIC_DATA]" at bounding box center [445, 315] width 300 height 18
click at [291, 317] on div "CFA MANDATORY ONBOARDING DAY! It is MANDATORY to sign up and attend one of the …" at bounding box center [614, 274] width 670 height 245
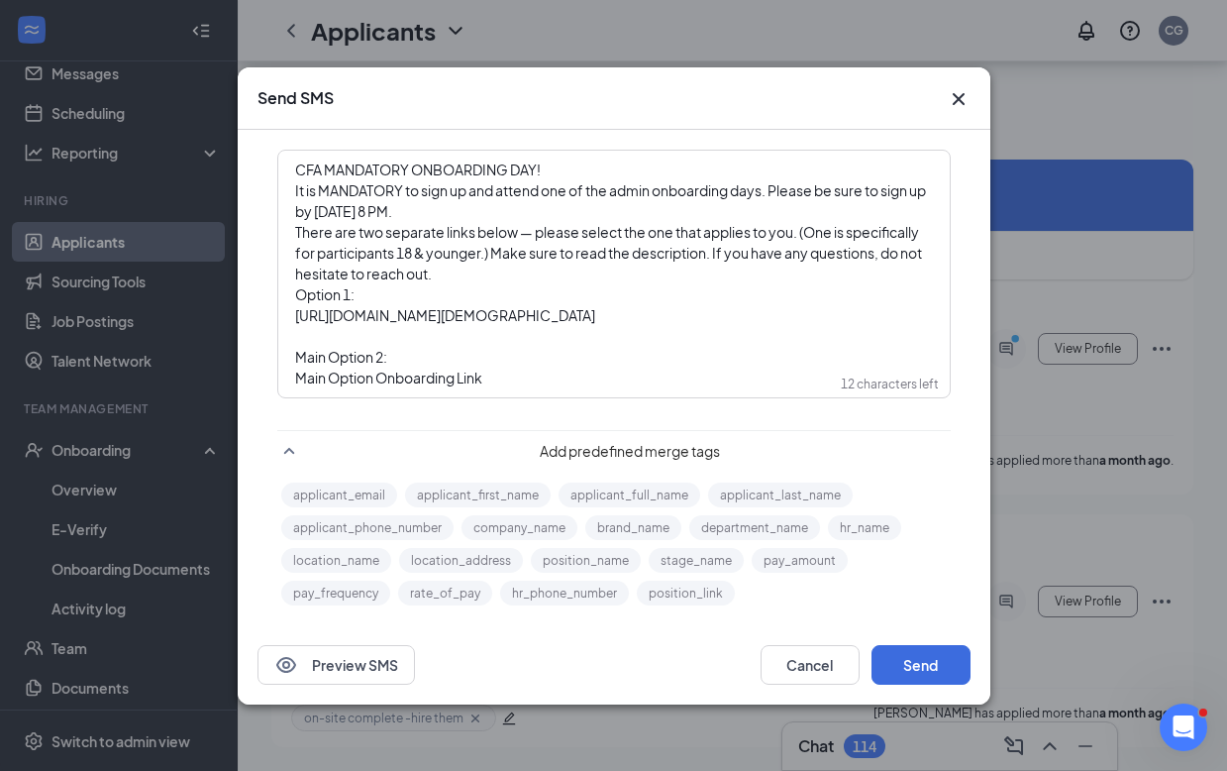
click at [295, 292] on span "Option 1:" at bounding box center [324, 294] width 59 height 18
click at [962, 96] on icon "Cross" at bounding box center [959, 99] width 24 height 24
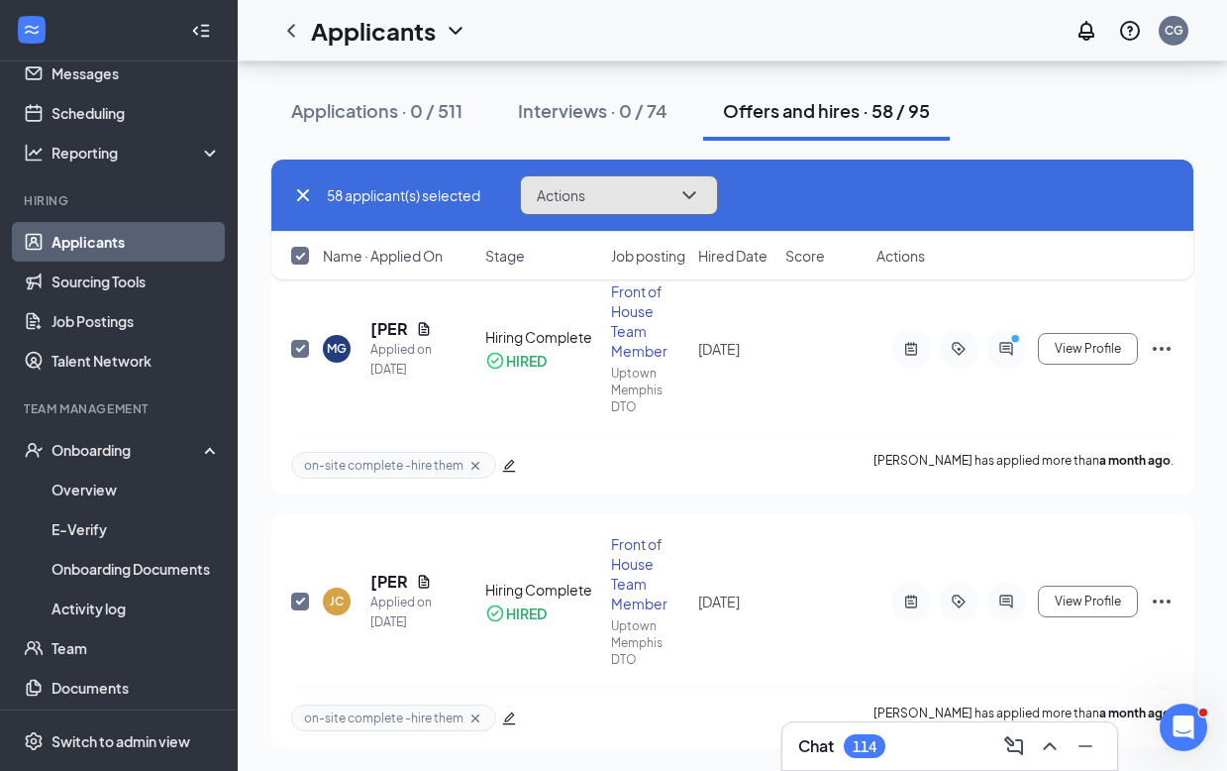
click at [707, 195] on button "Actions" at bounding box center [619, 195] width 198 height 40
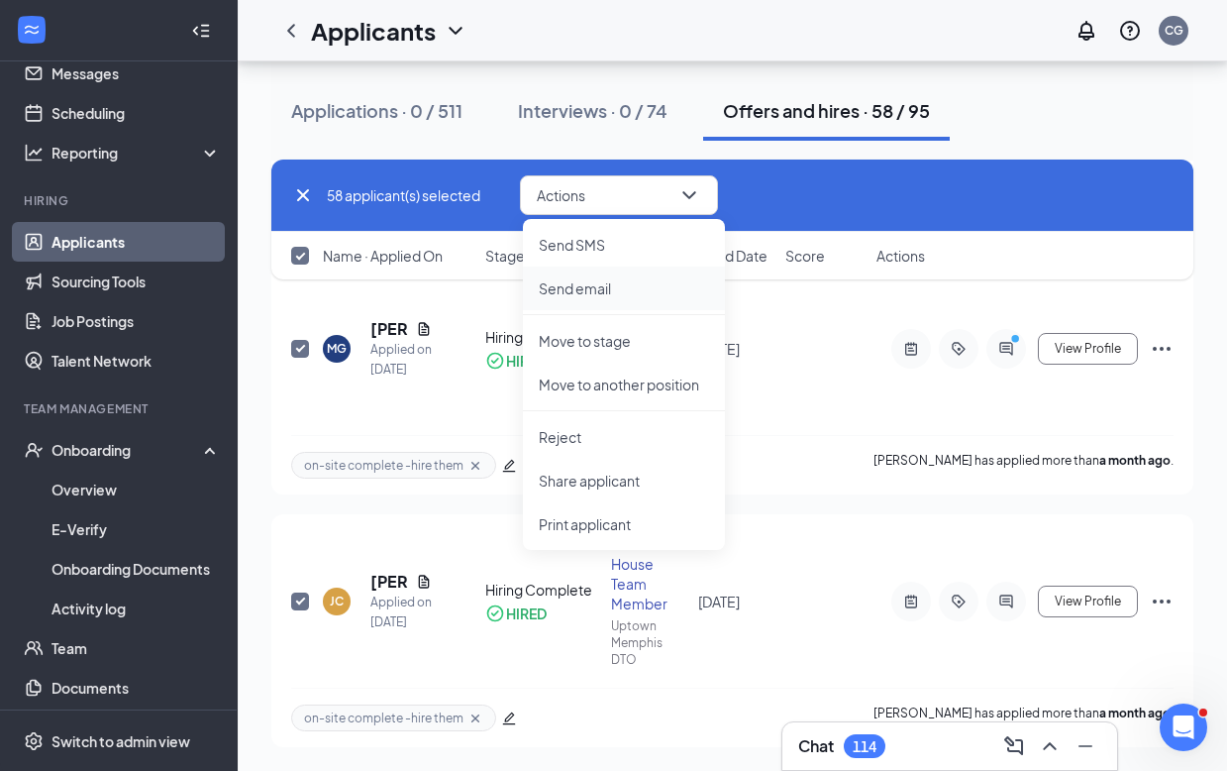
click at [592, 284] on p "Send email" at bounding box center [624, 288] width 170 height 20
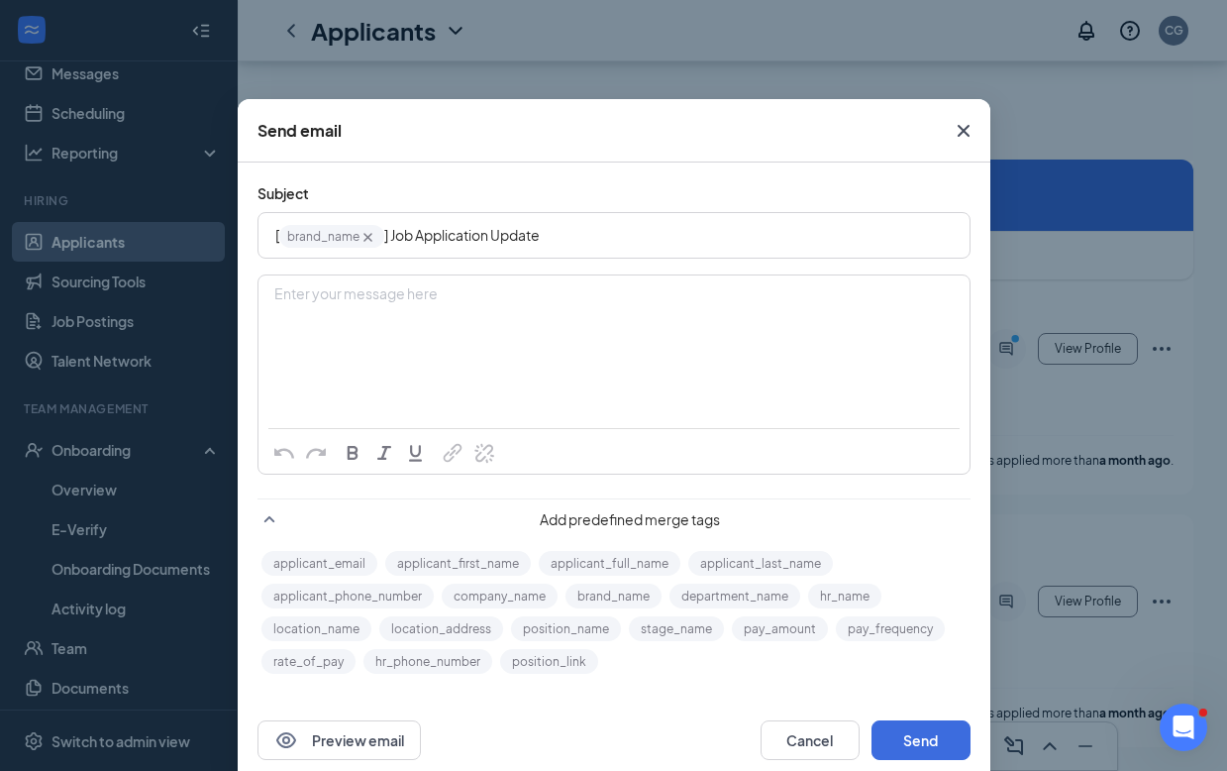
click at [430, 292] on div "Enter your message here" at bounding box center [613, 294] width 677 height 21
click at [633, 318] on div "[URL][DOMAIN_NAME][DEMOGRAPHIC_DATA]" at bounding box center [613, 325] width 709 height 99
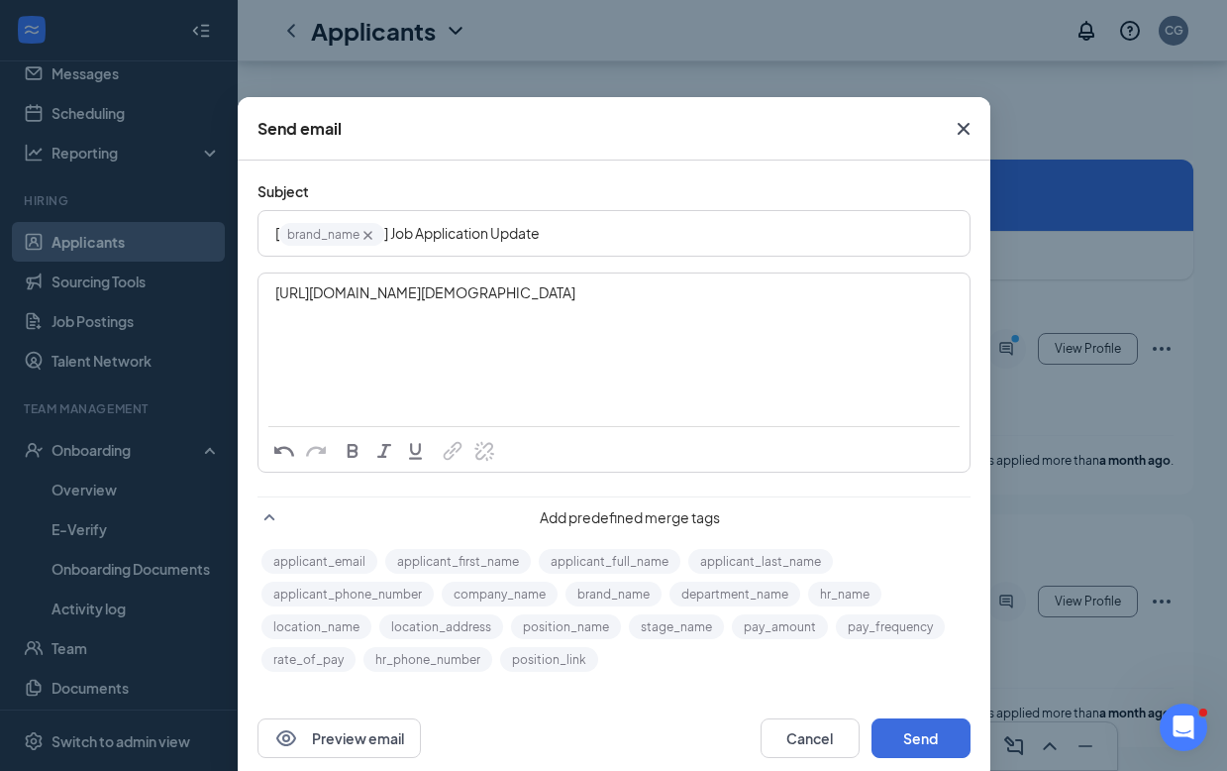
scroll to position [0, 0]
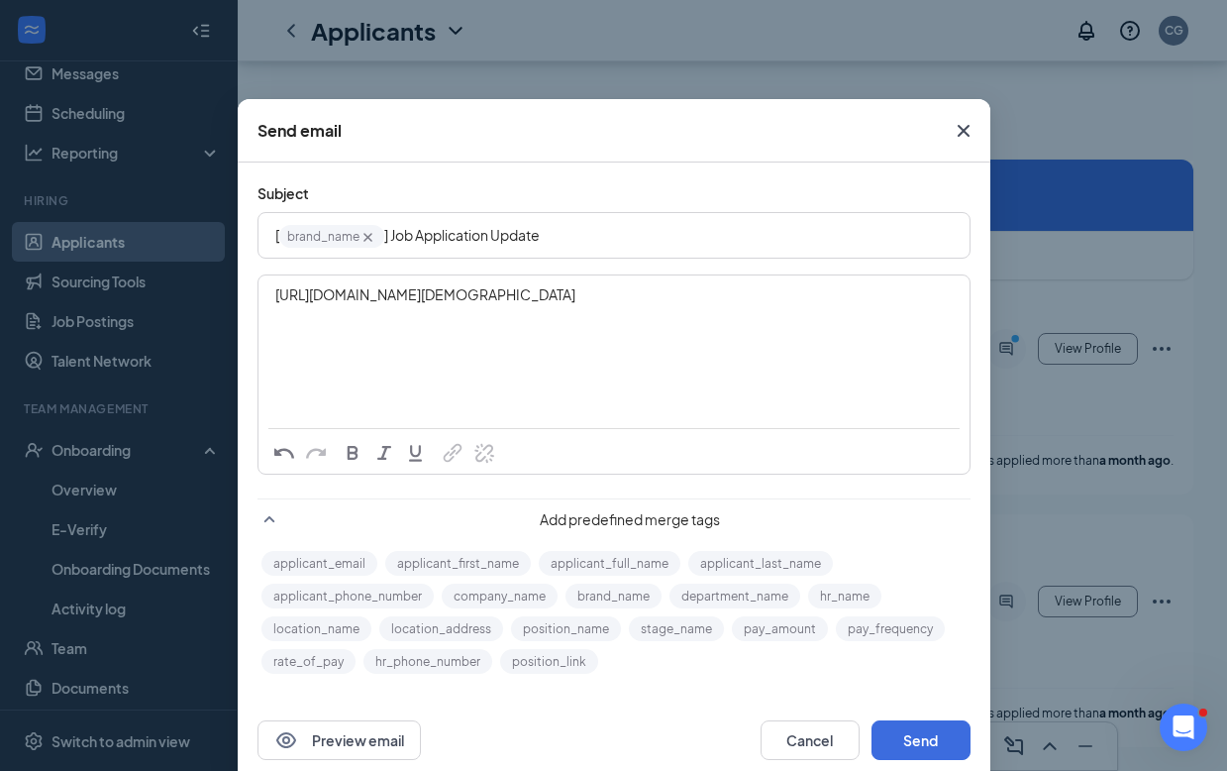
click at [954, 134] on icon "Cross" at bounding box center [964, 131] width 24 height 24
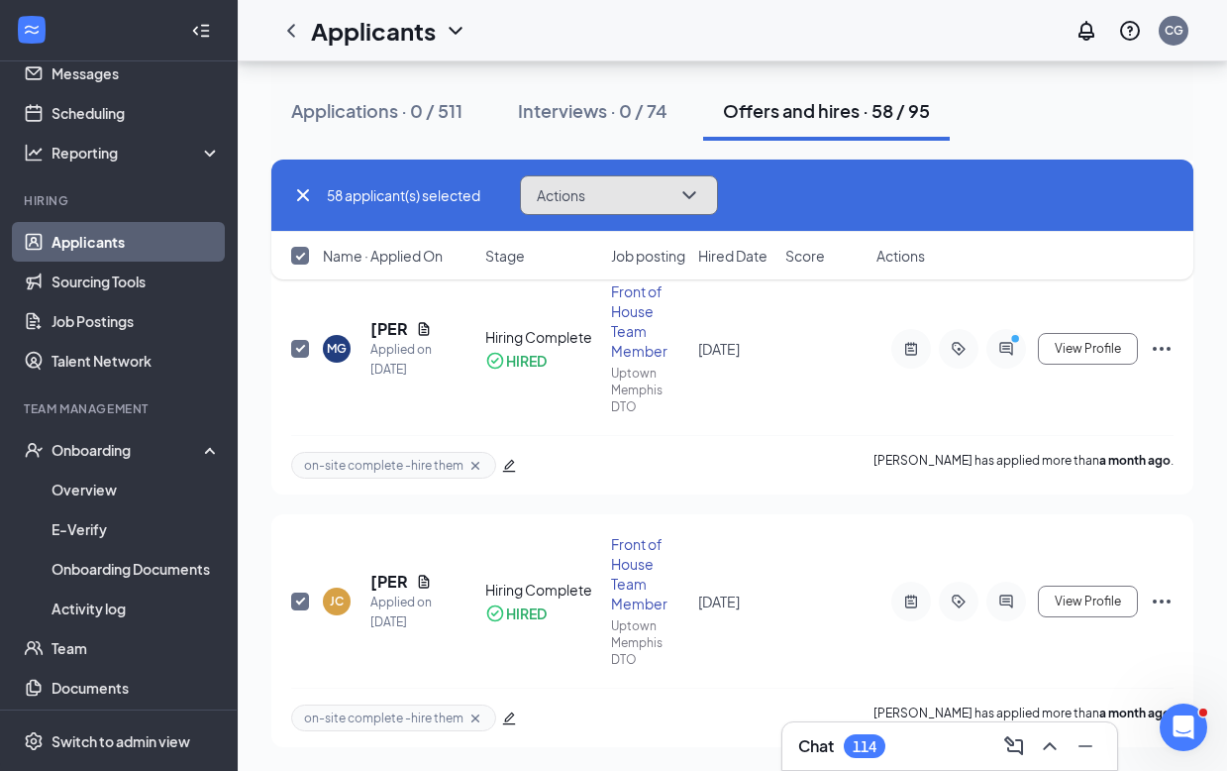
click at [706, 192] on button "Actions" at bounding box center [619, 195] width 198 height 40
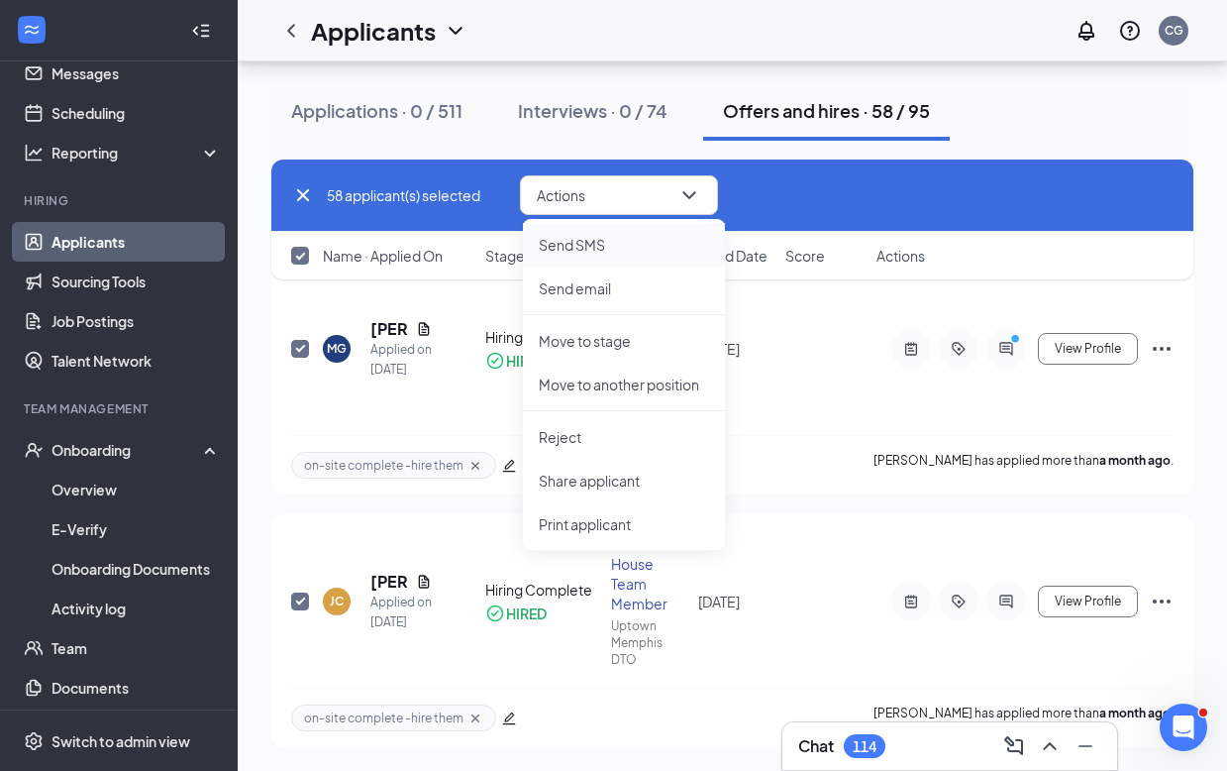
click at [575, 245] on p "Send SMS" at bounding box center [624, 245] width 170 height 20
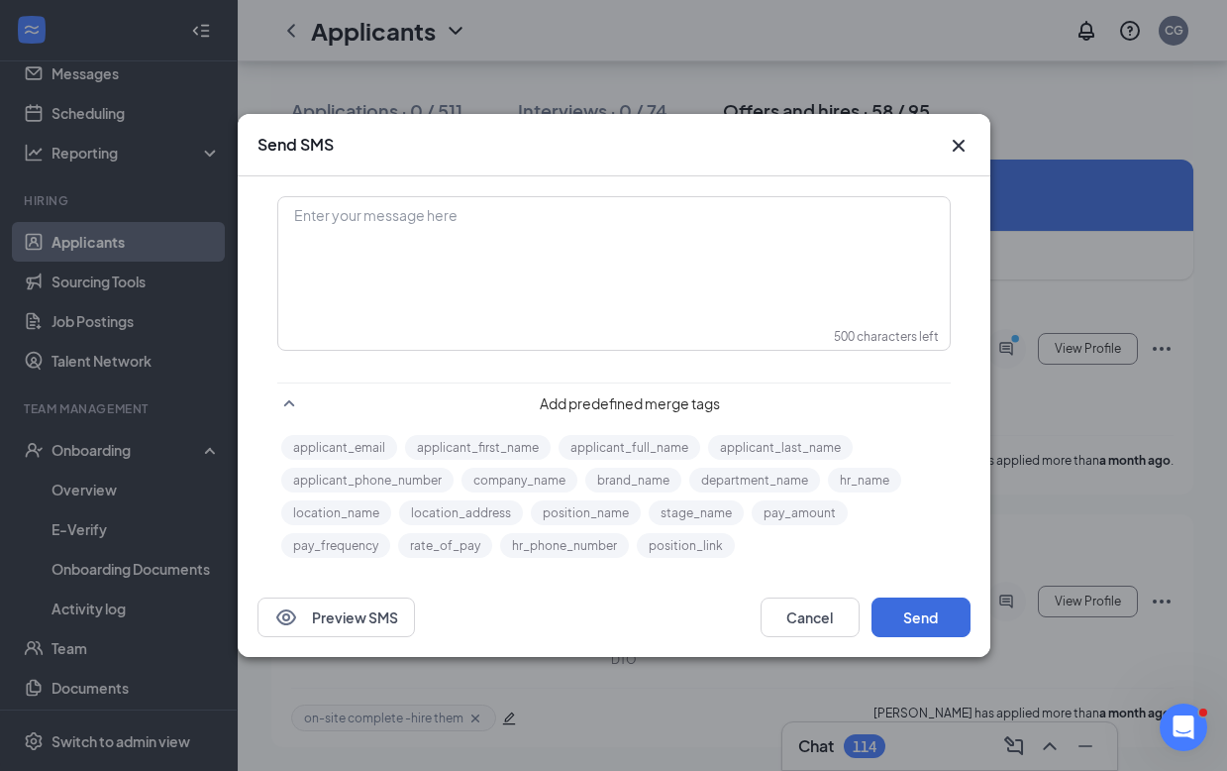
click at [387, 220] on div "Enter your message here" at bounding box center [614, 216] width 638 height 21
click at [284, 402] on icon "SmallChevronUp" at bounding box center [289, 403] width 24 height 24
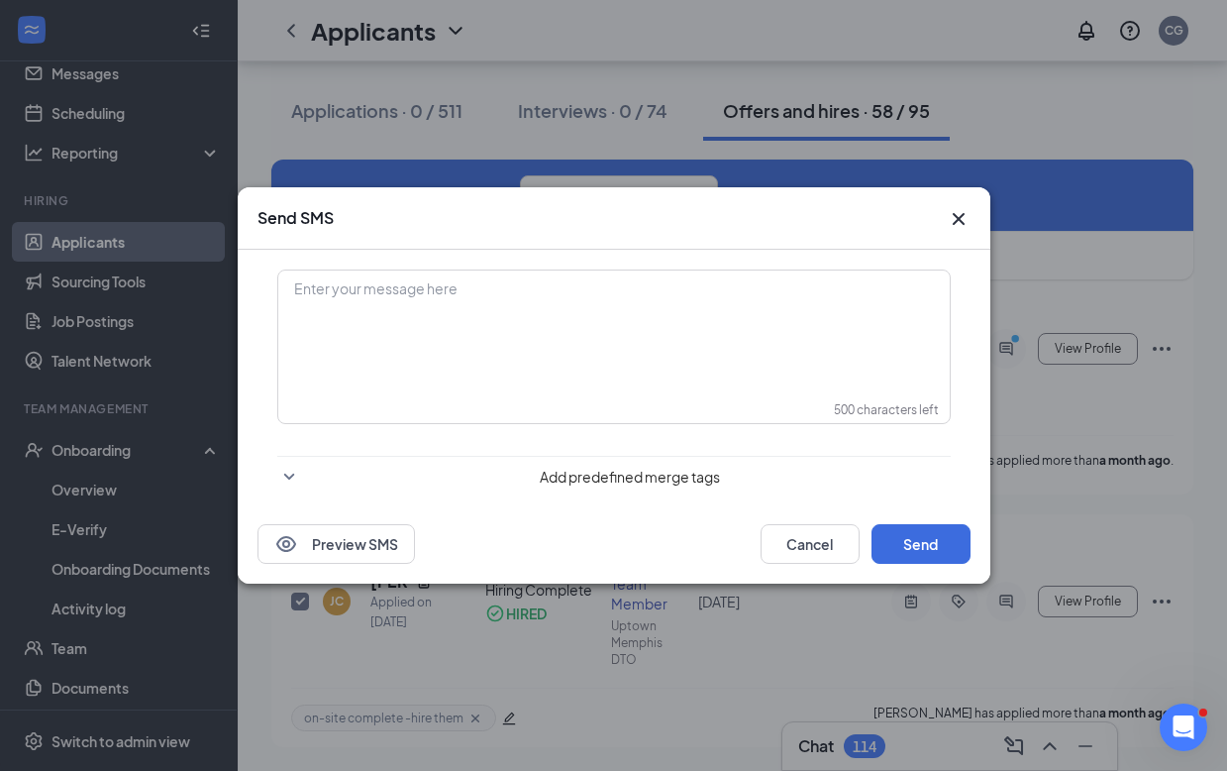
click at [294, 473] on icon "SmallChevronDown" at bounding box center [289, 477] width 24 height 24
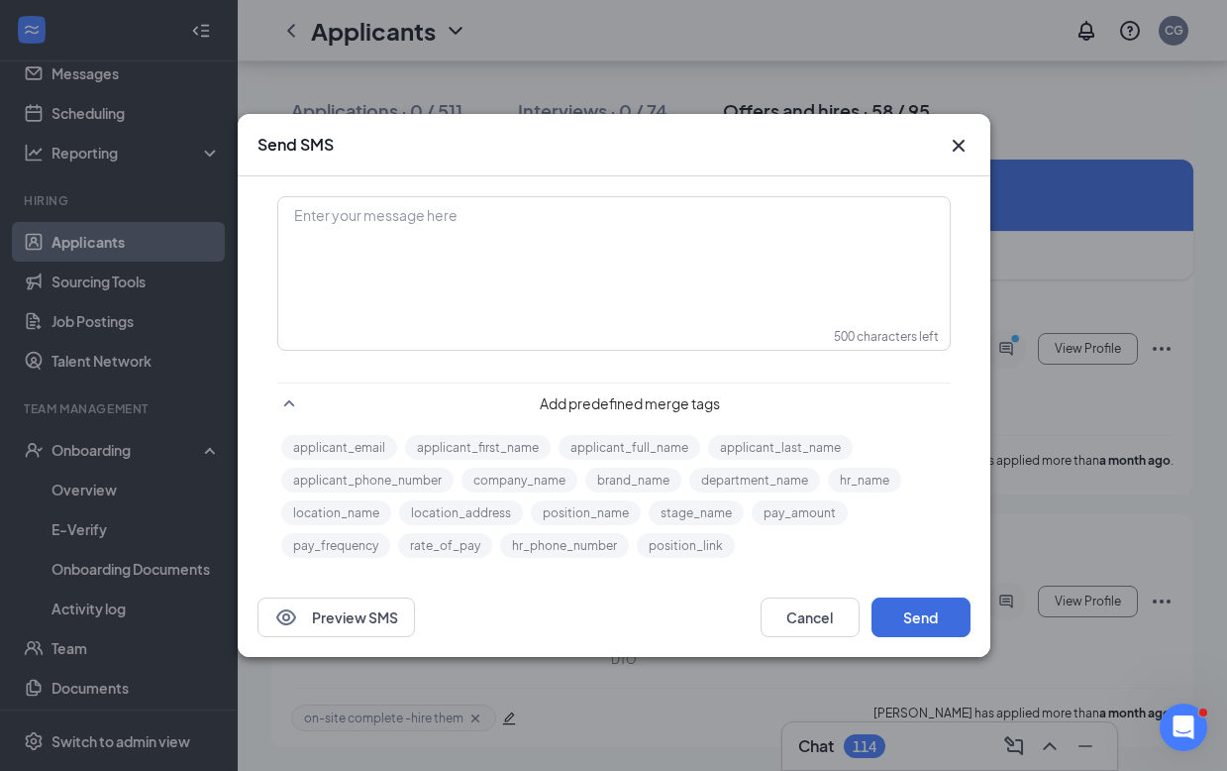
click at [403, 209] on div "Enter your message here" at bounding box center [614, 216] width 638 height 21
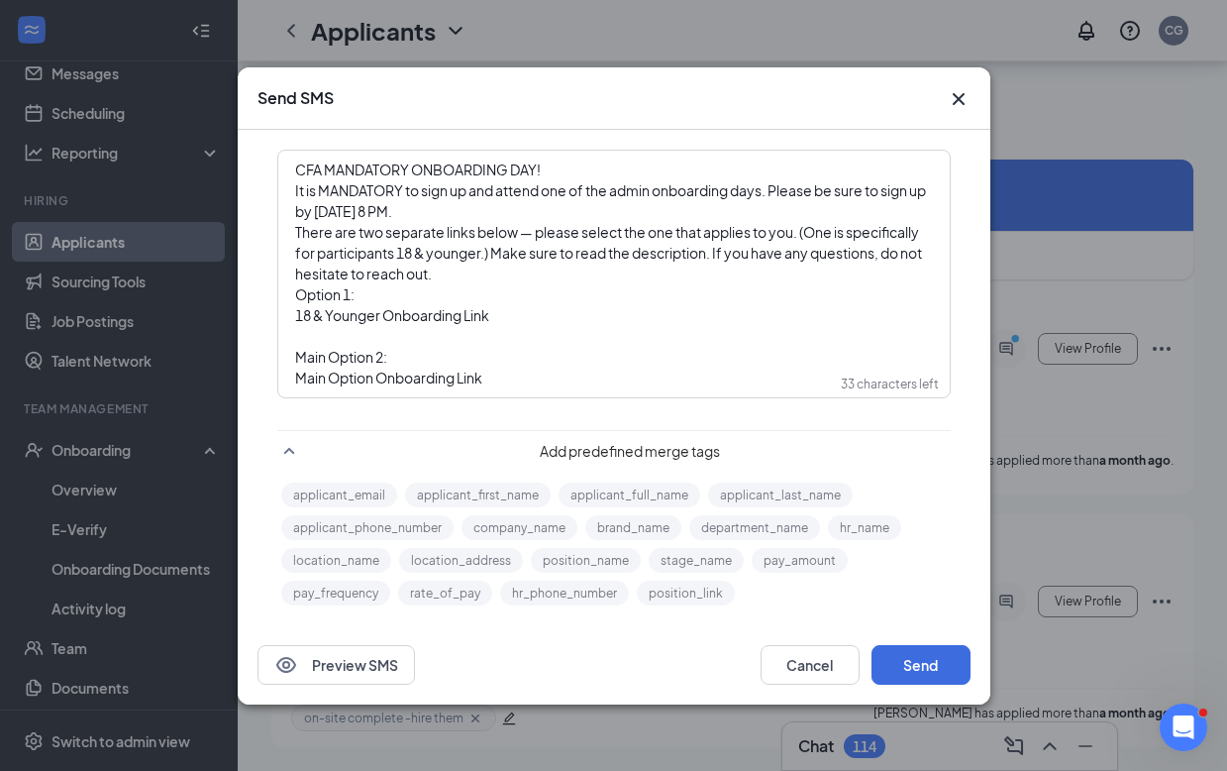
click at [478, 317] on span "18 & Younger Onboarding Link" at bounding box center [392, 315] width 194 height 18
click at [480, 320] on span "18 & Younger Onboarding Link" at bounding box center [392, 315] width 194 height 18
click at [436, 318] on span "18 & Younger Onboarding Link" at bounding box center [392, 315] width 194 height 18
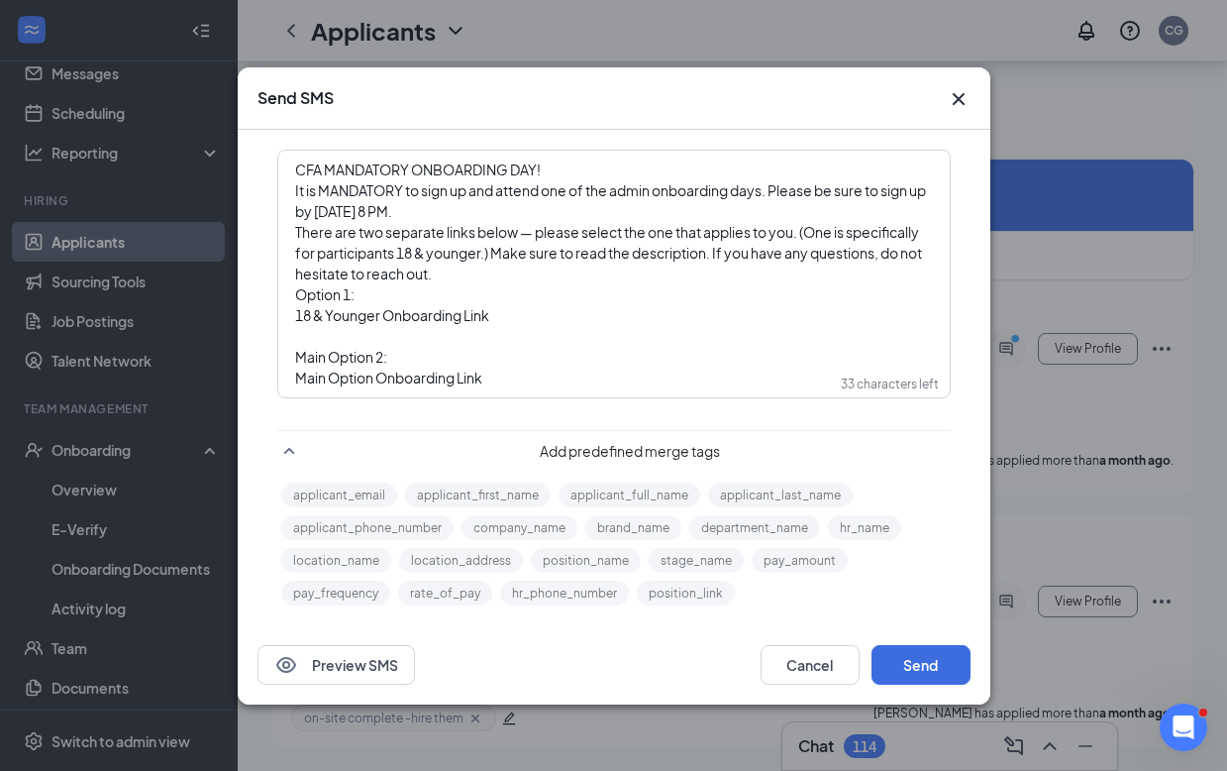
click at [495, 338] on div "Enter your message here" at bounding box center [614, 336] width 638 height 21
drag, startPoint x: 492, startPoint y: 312, endPoint x: 293, endPoint y: 313, distance: 199.1
click at [293, 313] on div "CFA MANDATORY ONBOARDING DAY! It is MANDATORY to sign up and attend one of the …" at bounding box center [614, 274] width 670 height 245
click at [293, 293] on div "CFA MANDATORY ONBOARDING DAY! It is MANDATORY to sign up and attend one of the …" at bounding box center [614, 274] width 670 height 245
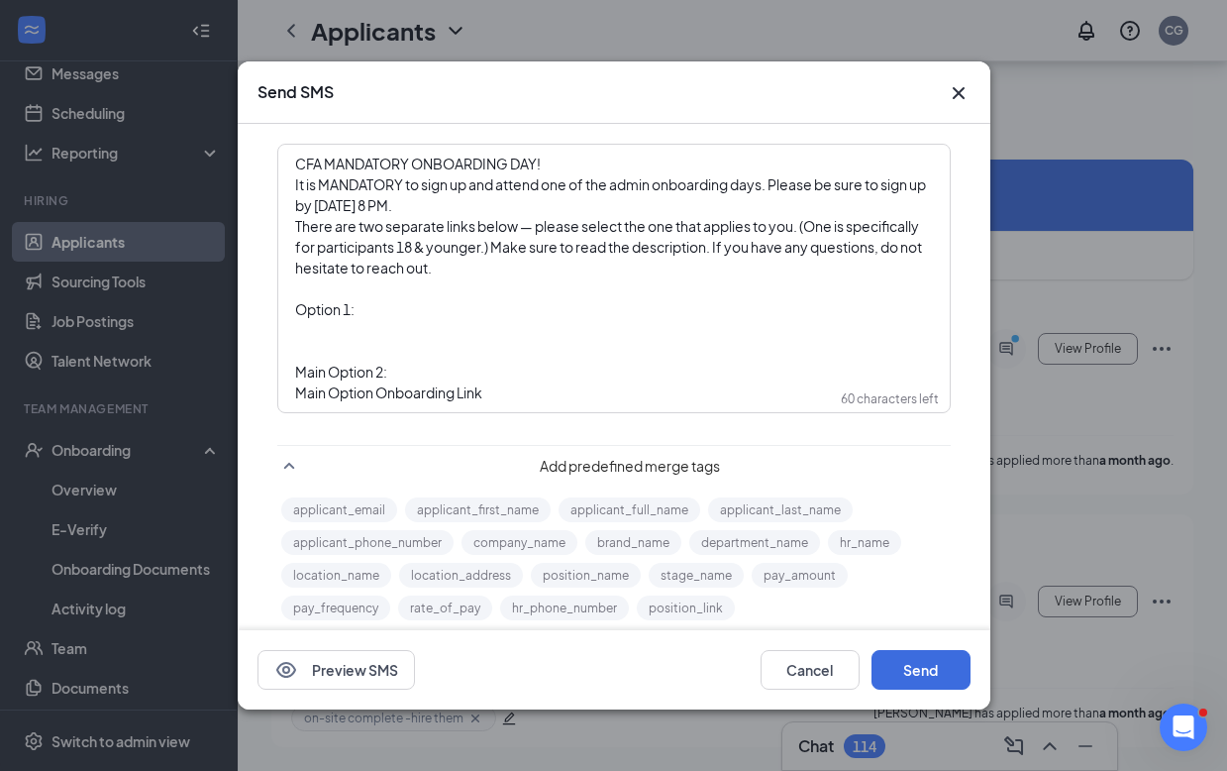
click at [340, 321] on div "Enter your message here" at bounding box center [614, 330] width 638 height 21
click at [489, 389] on div "Main Option Onboarding Link" at bounding box center [614, 392] width 638 height 21
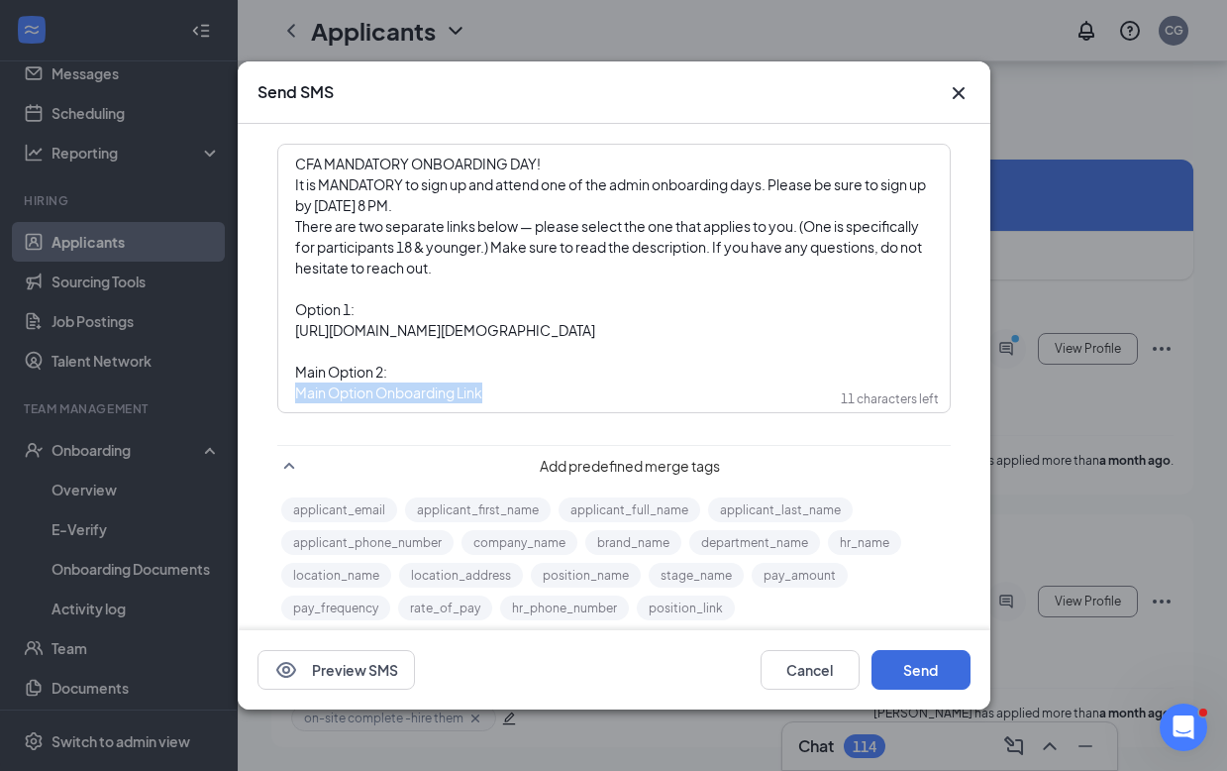
drag, startPoint x: 491, startPoint y: 391, endPoint x: 293, endPoint y: 392, distance: 198.1
click at [295, 392] on div "Main Option Onboarding Link" at bounding box center [614, 392] width 638 height 21
click at [545, 390] on span "[URL][DOMAIN_NAME][DEMOGRAPHIC_DATA]" at bounding box center [445, 392] width 300 height 18
click at [611, 381] on div "Main Option 2:" at bounding box center [614, 372] width 638 height 21
click at [418, 344] on div "Enter your message here" at bounding box center [614, 351] width 638 height 21
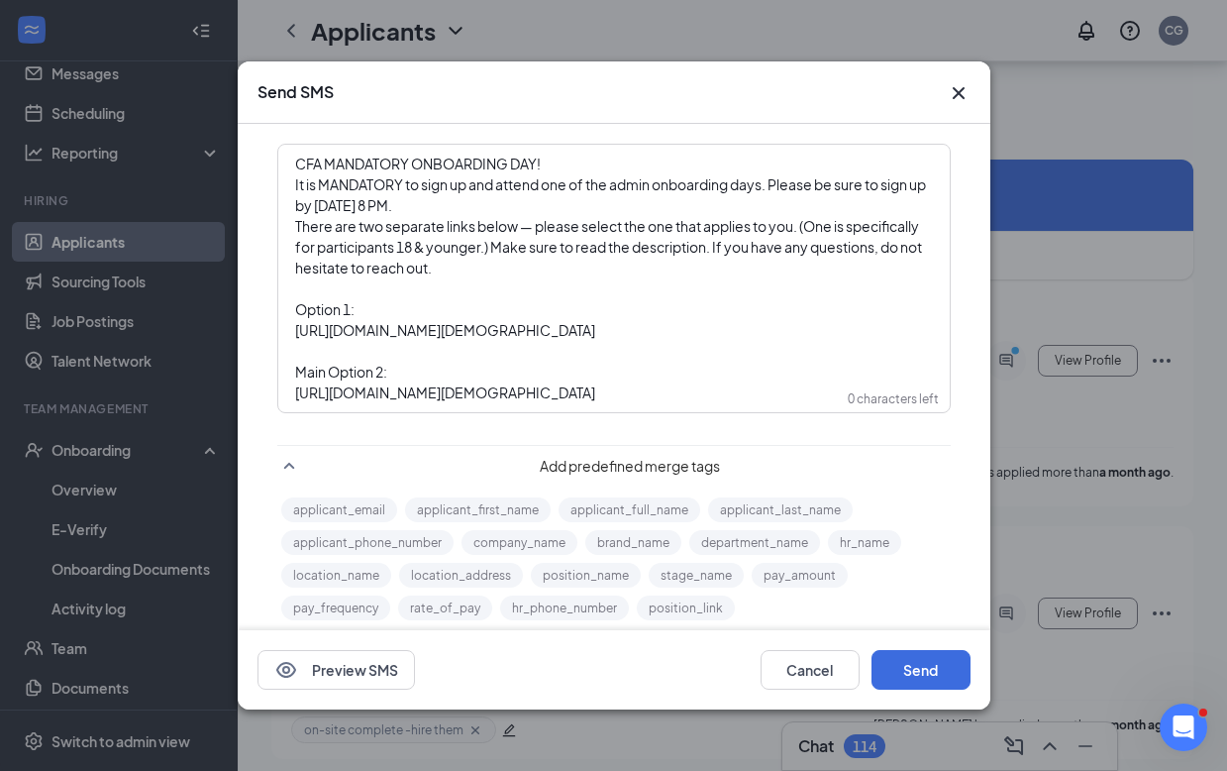
scroll to position [14346, 0]
click at [296, 183] on span "It is MANDATORY to sign up and attend one of the admin onboarding days. Please …" at bounding box center [611, 194] width 633 height 39
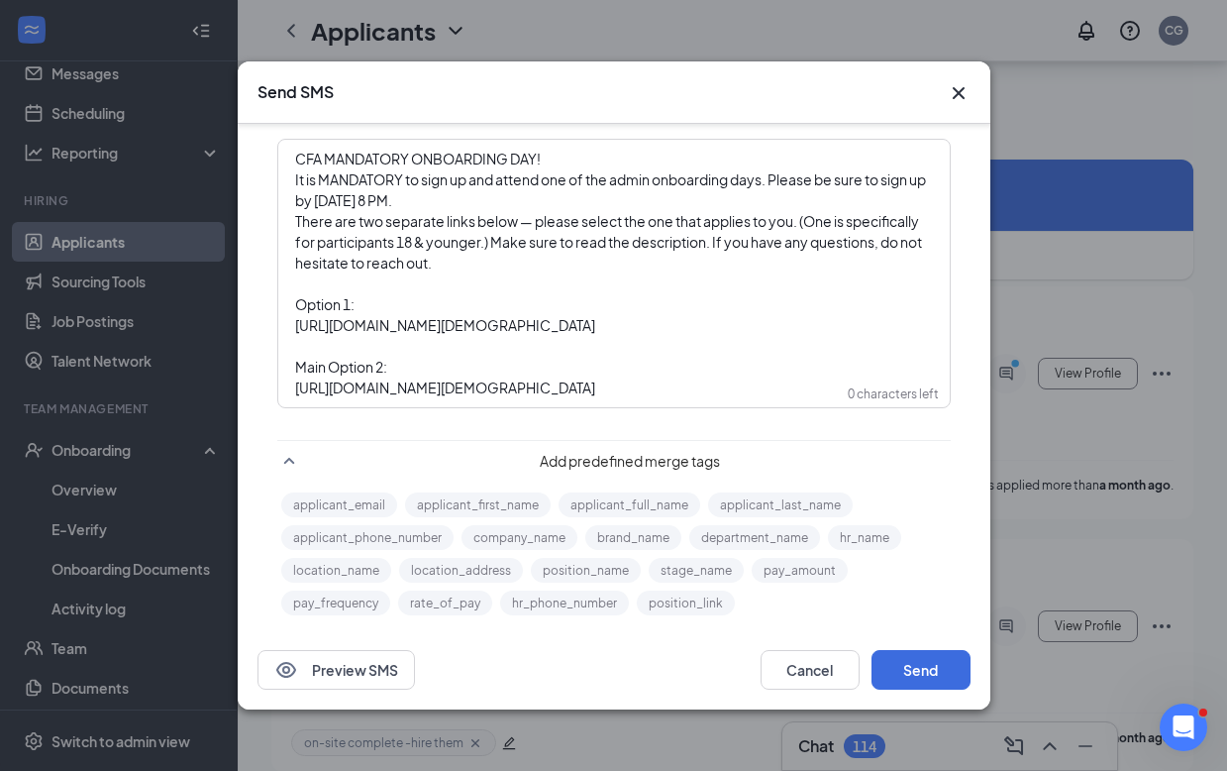
scroll to position [10, 0]
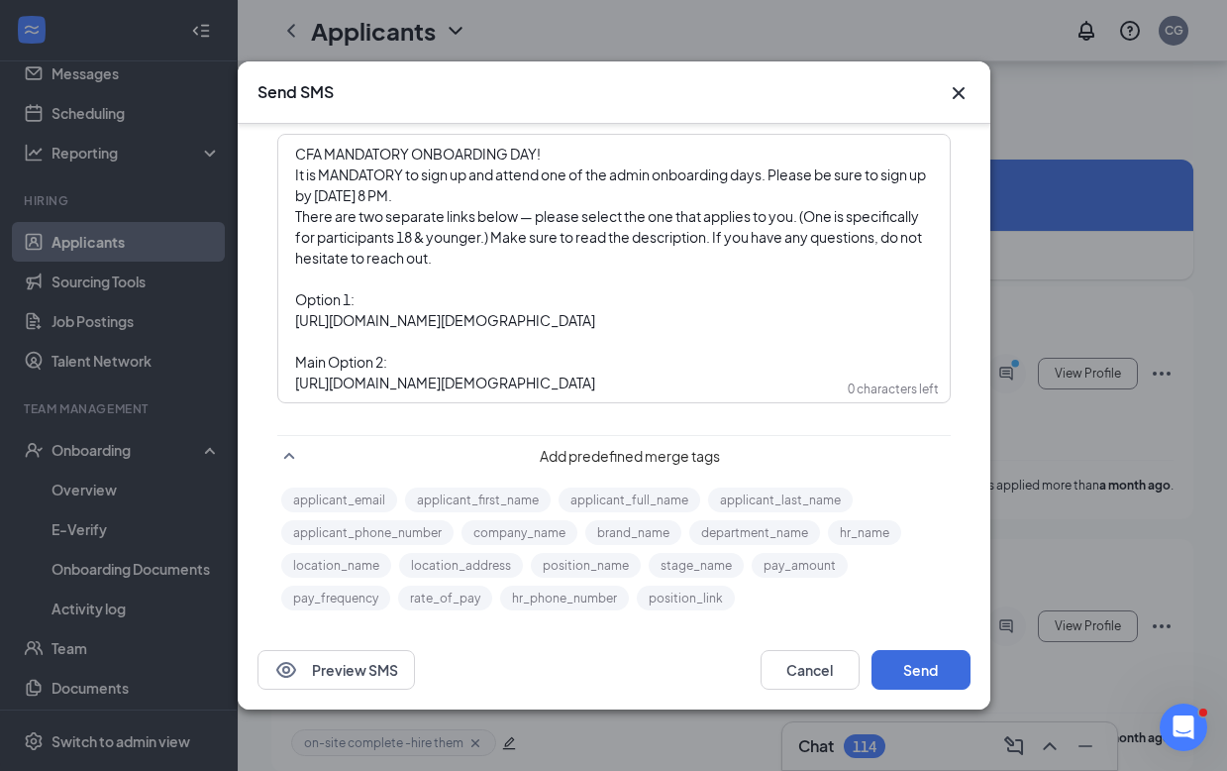
click at [959, 89] on icon "Cross" at bounding box center [959, 93] width 24 height 24
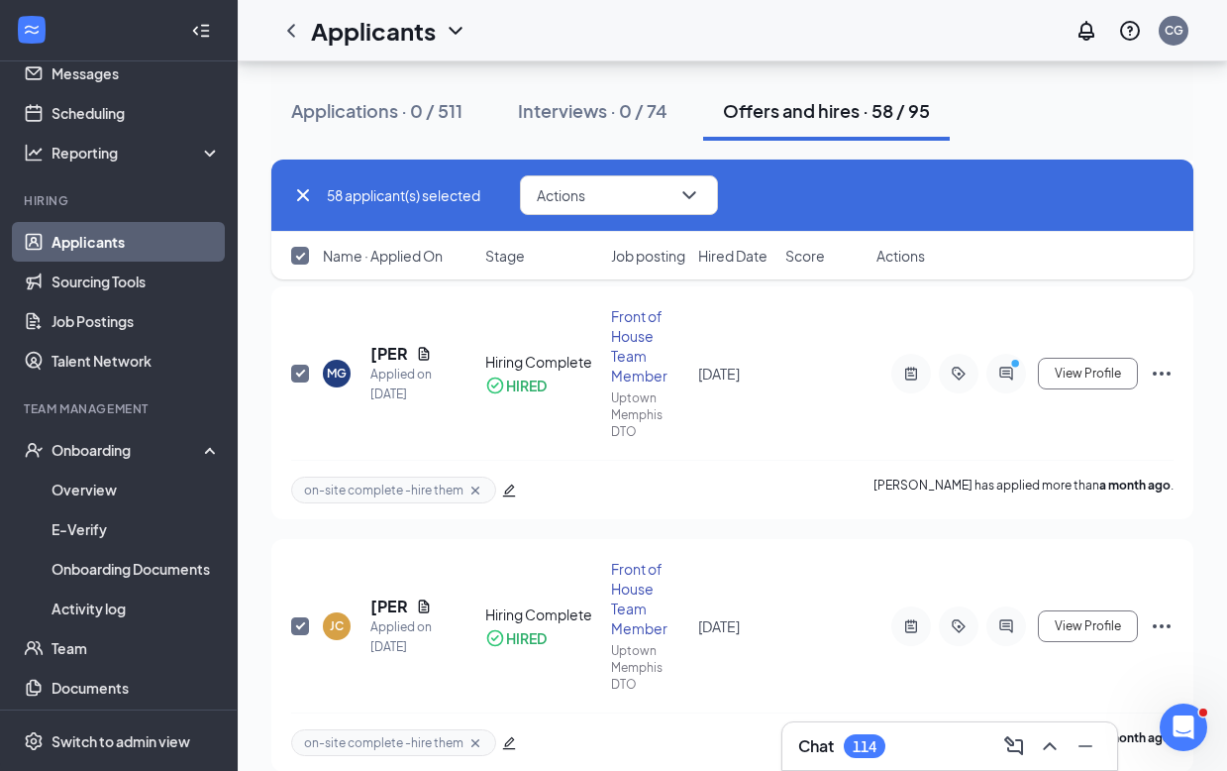
click at [304, 194] on icon "Cross" at bounding box center [303, 195] width 12 height 12
checkbox input "false"
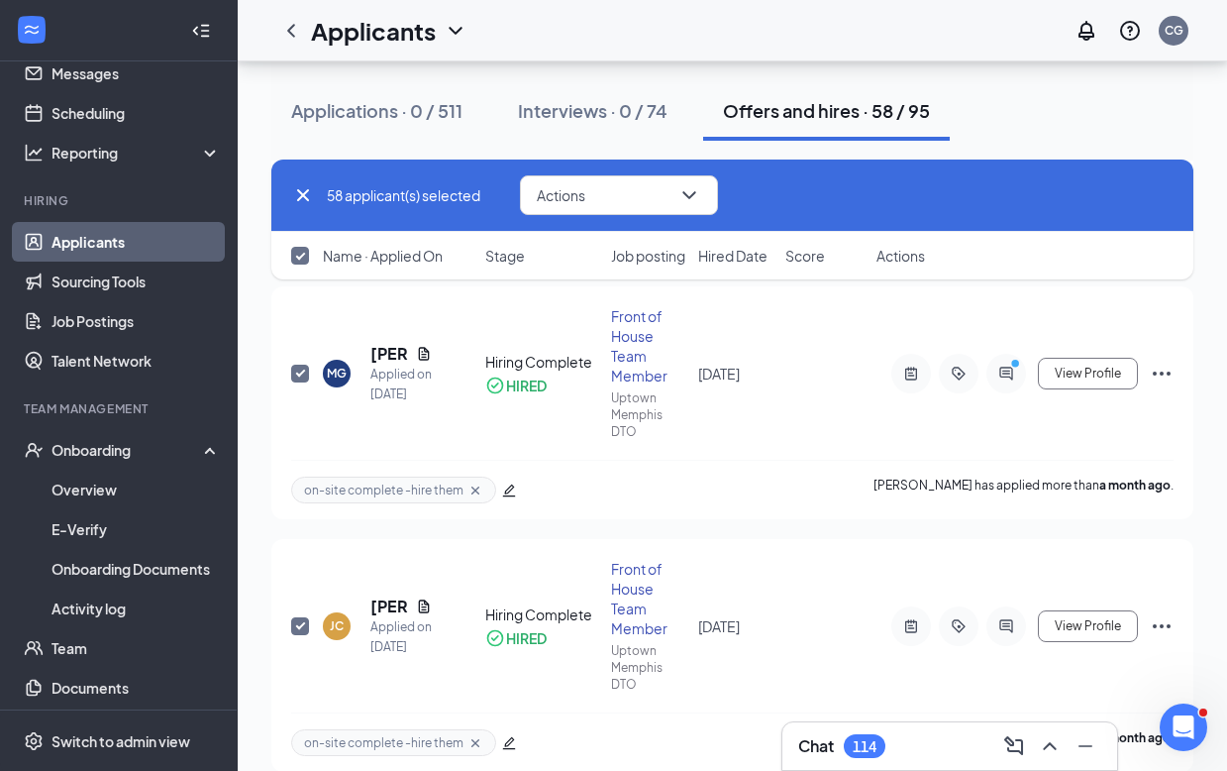
checkbox input "false"
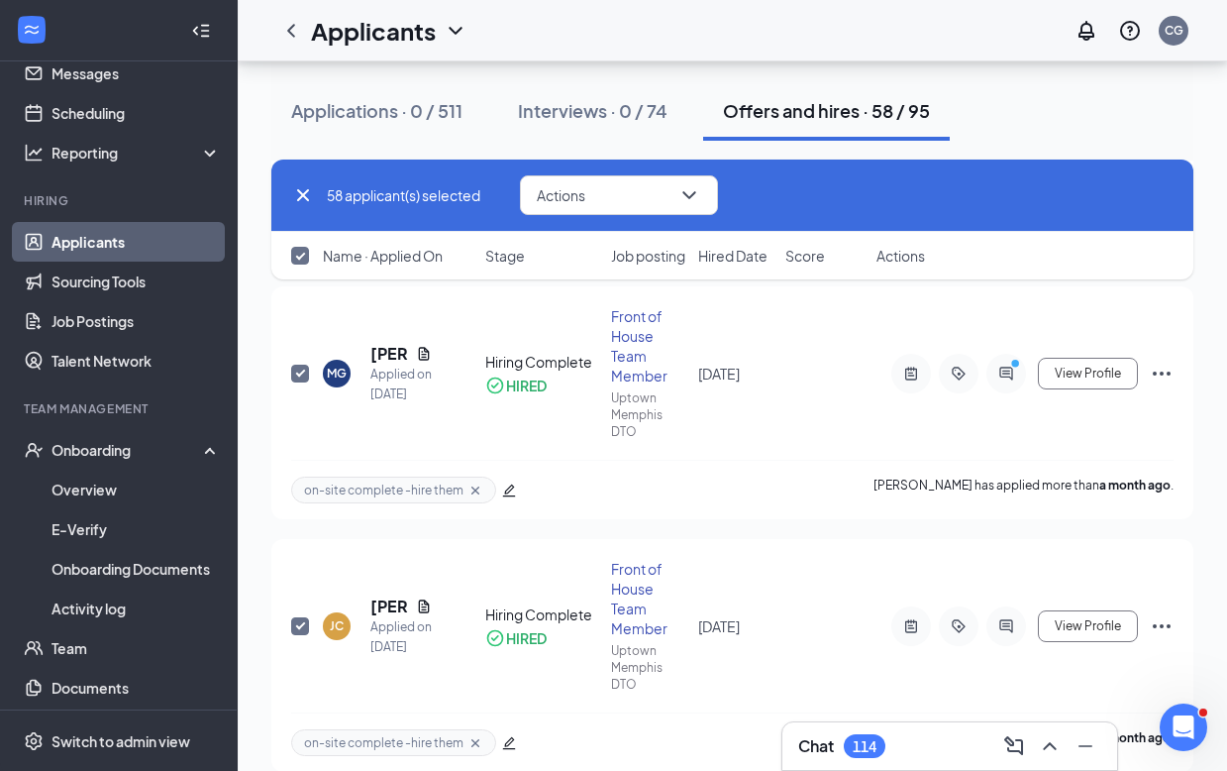
checkbox input "false"
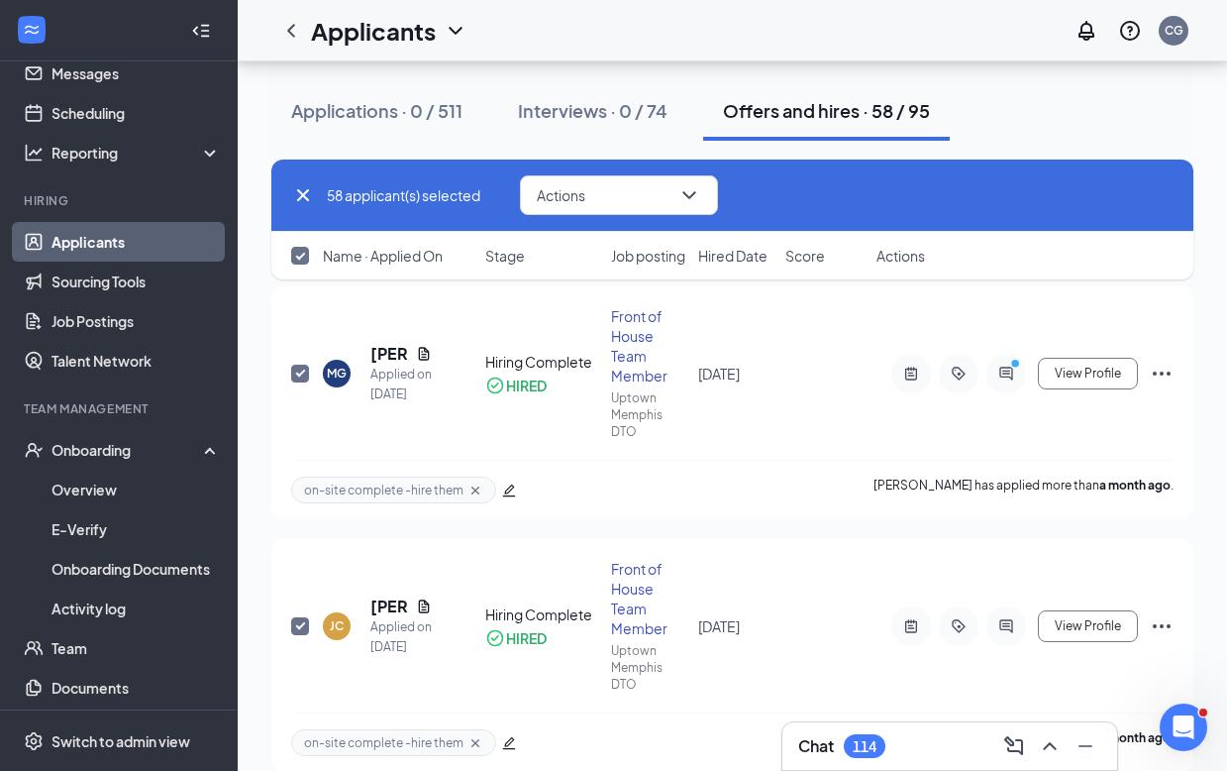
checkbox input "false"
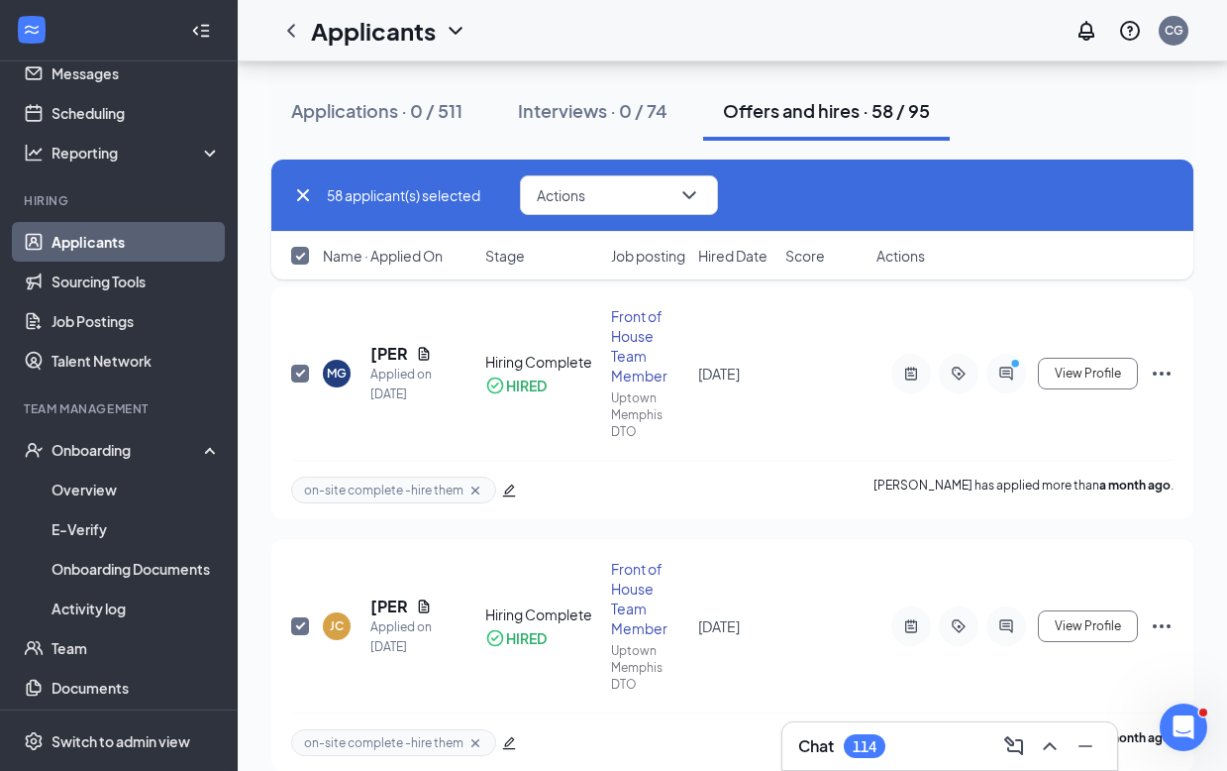
checkbox input "false"
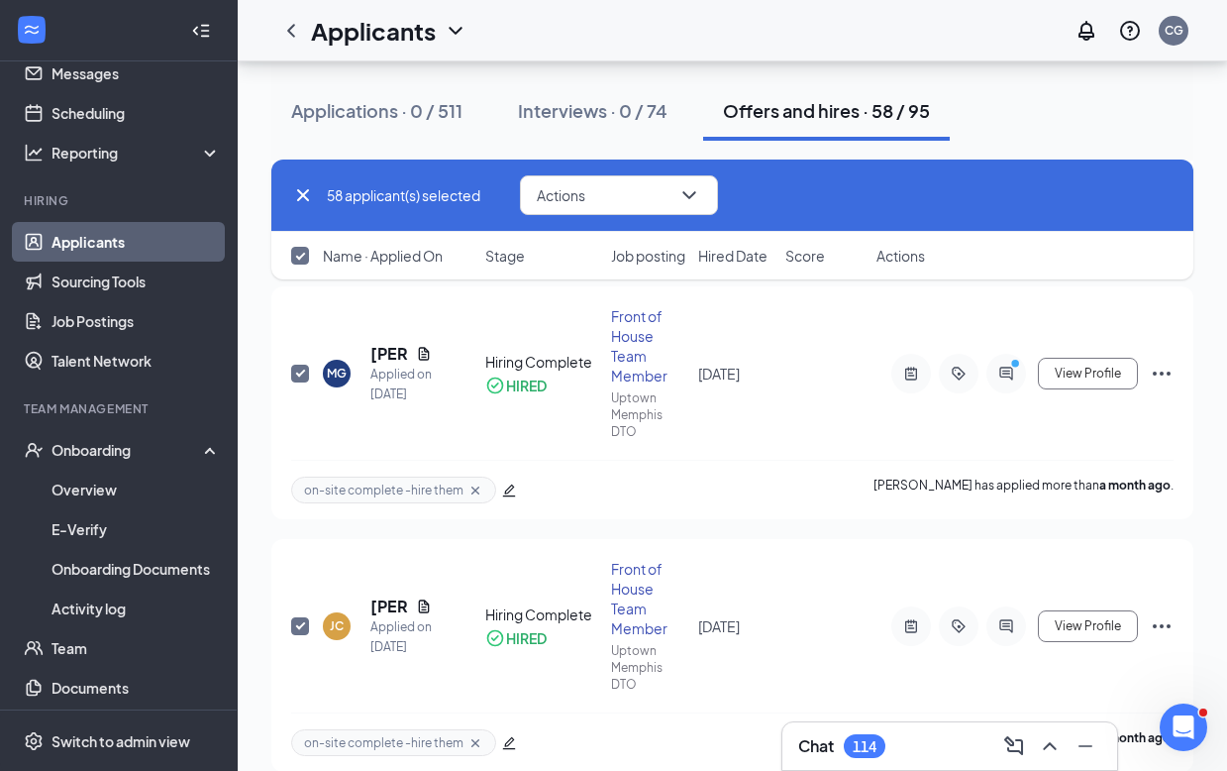
checkbox input "false"
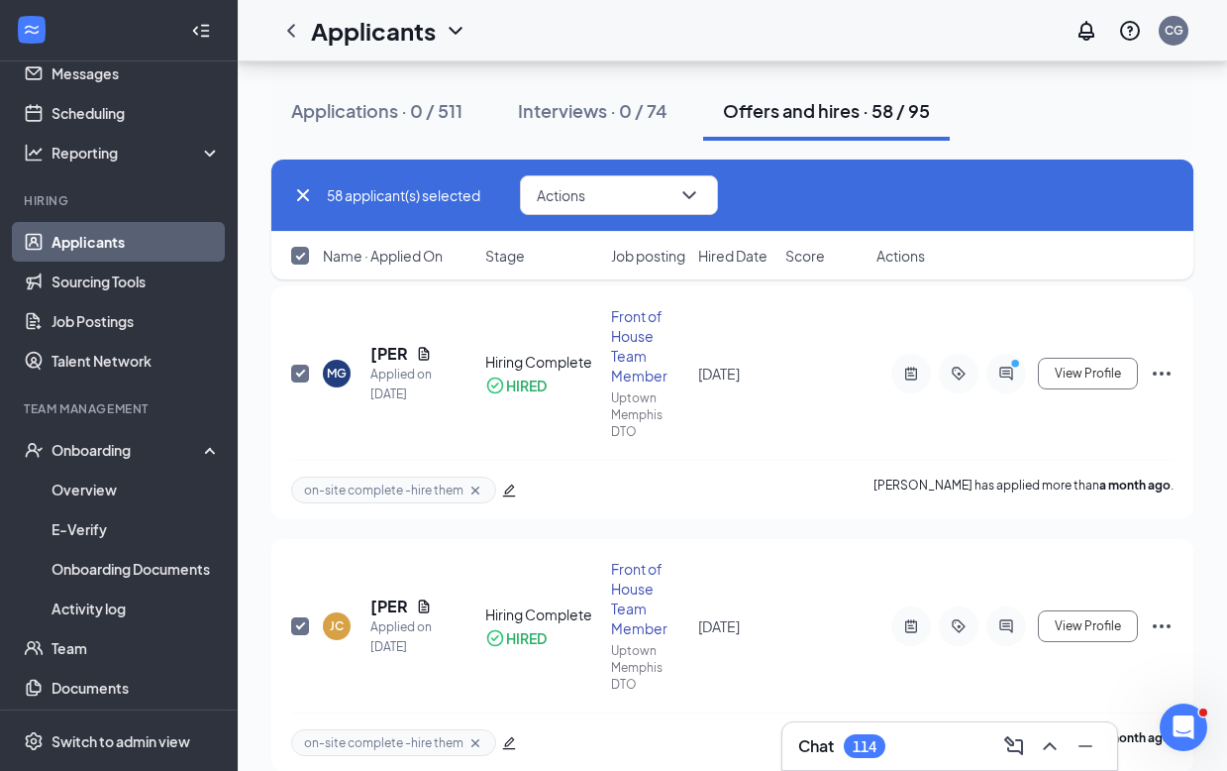
checkbox input "false"
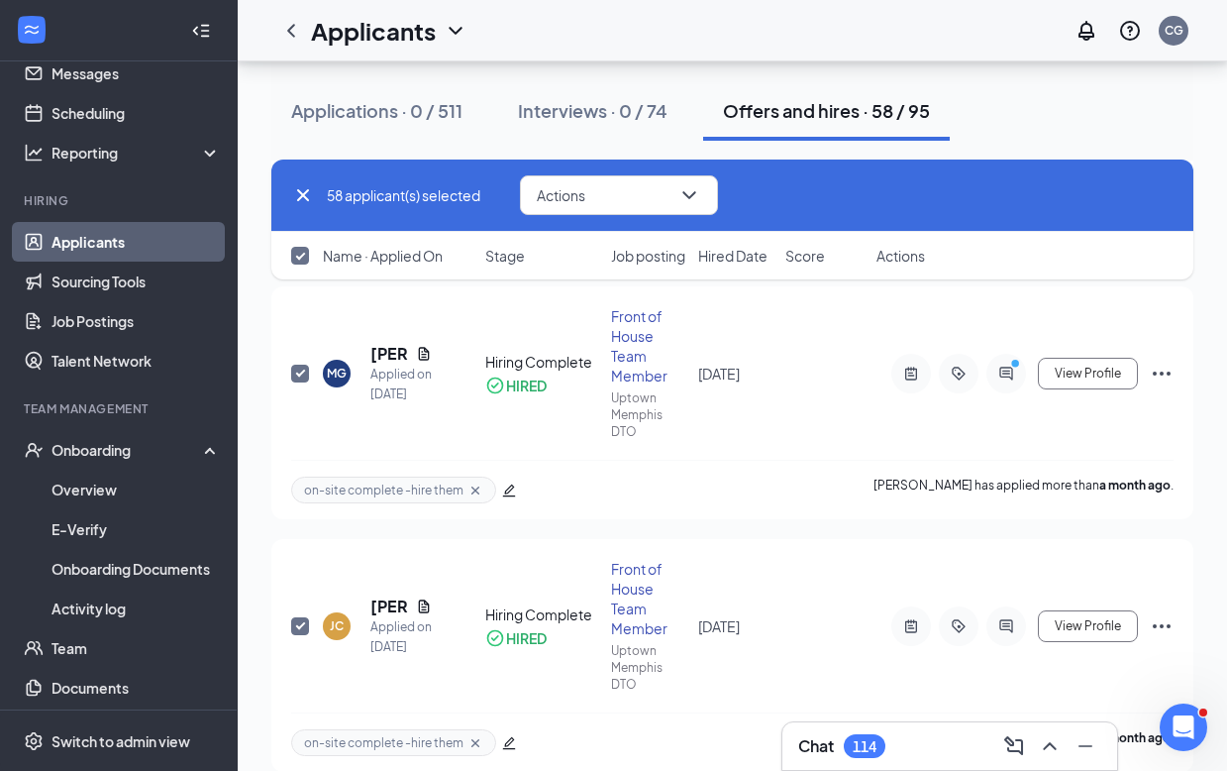
checkbox input "false"
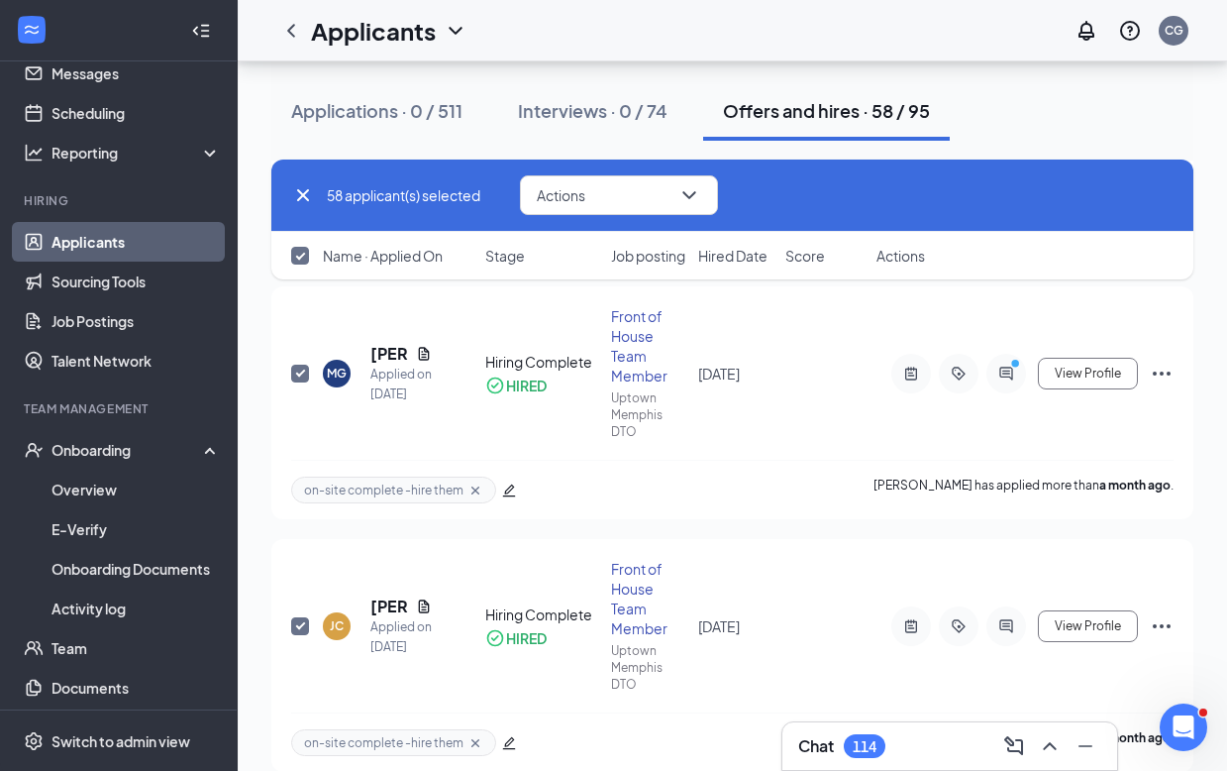
checkbox input "false"
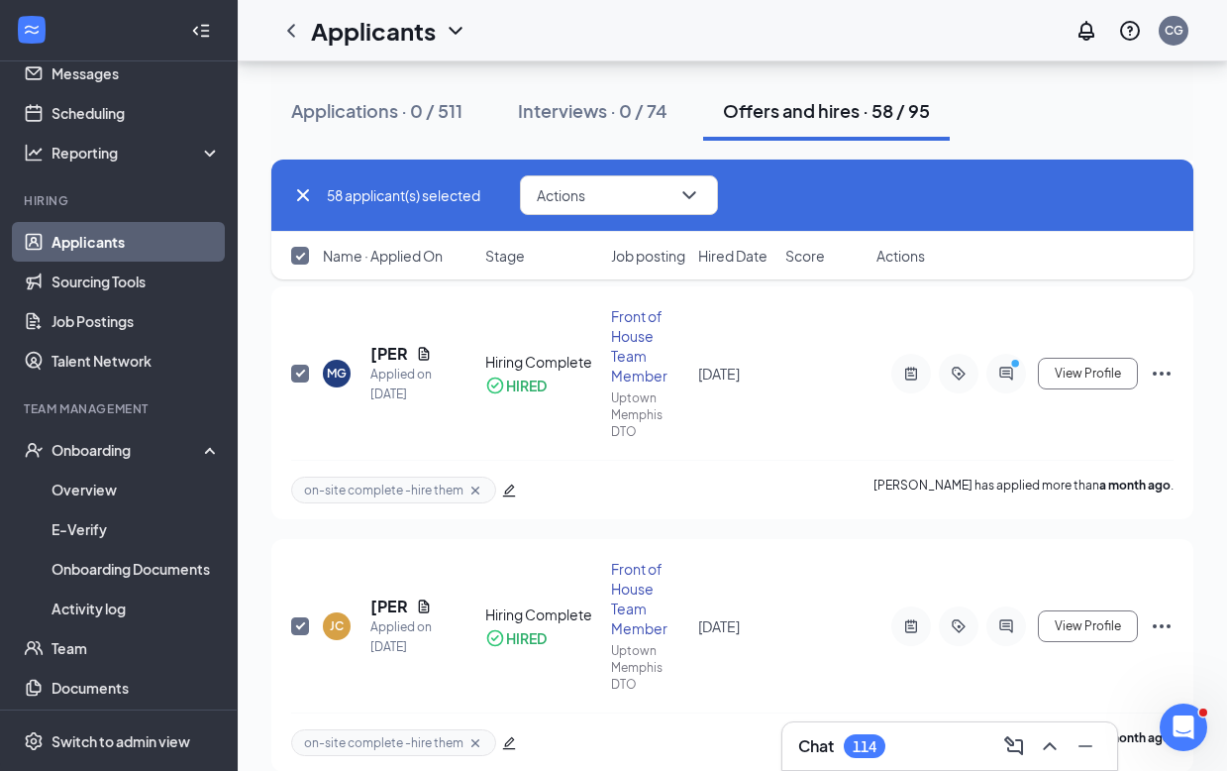
checkbox input "false"
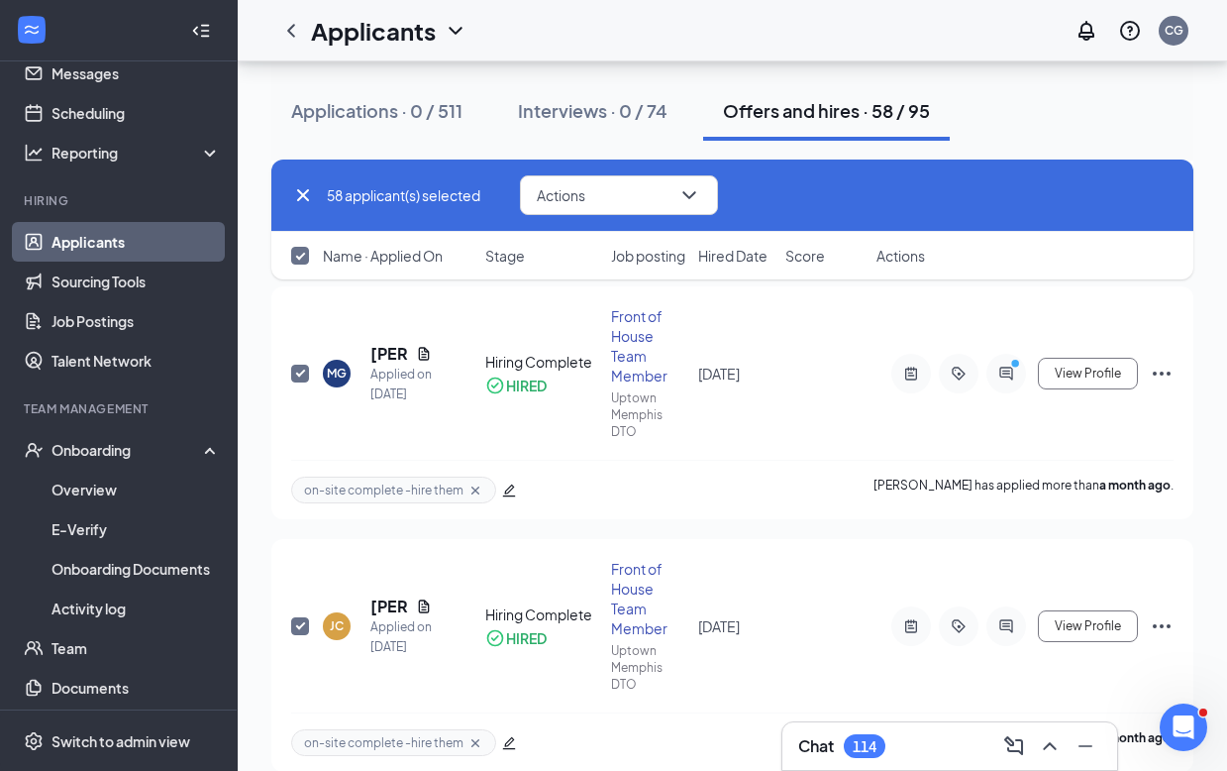
checkbox input "false"
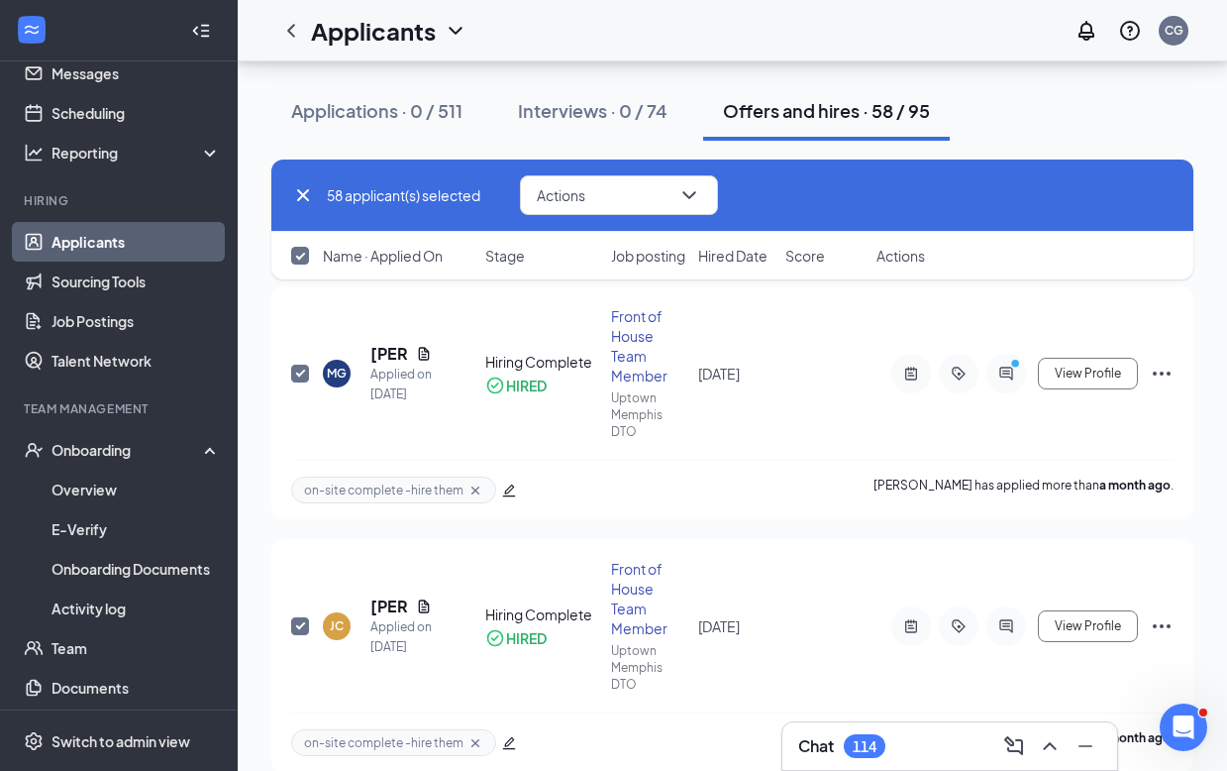
checkbox input "false"
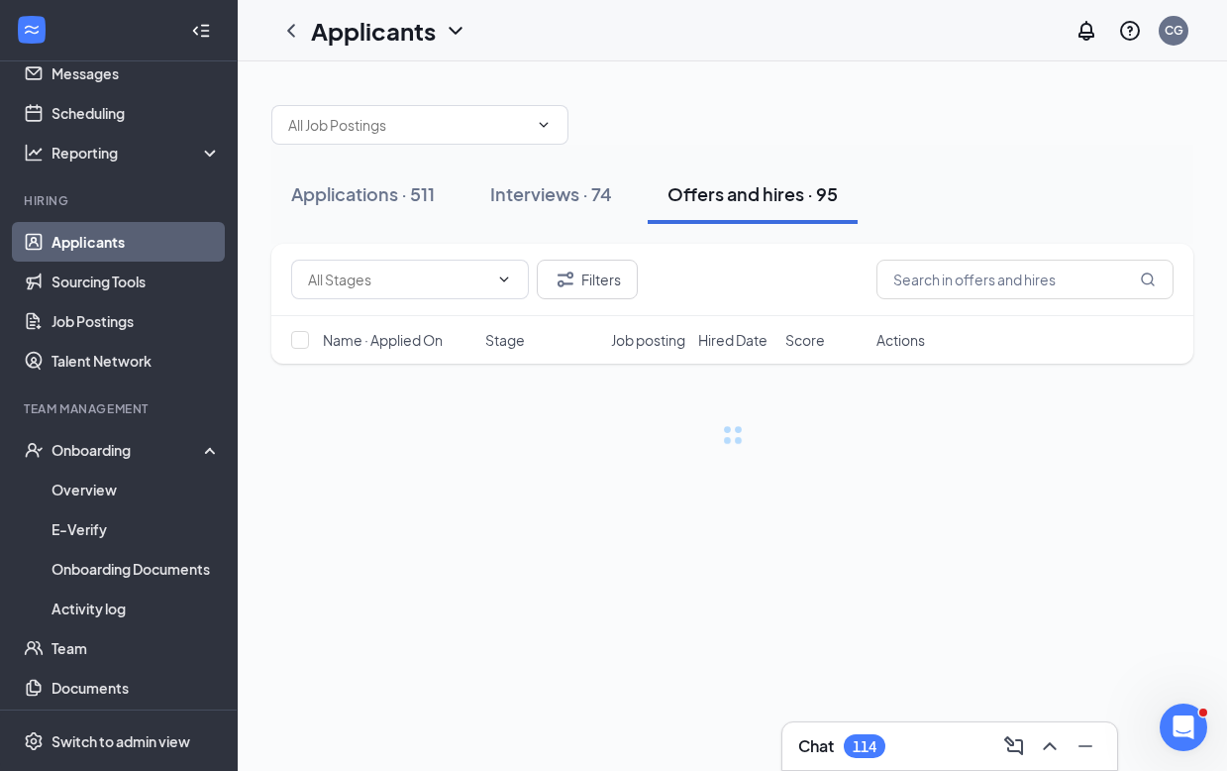
scroll to position [0, 0]
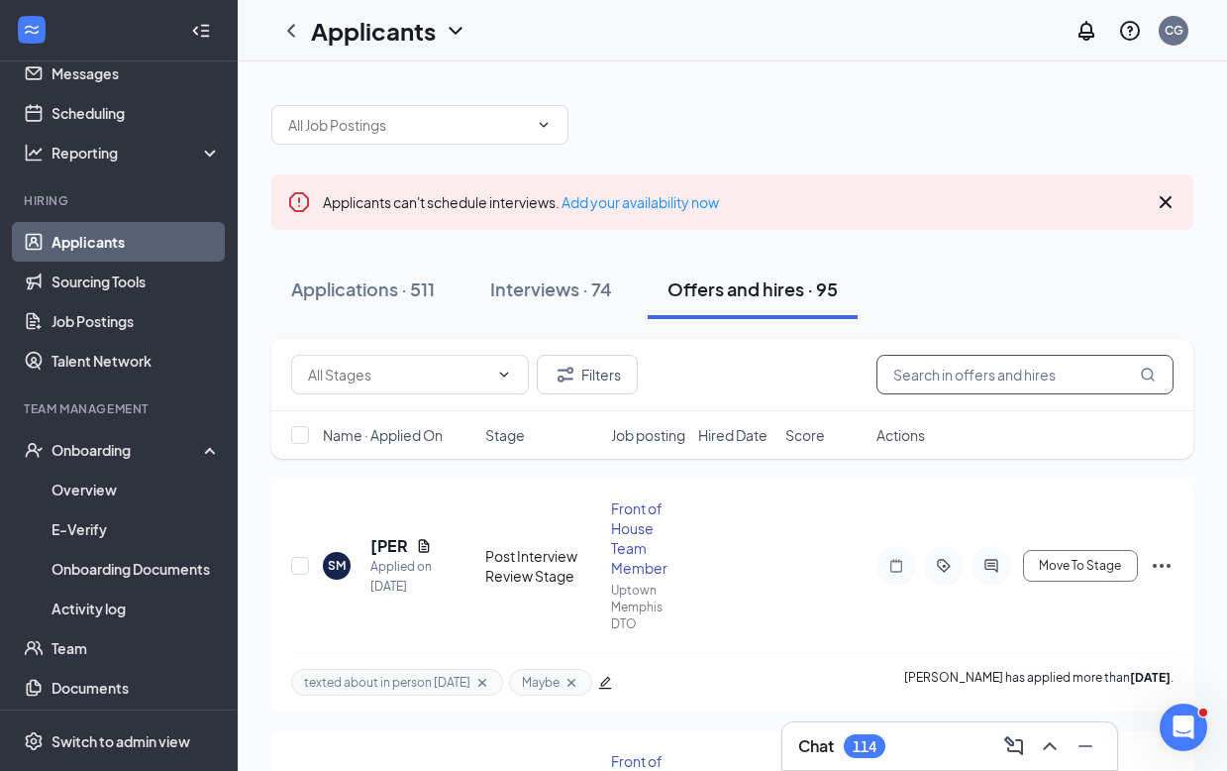
click at [972, 382] on input "text" at bounding box center [1025, 375] width 297 height 40
type input "[PERSON_NAME]"
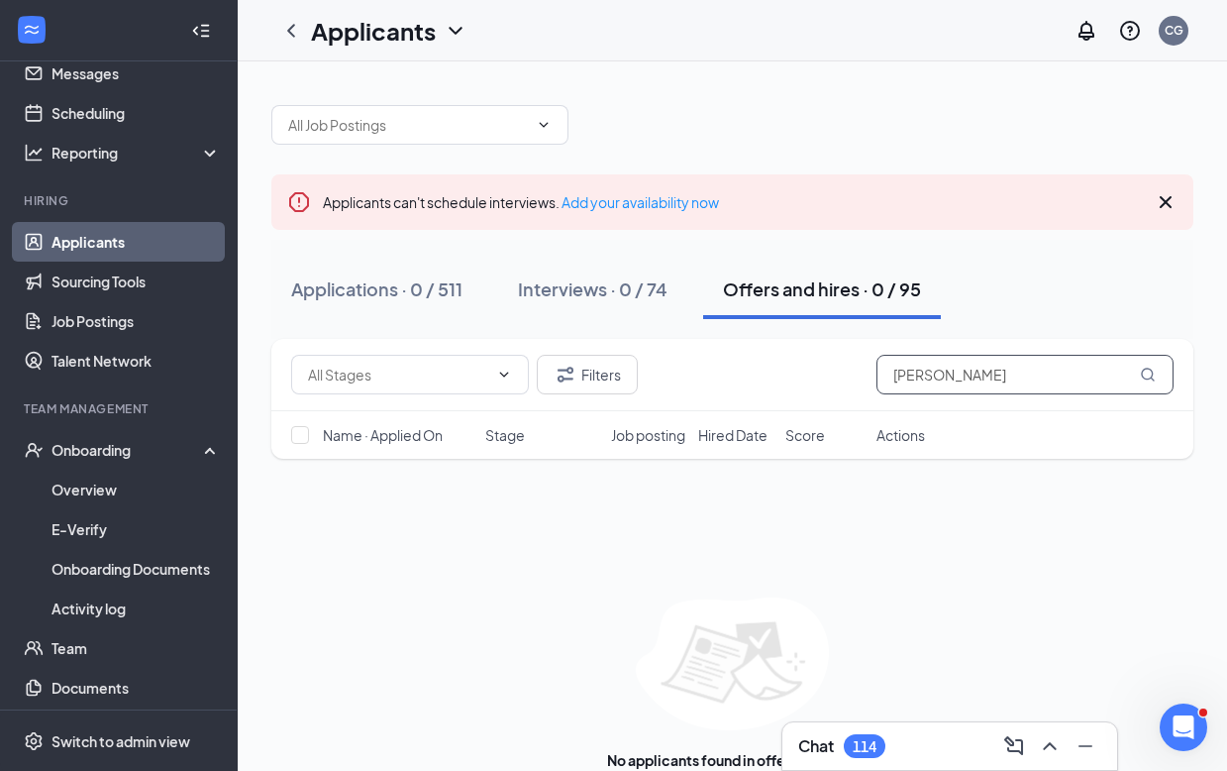
drag, startPoint x: 968, startPoint y: 379, endPoint x: 837, endPoint y: 379, distance: 130.7
click at [837, 379] on div "Filters [PERSON_NAME]" at bounding box center [732, 375] width 882 height 40
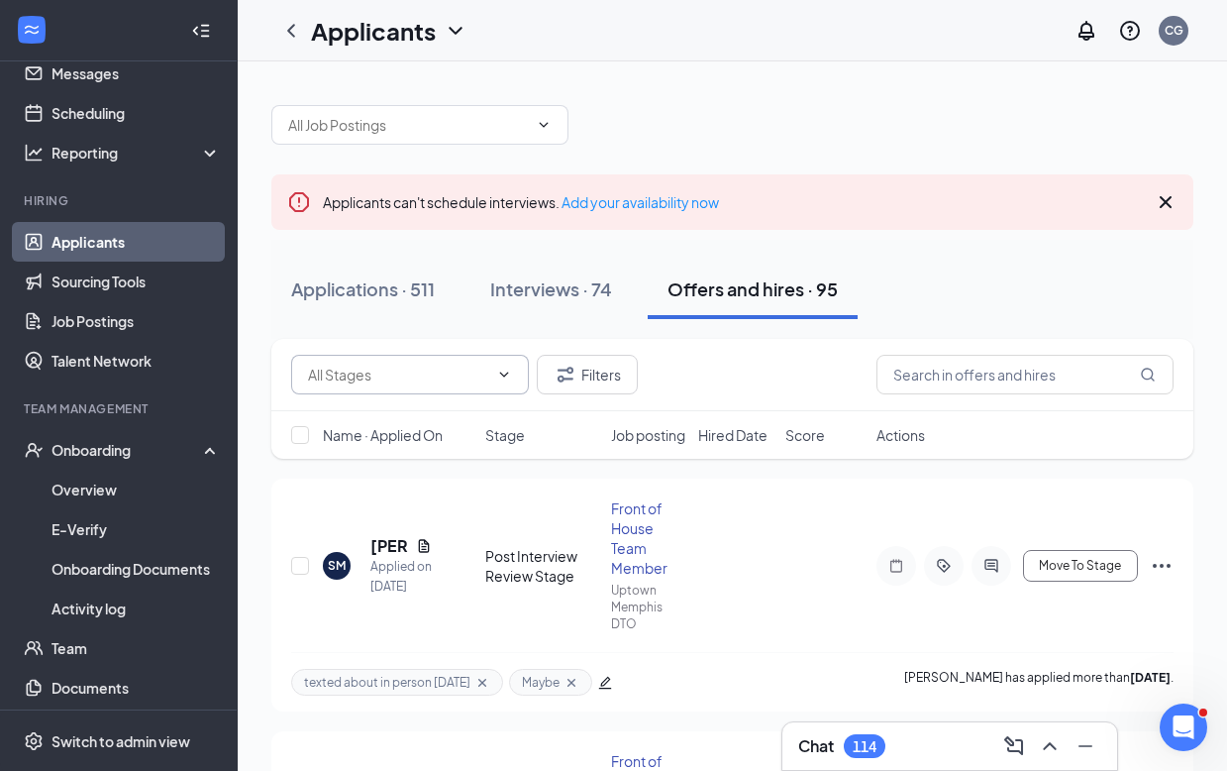
click at [497, 374] on icon "ChevronDown" at bounding box center [504, 374] width 16 height 16
click at [386, 430] on div "Hiring Complete (58)" at bounding box center [373, 421] width 133 height 22
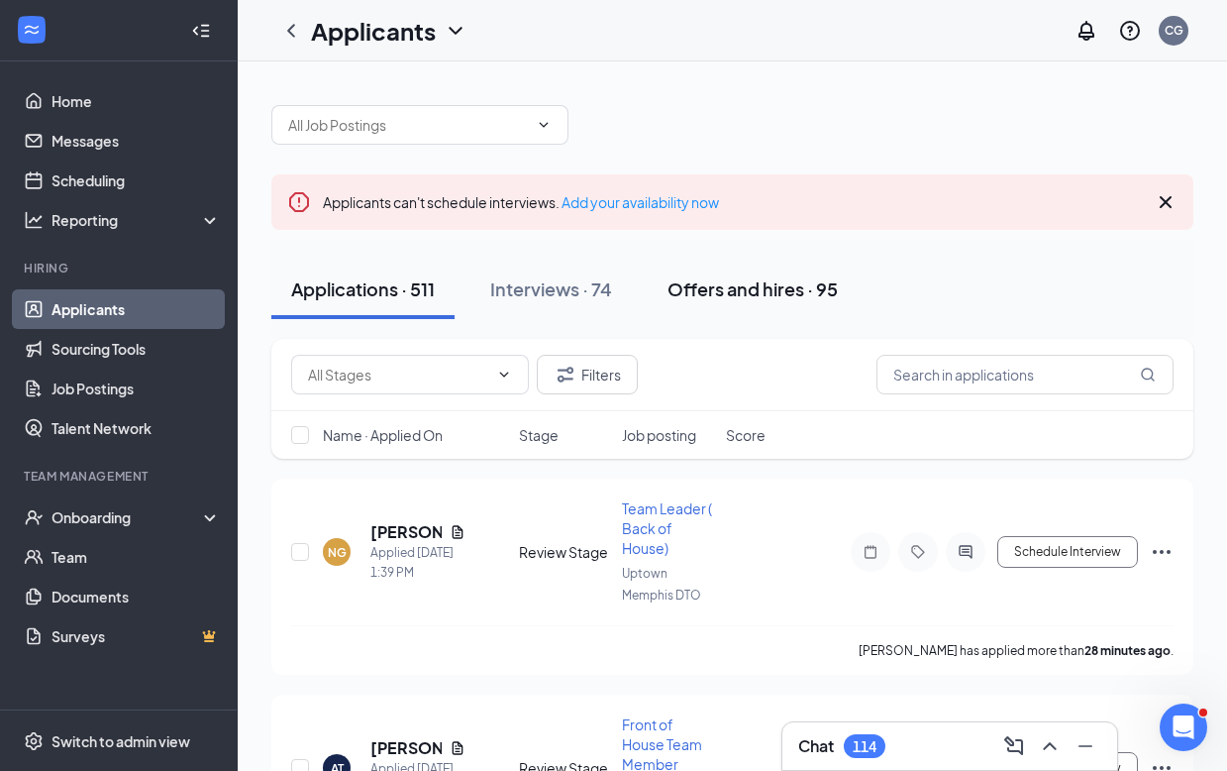
click at [742, 293] on div "Offers and hires · 95" at bounding box center [753, 288] width 170 height 25
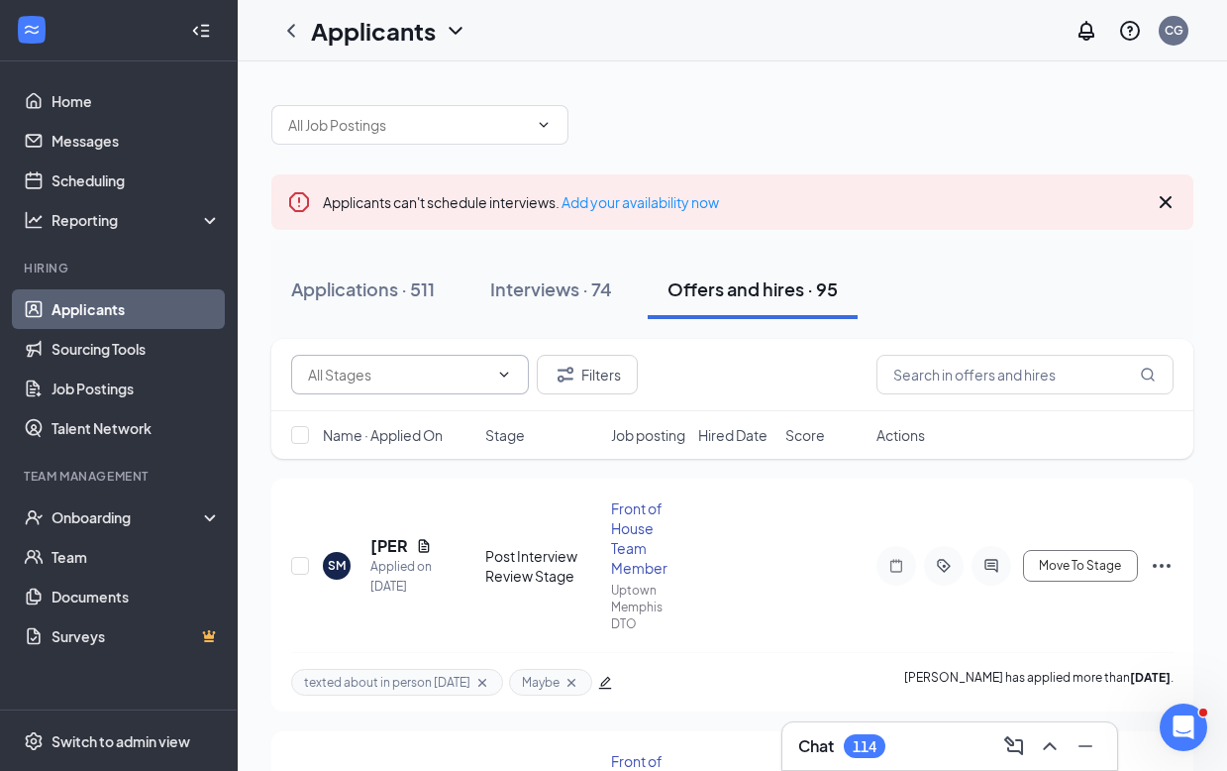
click at [370, 383] on input "text" at bounding box center [398, 374] width 180 height 22
click at [389, 429] on div "Hiring Complete (58)" at bounding box center [373, 421] width 133 height 22
type input "Hiring Complete (58)"
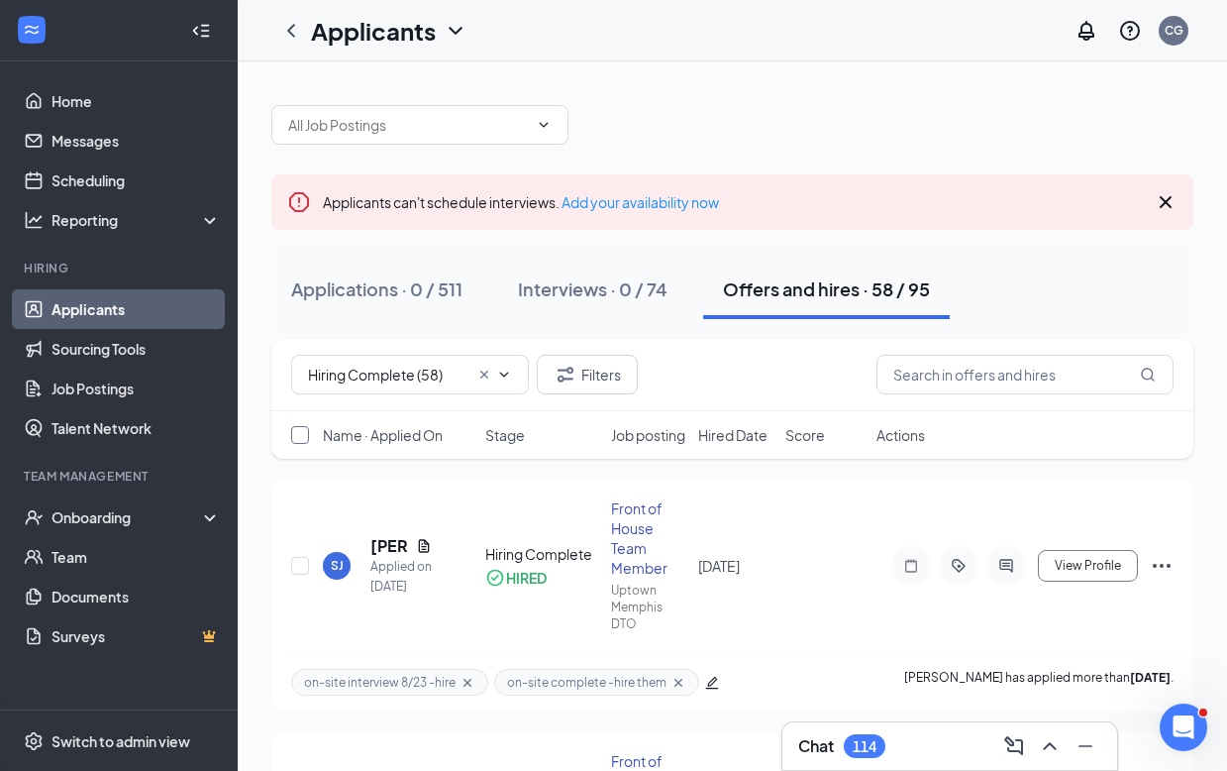
click at [300, 444] on input "checkbox" at bounding box center [300, 435] width 18 height 18
checkbox input "true"
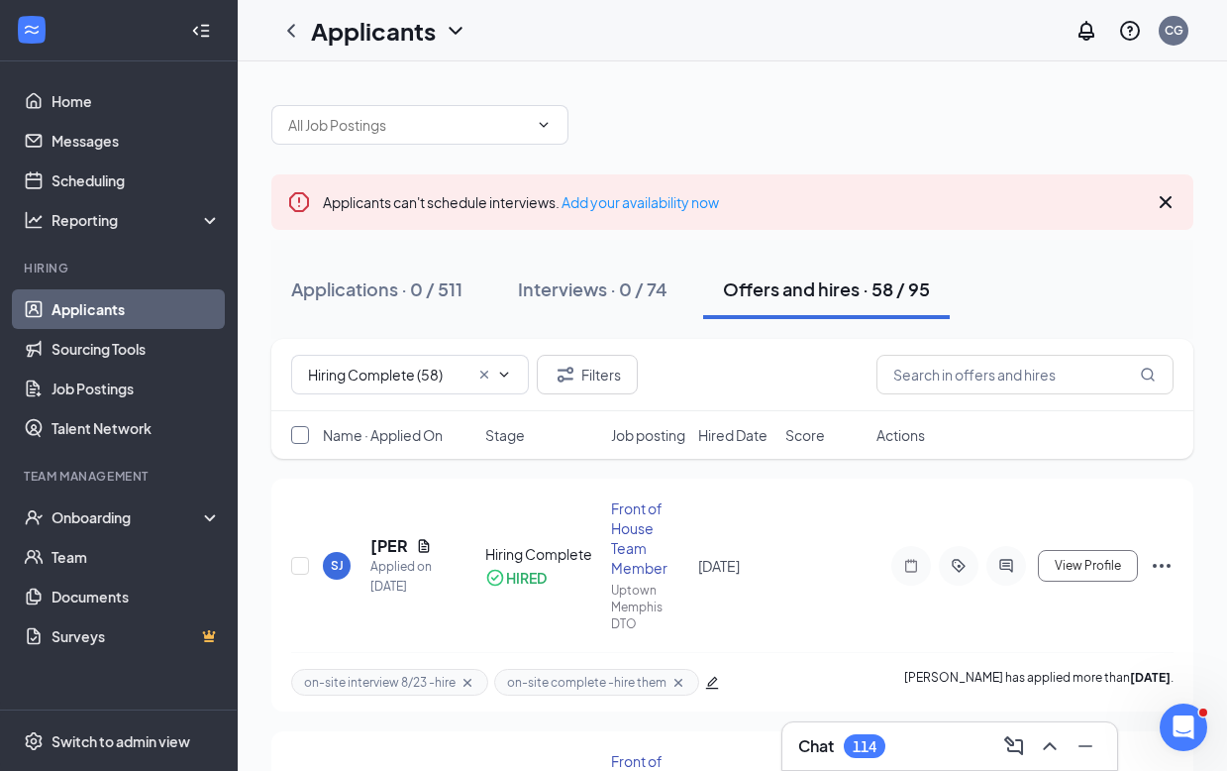
checkbox input "true"
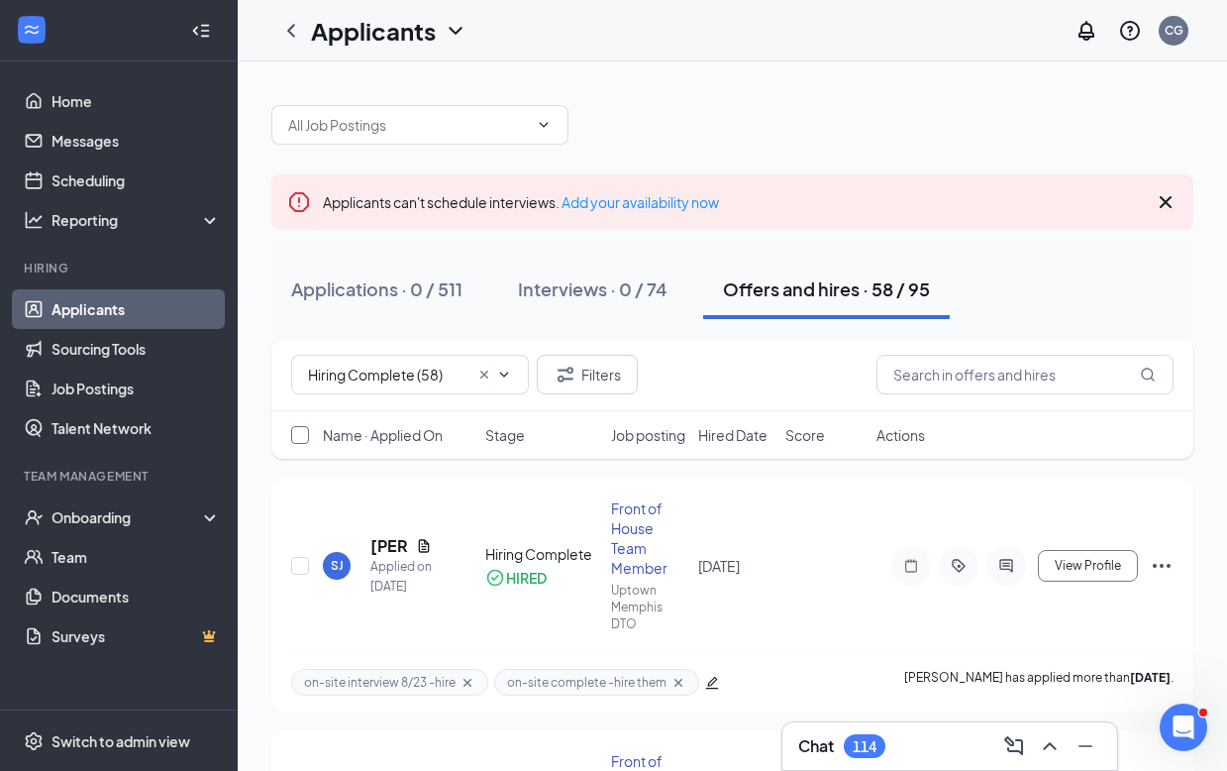
checkbox input "true"
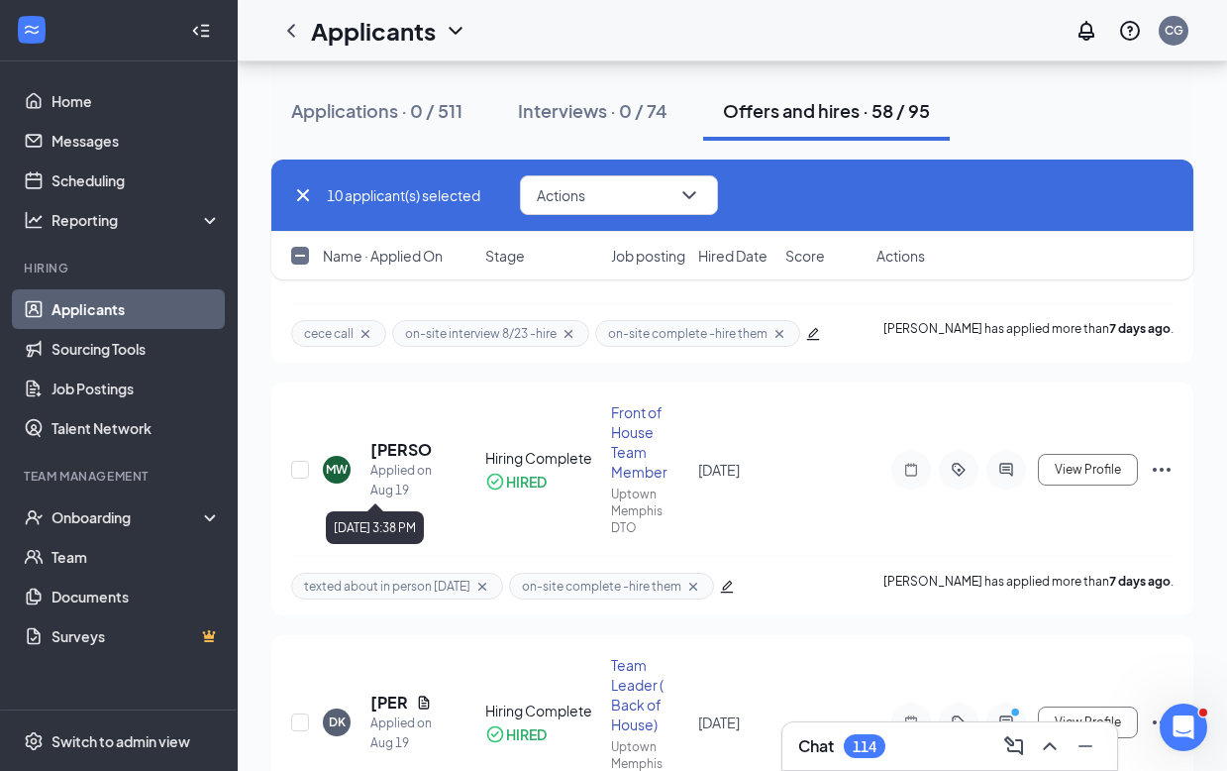
scroll to position [2624, 0]
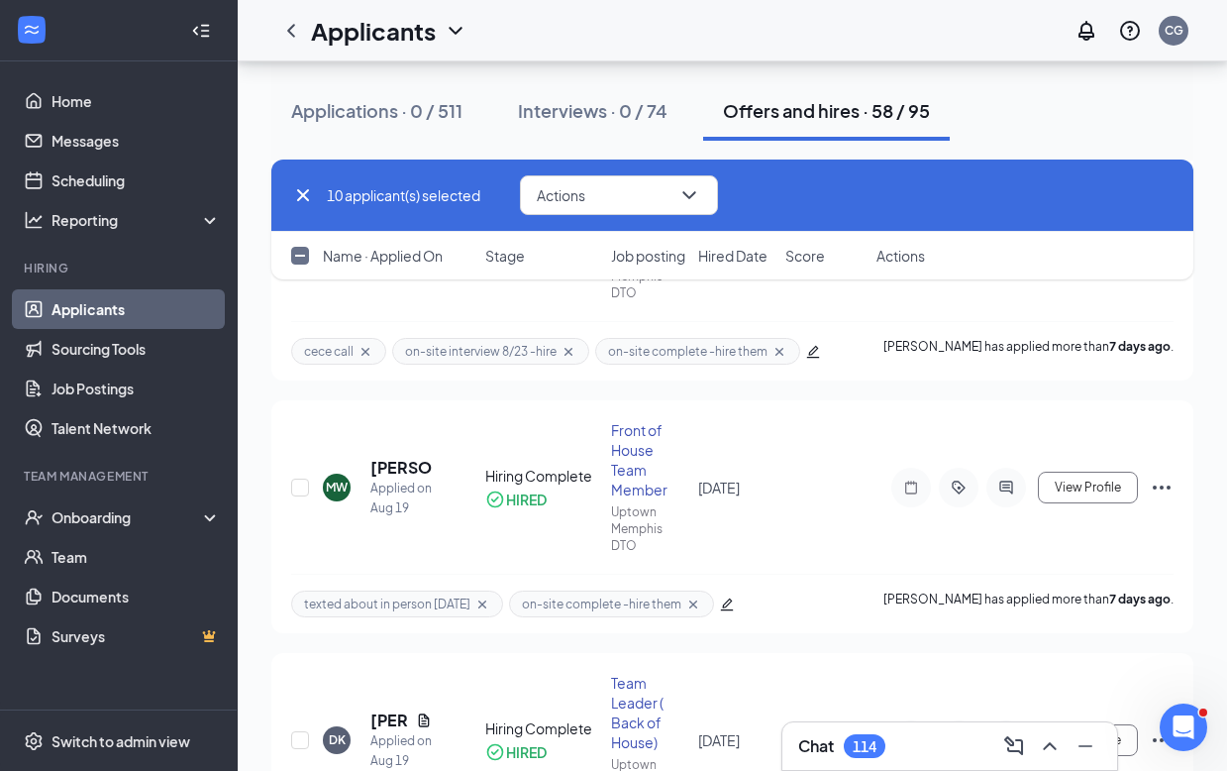
click at [299, 264] on input "checkbox" at bounding box center [300, 256] width 18 height 18
checkbox input "true"
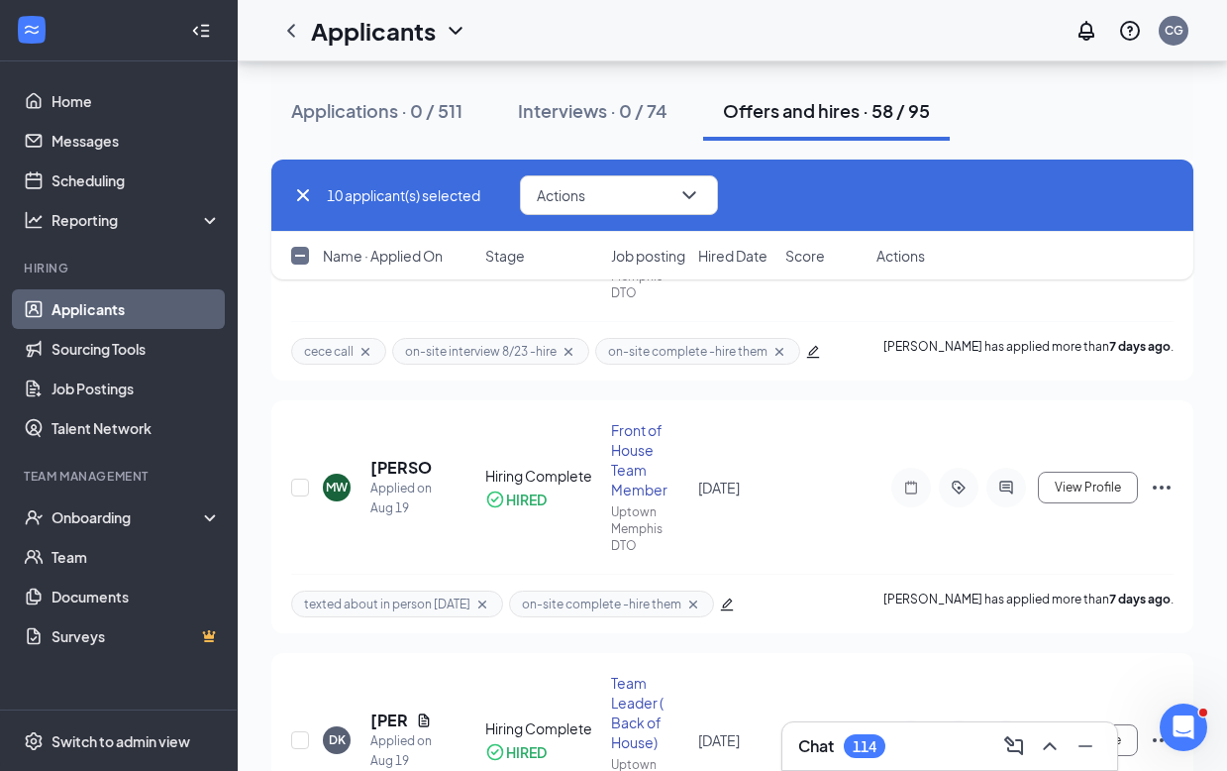
checkbox input "true"
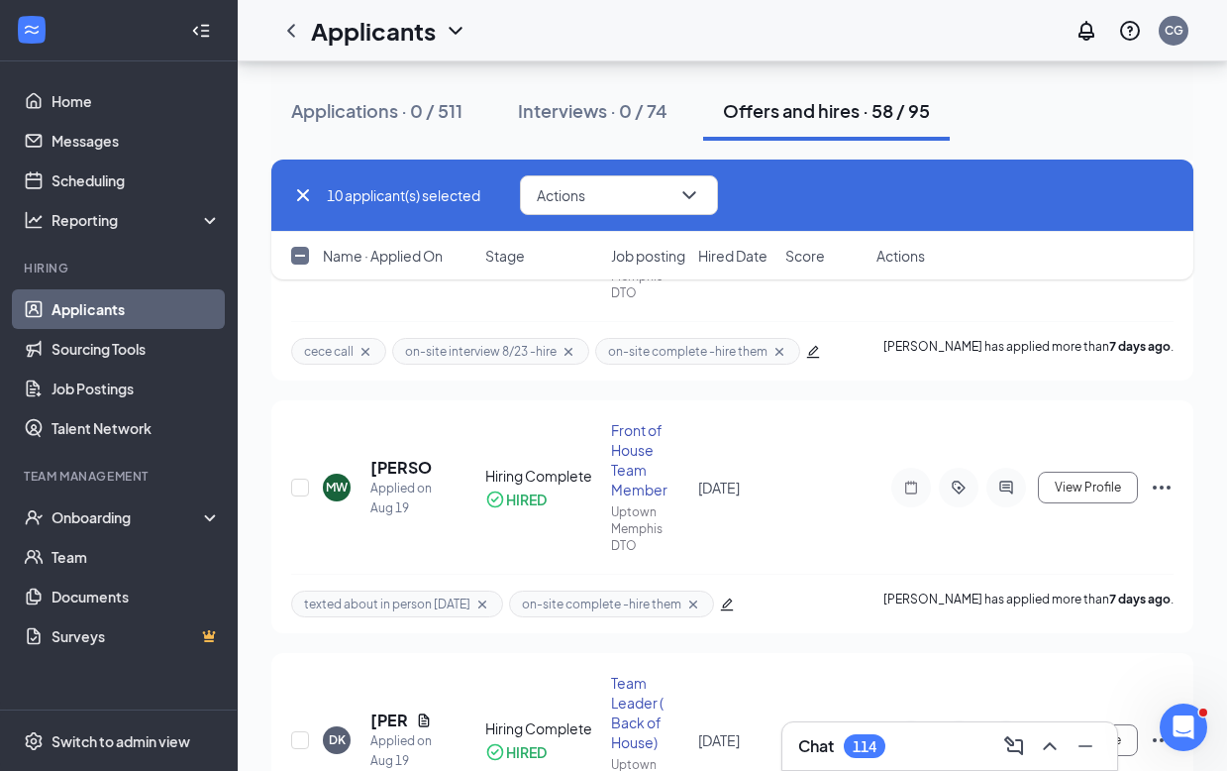
checkbox input "true"
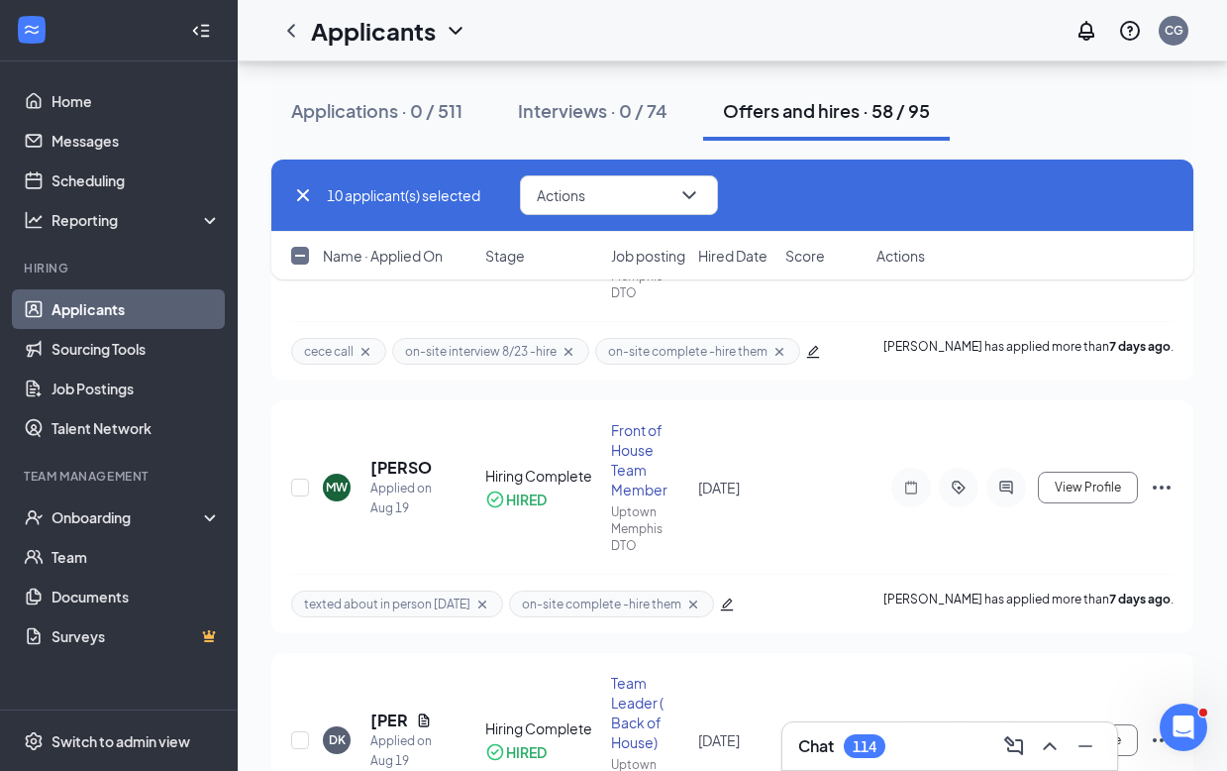
checkbox input "true"
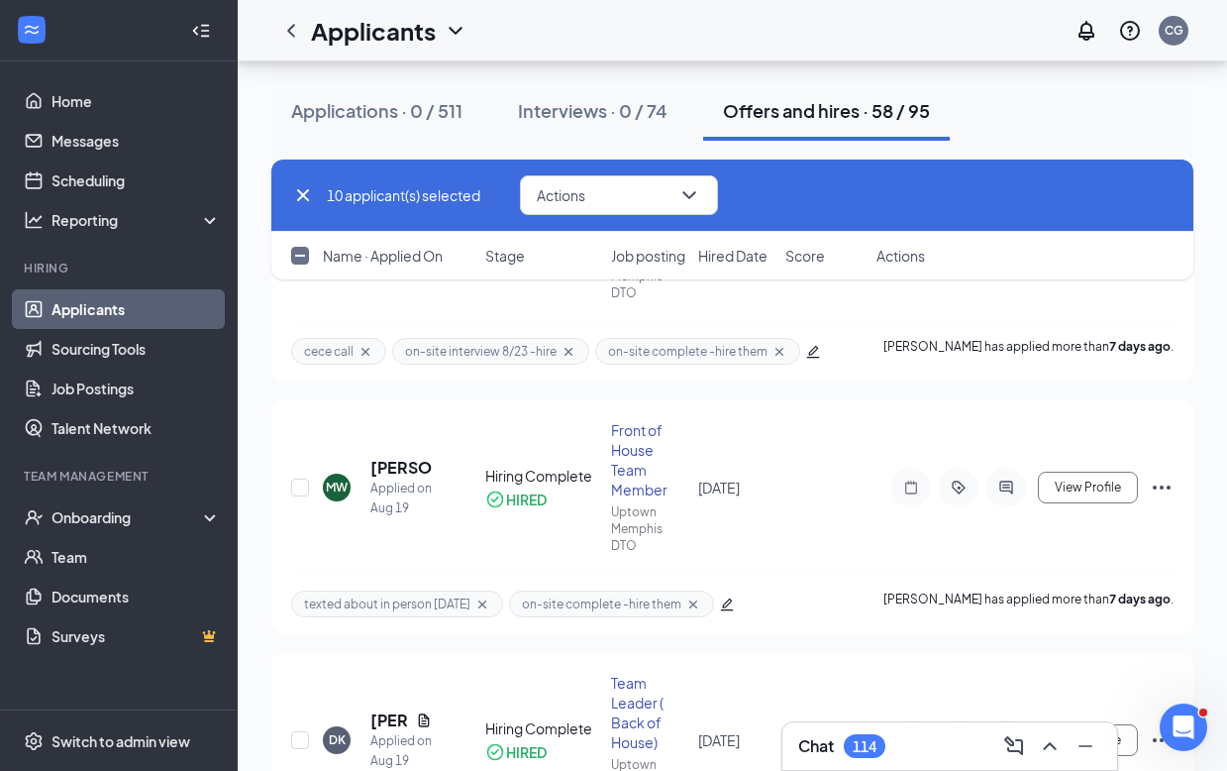
checkbox input "true"
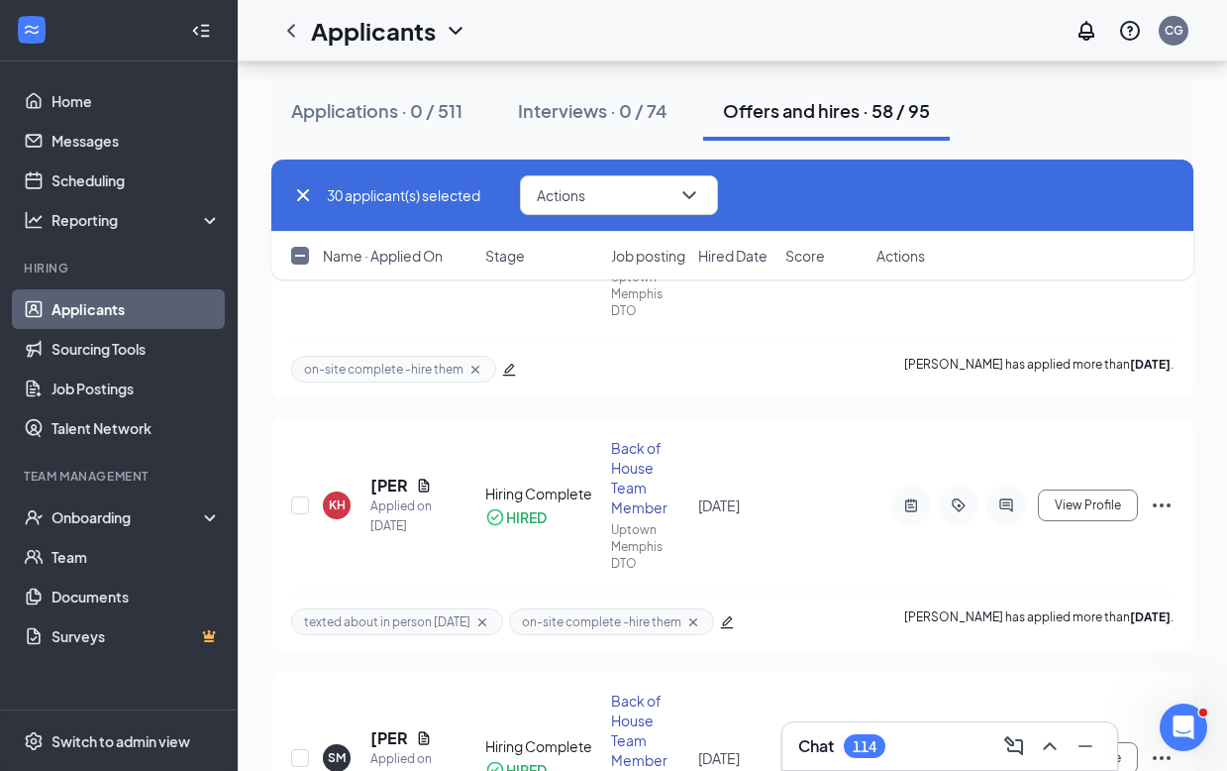
scroll to position [7712, 0]
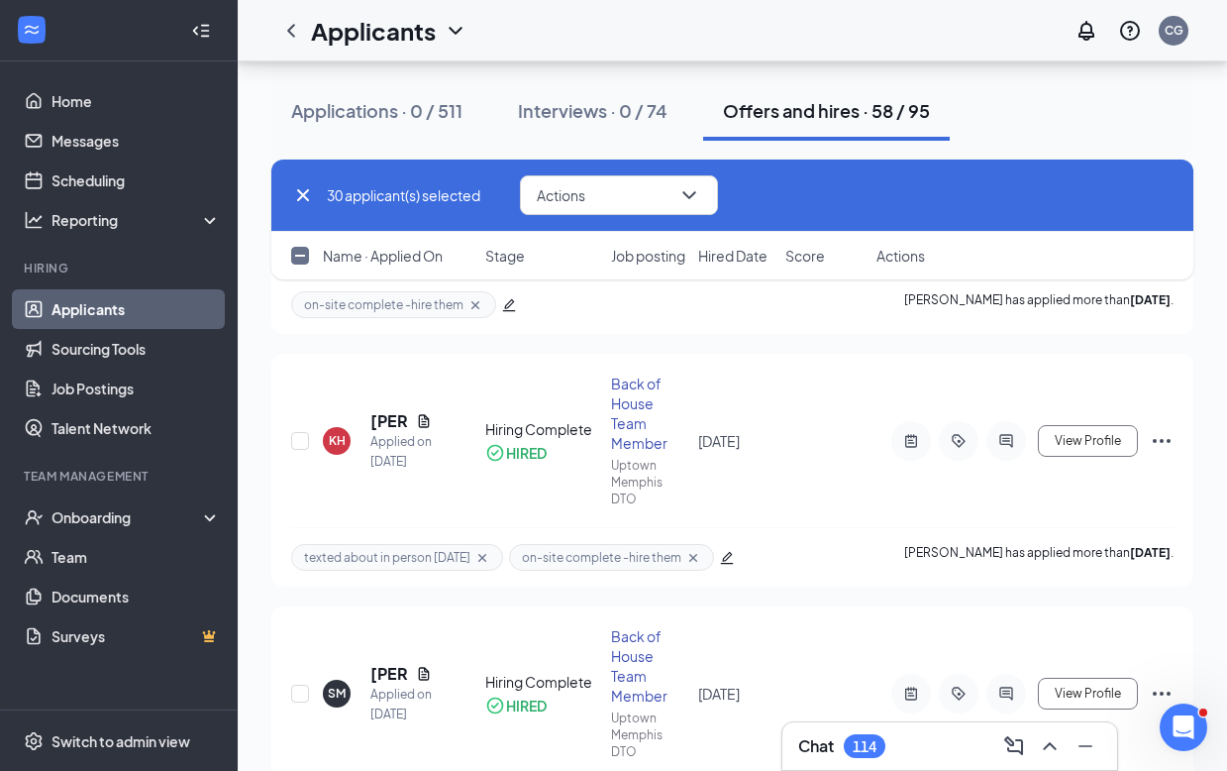
click at [301, 260] on input "checkbox" at bounding box center [300, 256] width 18 height 18
checkbox input "true"
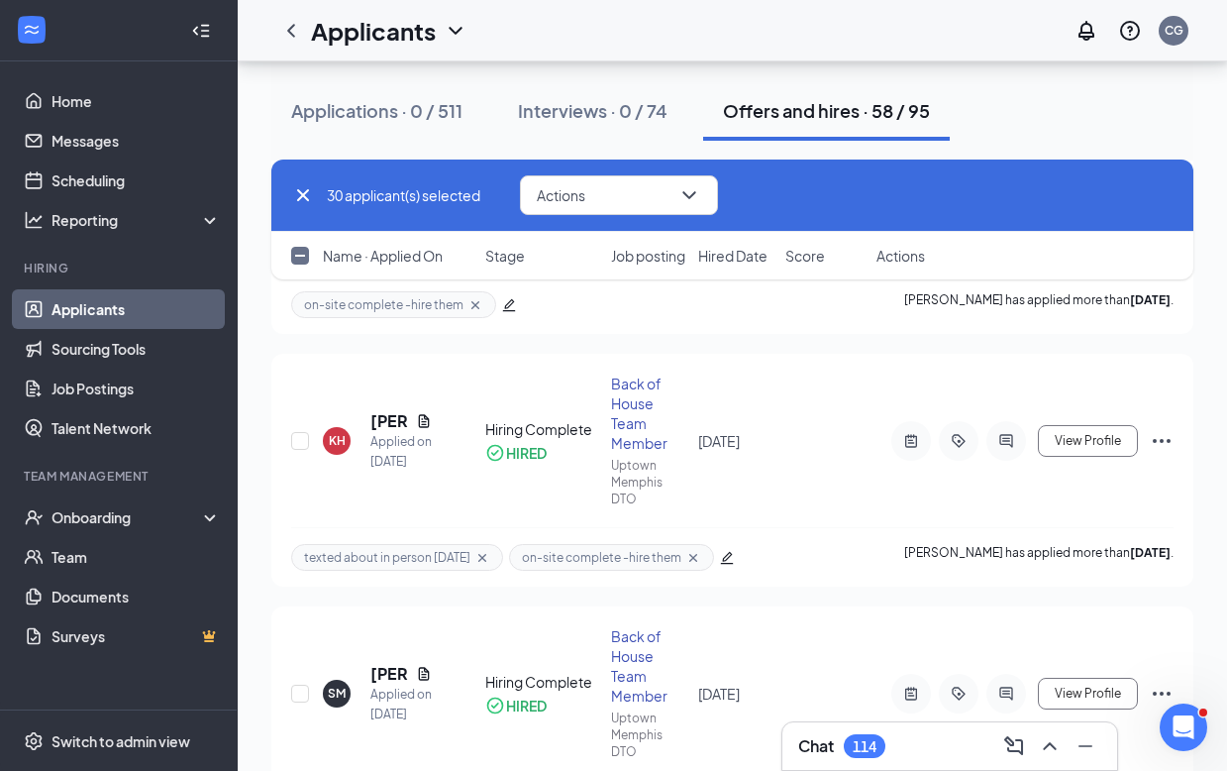
checkbox input "true"
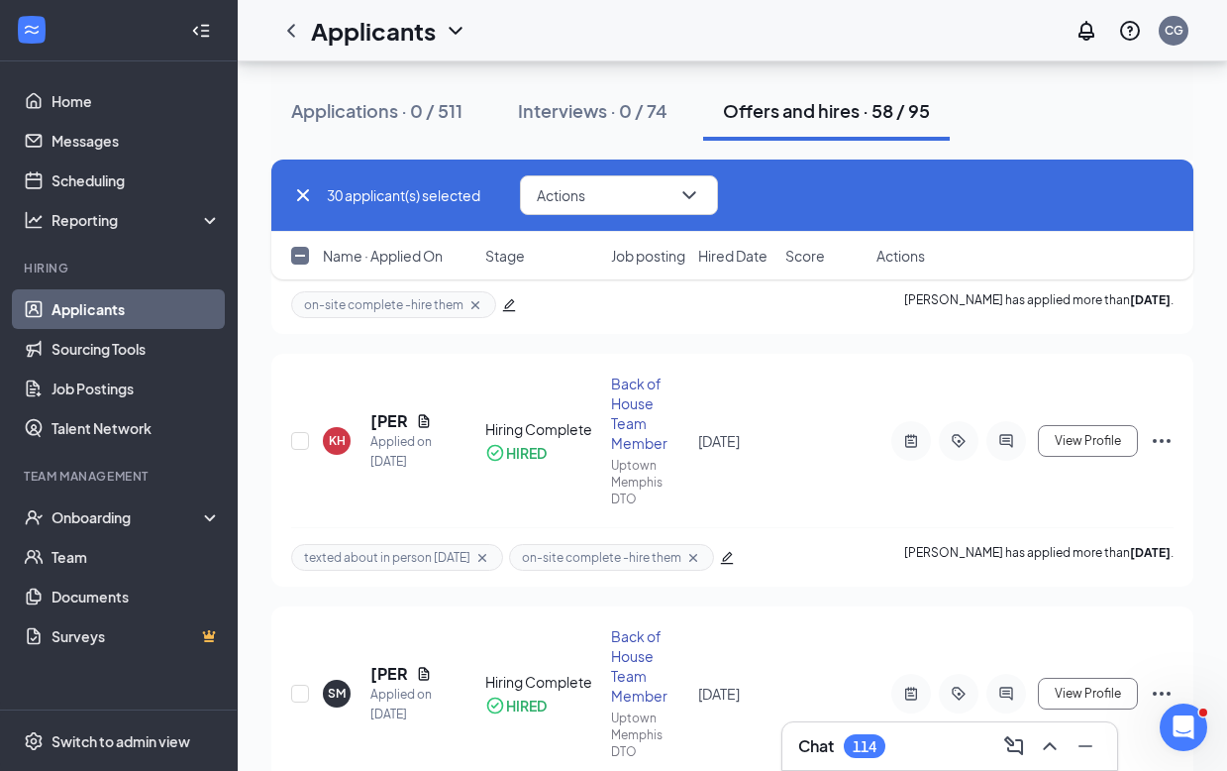
checkbox input "true"
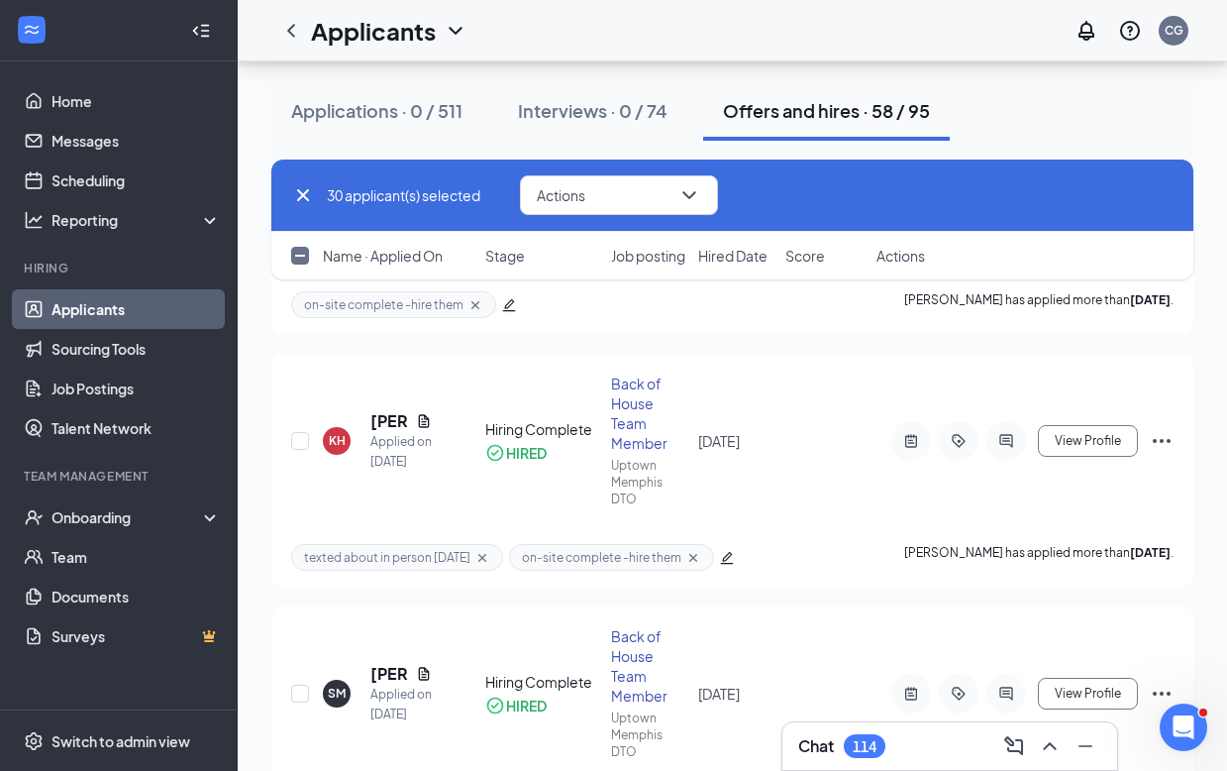
checkbox input "true"
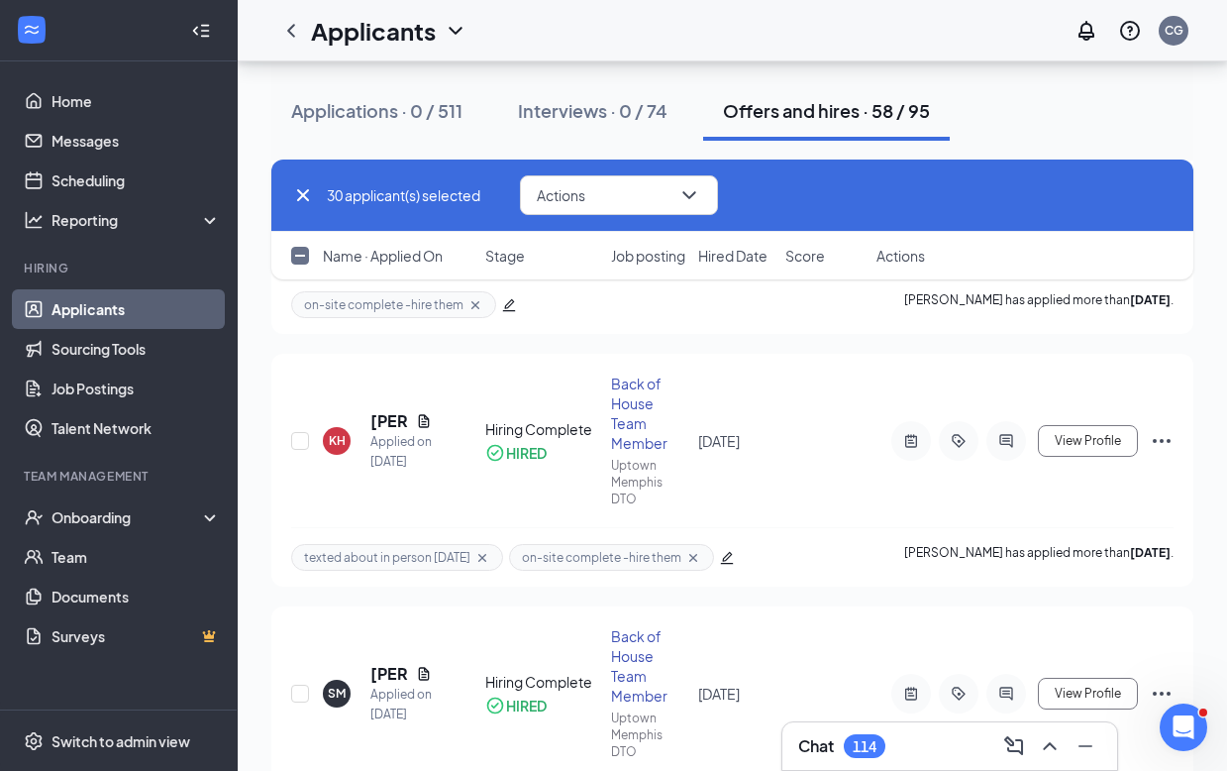
checkbox input "true"
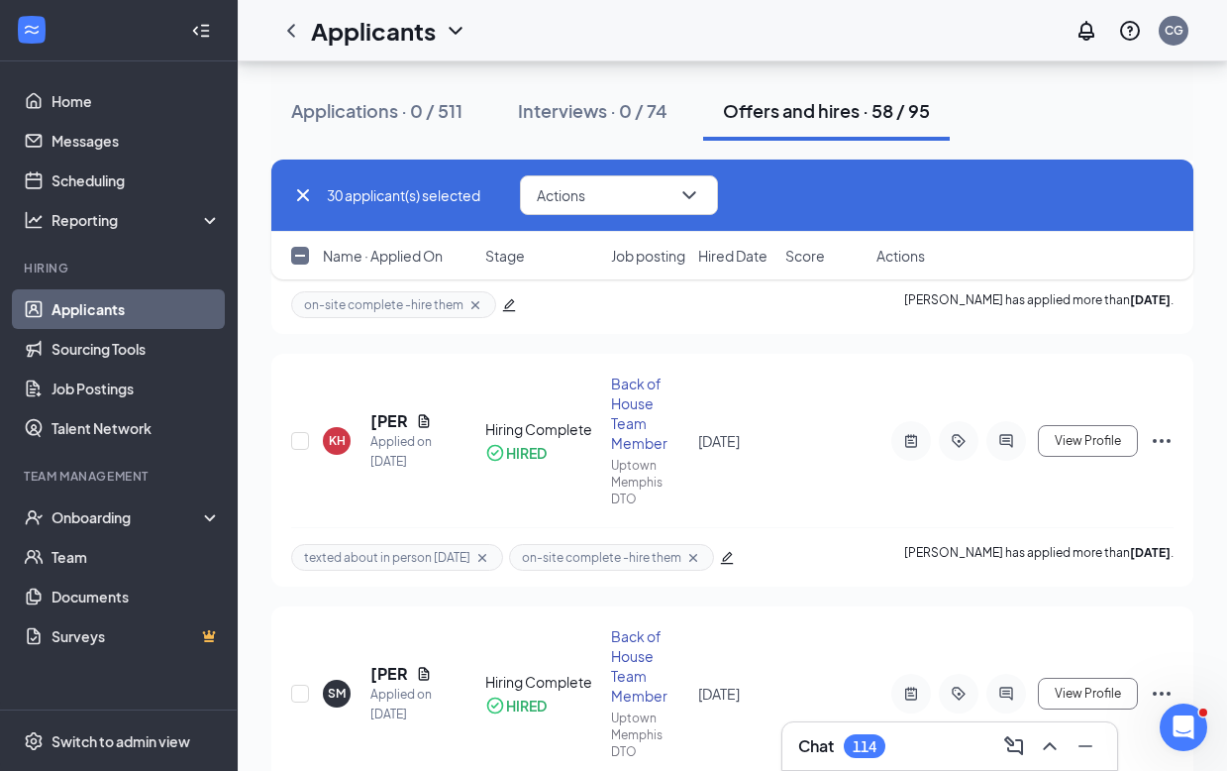
checkbox input "true"
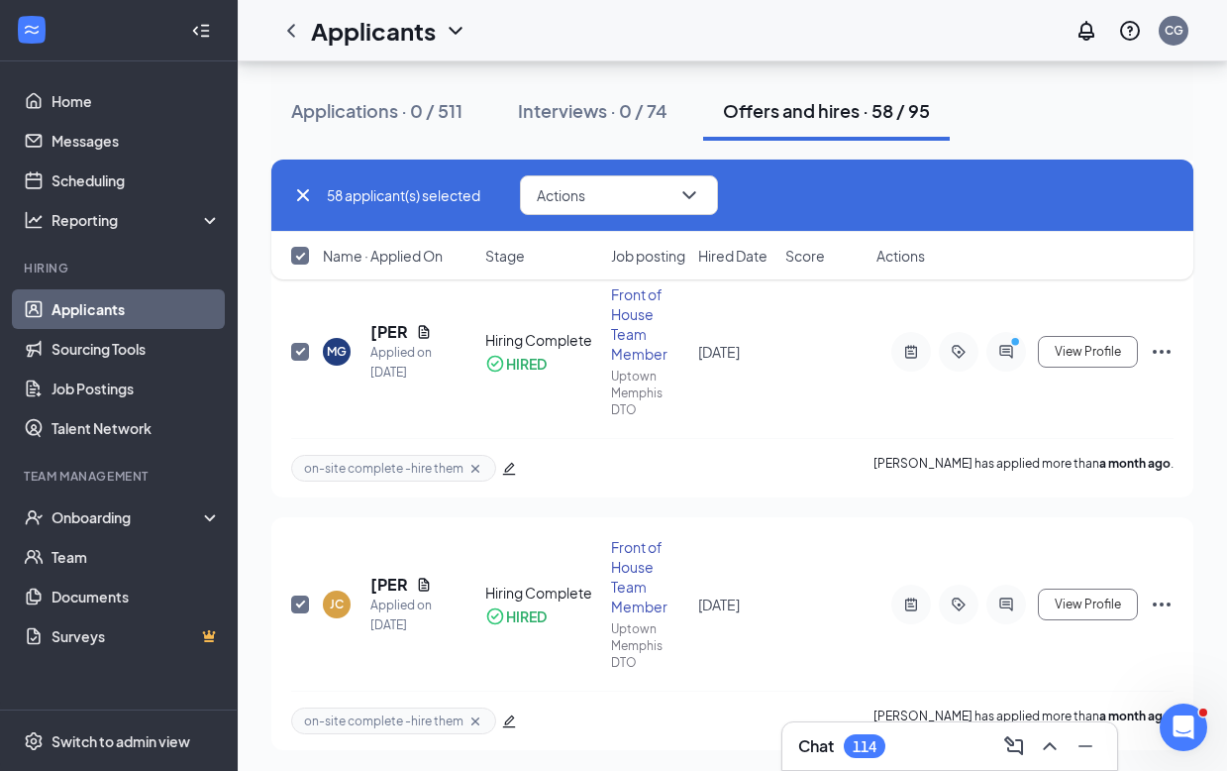
scroll to position [14371, 0]
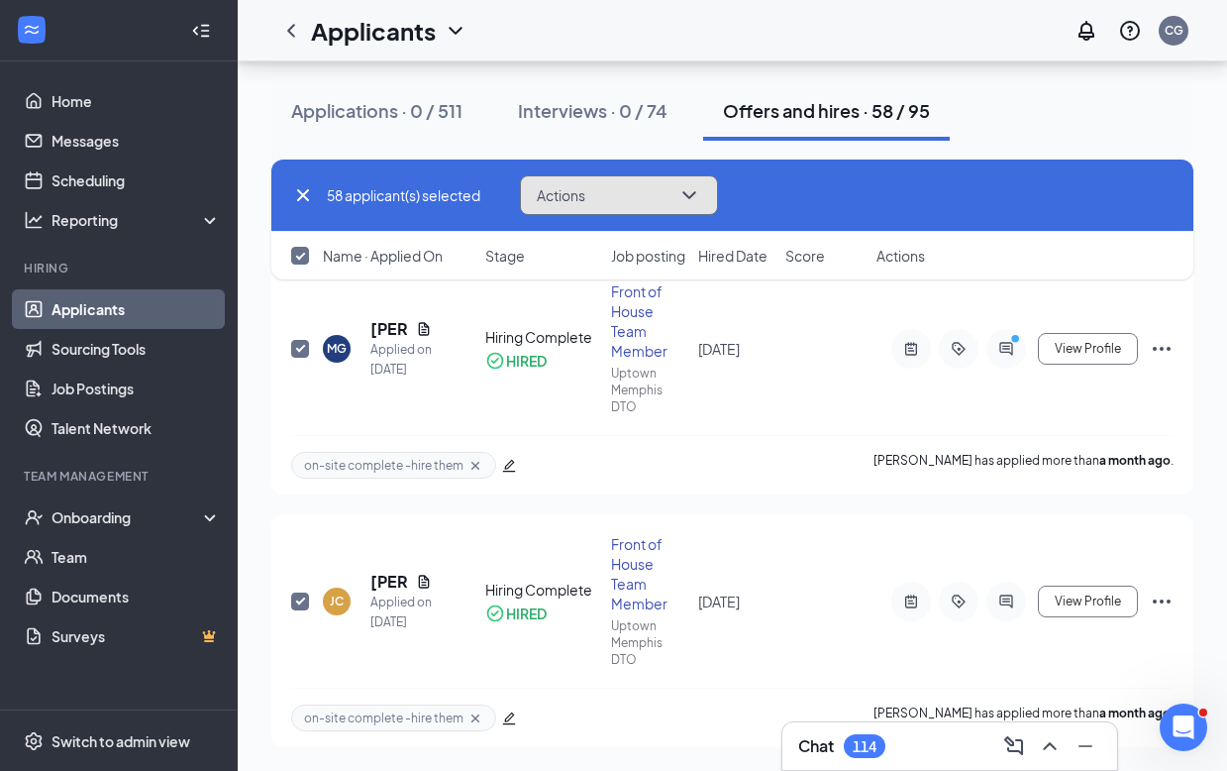
click at [701, 191] on icon "ChevronDown" at bounding box center [689, 195] width 24 height 24
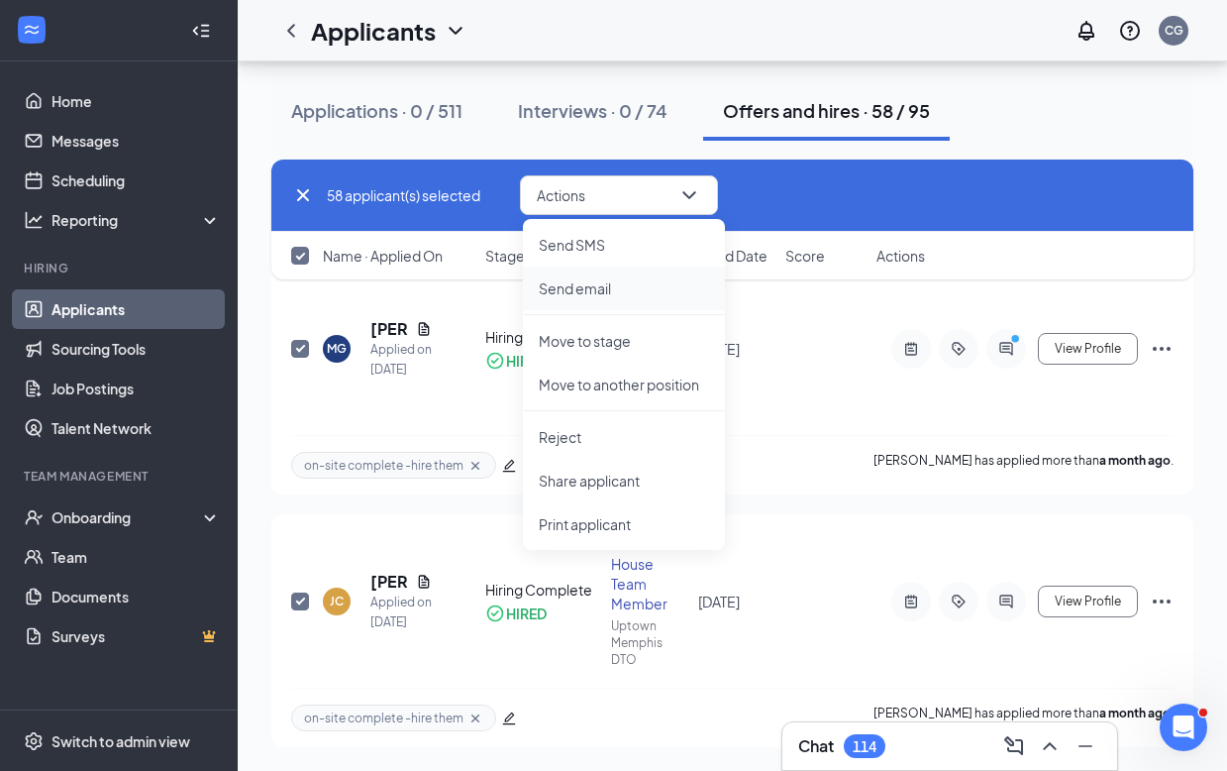
click at [588, 285] on p "Send email" at bounding box center [624, 288] width 170 height 20
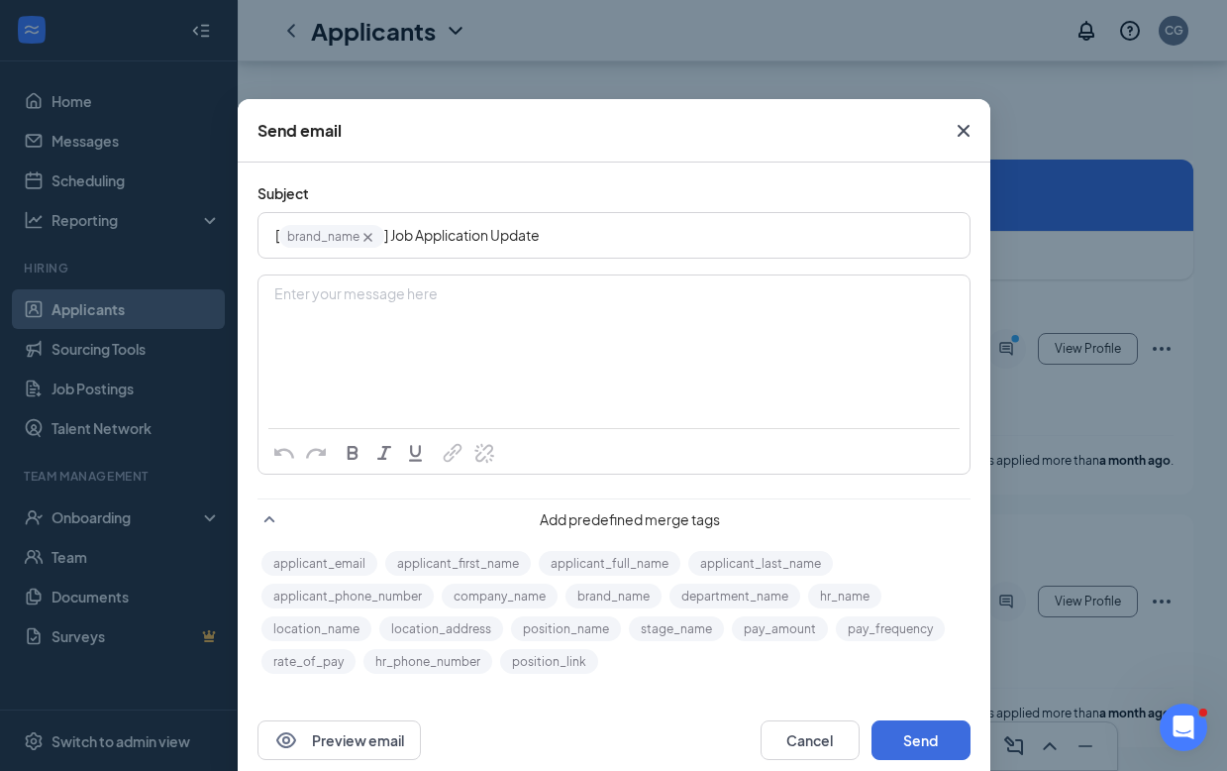
click at [506, 301] on div "Enter your message here" at bounding box center [613, 294] width 677 height 21
drag, startPoint x: 730, startPoint y: 298, endPoint x: 256, endPoint y: 297, distance: 474.4
click at [259, 297] on div "https://calendly.com/05543-chick-fil-a/chick-fil-a-onboarding" at bounding box center [613, 325] width 709 height 99
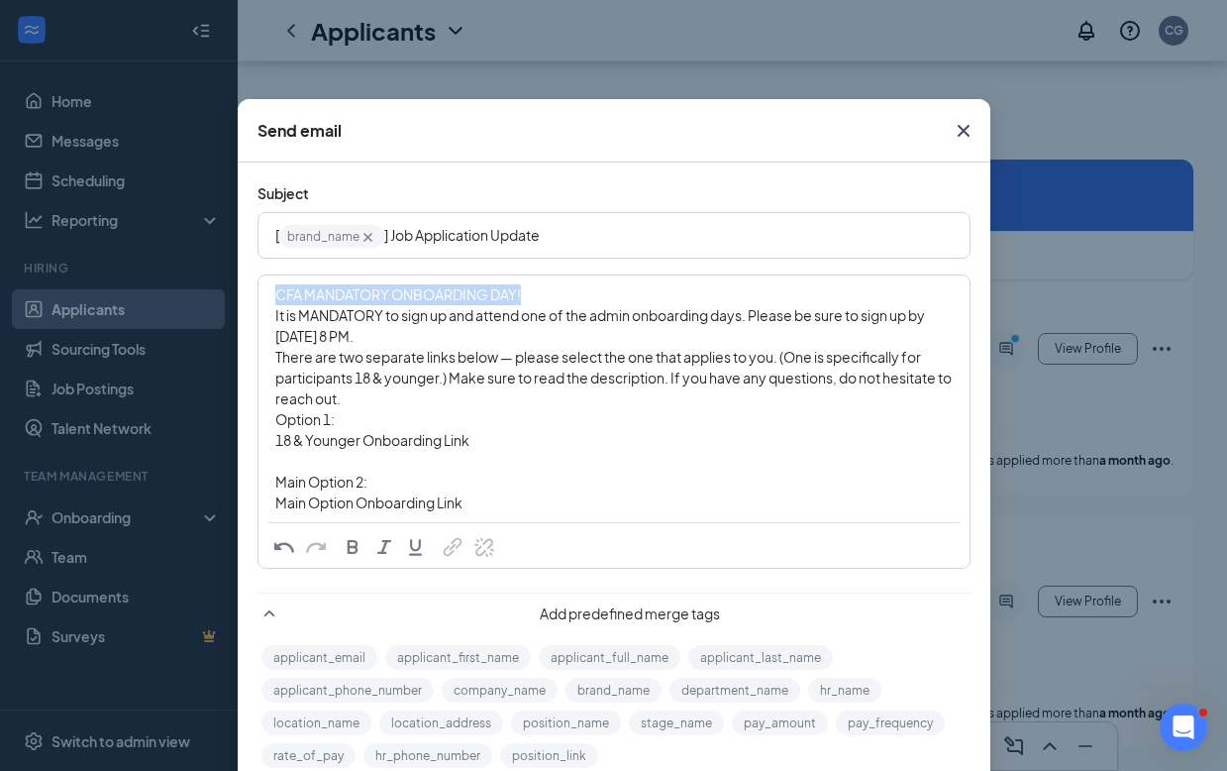
drag, startPoint x: 513, startPoint y: 295, endPoint x: 262, endPoint y: 294, distance: 250.6
click at [262, 294] on div "CFA MANDATORY ONBOARDING DAY! It is MANDATORY to sign up and attend one of the …" at bounding box center [613, 398] width 709 height 245
click at [266, 320] on div "It is MANDATORY to sign up and attend one of the admin onboarding days. Please …" at bounding box center [613, 398] width 709 height 245
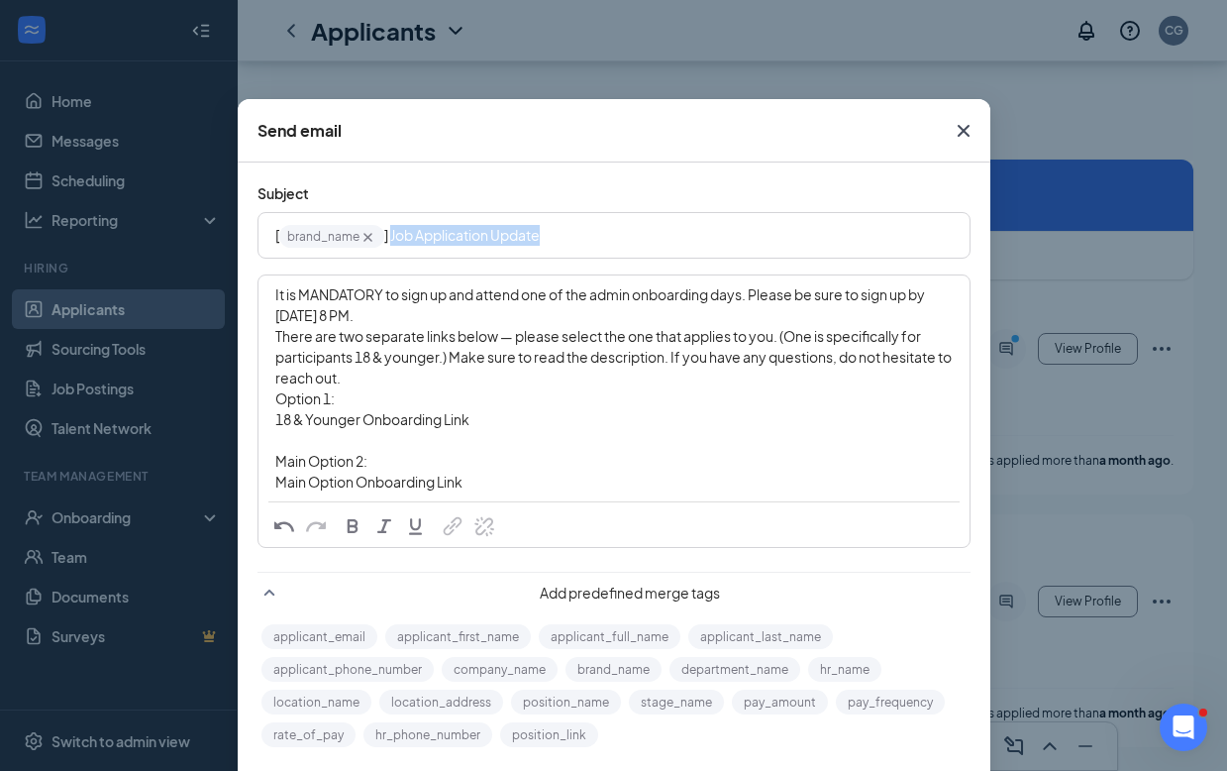
drag, startPoint x: 546, startPoint y: 240, endPoint x: 383, endPoint y: 241, distance: 162.4
click at [383, 241] on div "[ brand_name‌‌‌‌ {{brand_name}} ] Job Application Update" at bounding box center [613, 235] width 677 height 31
drag, startPoint x: 468, startPoint y: 422, endPoint x: 254, endPoint y: 425, distance: 214.9
click at [259, 425] on div "It is MANDATORY to sign up and attend one of the admin onboarding days. Please …" at bounding box center [613, 388] width 709 height 224
click at [326, 425] on div "Enter your message here" at bounding box center [613, 419] width 677 height 21
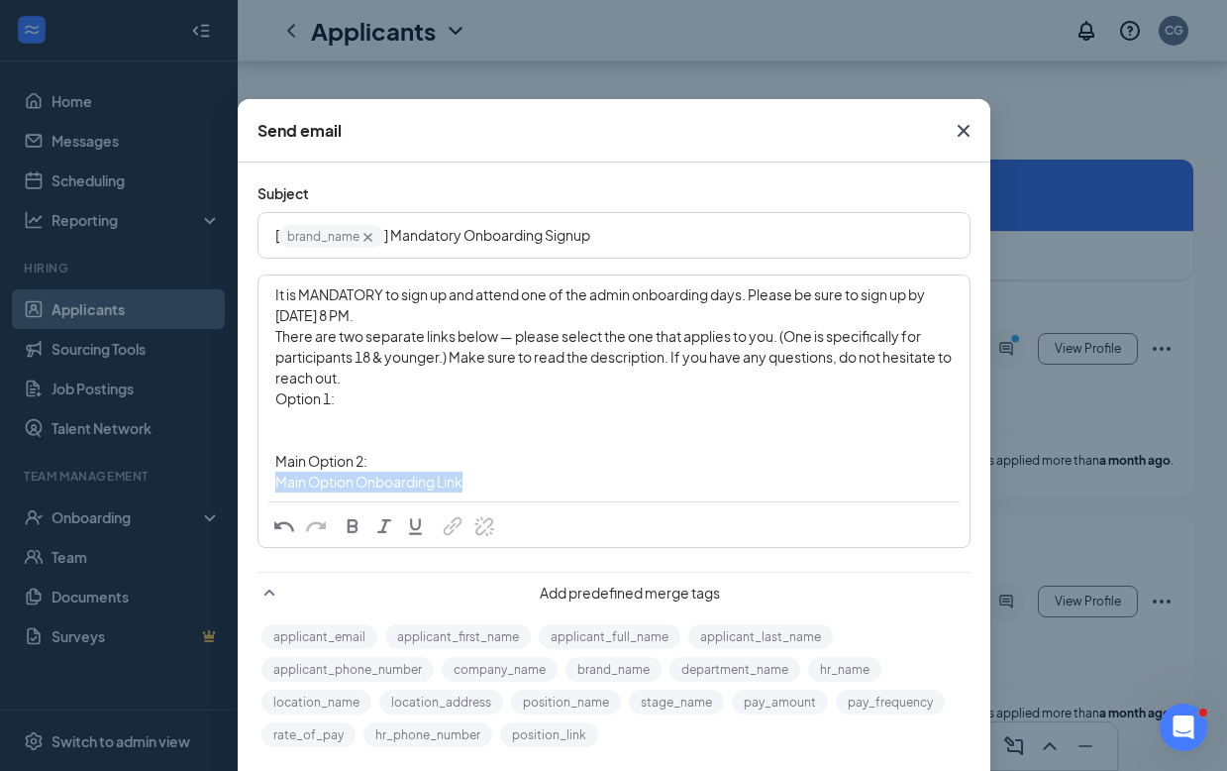
drag, startPoint x: 473, startPoint y: 480, endPoint x: 263, endPoint y: 479, distance: 210.0
click at [259, 479] on div "It is MANDATORY to sign up and attend one of the admin onboarding days. Please …" at bounding box center [613, 388] width 709 height 224
click at [442, 527] on span "button" at bounding box center [453, 526] width 22 height 22
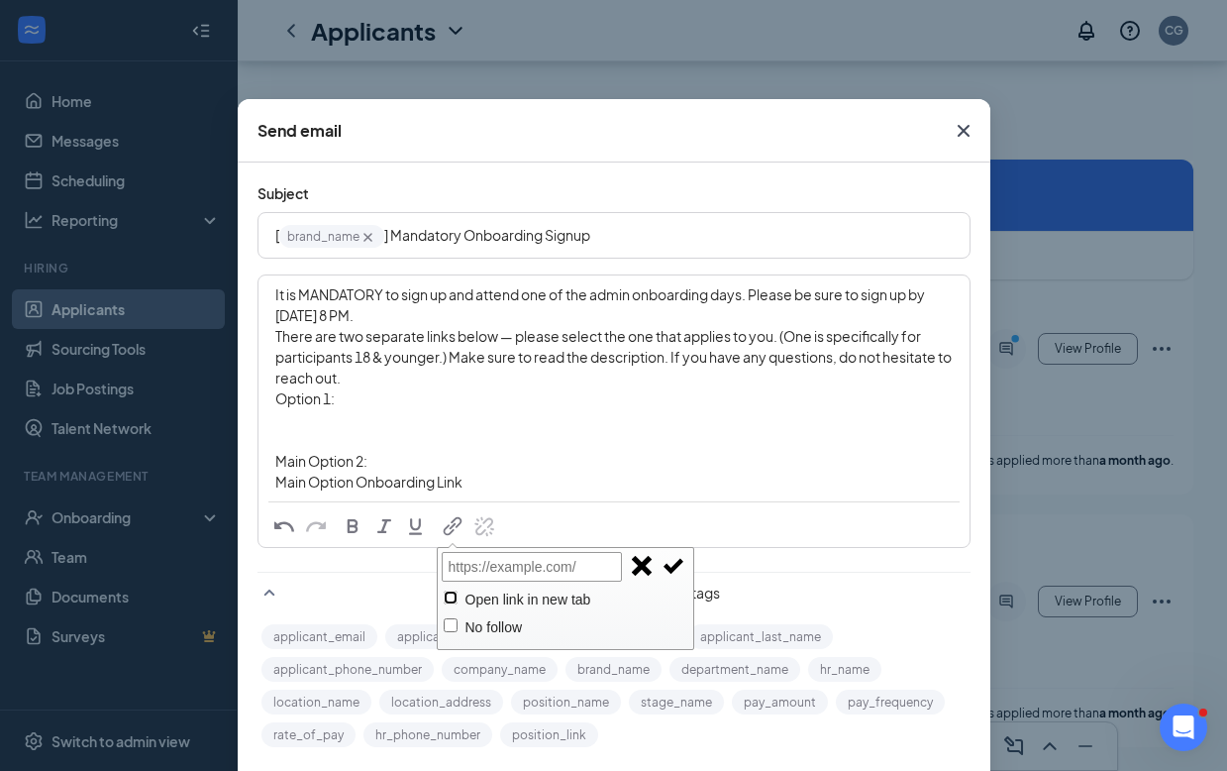
click at [444, 597] on input "Open link in new tab" at bounding box center [451, 597] width 14 height 14
checkbox input "true"
click at [316, 427] on div "Enter your message here" at bounding box center [613, 419] width 677 height 21
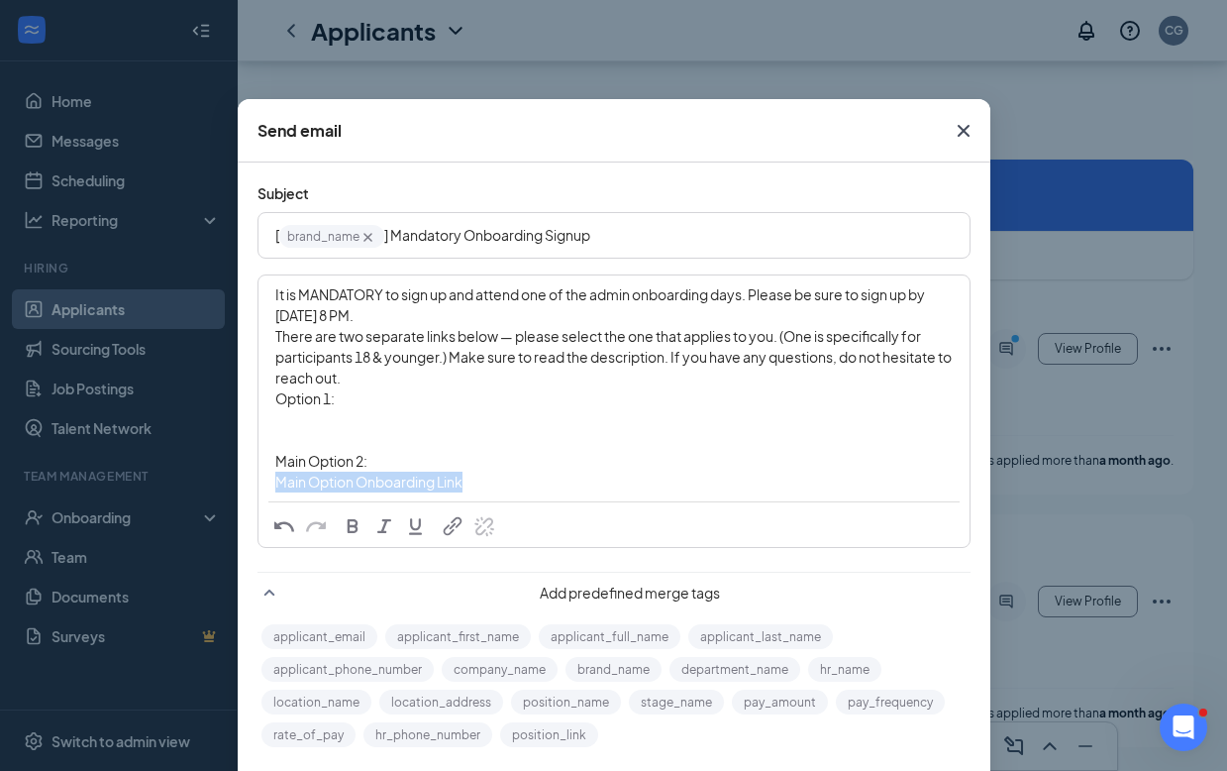
click at [449, 523] on span "button" at bounding box center [453, 526] width 22 height 22
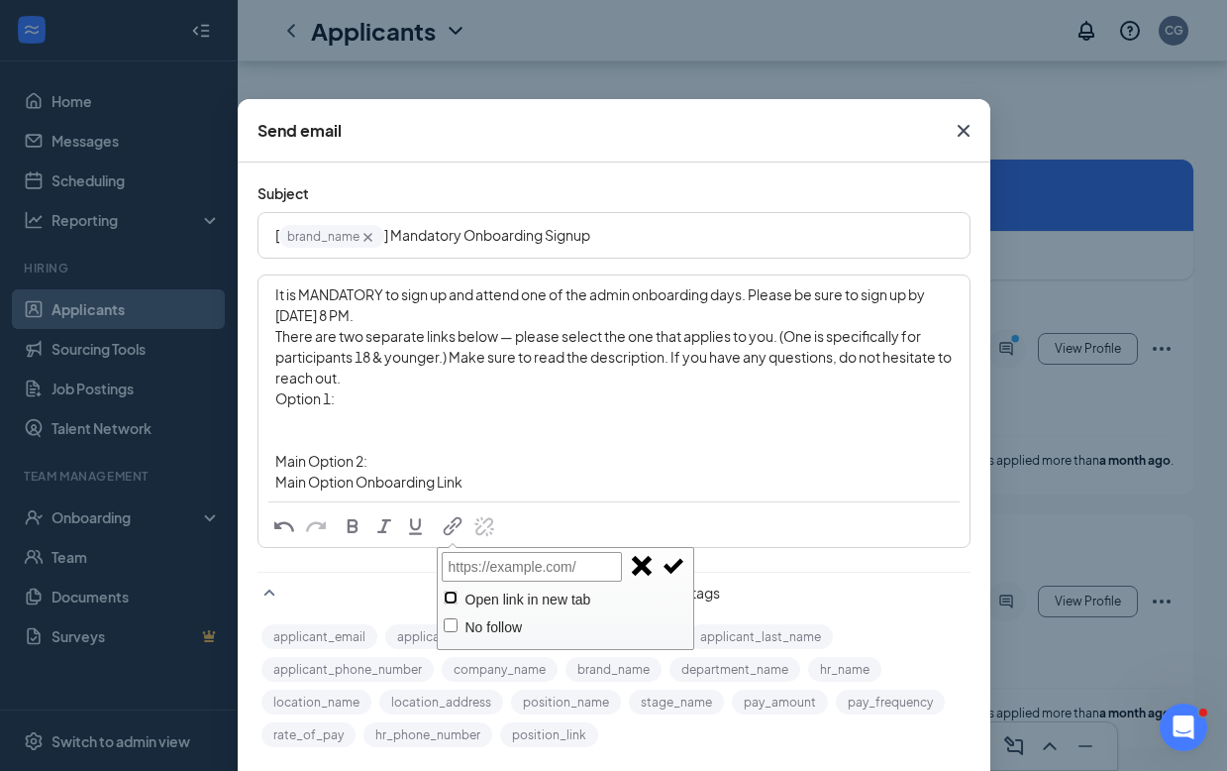
click at [445, 597] on input "Open link in new tab" at bounding box center [451, 597] width 14 height 14
checkbox input "true"
click at [456, 571] on input "text" at bounding box center [532, 567] width 180 height 30
paste input "https://calendly.com/05543-chick-fil-a/chick-fil-a-onboarding"
type input "https://calendly.com/05543-chick-fil-a/chick-fil-a-onboarding"
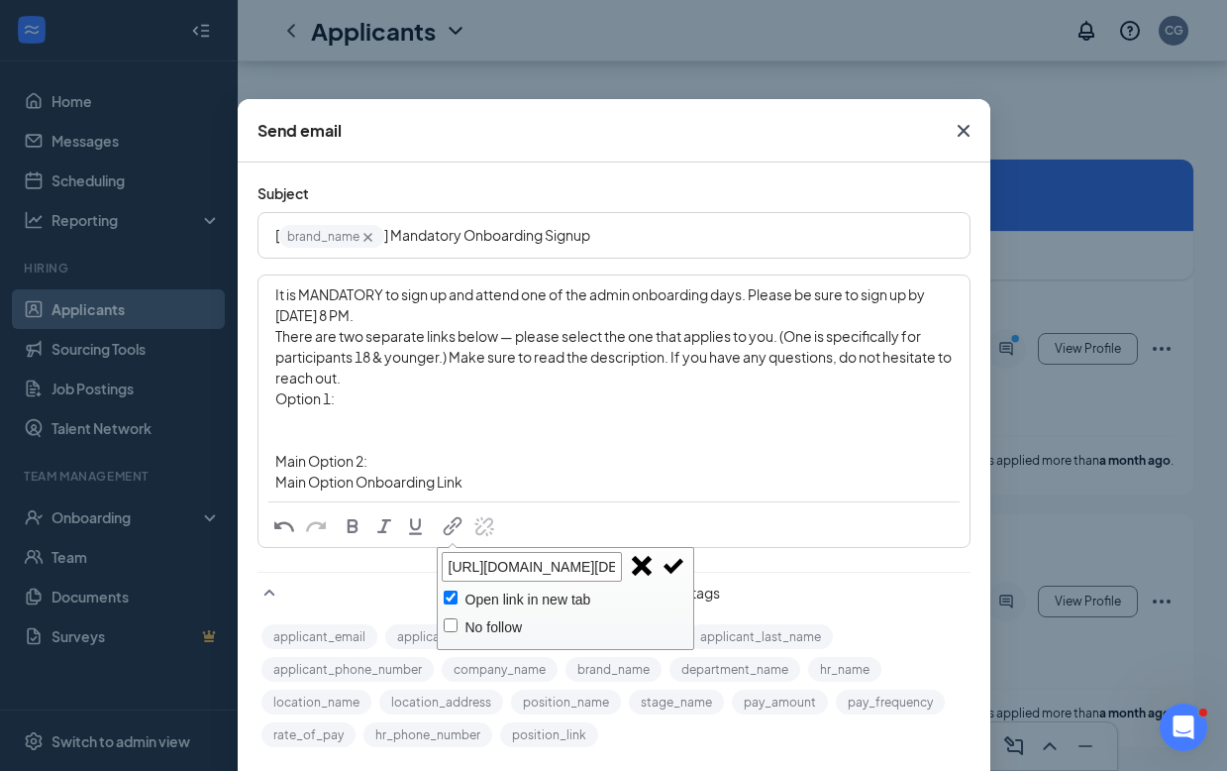
scroll to position [0, 197]
click at [669, 565] on span "button" at bounding box center [674, 566] width 22 height 22
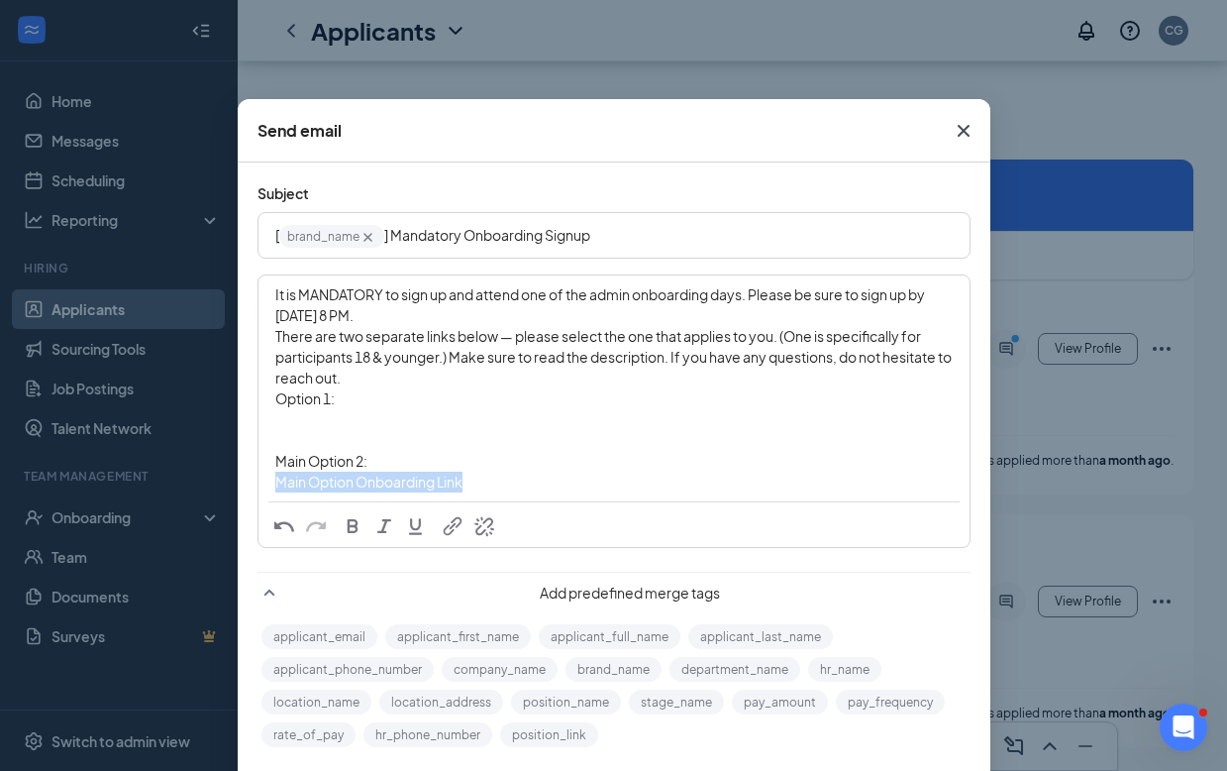
click at [468, 475] on div "Main Option Onboarding Link" at bounding box center [613, 481] width 677 height 21
click at [309, 420] on div "Enter your message here" at bounding box center [613, 419] width 677 height 21
click at [545, 434] on div "Enter your message here" at bounding box center [613, 440] width 677 height 21
click at [398, 411] on span "18 & Younger Onboarding Link" at bounding box center [372, 419] width 194 height 18
click at [398, 421] on span "18 & Younger Onboarding Link" at bounding box center [372, 419] width 194 height 18
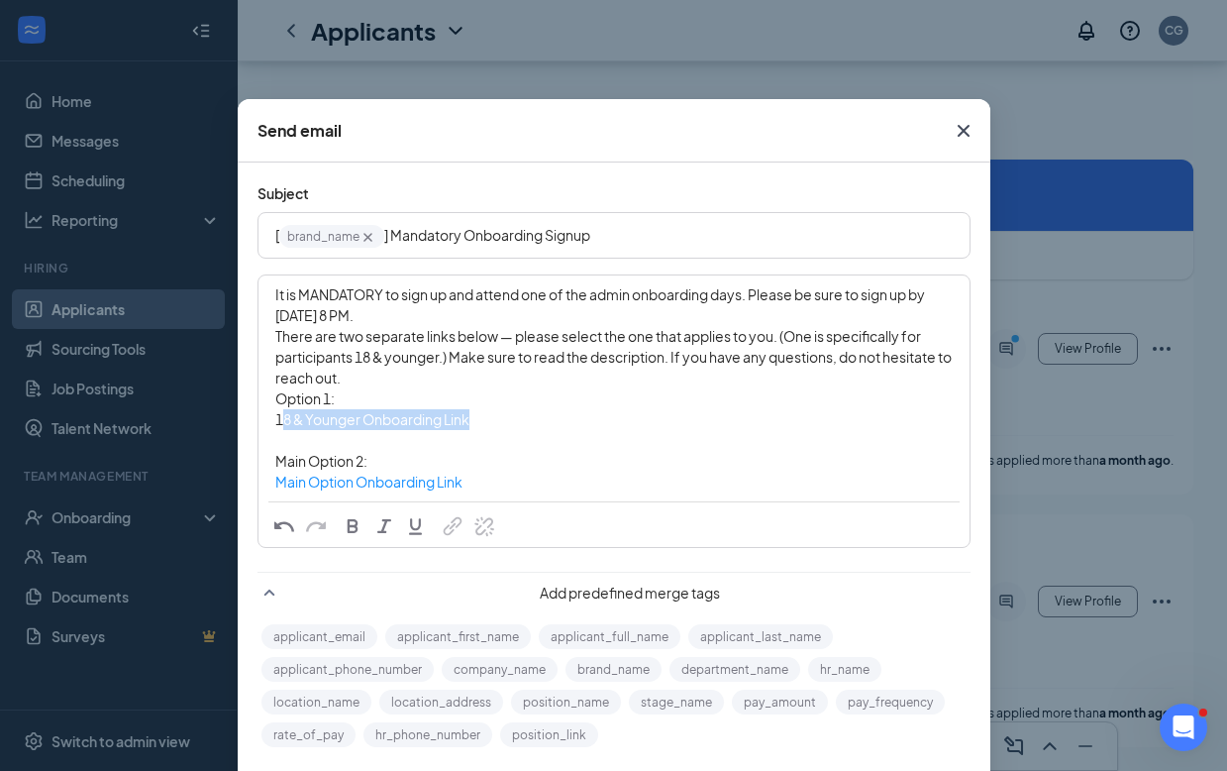
drag, startPoint x: 464, startPoint y: 424, endPoint x: 269, endPoint y: 425, distance: 194.1
click at [275, 425] on span "18 & Younger Onboarding Link" at bounding box center [372, 419] width 194 height 18
click at [449, 524] on span "button" at bounding box center [453, 526] width 22 height 22
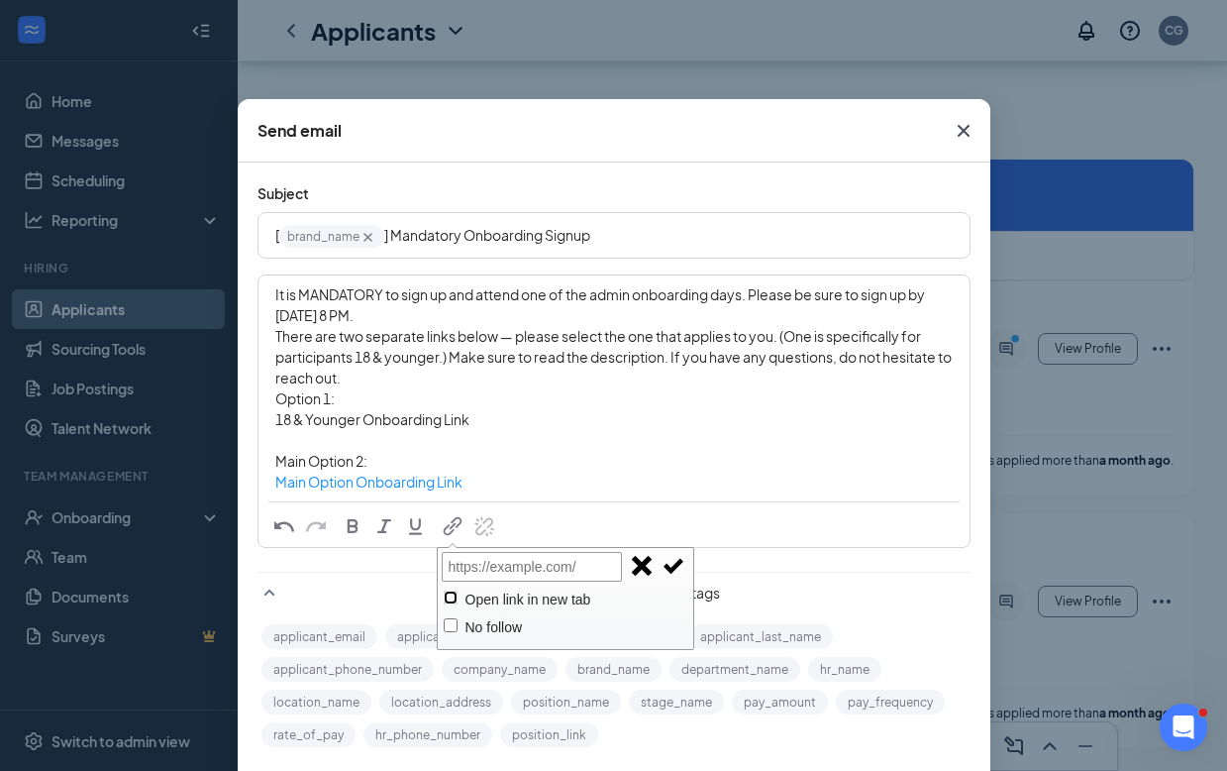
click at [444, 595] on input "Open link in new tab" at bounding box center [451, 597] width 14 height 14
checkbox input "true"
click at [576, 567] on input "text" at bounding box center [532, 567] width 180 height 30
paste input "[URL][DOMAIN_NAME][DEMOGRAPHIC_DATA]"
type input "[URL][DOMAIN_NAME][DEMOGRAPHIC_DATA]"
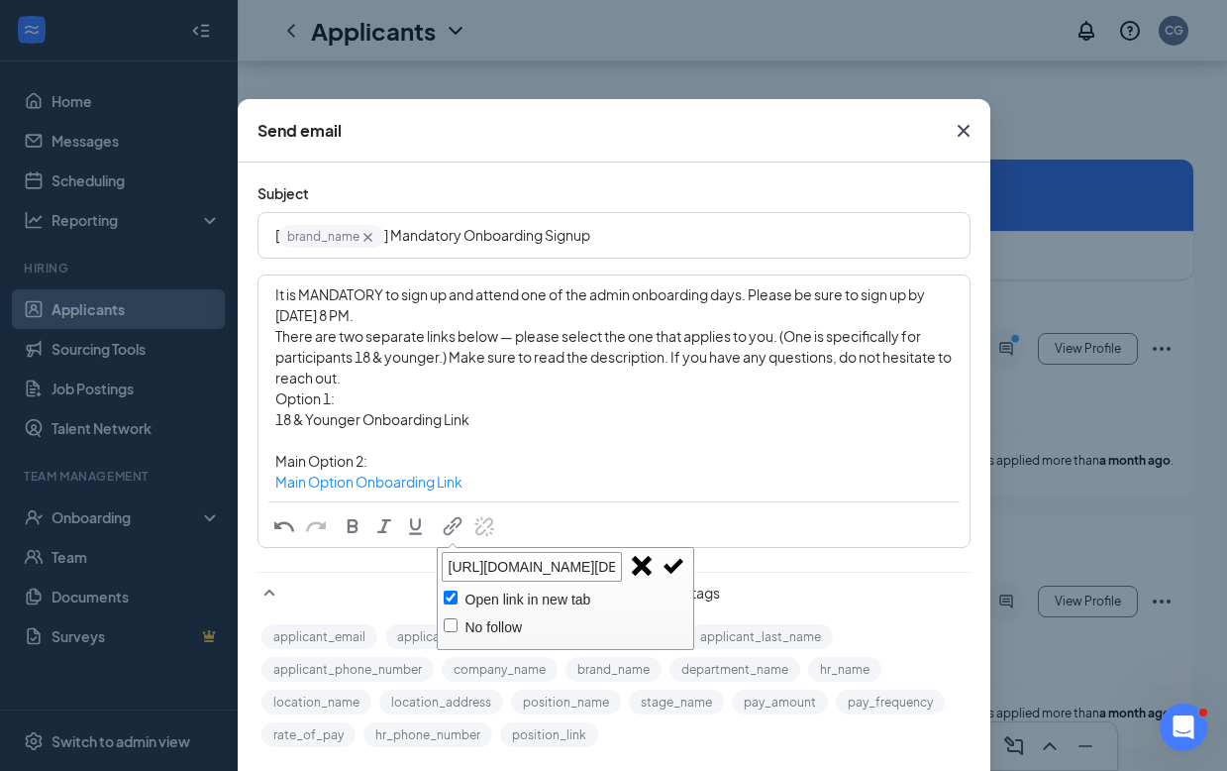
scroll to position [0, 135]
click at [669, 563] on span "button" at bounding box center [674, 566] width 22 height 22
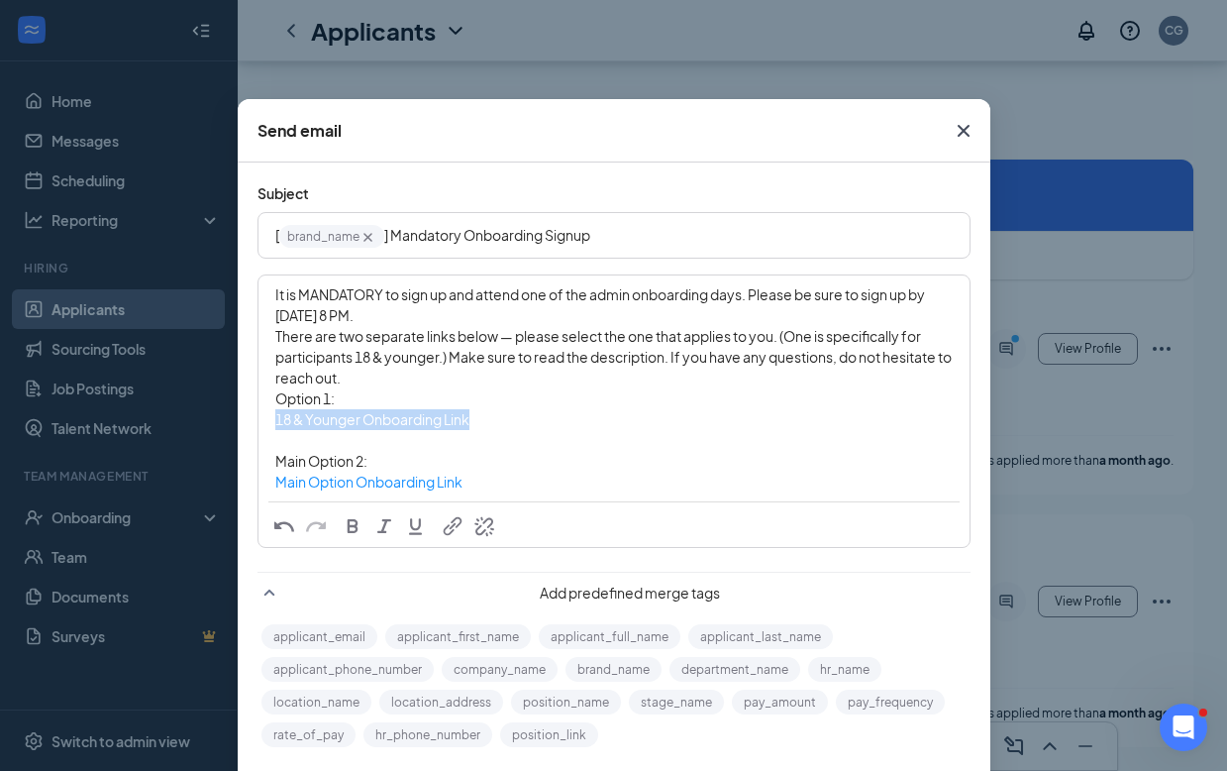
click at [540, 439] on div "Enter your message here" at bounding box center [613, 440] width 677 height 21
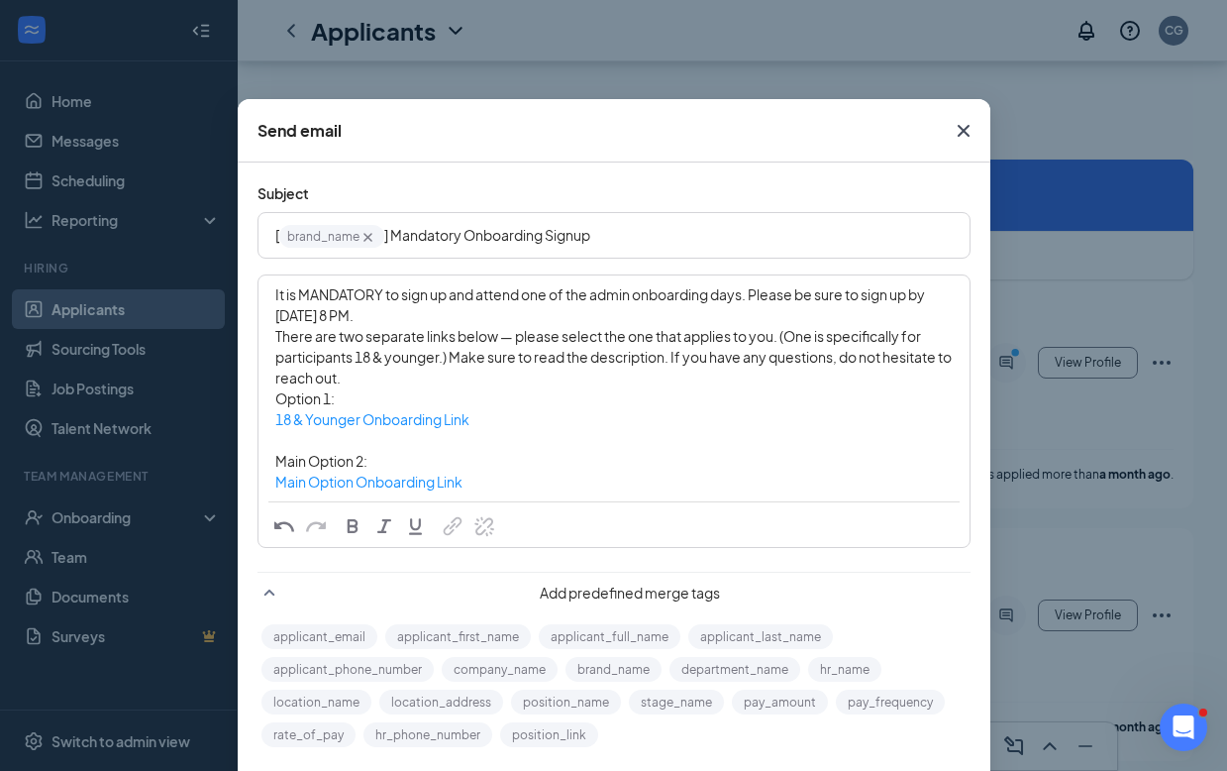
scroll to position [14336, 0]
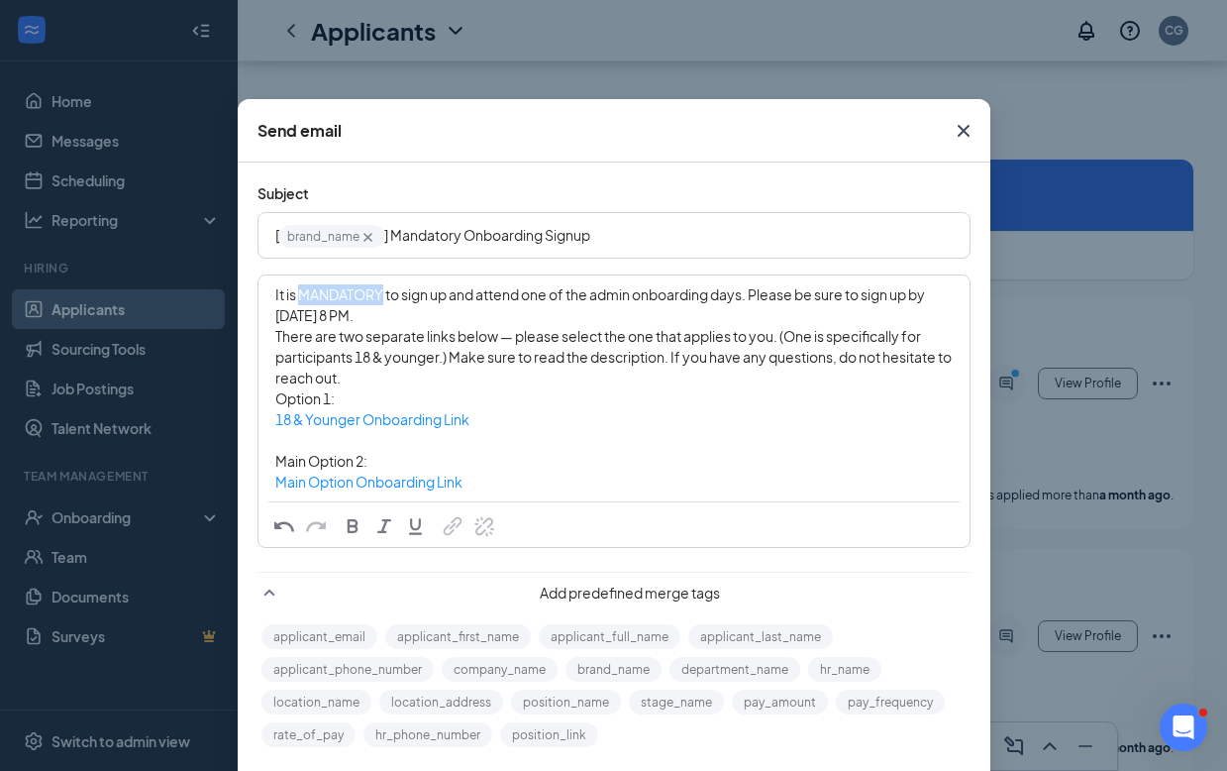
drag, startPoint x: 377, startPoint y: 293, endPoint x: 293, endPoint y: 296, distance: 84.2
click at [293, 296] on span "It is MANDATORY to sign up and attend one of the admin onboarding days. Please …" at bounding box center [601, 304] width 652 height 39
click at [342, 524] on span "button" at bounding box center [353, 526] width 22 height 22
drag, startPoint x: 435, startPoint y: 321, endPoint x: 268, endPoint y: 325, distance: 166.4
click at [275, 319] on span "to sign up and attend one of the admin onboarding days. Please be sure to sign …" at bounding box center [601, 304] width 652 height 39
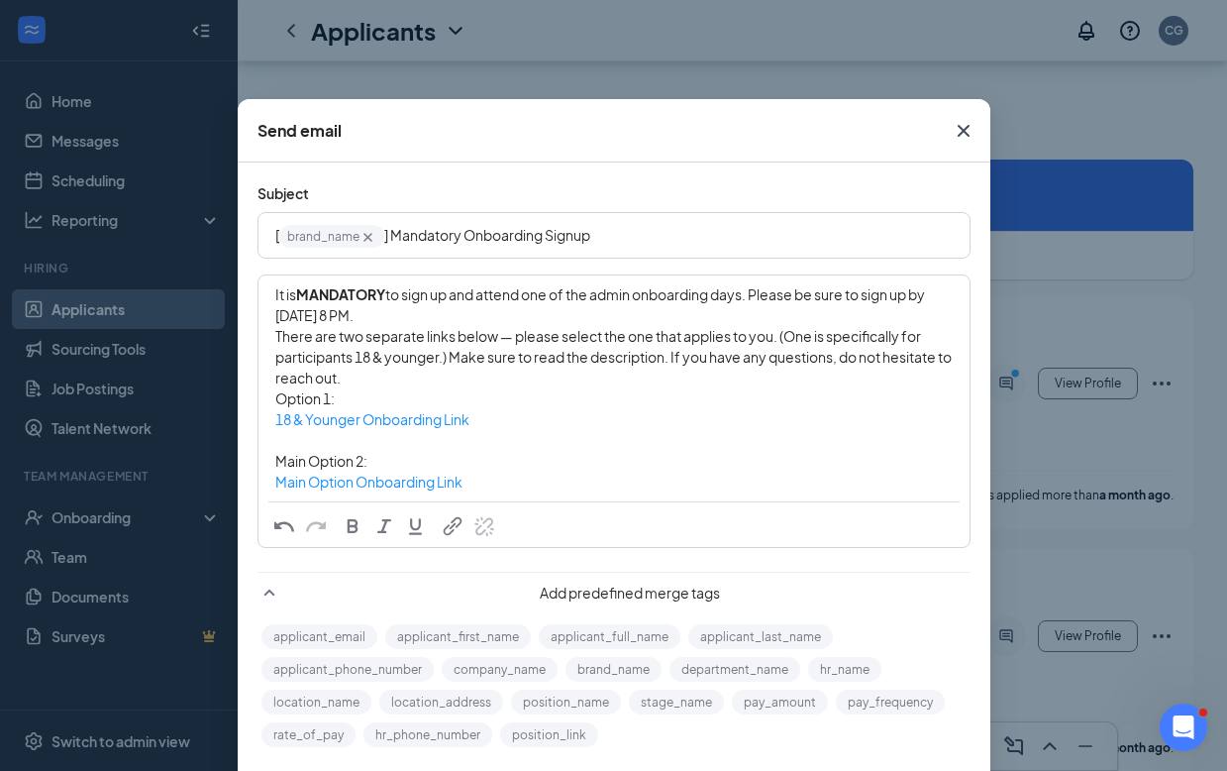
click at [342, 529] on span "button" at bounding box center [353, 526] width 22 height 22
click at [505, 397] on div "Option 1:" at bounding box center [613, 398] width 677 height 21
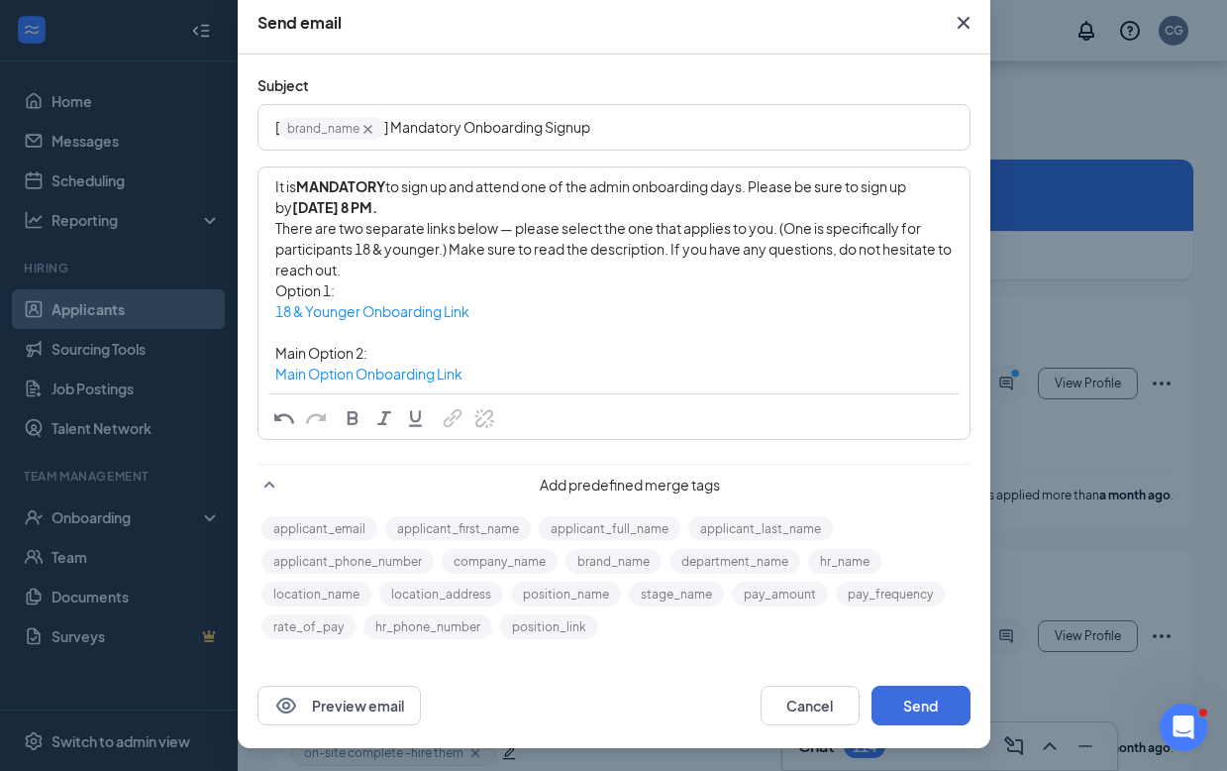
scroll to position [109, 0]
click at [908, 706] on button "Send" at bounding box center [921, 704] width 99 height 40
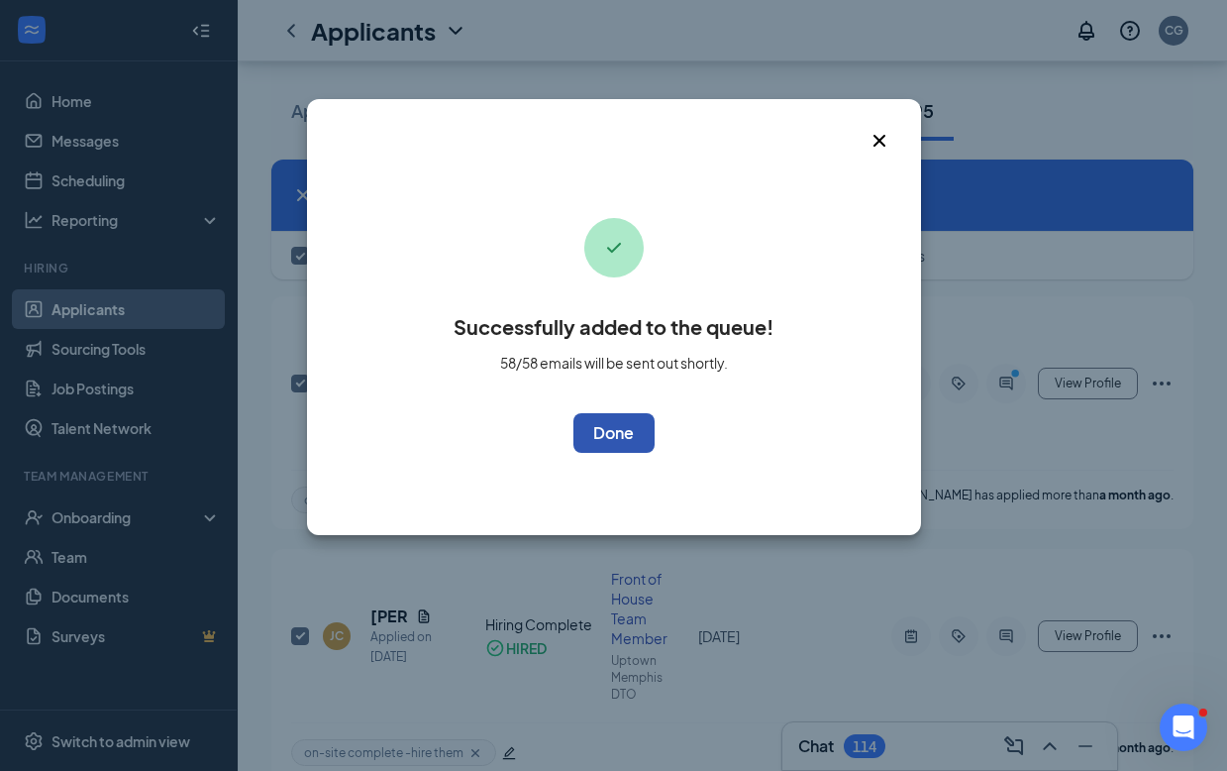
checkbox input "false"
click at [629, 431] on button "OK" at bounding box center [613, 433] width 81 height 40
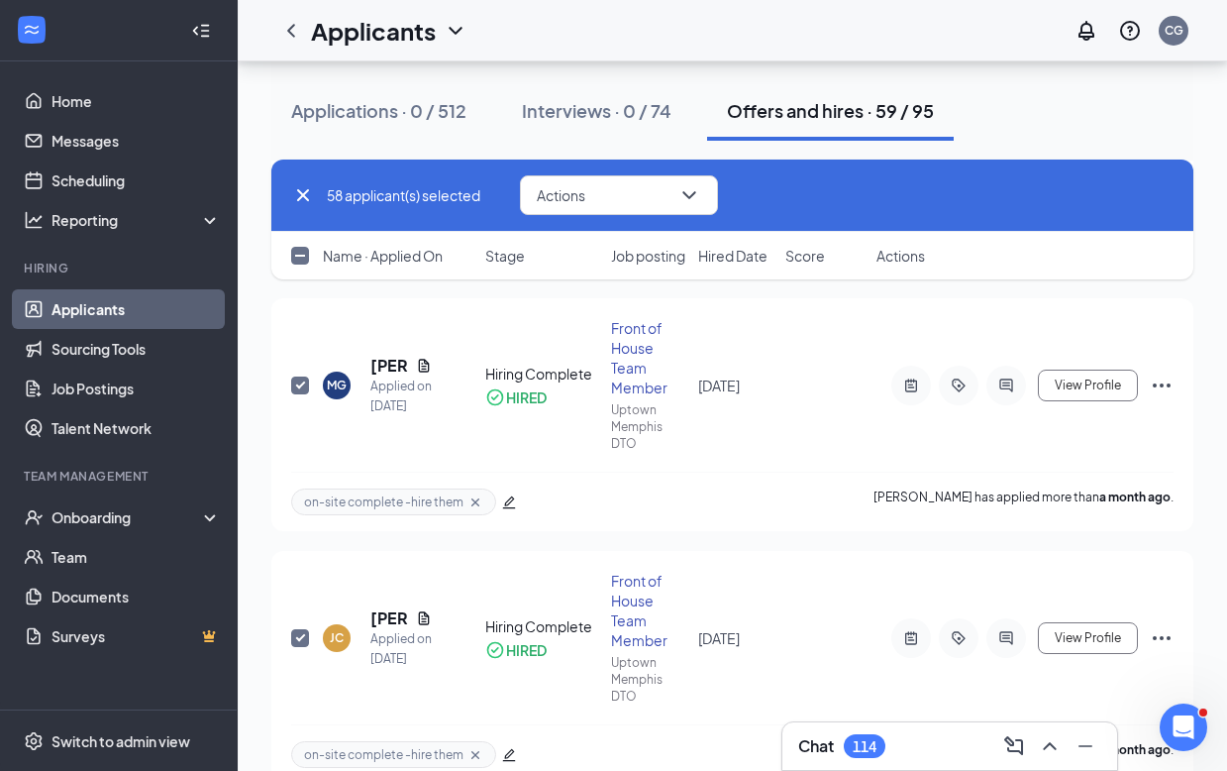
scroll to position [14623, 0]
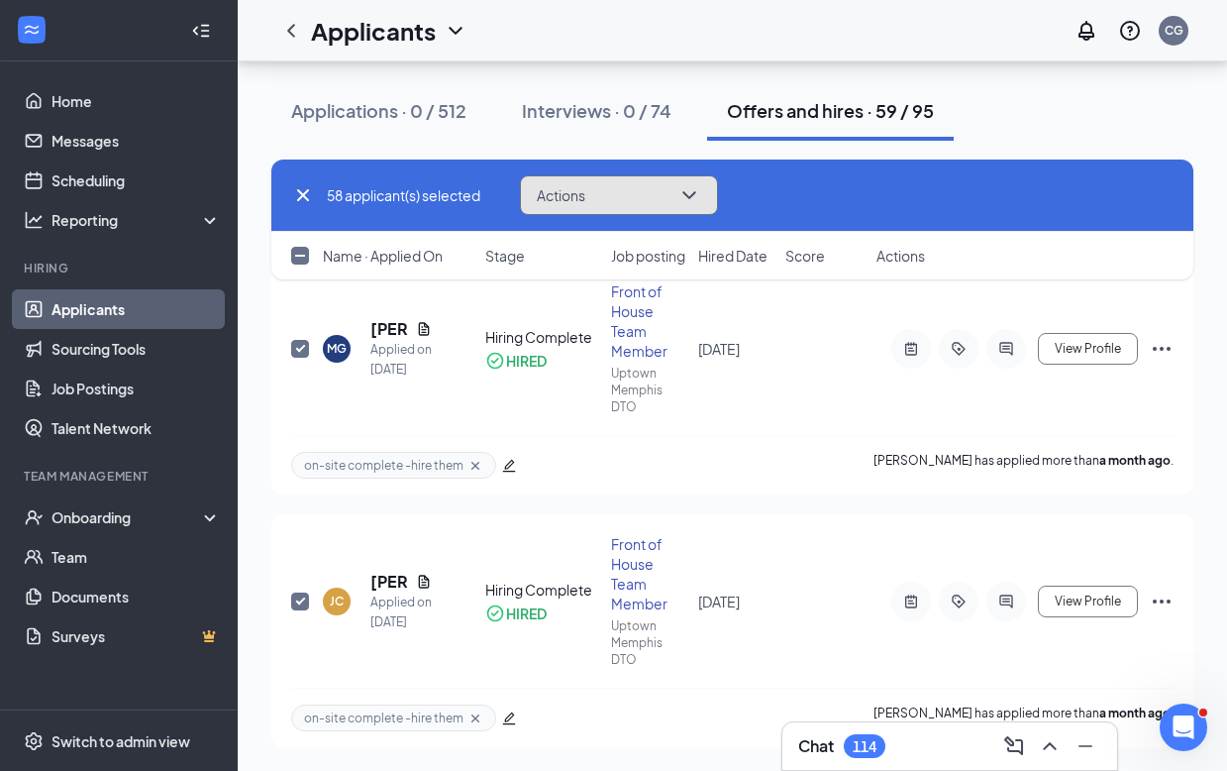
click at [692, 186] on icon "ChevronDown" at bounding box center [689, 195] width 24 height 24
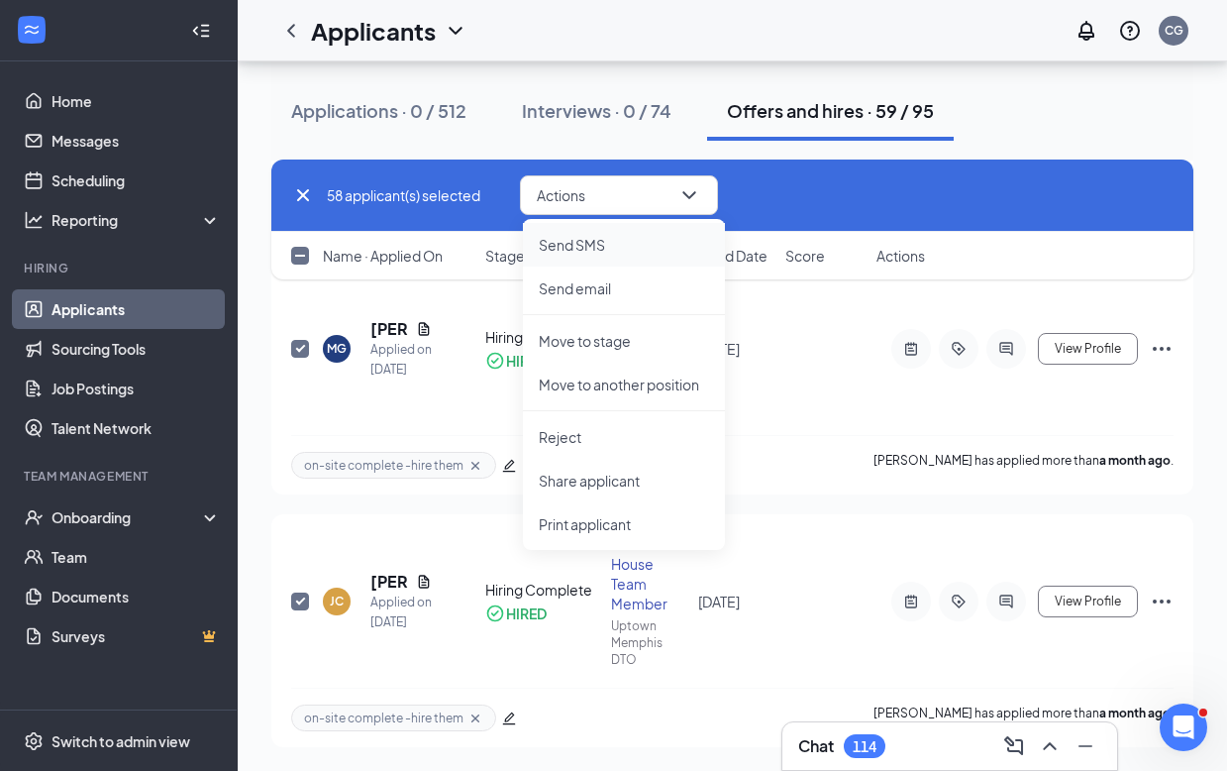
click at [591, 244] on p "Send SMS" at bounding box center [624, 245] width 170 height 20
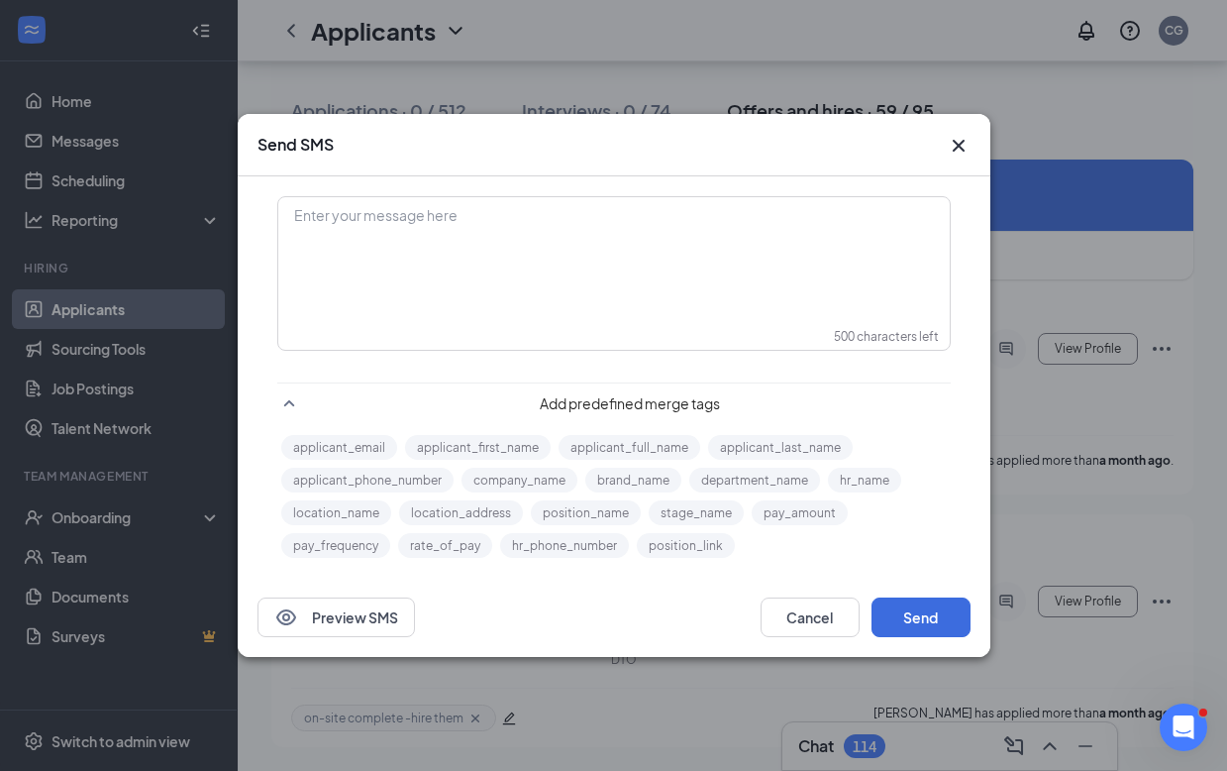
click at [519, 228] on div "Enter your message here" at bounding box center [614, 247] width 670 height 99
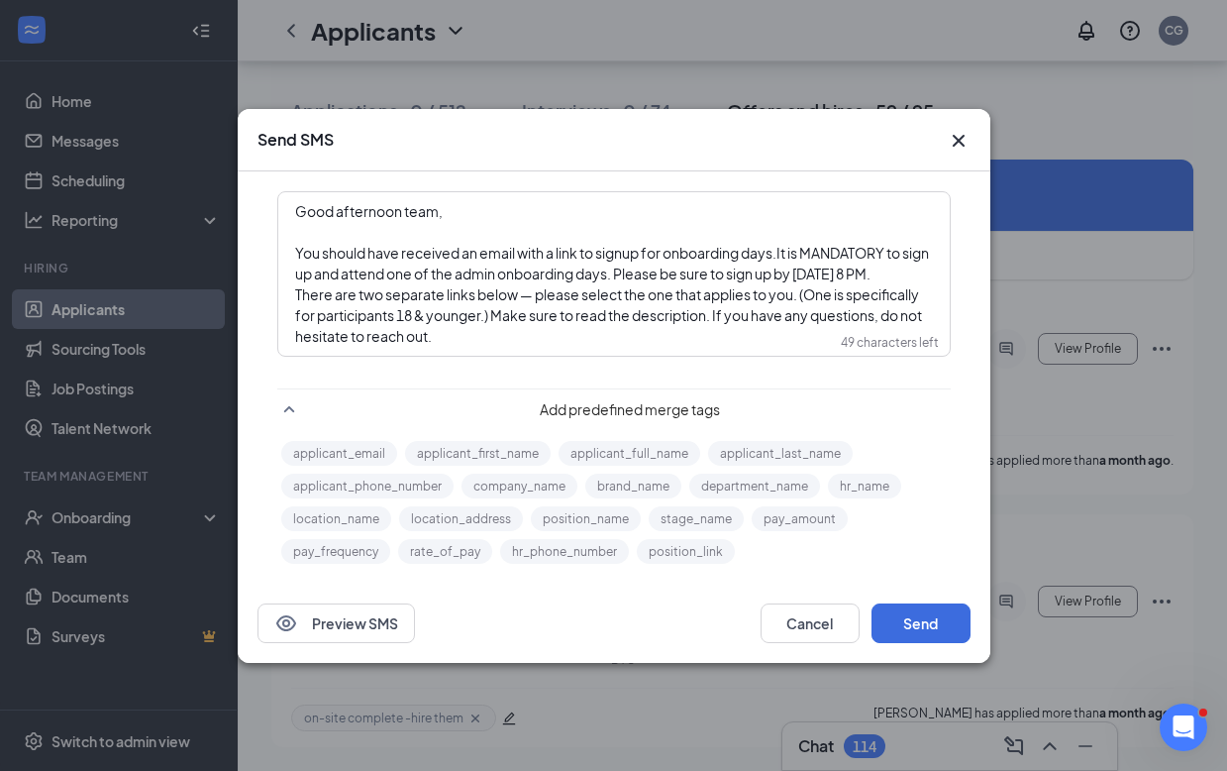
click at [296, 298] on span "There are two separate links below — please select the one that applies to you.…" at bounding box center [609, 314] width 629 height 59
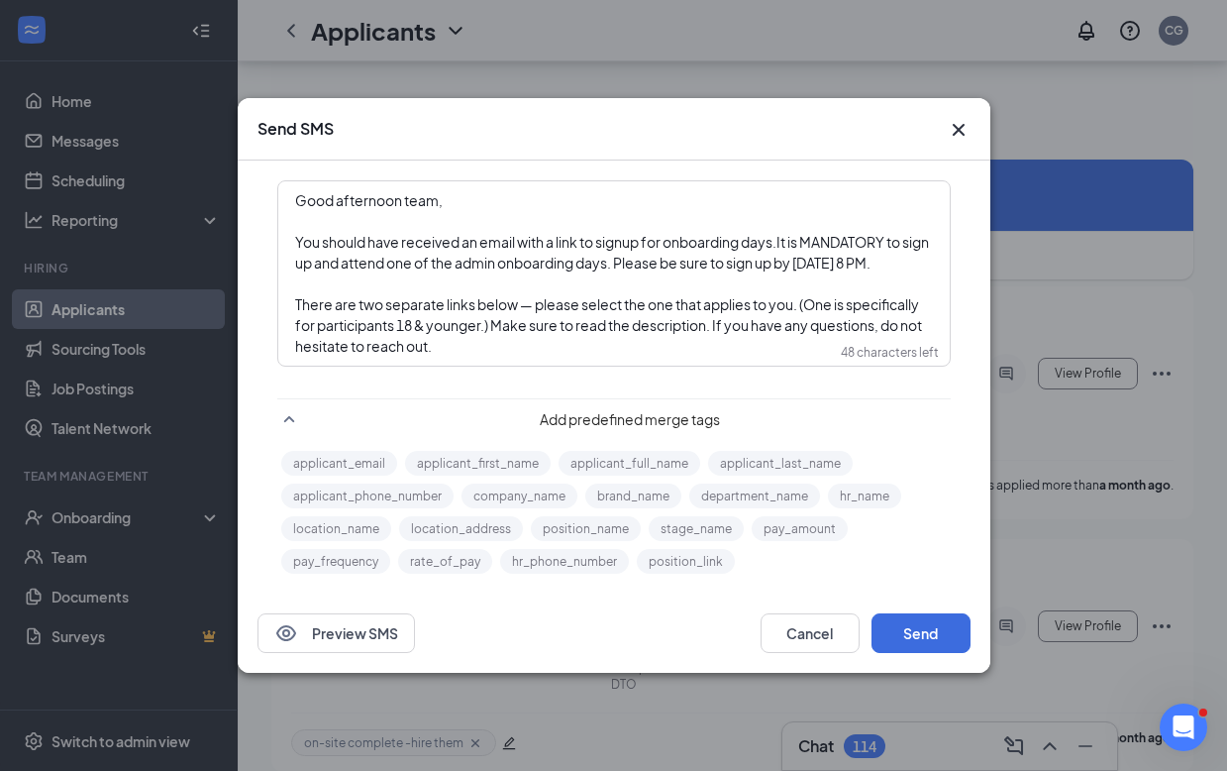
scroll to position [14593, 0]
click at [452, 352] on div "There are two separate links below — please select the one that applies to you.…" at bounding box center [614, 314] width 638 height 83
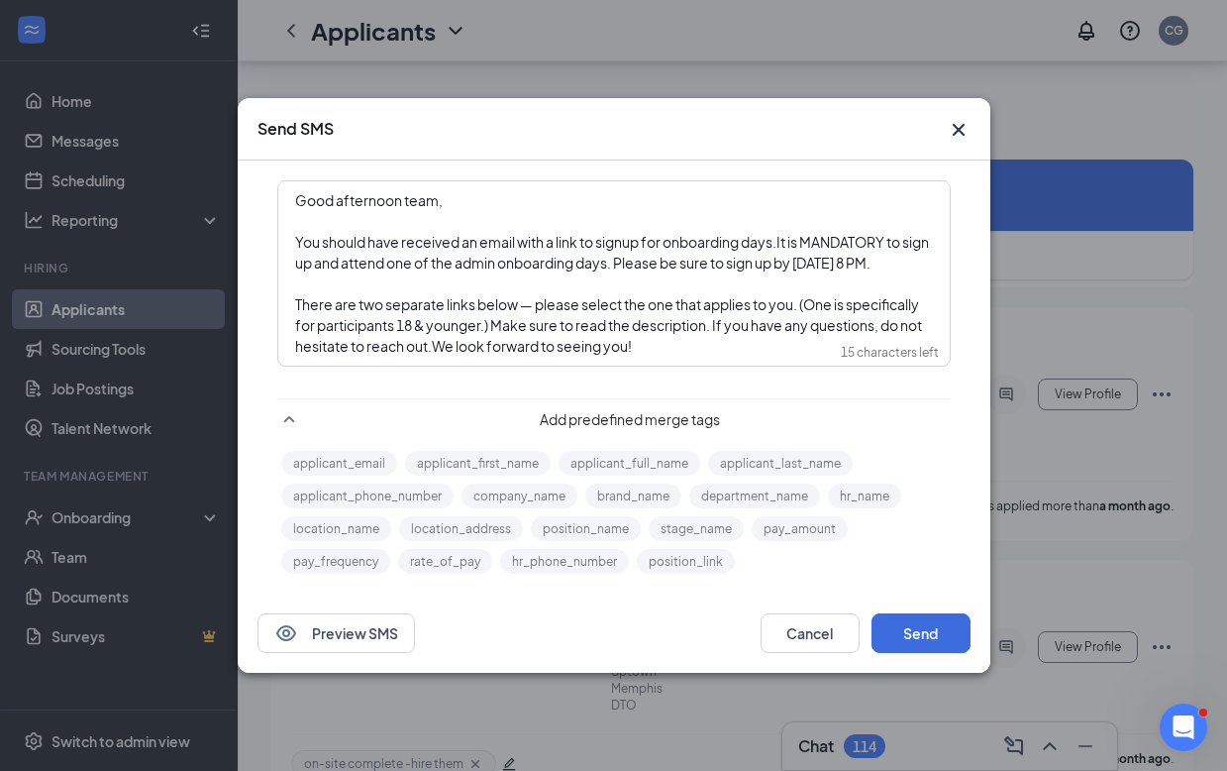
scroll to position [14565, 0]
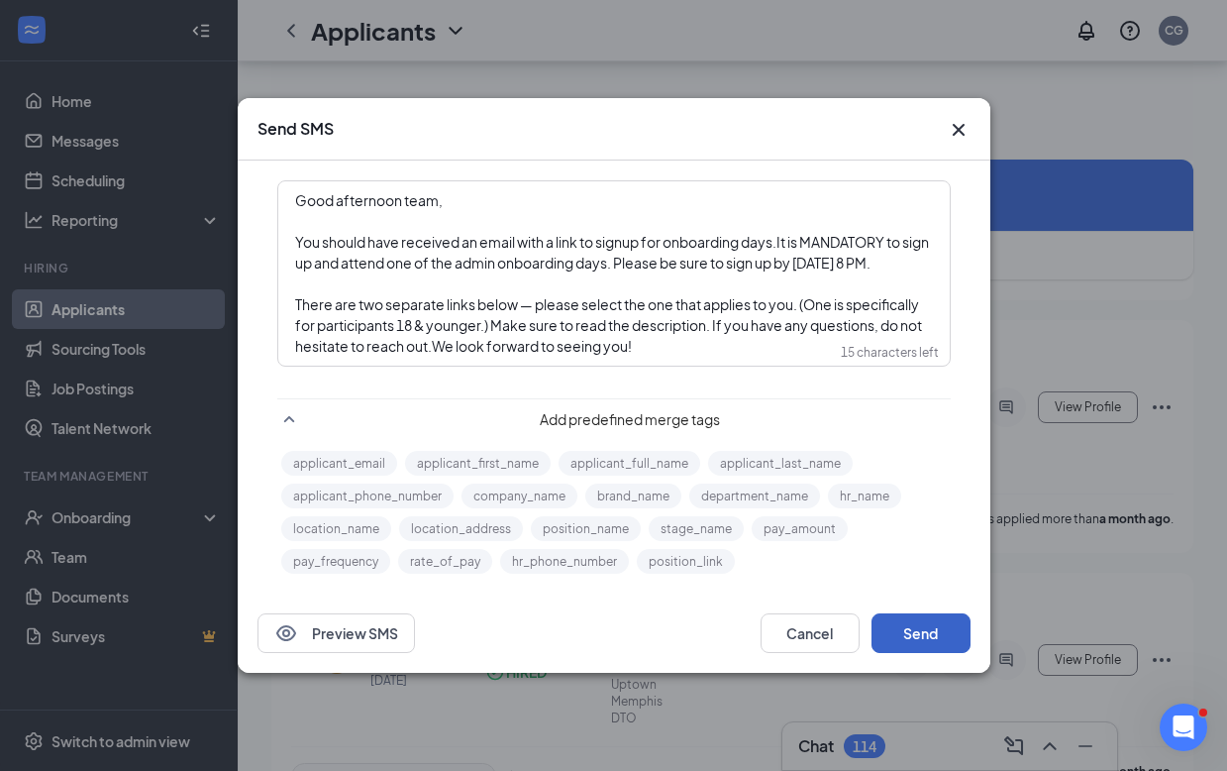
click at [916, 653] on button "Send" at bounding box center [921, 633] width 99 height 40
click at [937, 653] on button "Send" at bounding box center [921, 633] width 99 height 40
click at [918, 653] on button "Send" at bounding box center [921, 633] width 99 height 40
drag, startPoint x: 509, startPoint y: 386, endPoint x: 277, endPoint y: 155, distance: 327.8
click at [278, 181] on div "Good afternoon team, You should have received an email with a link to signup fo…" at bounding box center [614, 273] width 672 height 184
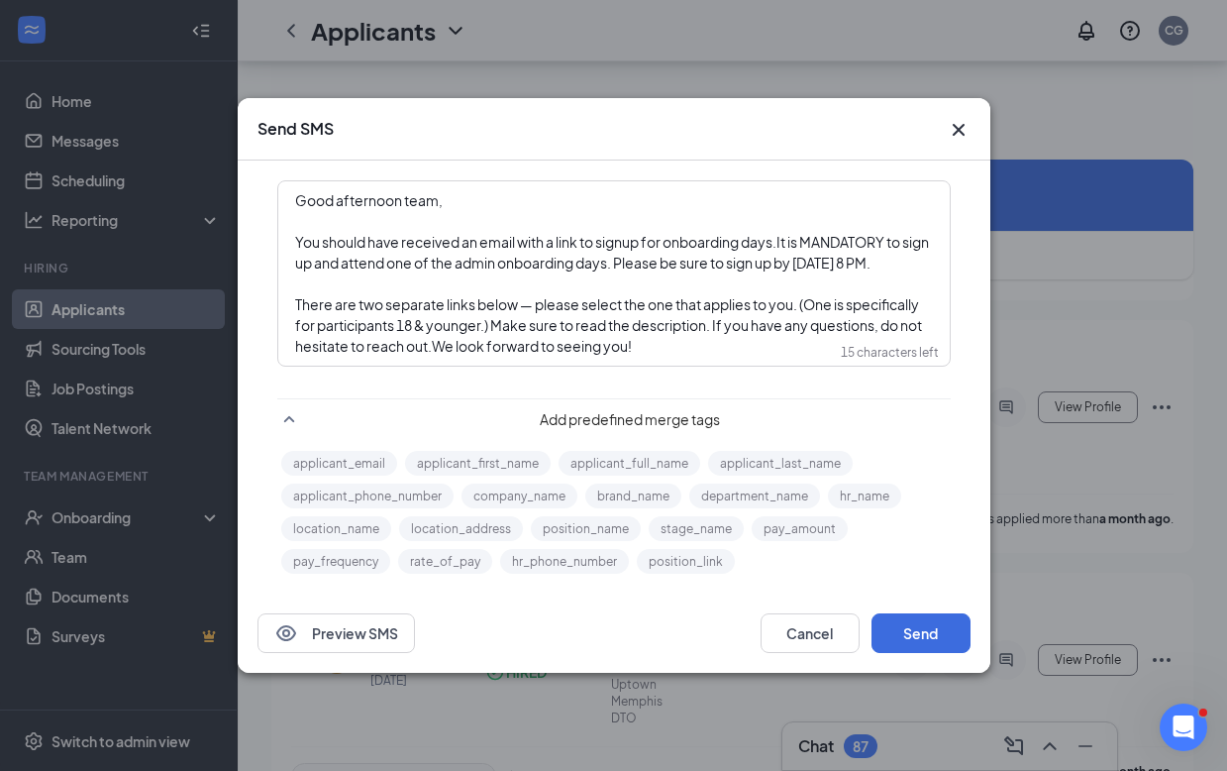
copy div "Good afternoon team, You should have received an email with a link to signup fo…"
click at [792, 653] on button "Cancel" at bounding box center [810, 633] width 99 height 40
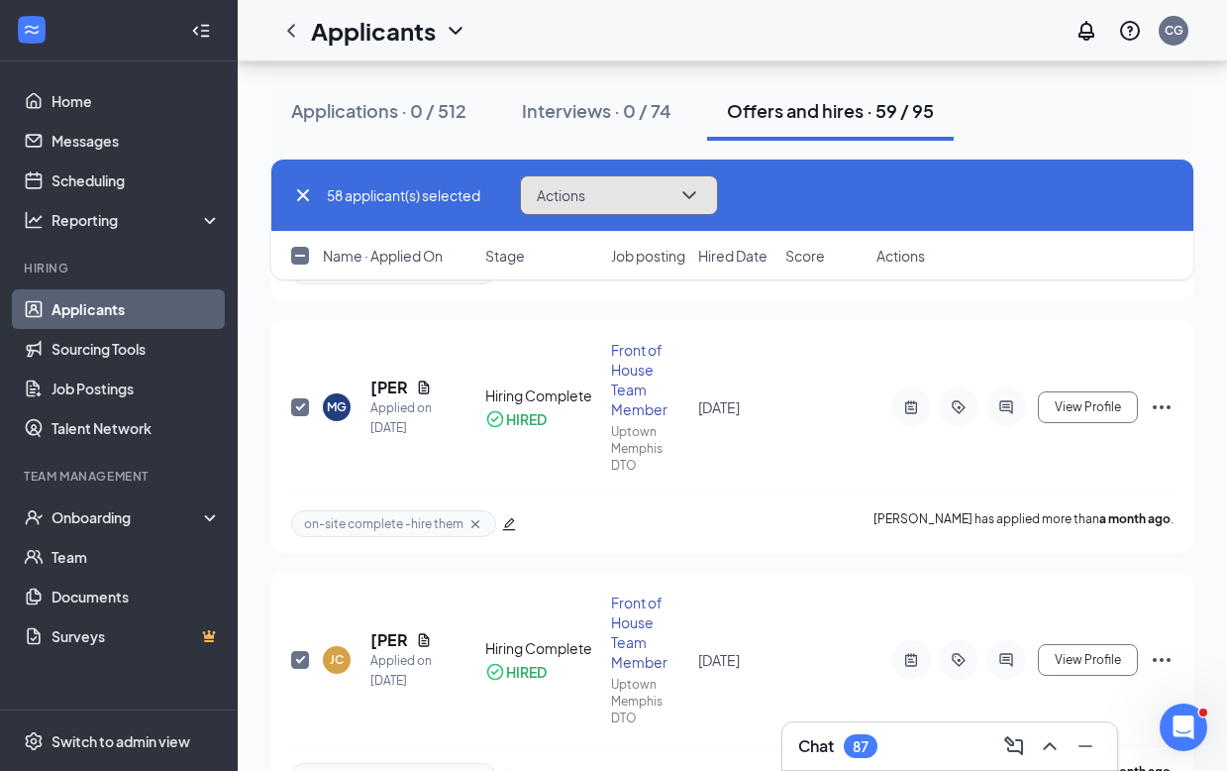
click at [697, 191] on icon "ChevronDown" at bounding box center [689, 195] width 24 height 24
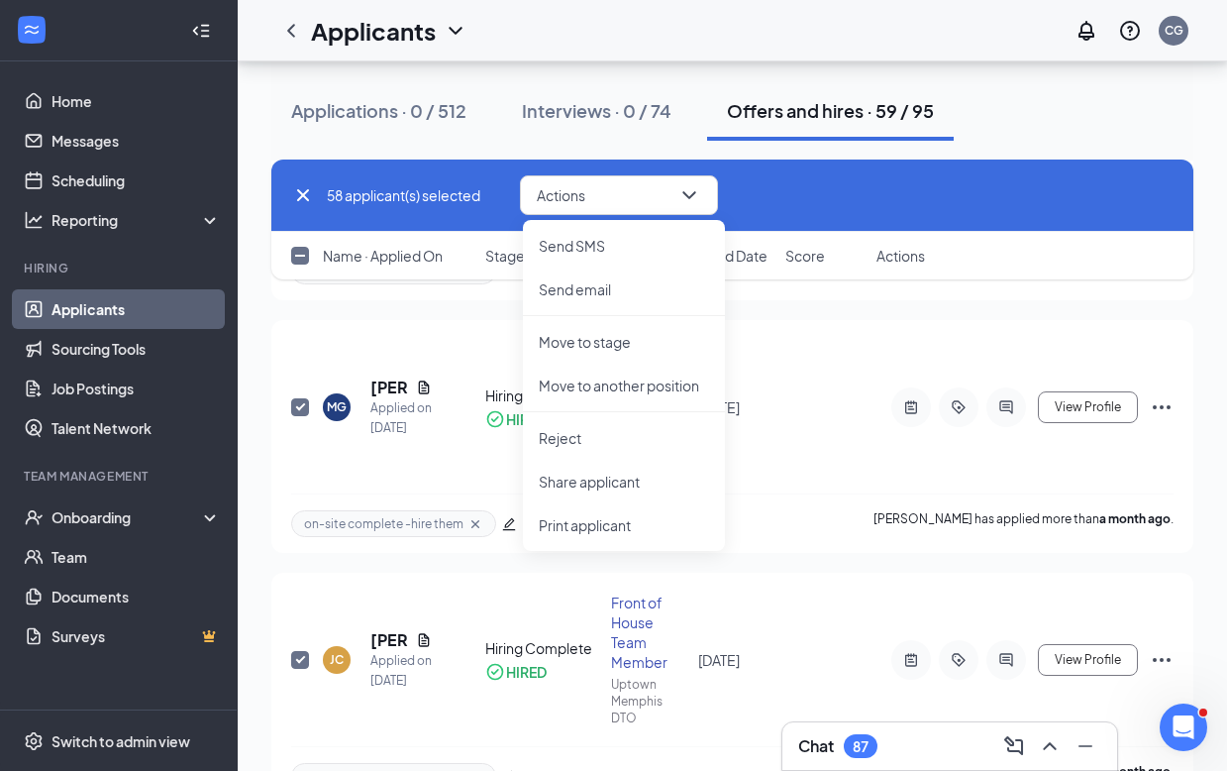
click at [905, 742] on div "Chat 87" at bounding box center [949, 746] width 303 height 32
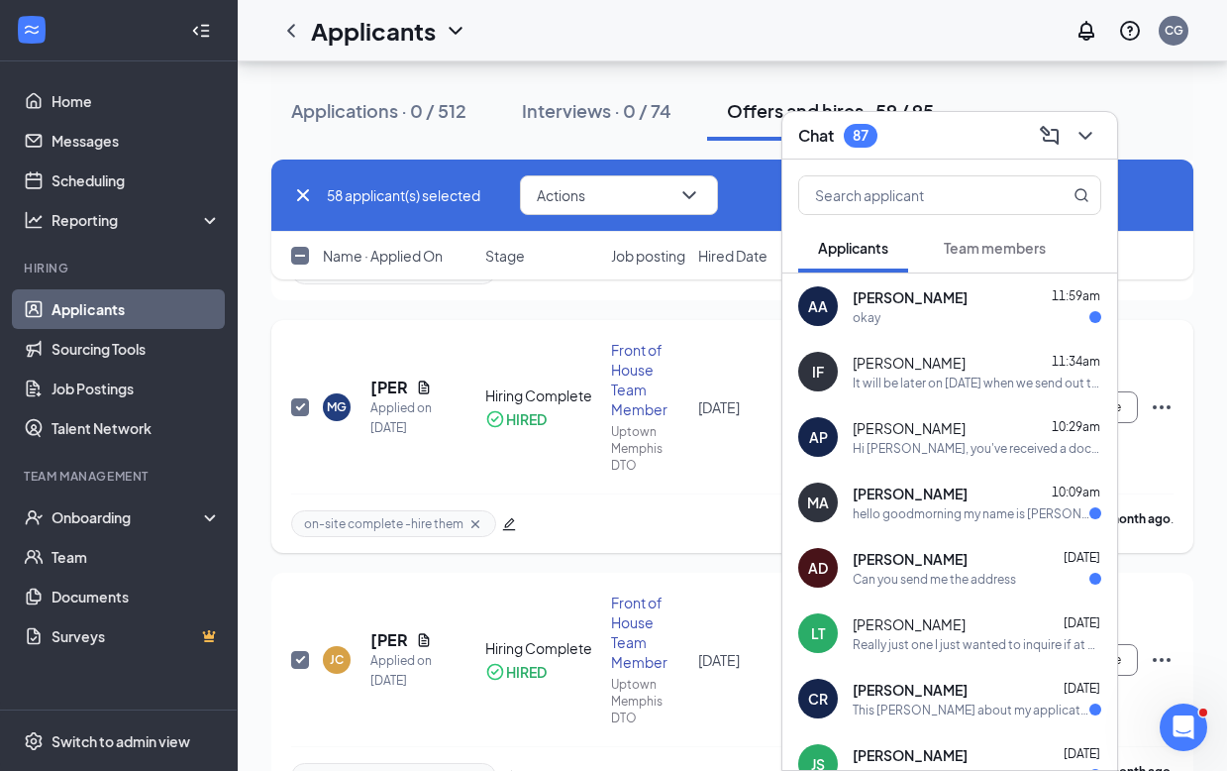
click at [562, 346] on div "MG Miriam Garcia Applied on Jul 28 Hiring Complete HIRED Front of House Team Me…" at bounding box center [732, 417] width 882 height 154
click at [1086, 138] on icon "ChevronDown" at bounding box center [1085, 136] width 13 height 8
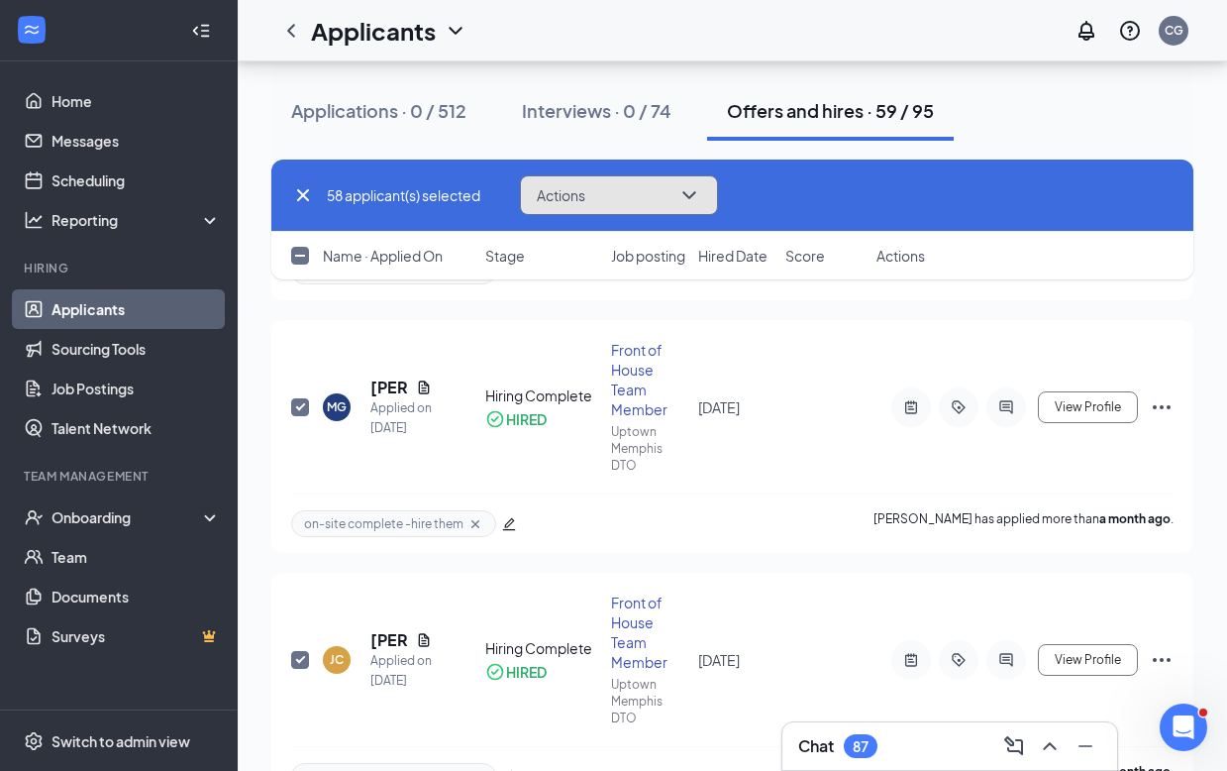
click at [701, 193] on icon "ChevronDown" at bounding box center [689, 195] width 24 height 24
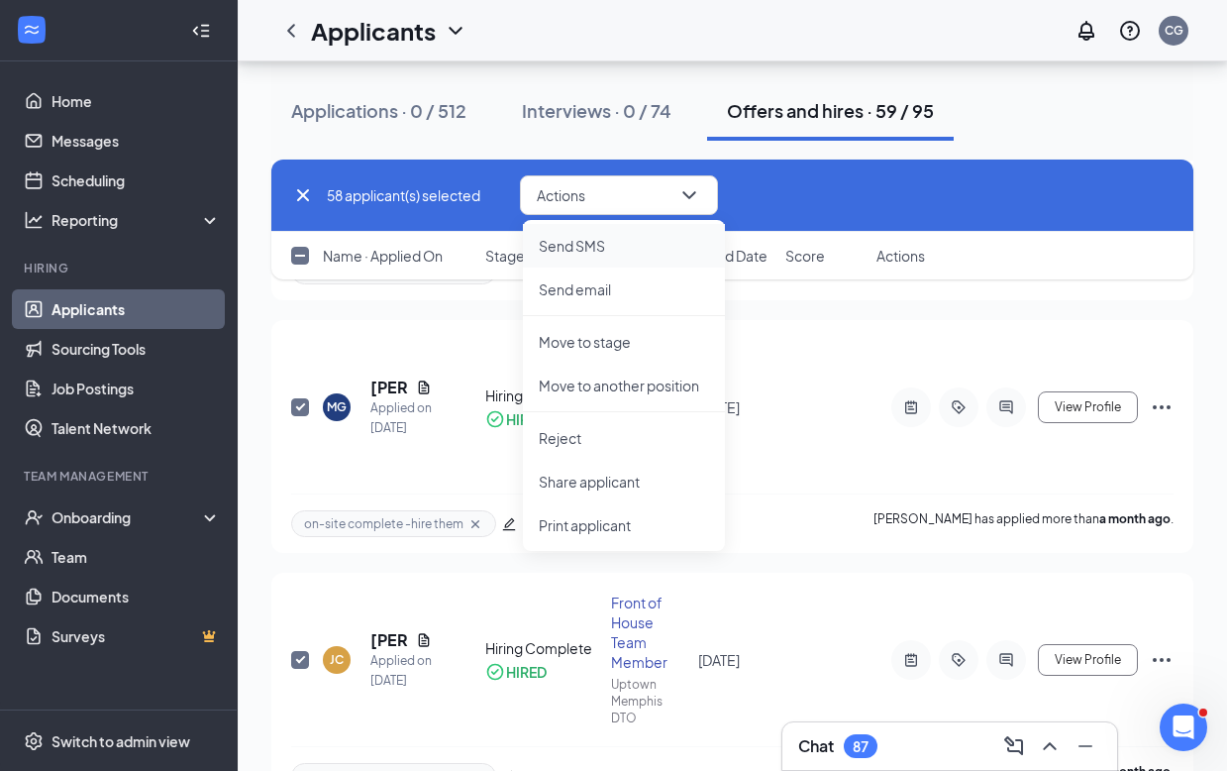
click at [607, 252] on p "Send SMS" at bounding box center [624, 246] width 170 height 20
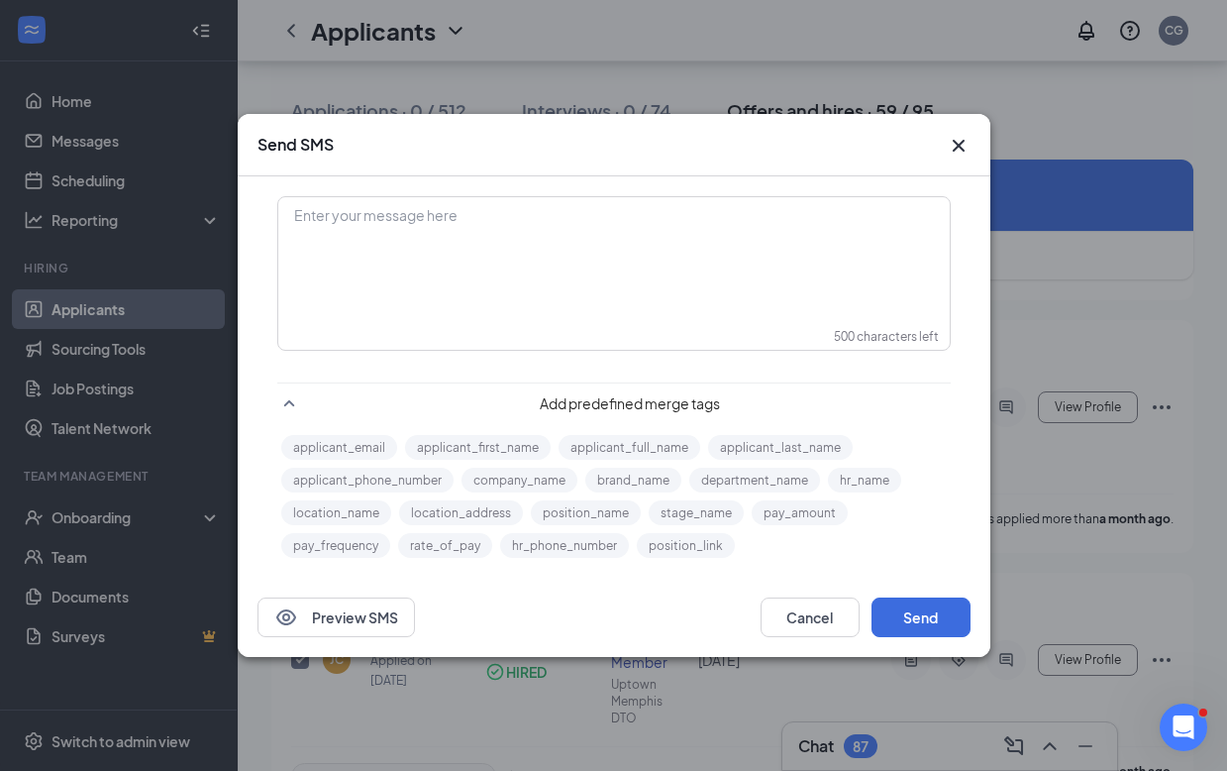
click at [509, 231] on div "Enter your message here" at bounding box center [614, 247] width 670 height 99
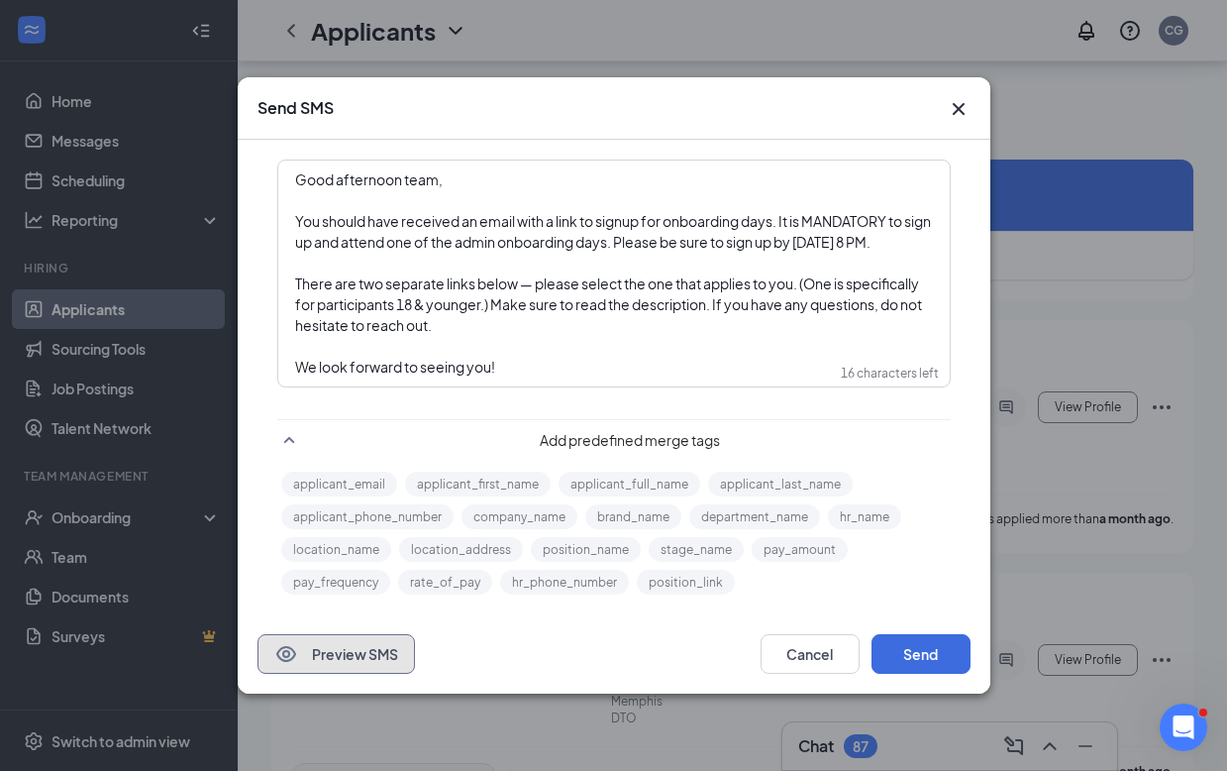
click at [353, 663] on button "Preview SMS" at bounding box center [336, 654] width 157 height 40
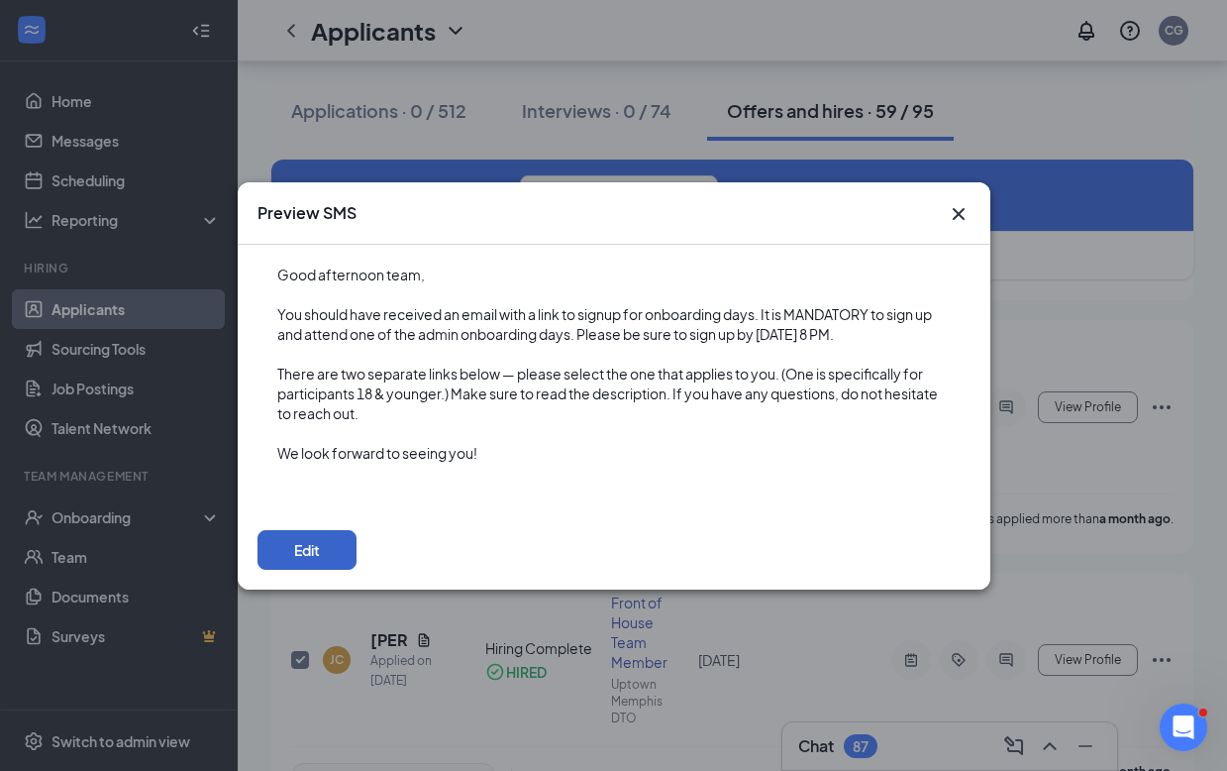
click at [297, 550] on button "Edit" at bounding box center [307, 550] width 99 height 40
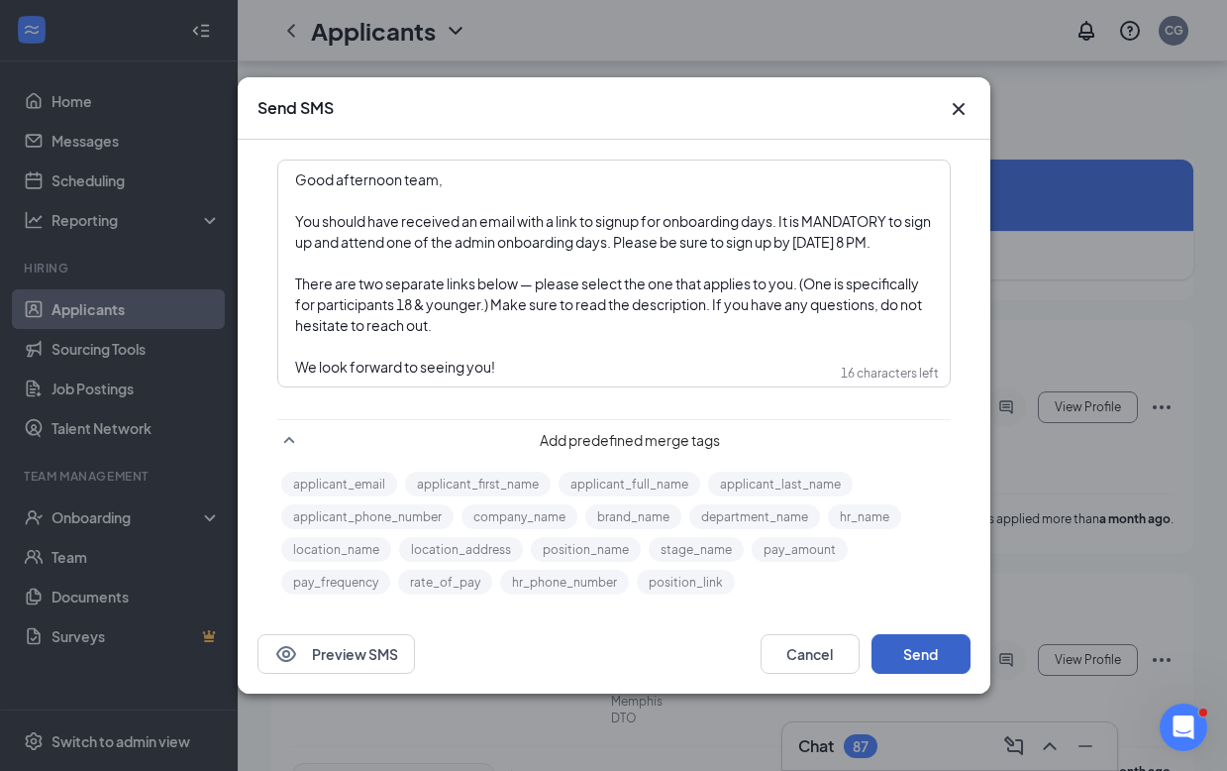
click at [925, 665] on button "Send" at bounding box center [921, 654] width 99 height 40
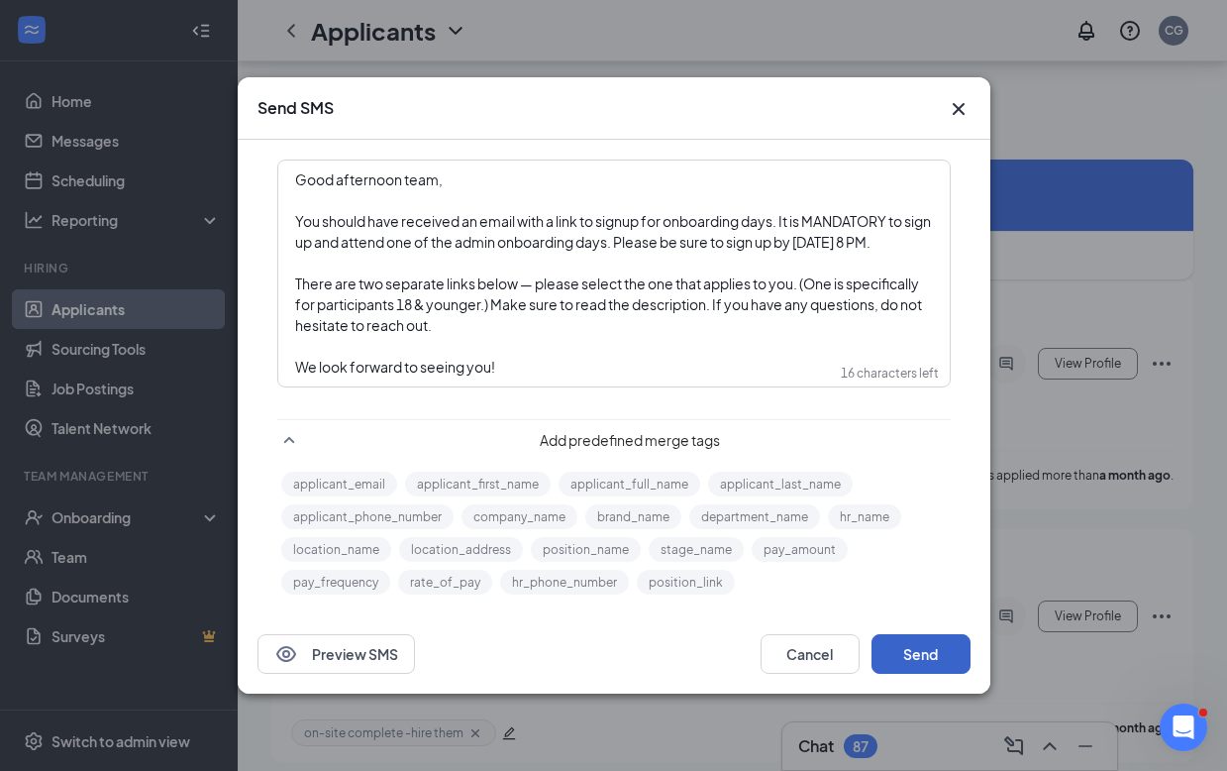
scroll to position [14615, 0]
click at [957, 103] on icon "Cross" at bounding box center [958, 109] width 12 height 12
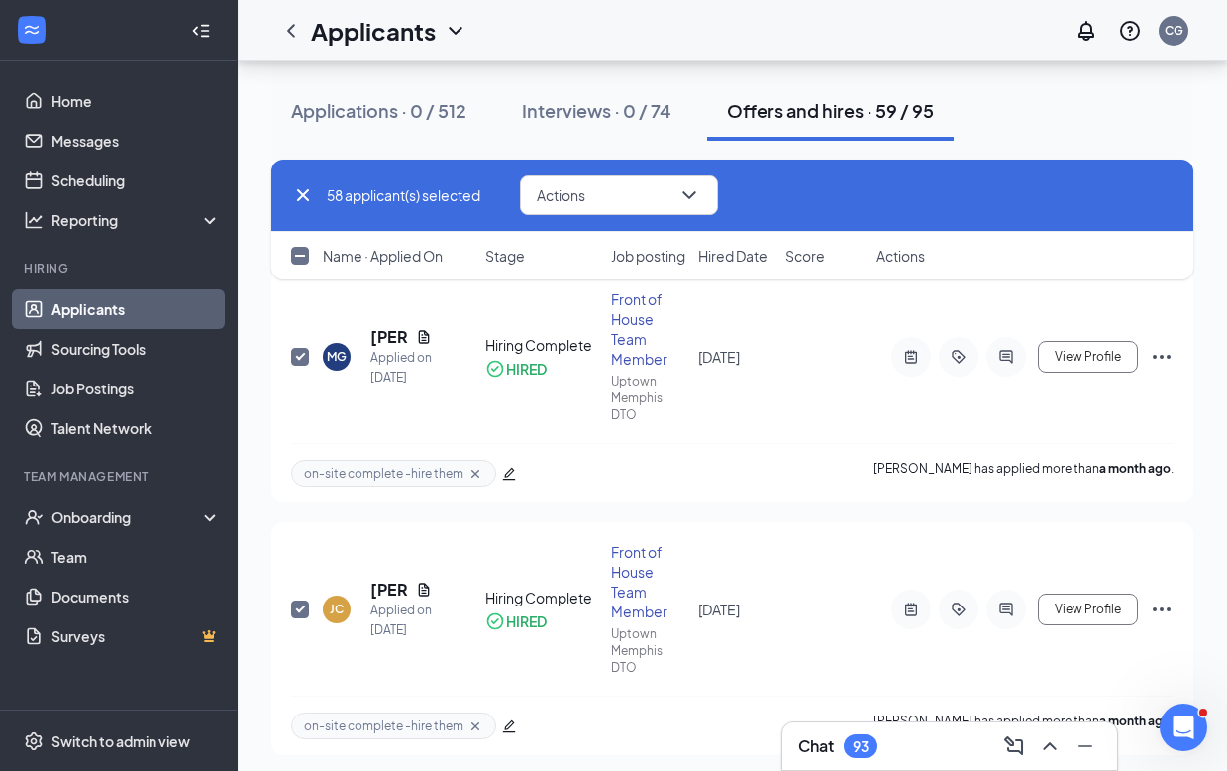
checkbox input "false"
